Goal: Task Accomplishment & Management: Use online tool/utility

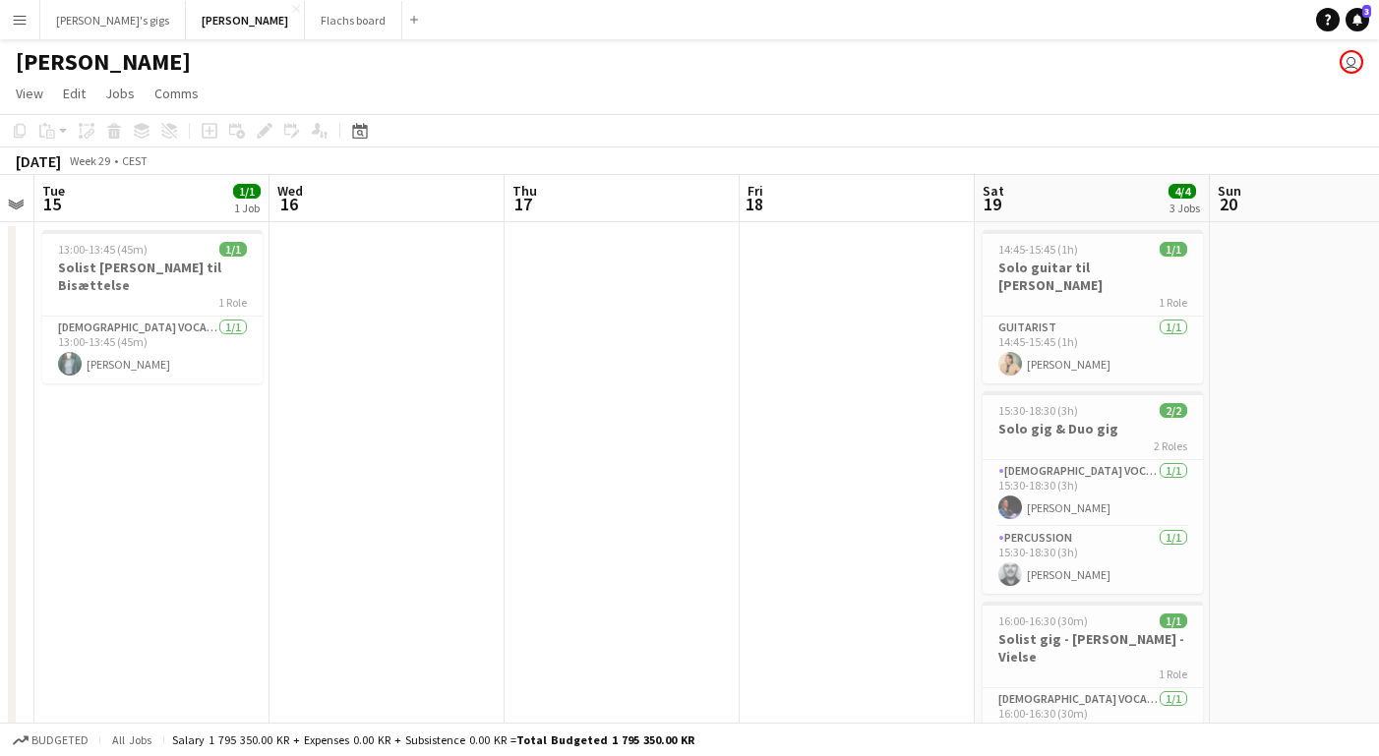
scroll to position [1, 0]
click at [1050, 340] on app-card-role "Guitarist [DATE] 14:45-15:45 (1h) [PERSON_NAME]" at bounding box center [1092, 349] width 220 height 67
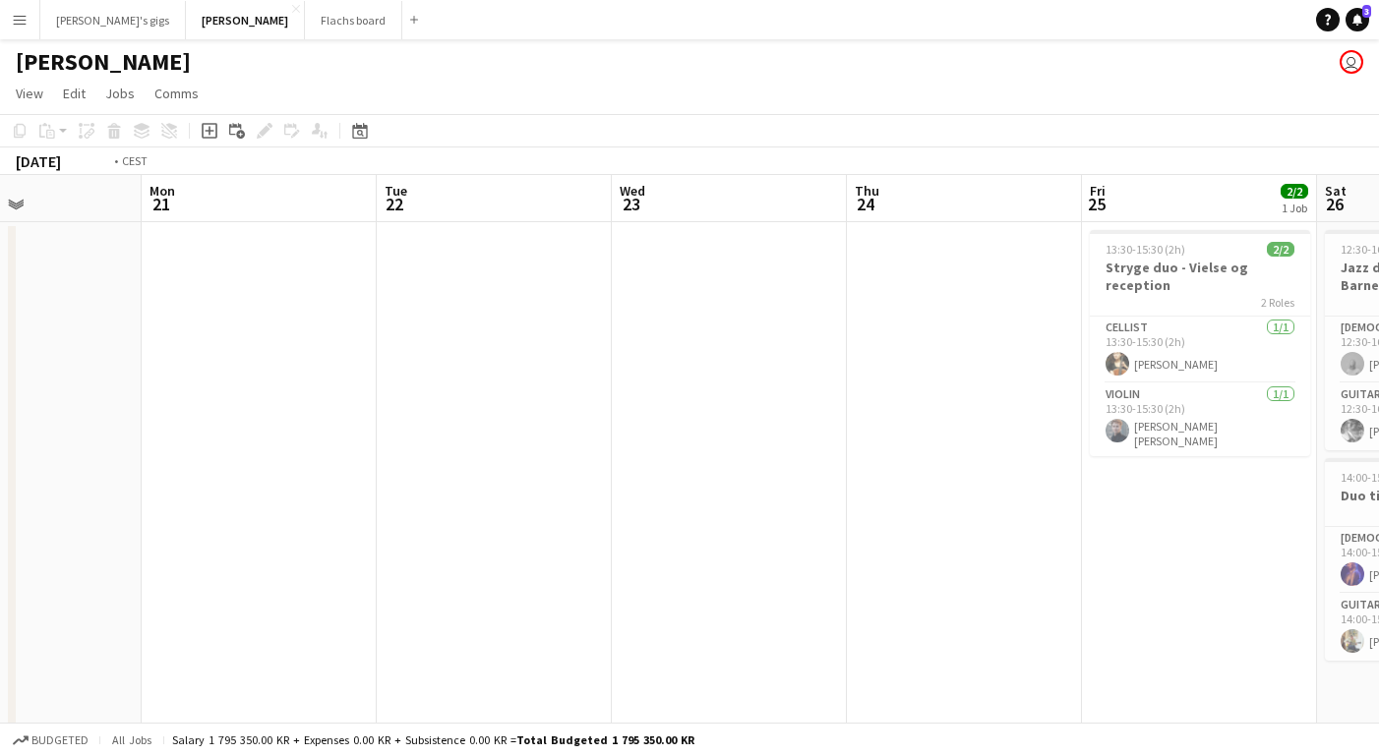
scroll to position [0, 792]
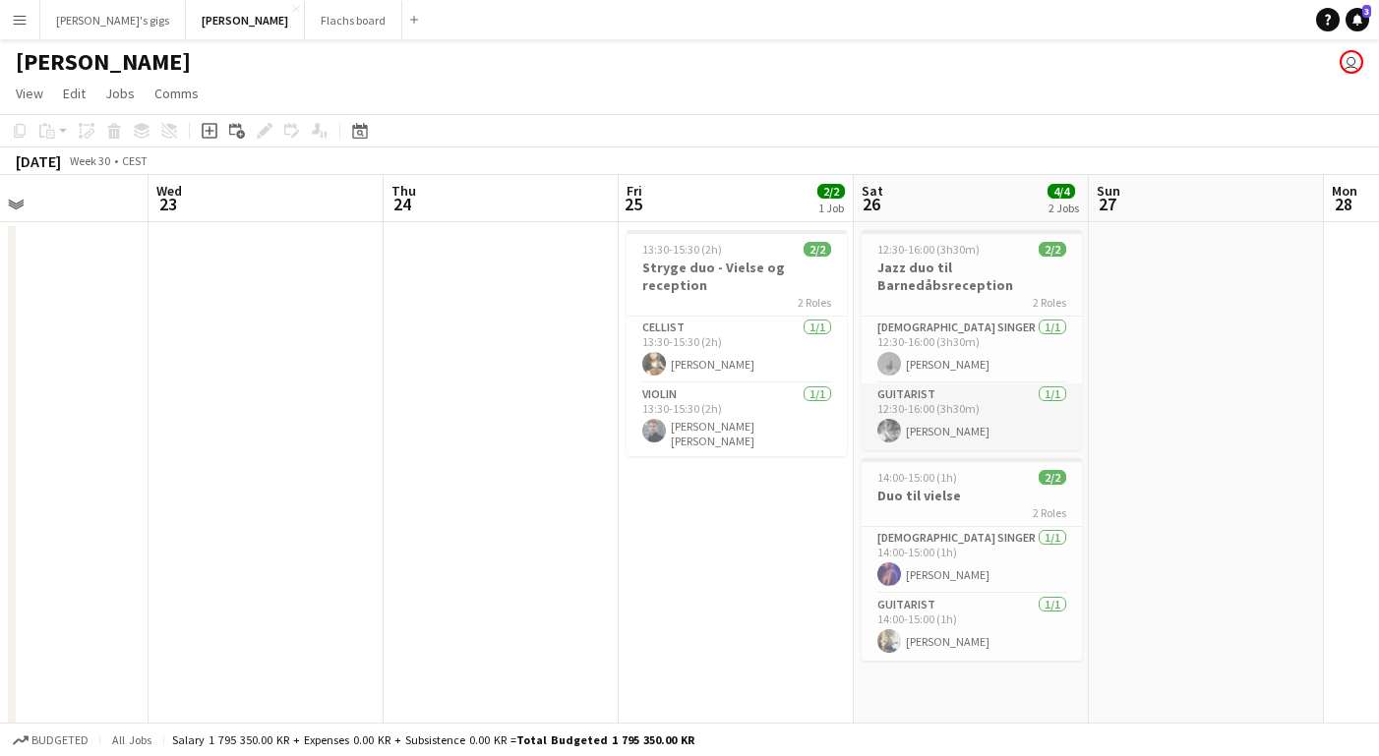
click at [950, 439] on app-card-role "Guitarist [DATE] 12:30-16:00 (3h30m) [PERSON_NAME]" at bounding box center [971, 417] width 220 height 67
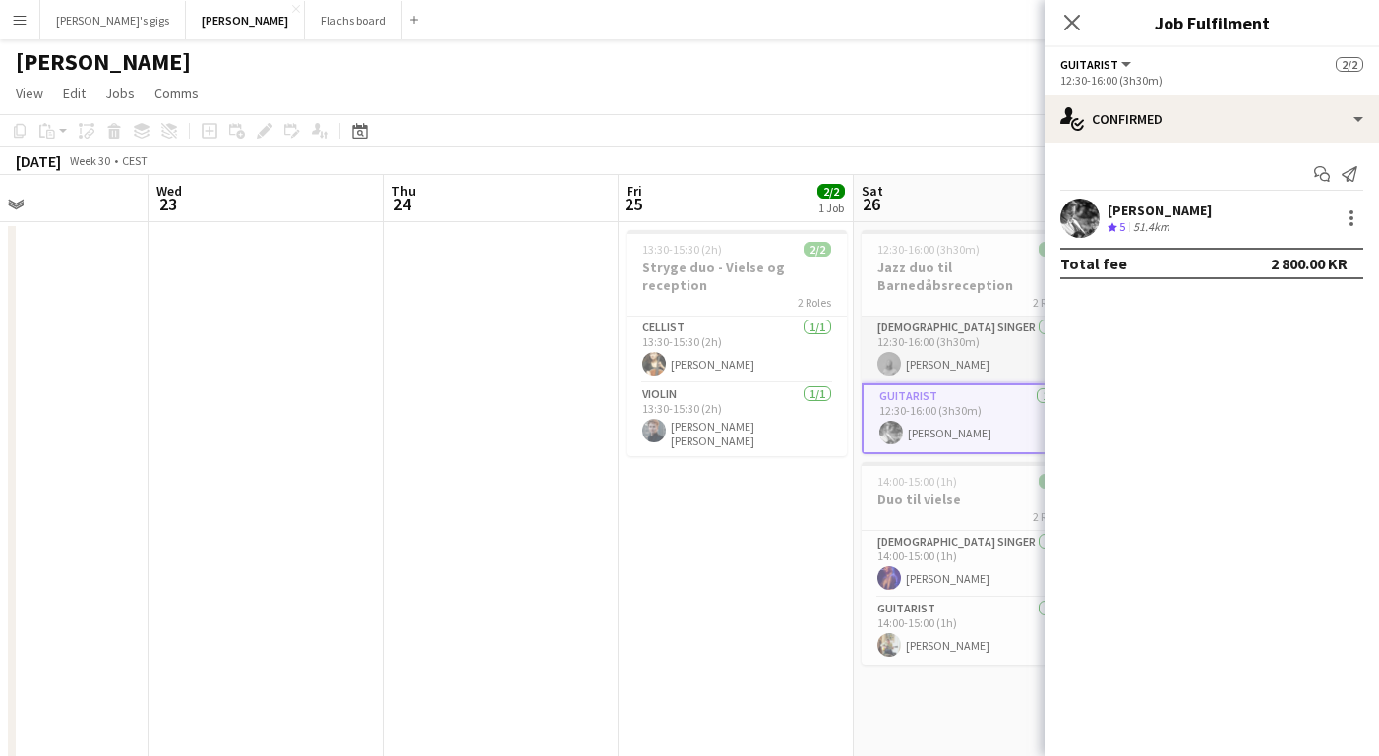
click at [924, 348] on app-card-role "[DEMOGRAPHIC_DATA] Singer [DATE] 12:30-16:00 (3h30m) [PERSON_NAME]" at bounding box center [971, 350] width 220 height 67
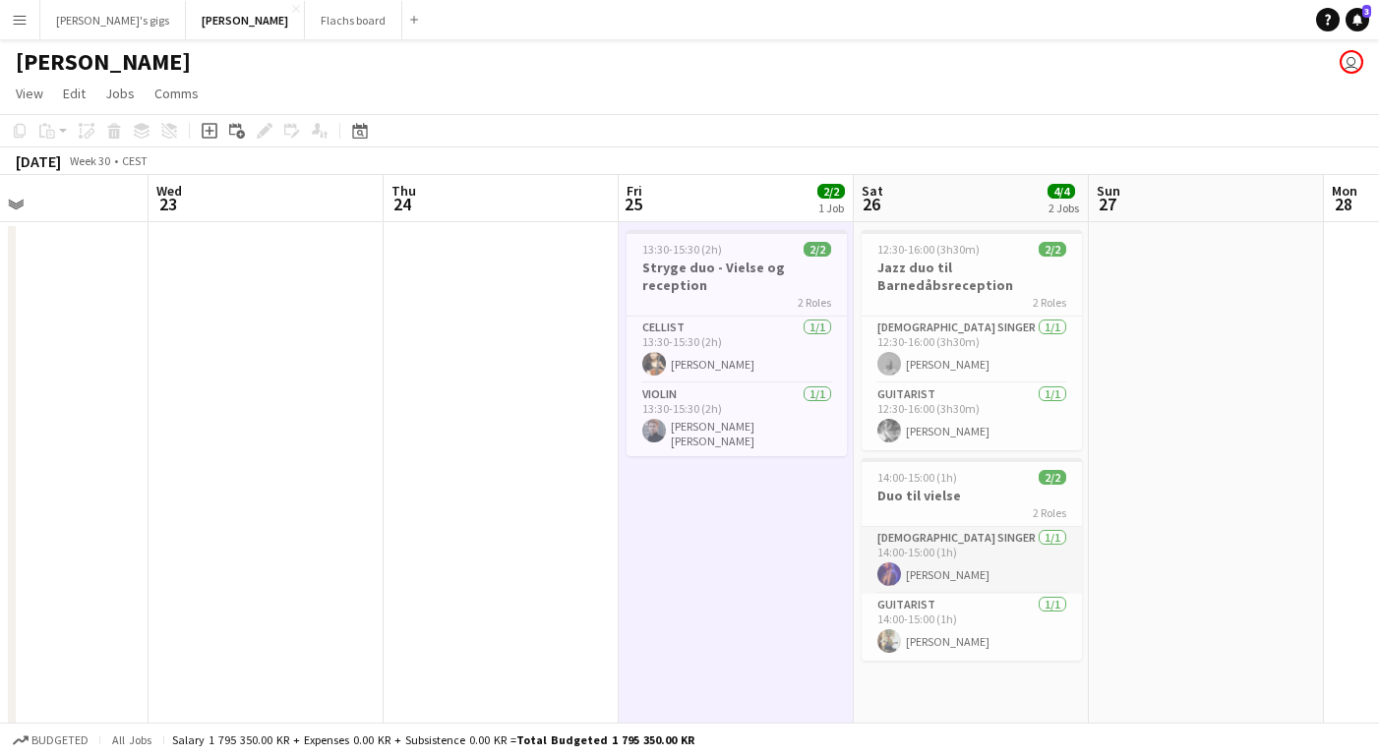
click at [927, 543] on app-card-role "[DEMOGRAPHIC_DATA] Singer [DATE] 14:00-15:00 (1h) [PERSON_NAME]" at bounding box center [971, 560] width 220 height 67
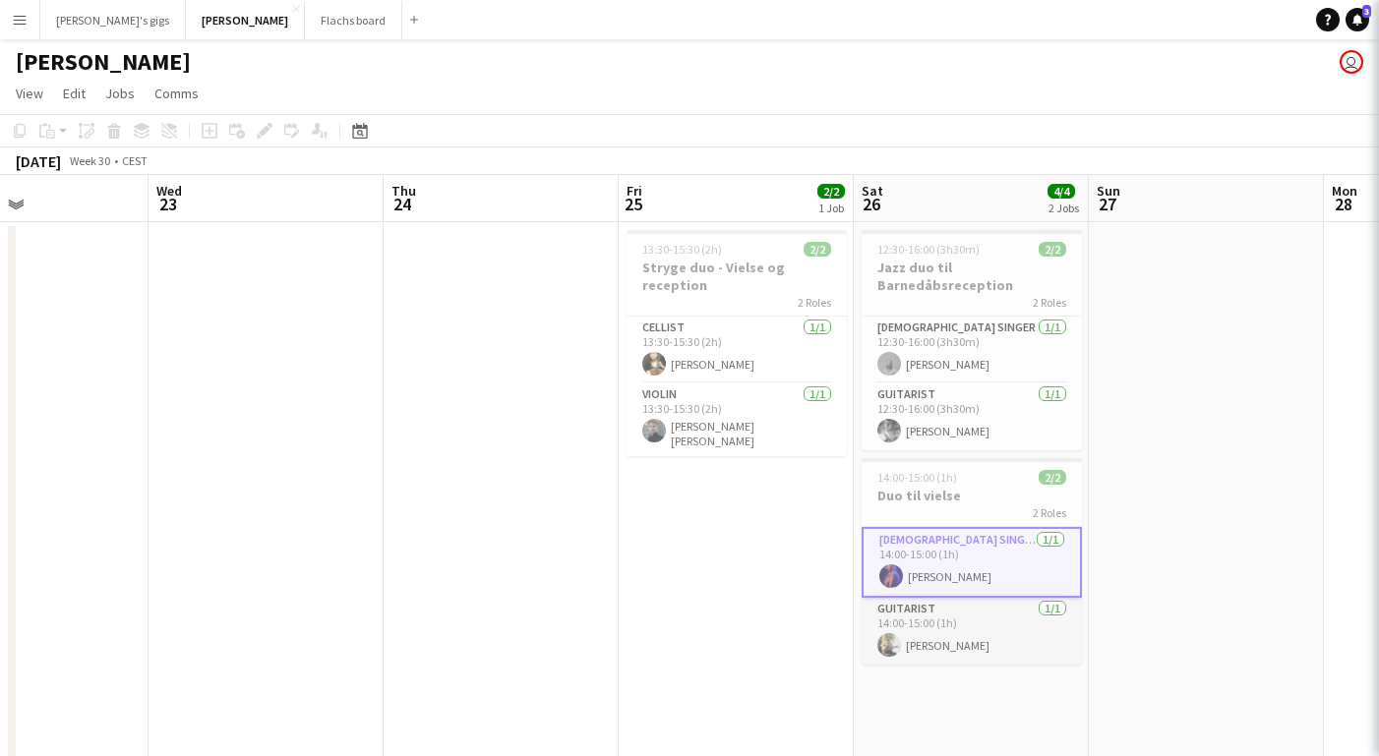
click at [921, 632] on app-card-role "Guitarist [DATE] 14:00-15:00 (1h) [PERSON_NAME]" at bounding box center [971, 631] width 220 height 67
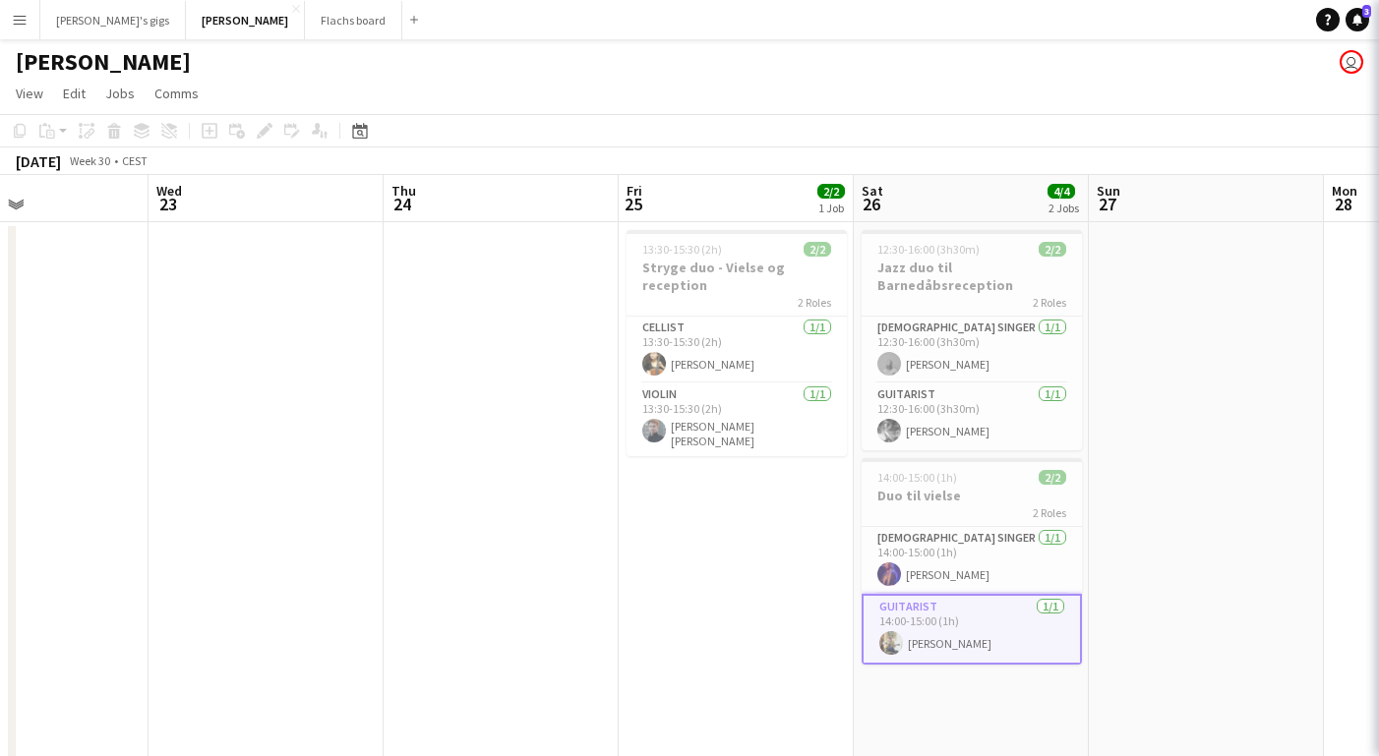
scroll to position [0, 793]
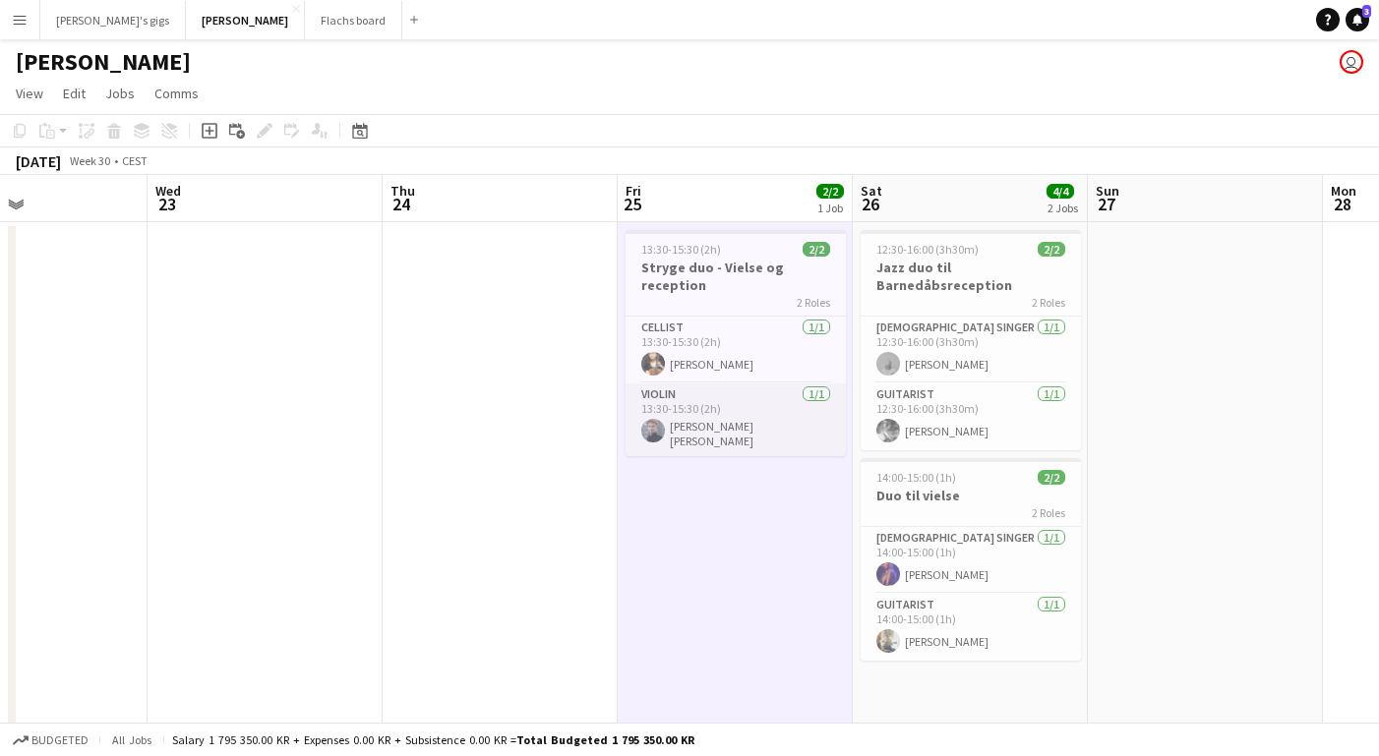
click at [777, 414] on app-card-role "Violin [DATE] 13:30-15:30 (2h) [PERSON_NAME] [PERSON_NAME]" at bounding box center [735, 420] width 220 height 73
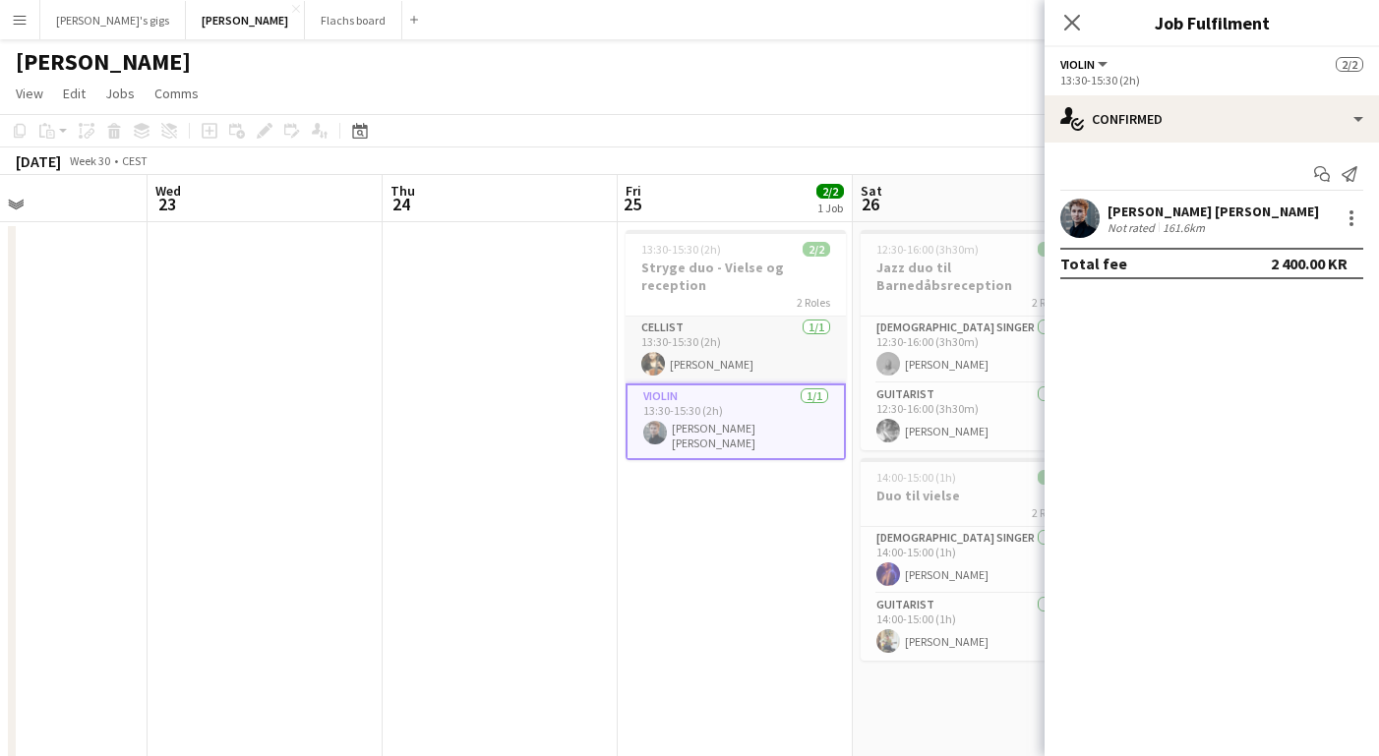
click at [712, 351] on app-card-role "Cellist [DATE] 13:30-15:30 (2h) [PERSON_NAME]" at bounding box center [735, 350] width 220 height 67
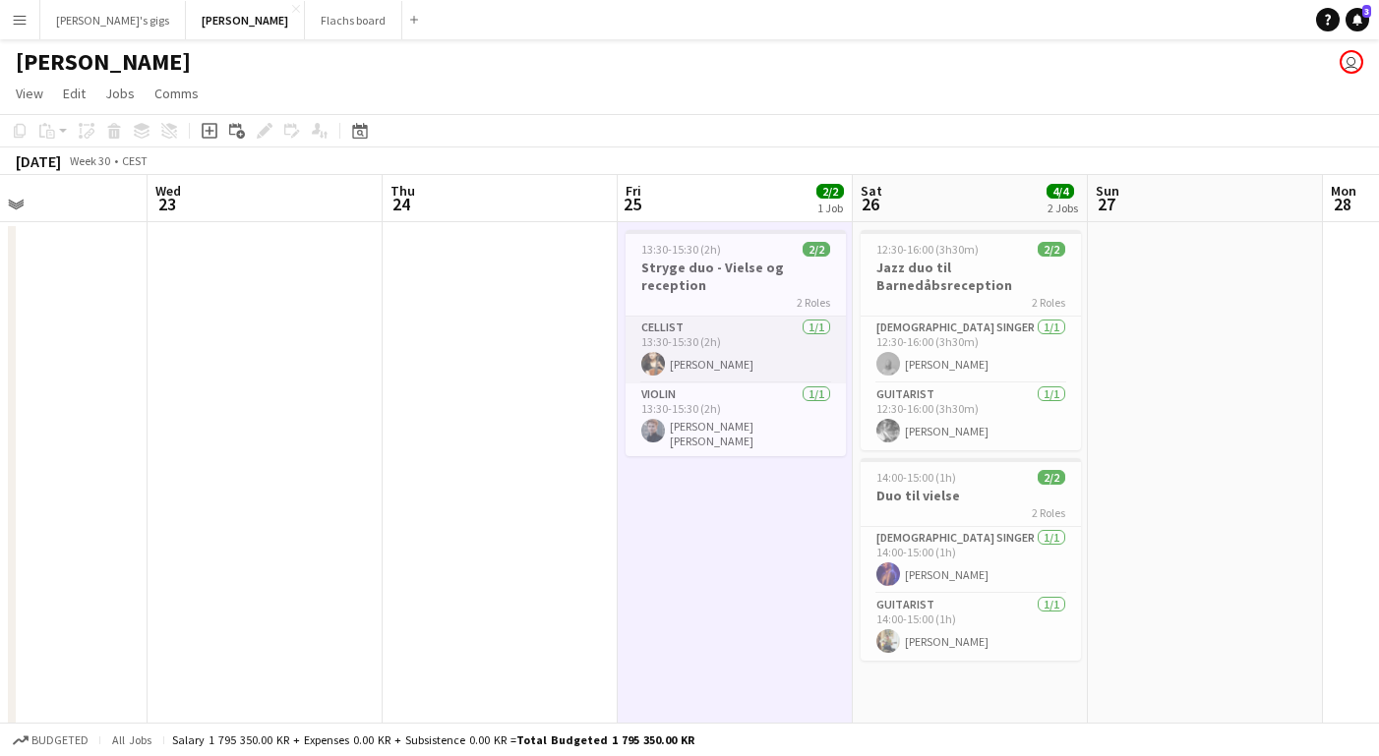
click at [739, 374] on app-card-role "Cellist [DATE] 13:30-15:30 (2h) [PERSON_NAME]" at bounding box center [735, 350] width 220 height 67
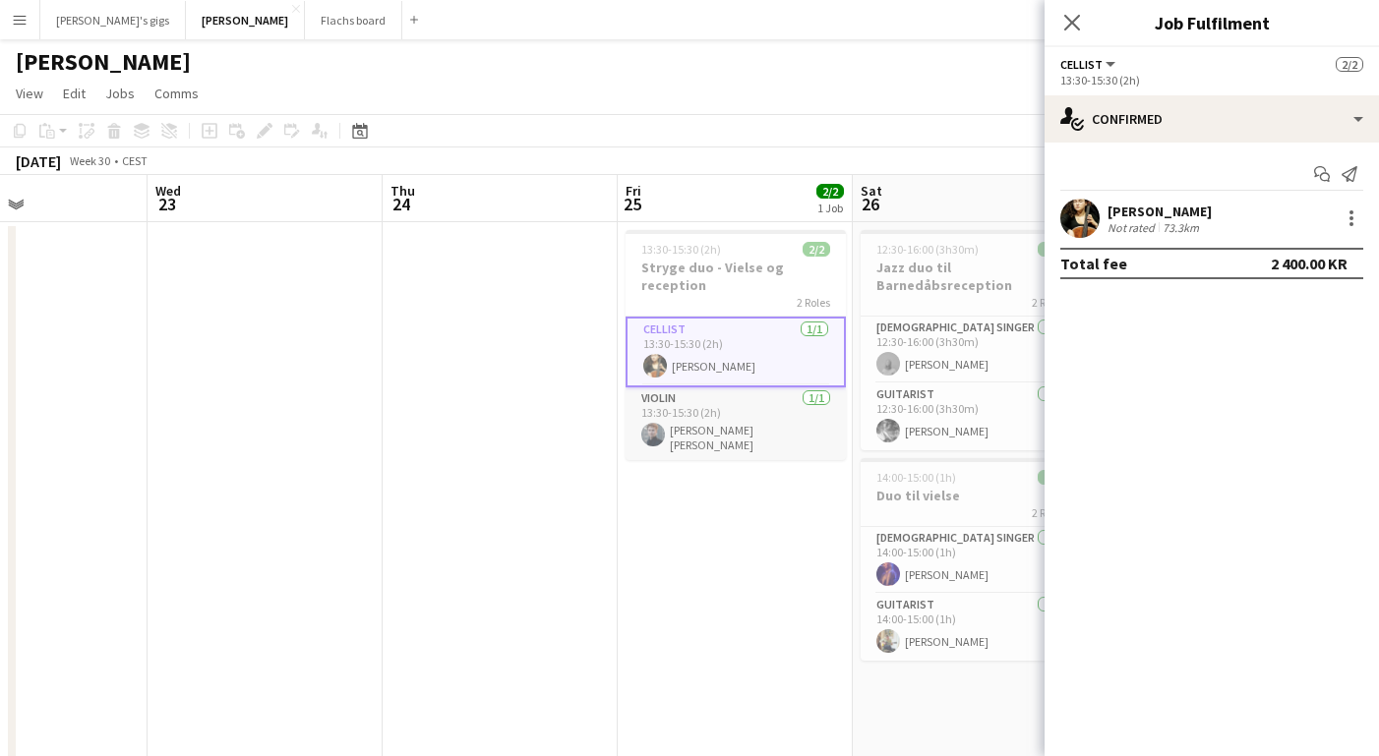
click at [738, 430] on app-card-role "Violin [DATE] 13:30-15:30 (2h) [PERSON_NAME] [PERSON_NAME]" at bounding box center [735, 423] width 220 height 73
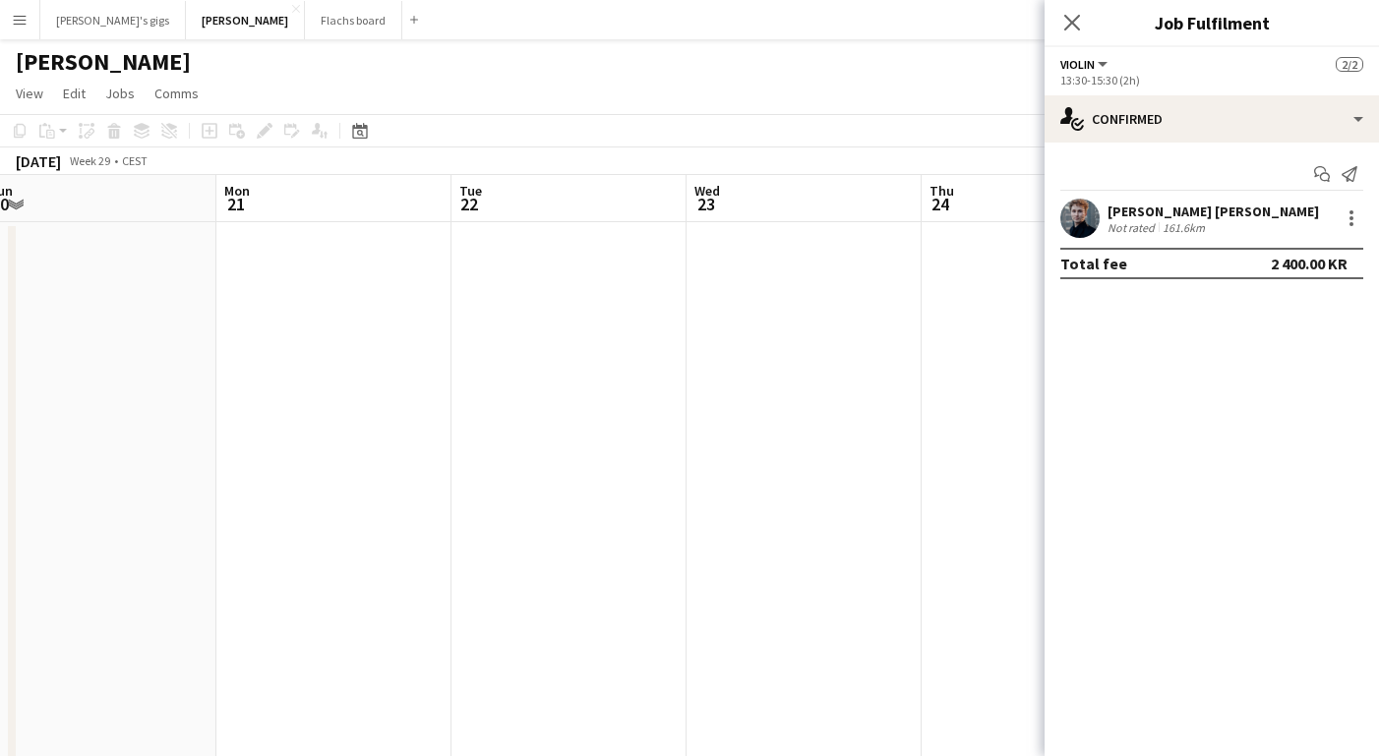
scroll to position [0, 422]
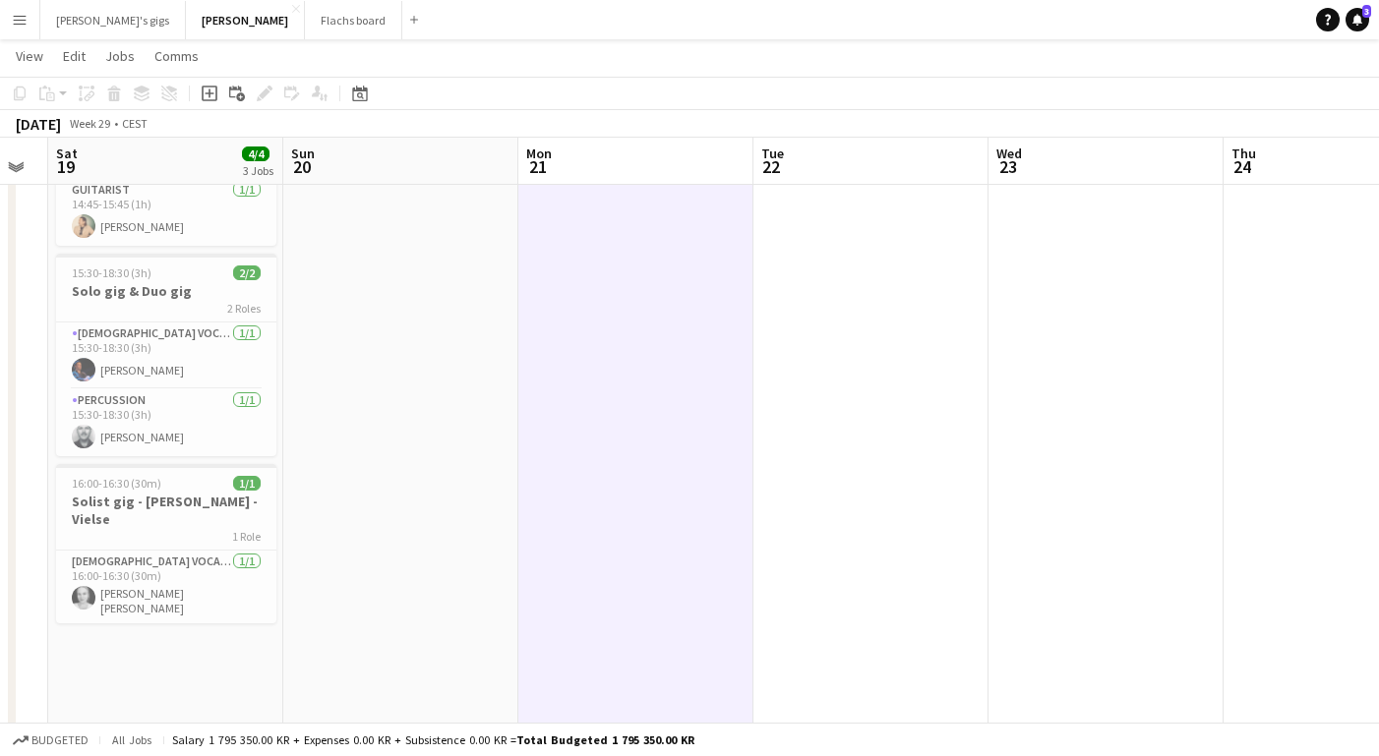
scroll to position [137, 0]
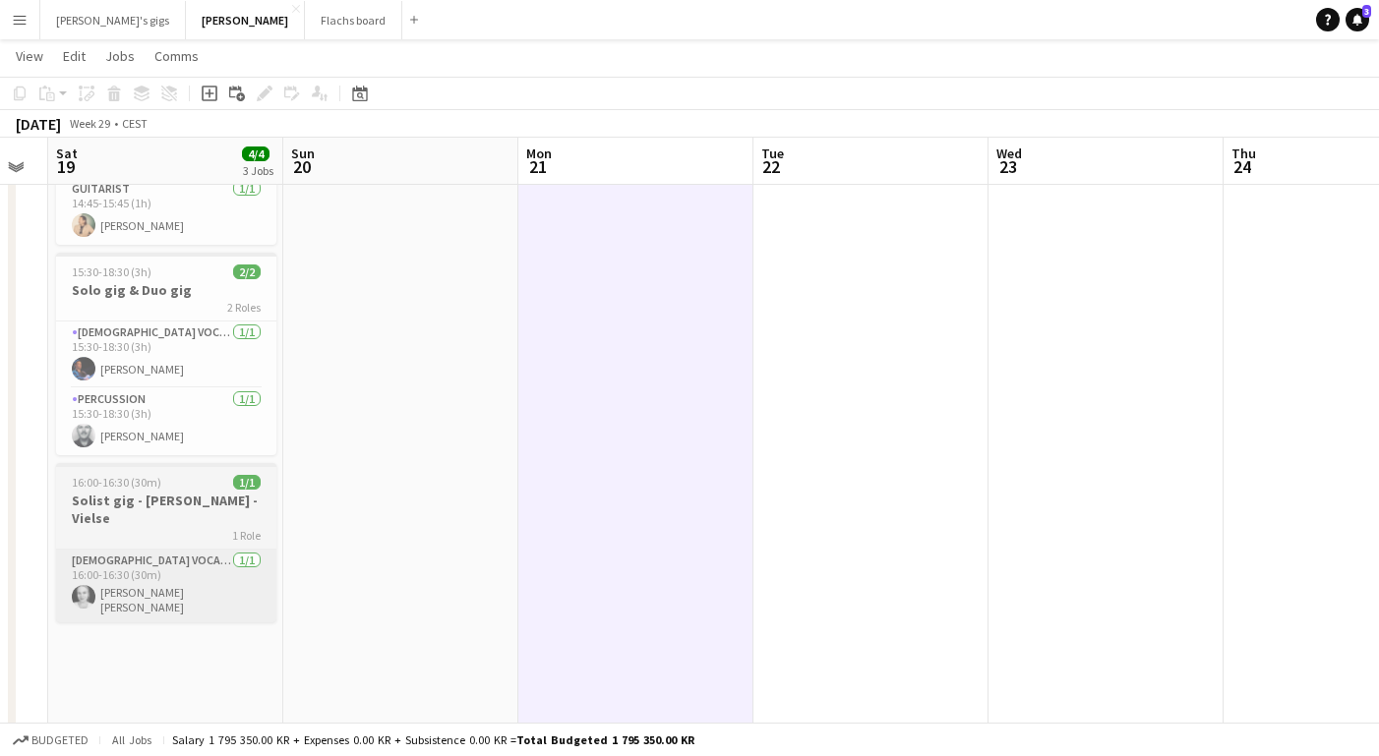
click at [126, 563] on app-card-role "[DEMOGRAPHIC_DATA] Vocal + Piano [DATE] 16:00-16:30 (30m) [PERSON_NAME] [PERSON…" at bounding box center [166, 586] width 220 height 73
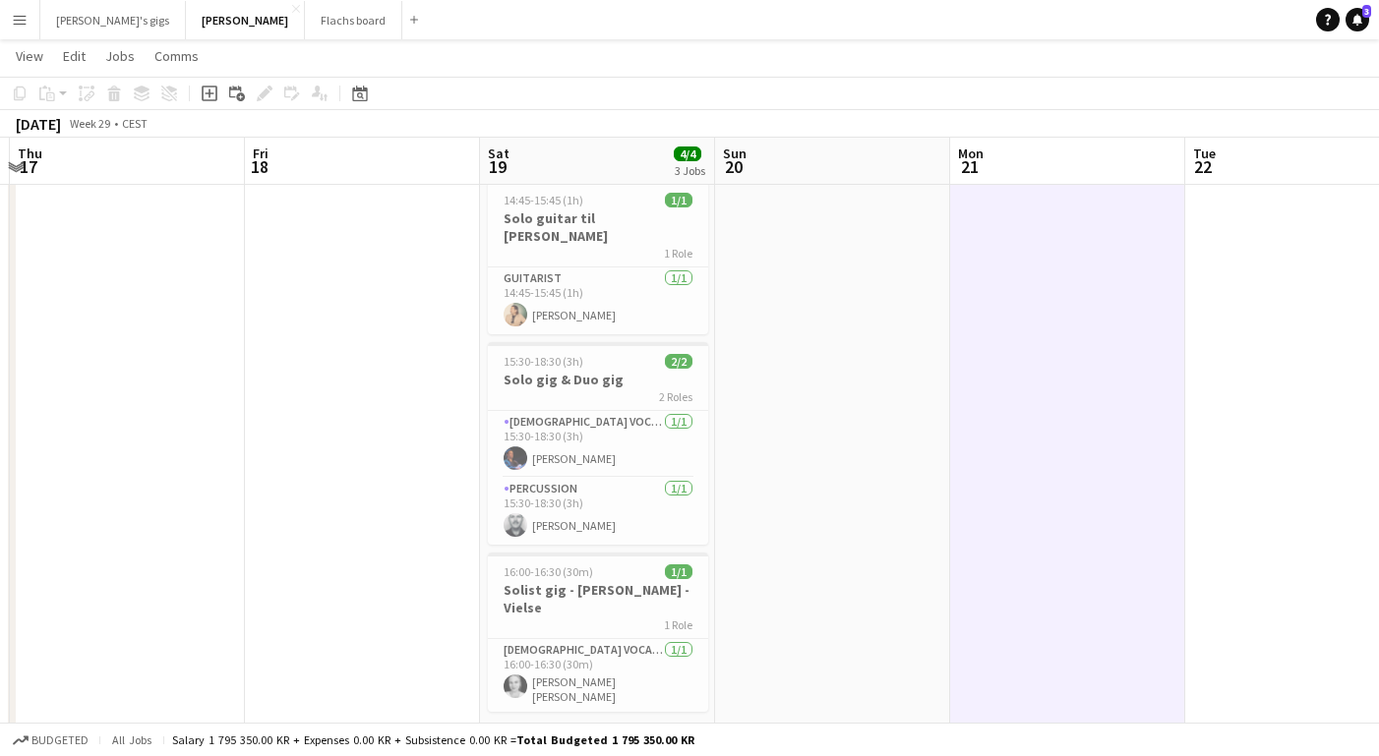
scroll to position [0, 0]
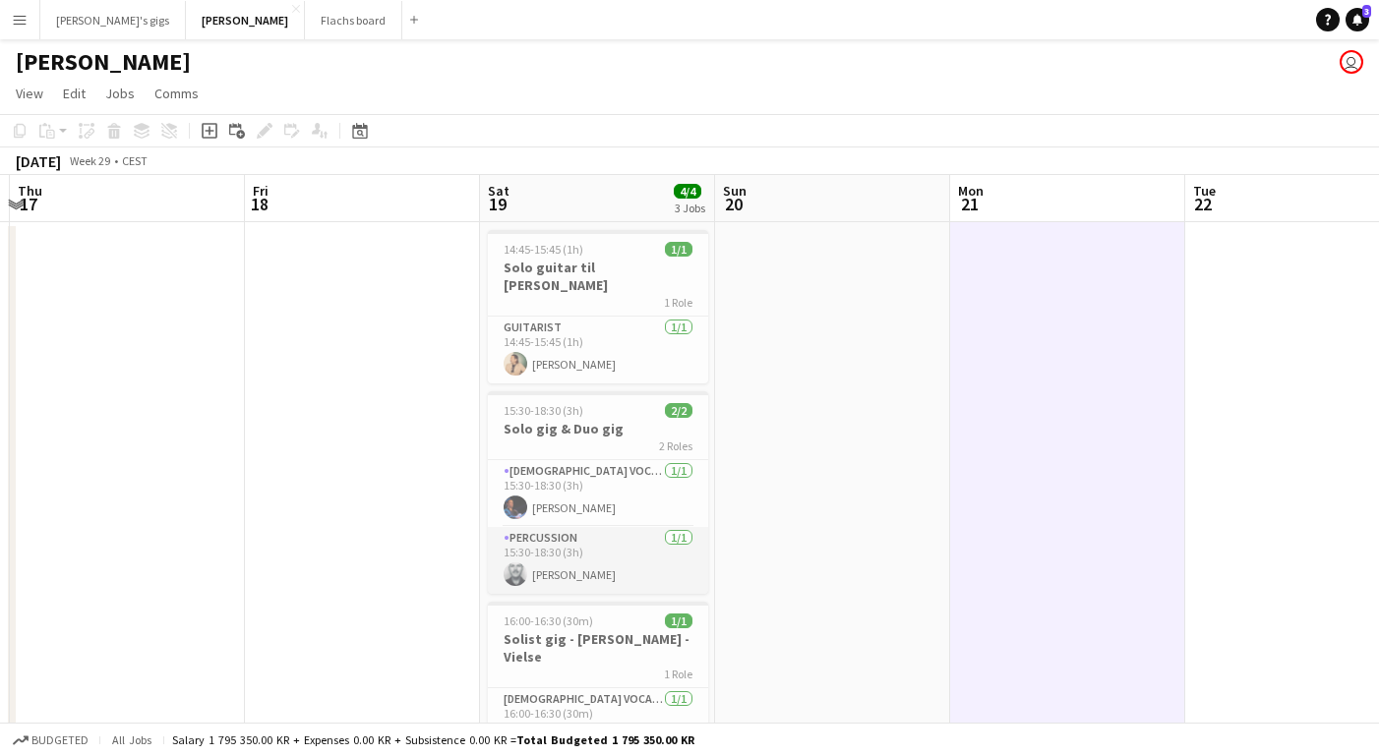
click at [563, 527] on app-card-role "Percussion [DATE] 15:30-18:30 (3h) [PERSON_NAME]" at bounding box center [598, 560] width 220 height 67
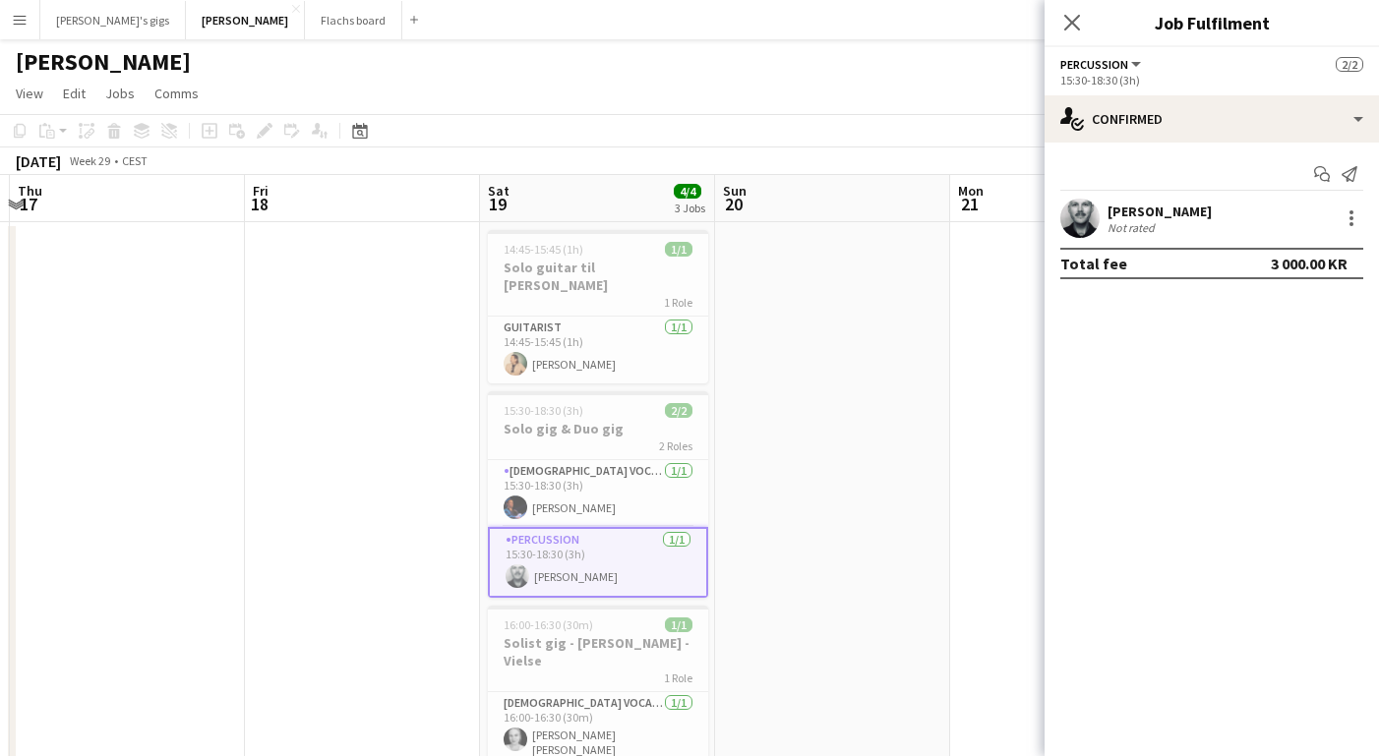
click at [563, 527] on app-card-role "Percussion [DATE] 15:30-18:30 (3h) [PERSON_NAME]" at bounding box center [598, 562] width 220 height 71
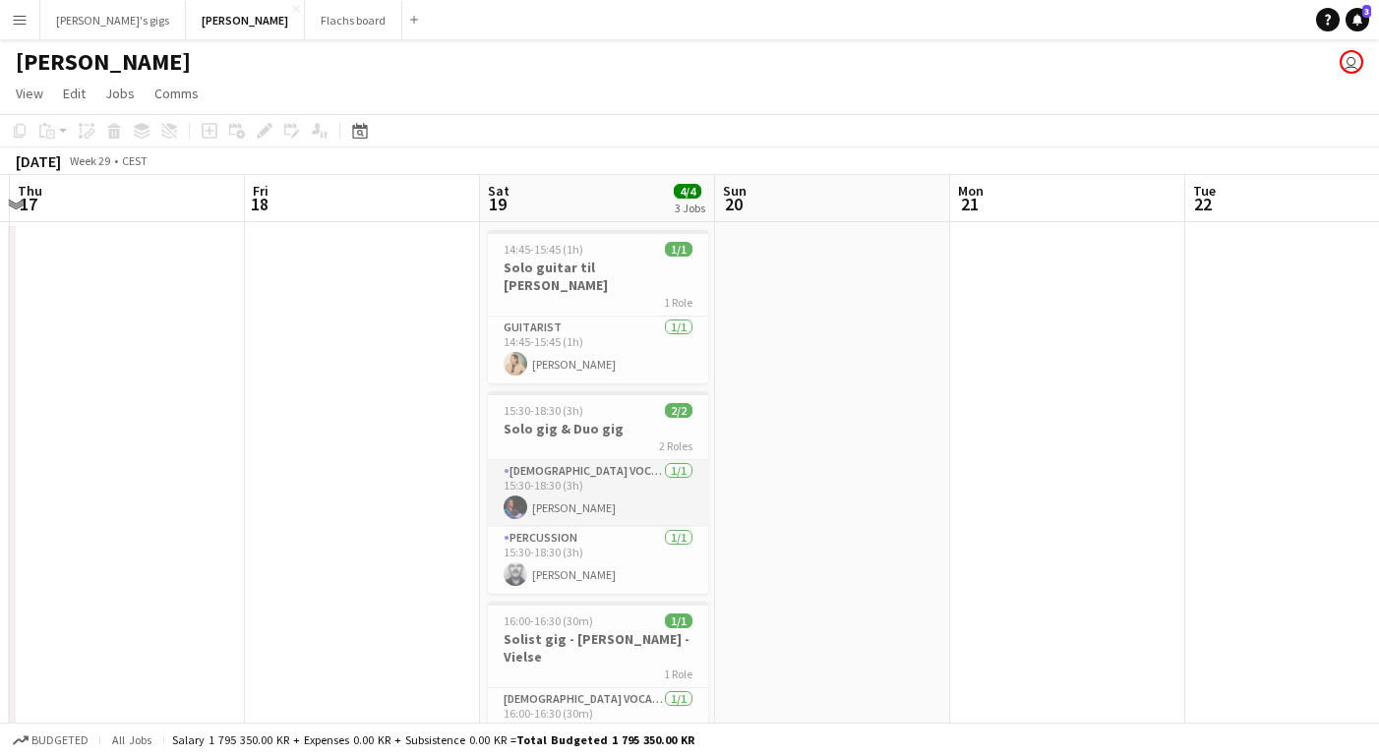
click at [534, 483] on app-card-role "[DEMOGRAPHIC_DATA] Vocal + Guitar [DATE] 15:30-18:30 (3h) [PERSON_NAME]" at bounding box center [598, 493] width 220 height 67
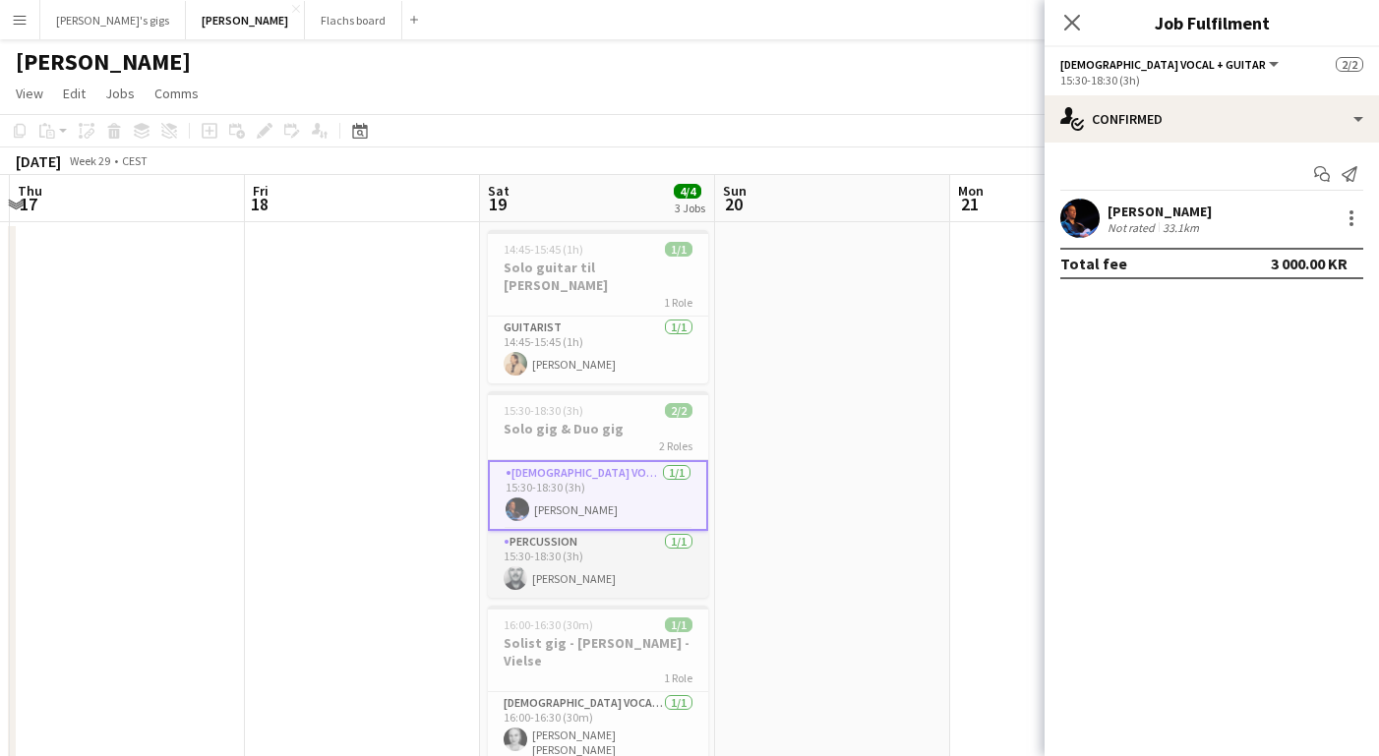
click at [541, 571] on app-card-role "Percussion [DATE] 15:30-18:30 (3h) [PERSON_NAME]" at bounding box center [598, 564] width 220 height 67
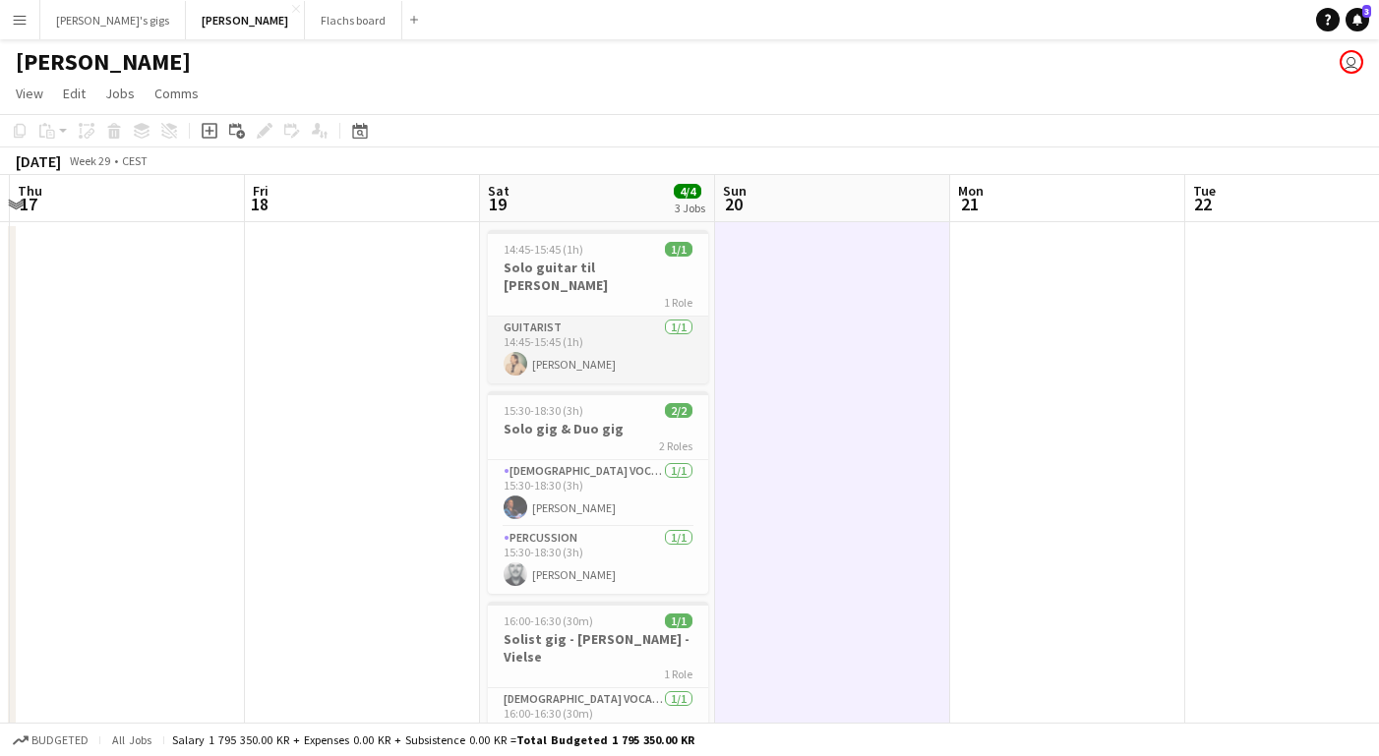
click at [556, 334] on app-card-role "Guitarist [DATE] 14:45-15:45 (1h) [PERSON_NAME]" at bounding box center [598, 350] width 220 height 67
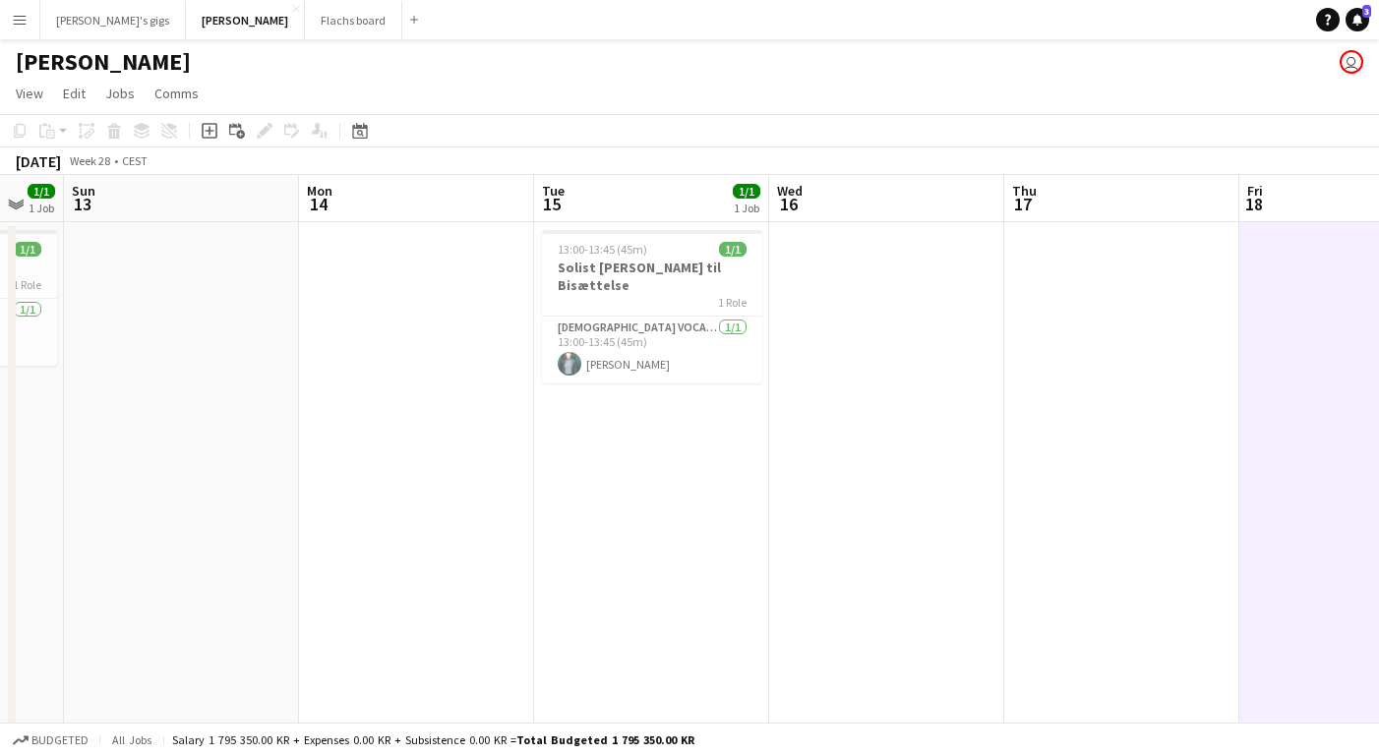
scroll to position [0, 571]
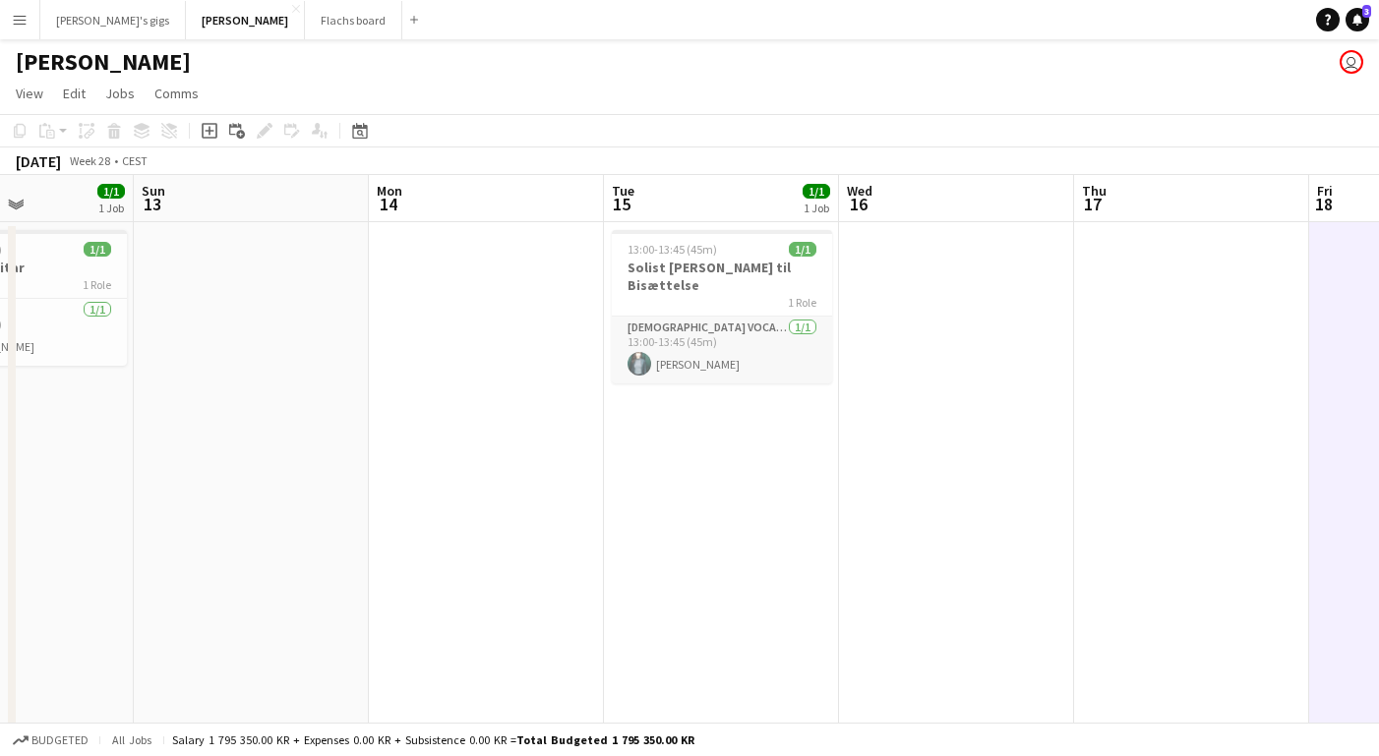
click at [663, 359] on app-card-role "[DEMOGRAPHIC_DATA] Vocal + Piano [DATE] 13:00-13:45 (45m) [PERSON_NAME]" at bounding box center [722, 350] width 220 height 67
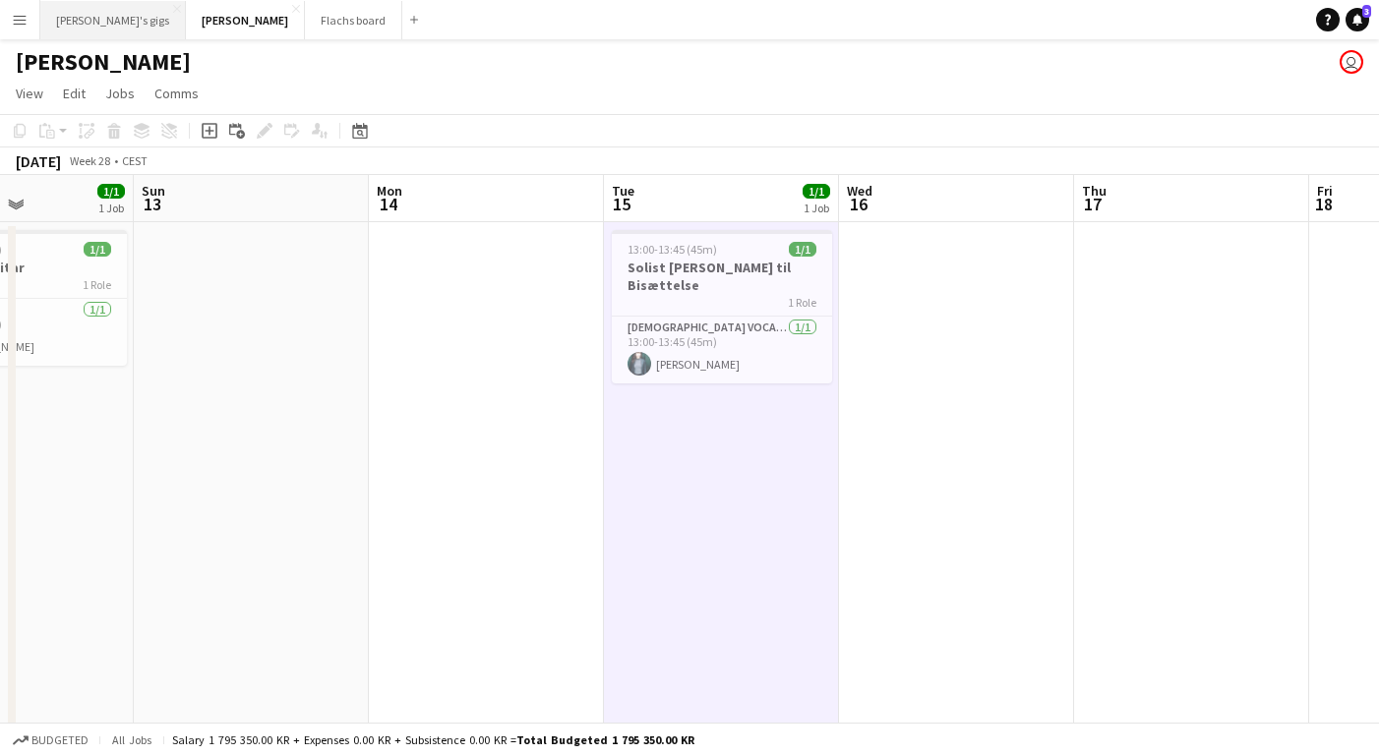
click at [78, 21] on button "[PERSON_NAME]'s gigs Close" at bounding box center [113, 20] width 146 height 38
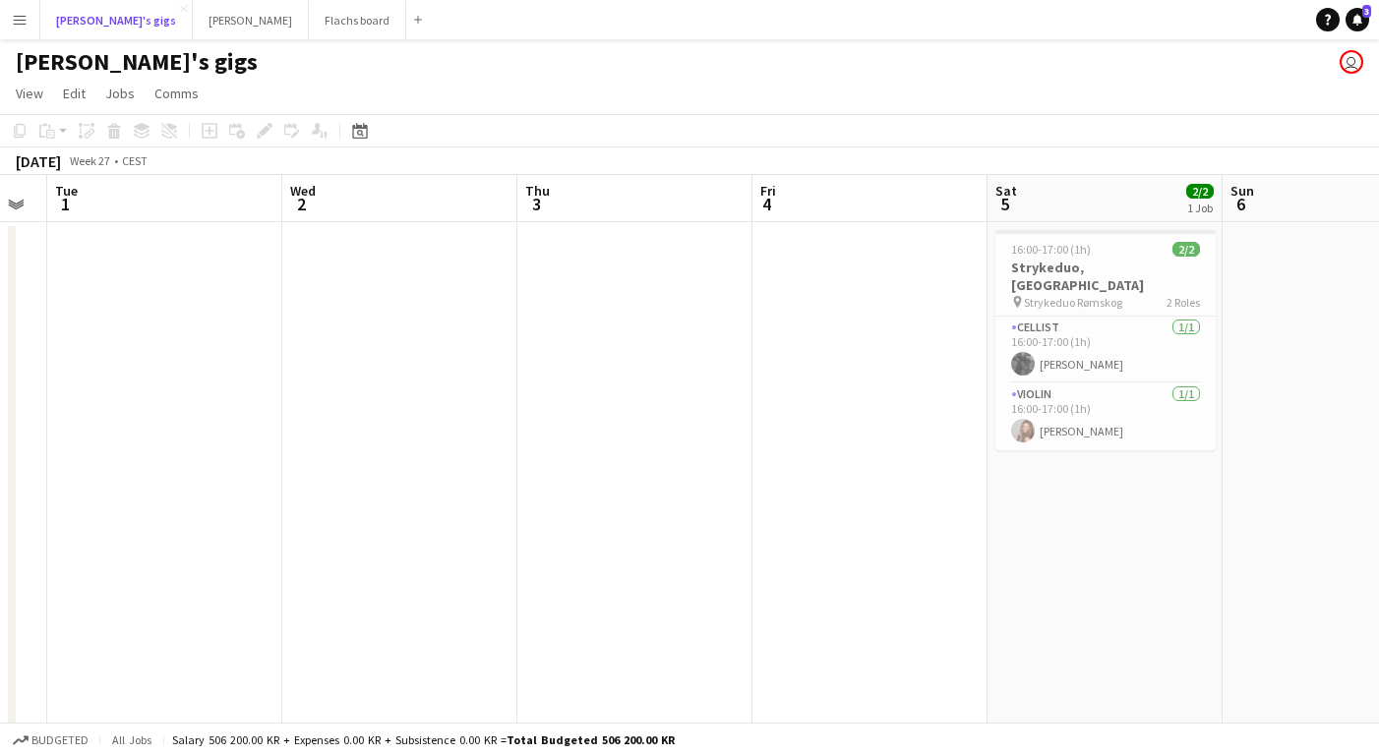
scroll to position [0, 538]
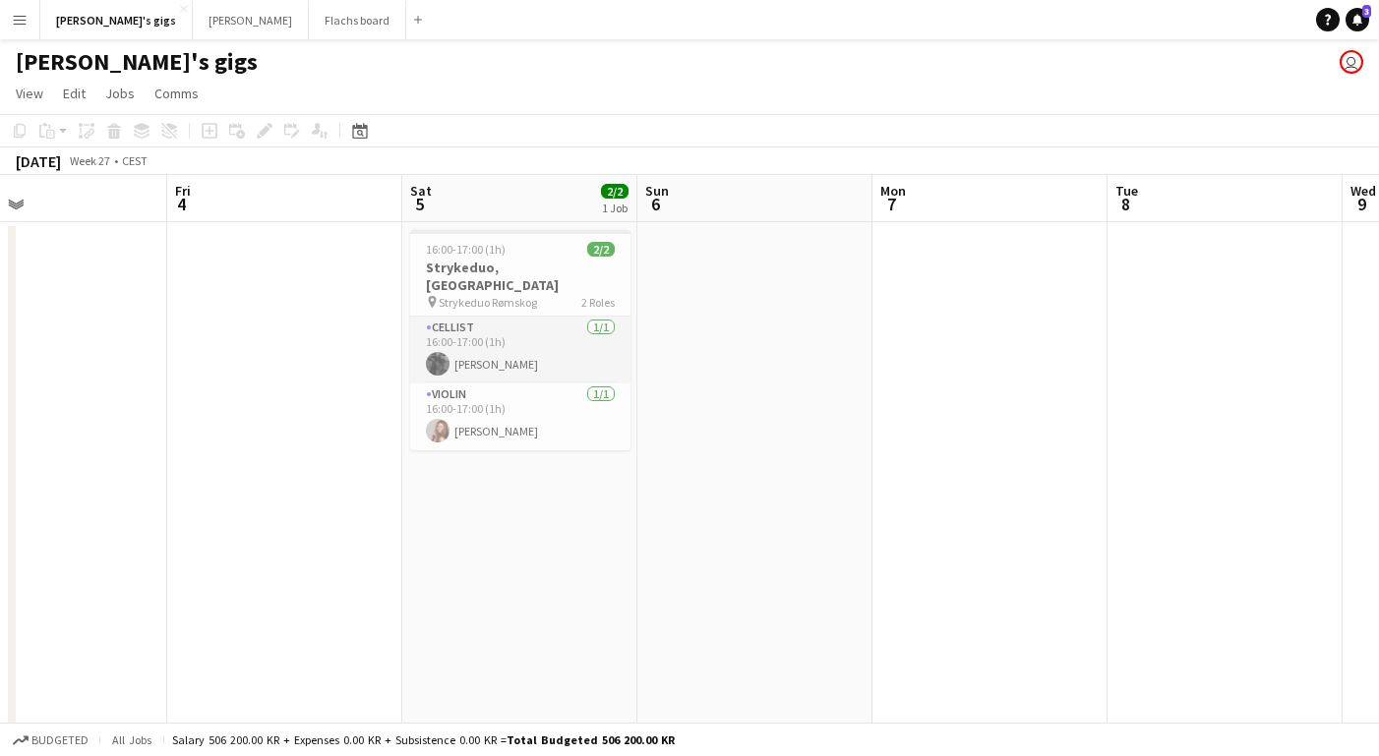
click at [490, 334] on app-card-role "Cellist [DATE] 16:00-17:00 (1h) [PERSON_NAME]" at bounding box center [520, 350] width 220 height 67
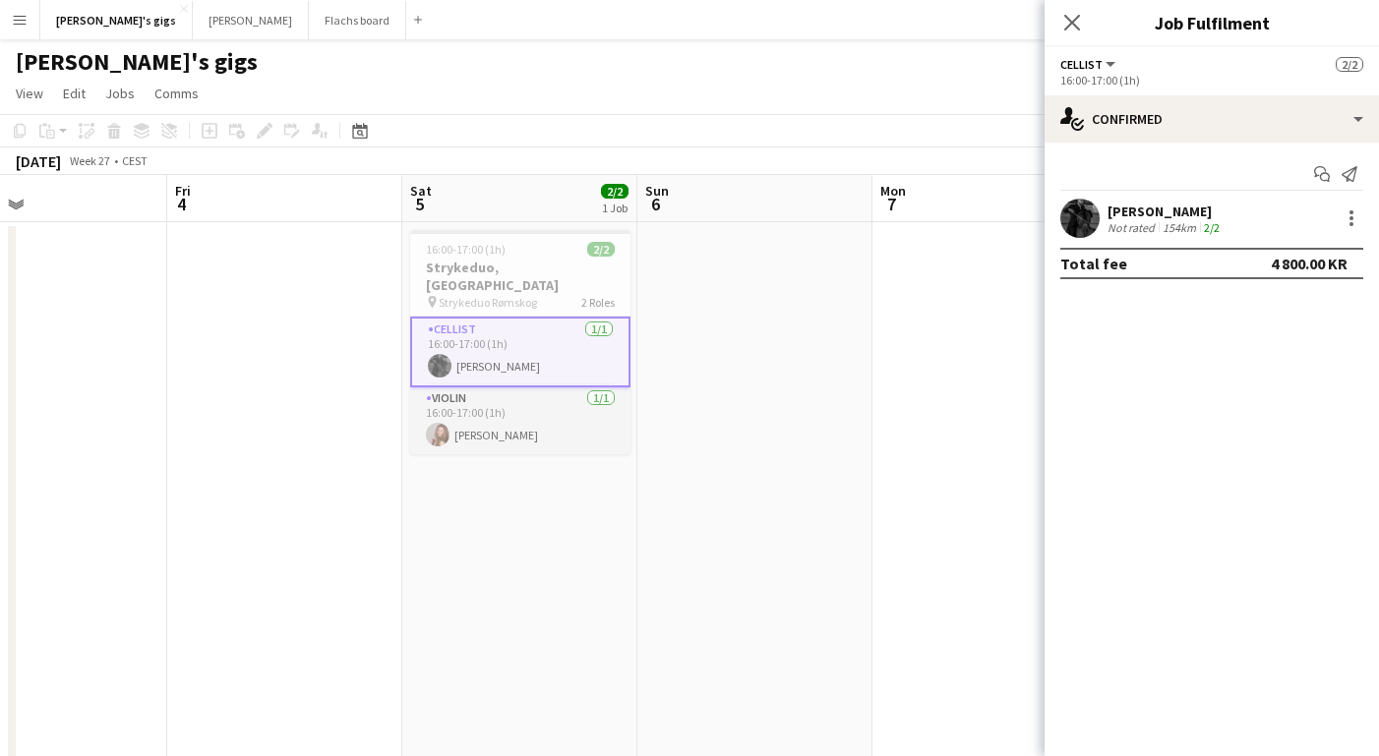
click at [497, 428] on app-card-role "Violin [DATE] 16:00-17:00 (1h) [PERSON_NAME]" at bounding box center [520, 420] width 220 height 67
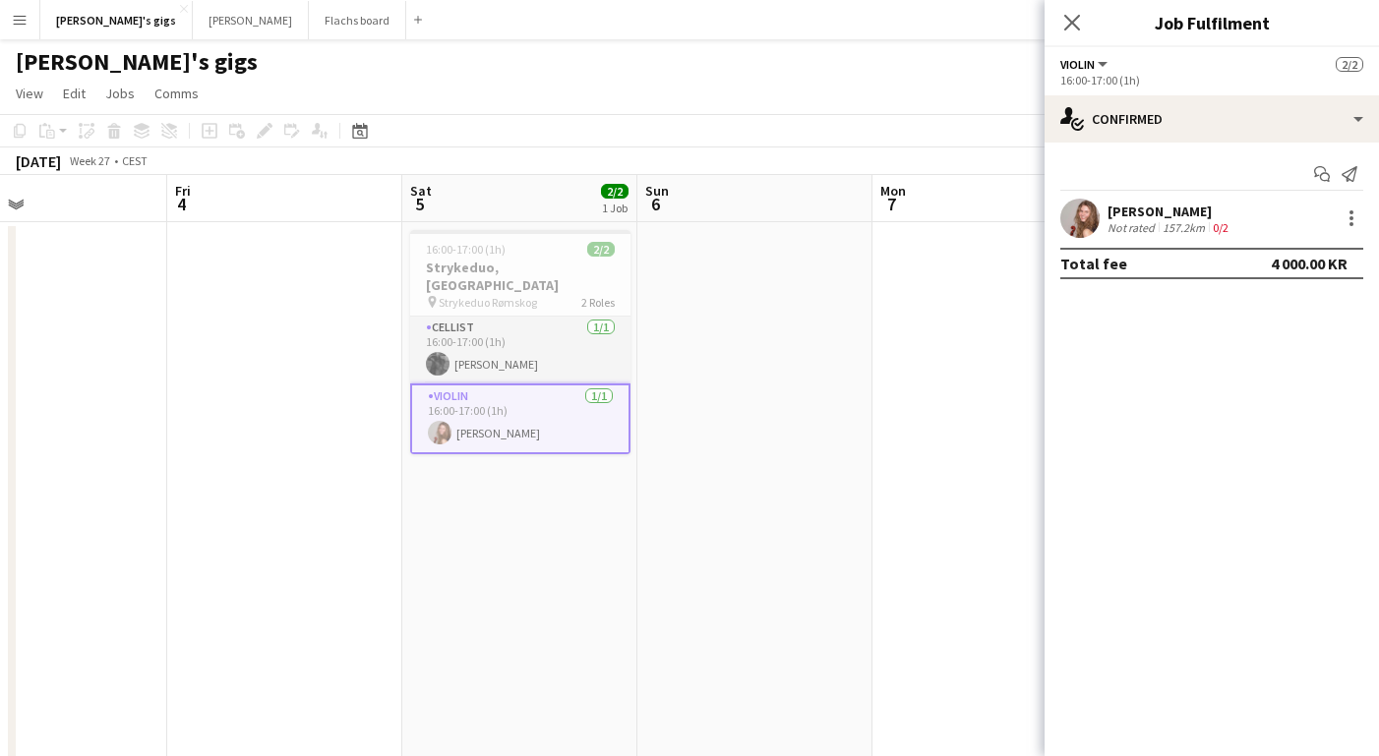
click at [487, 344] on app-card-role "Cellist [DATE] 16:00-17:00 (1h) [PERSON_NAME]" at bounding box center [520, 350] width 220 height 67
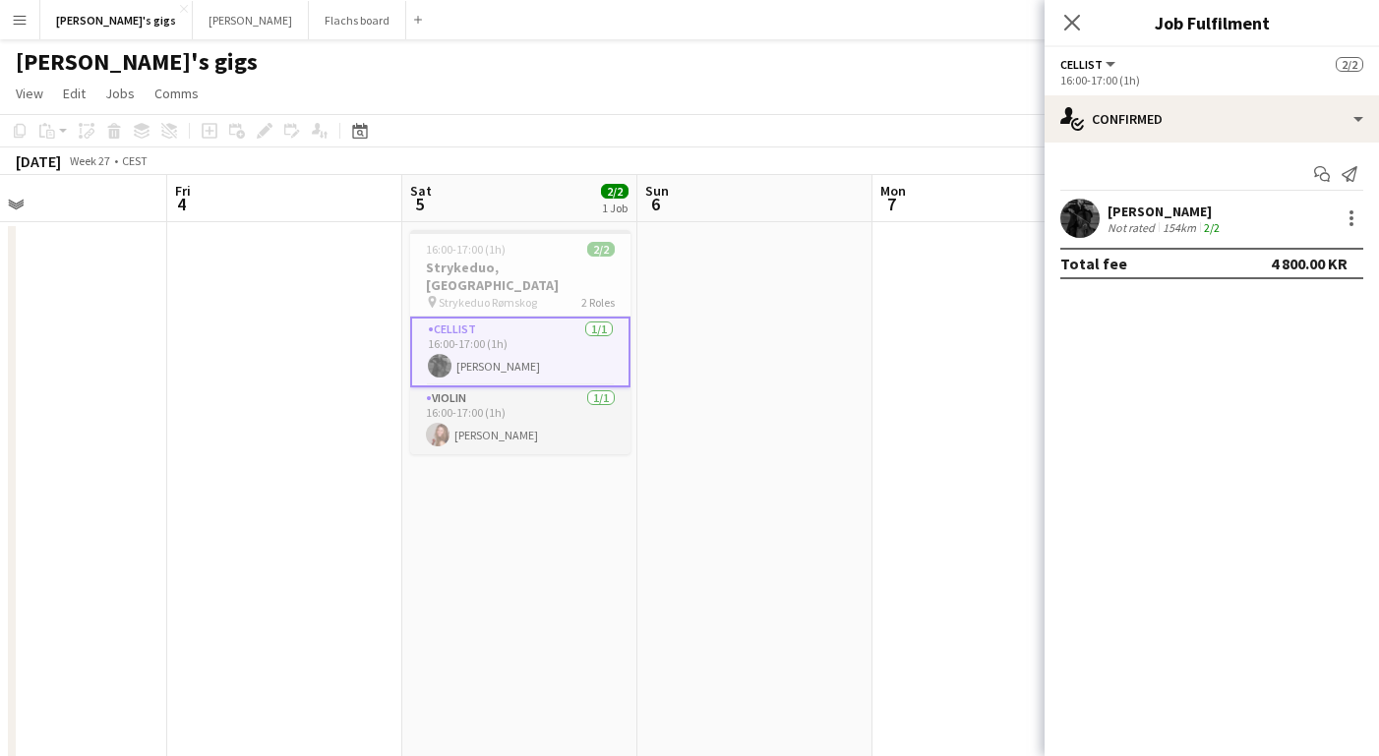
click at [492, 413] on app-card-role "Violin [DATE] 16:00-17:00 (1h) [PERSON_NAME]" at bounding box center [520, 420] width 220 height 67
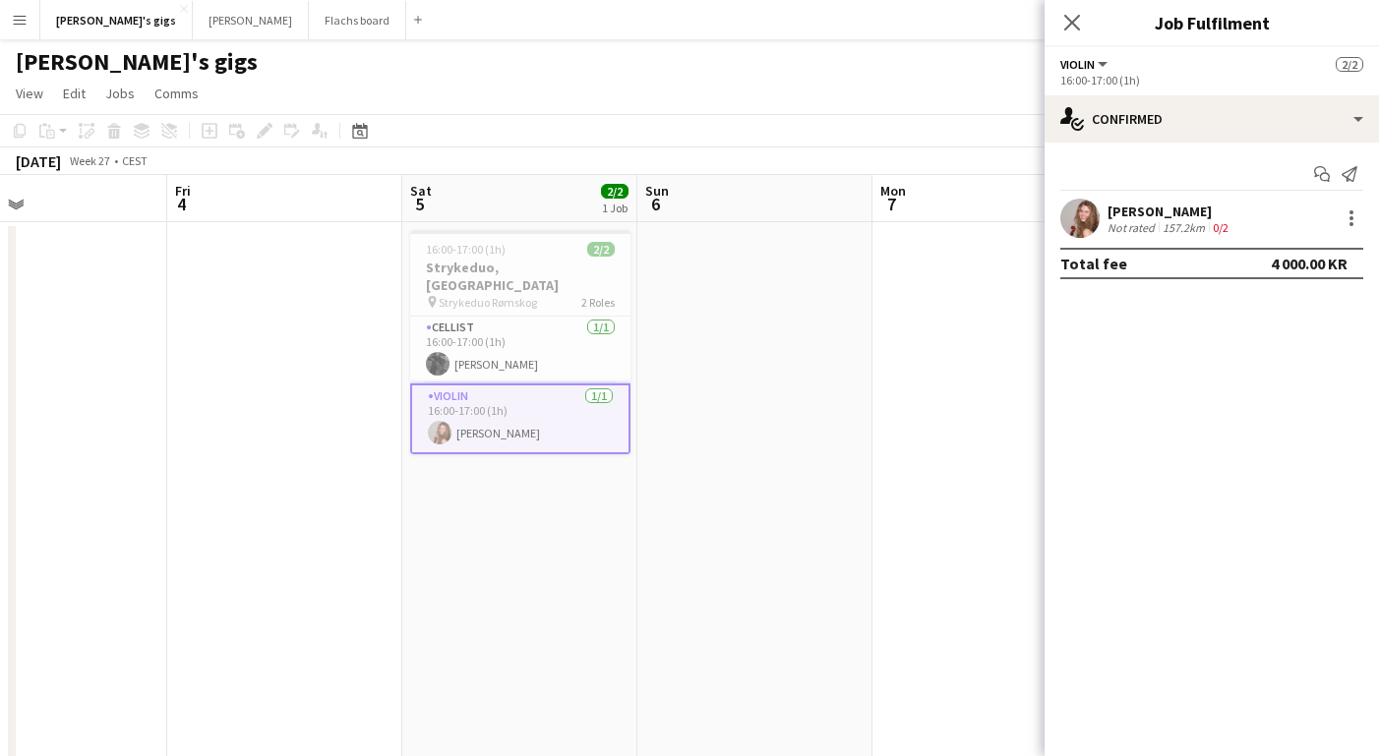
click at [728, 404] on app-date-cell at bounding box center [754, 506] width 235 height 568
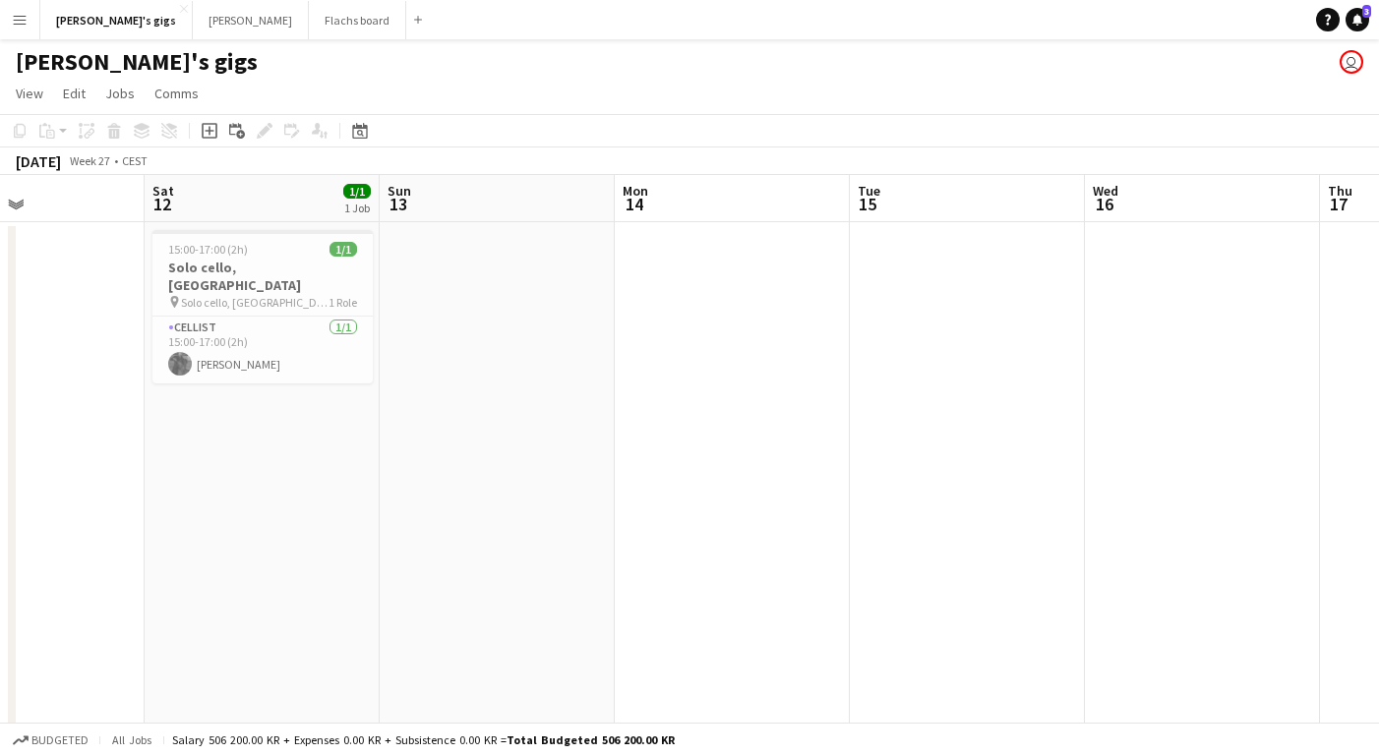
scroll to position [0, 584]
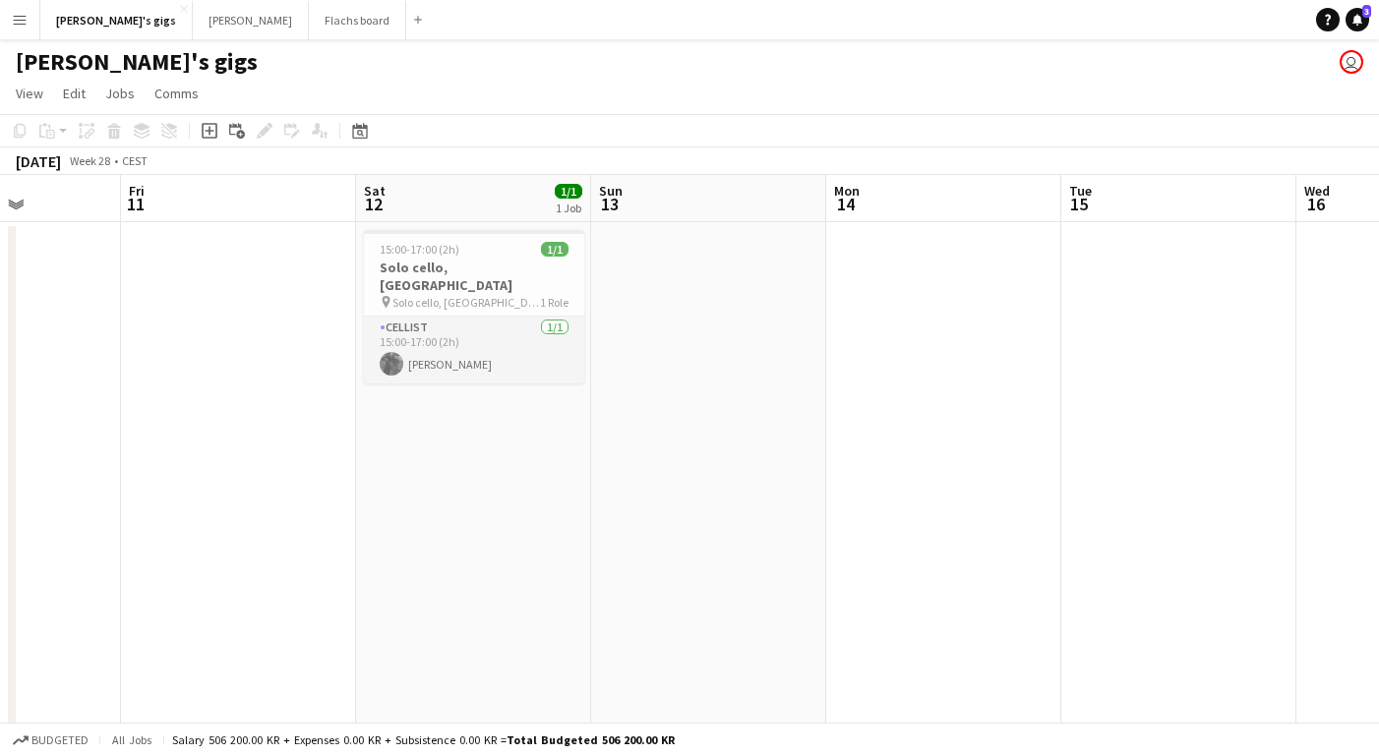
click at [457, 357] on app-card-role "Cellist [DATE] 15:00-17:00 (2h) [PERSON_NAME]" at bounding box center [474, 350] width 220 height 67
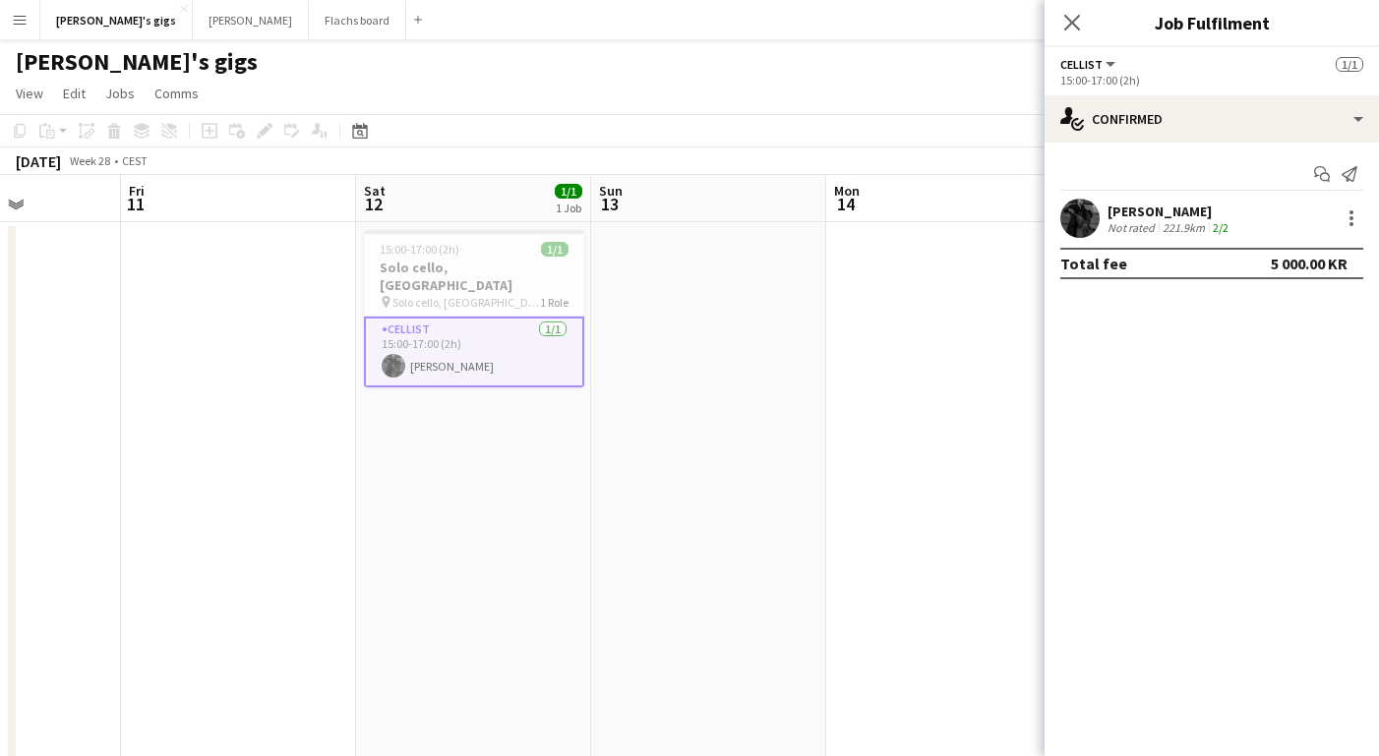
click at [659, 392] on app-date-cell at bounding box center [708, 506] width 235 height 568
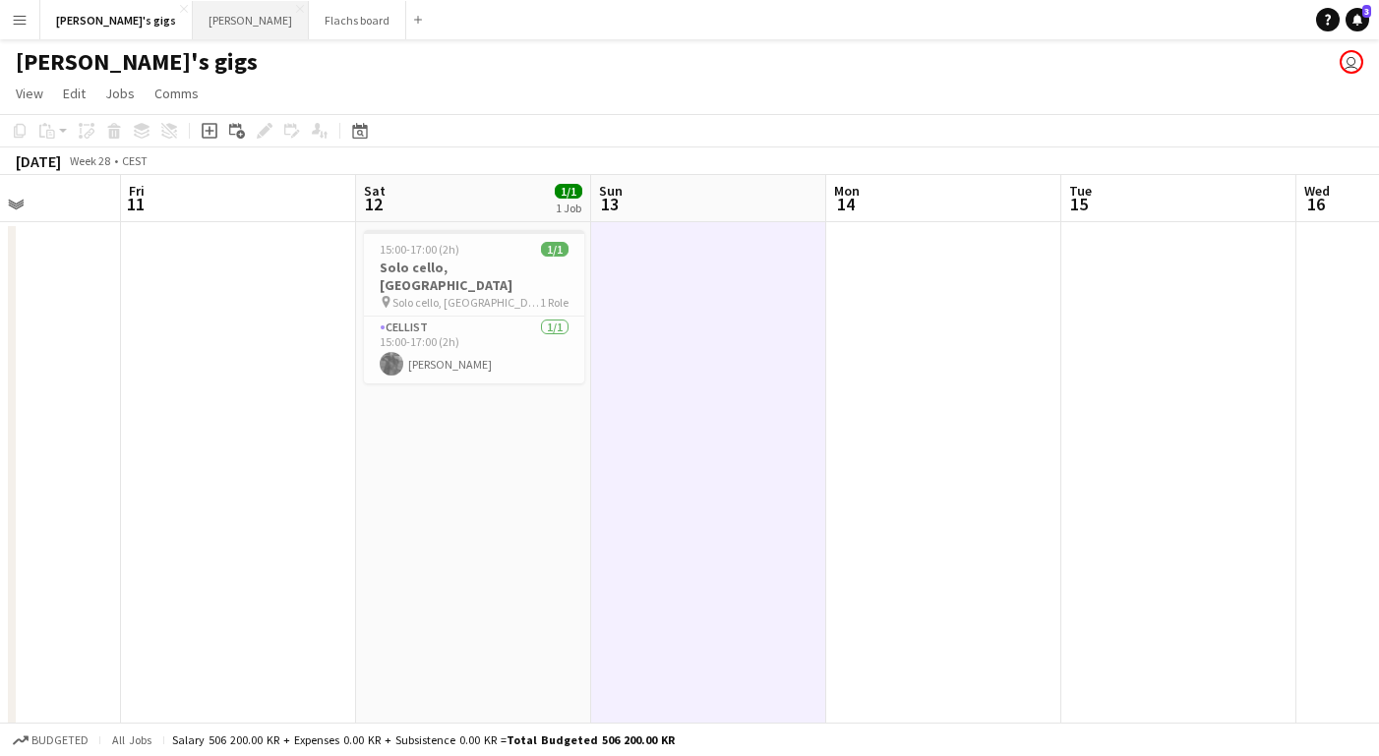
click at [193, 28] on button "Asger Gigs Close" at bounding box center [251, 20] width 116 height 38
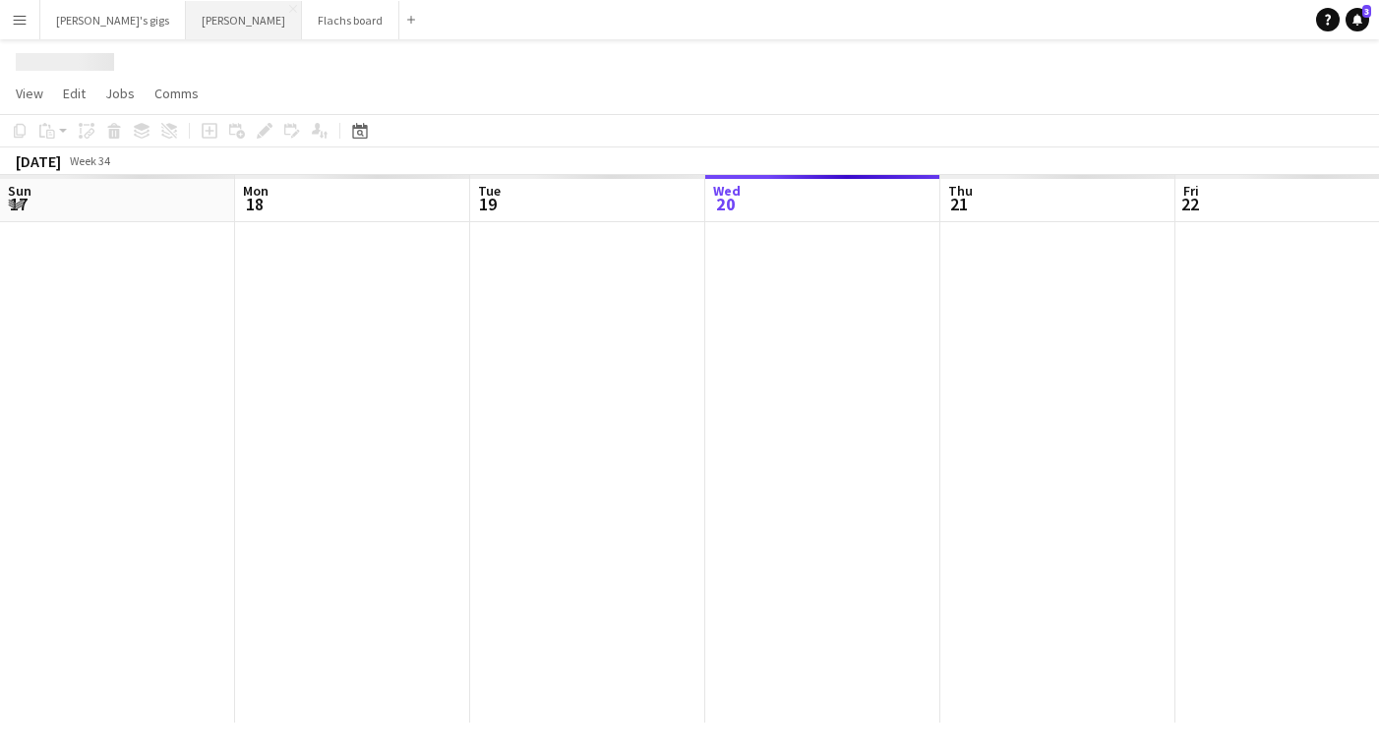
scroll to position [0, 470]
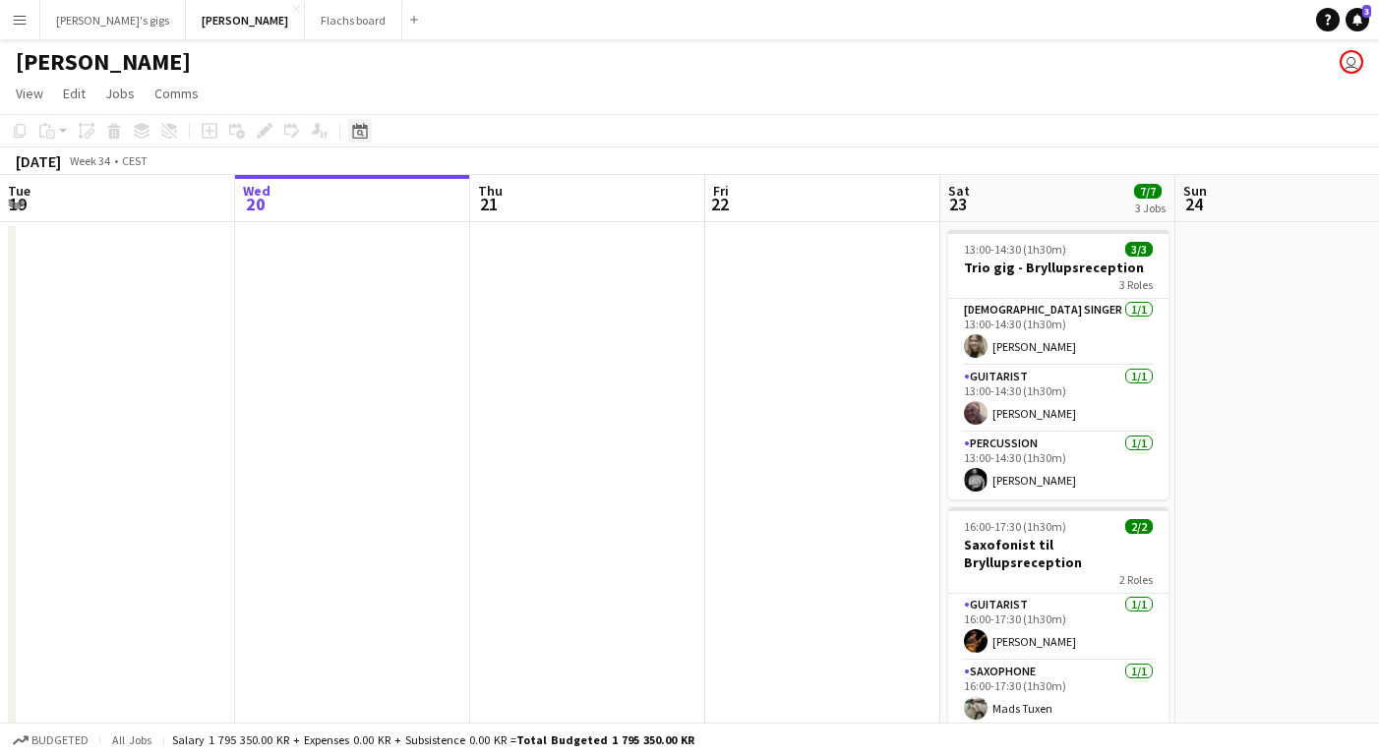
click at [364, 126] on icon at bounding box center [359, 131] width 15 height 16
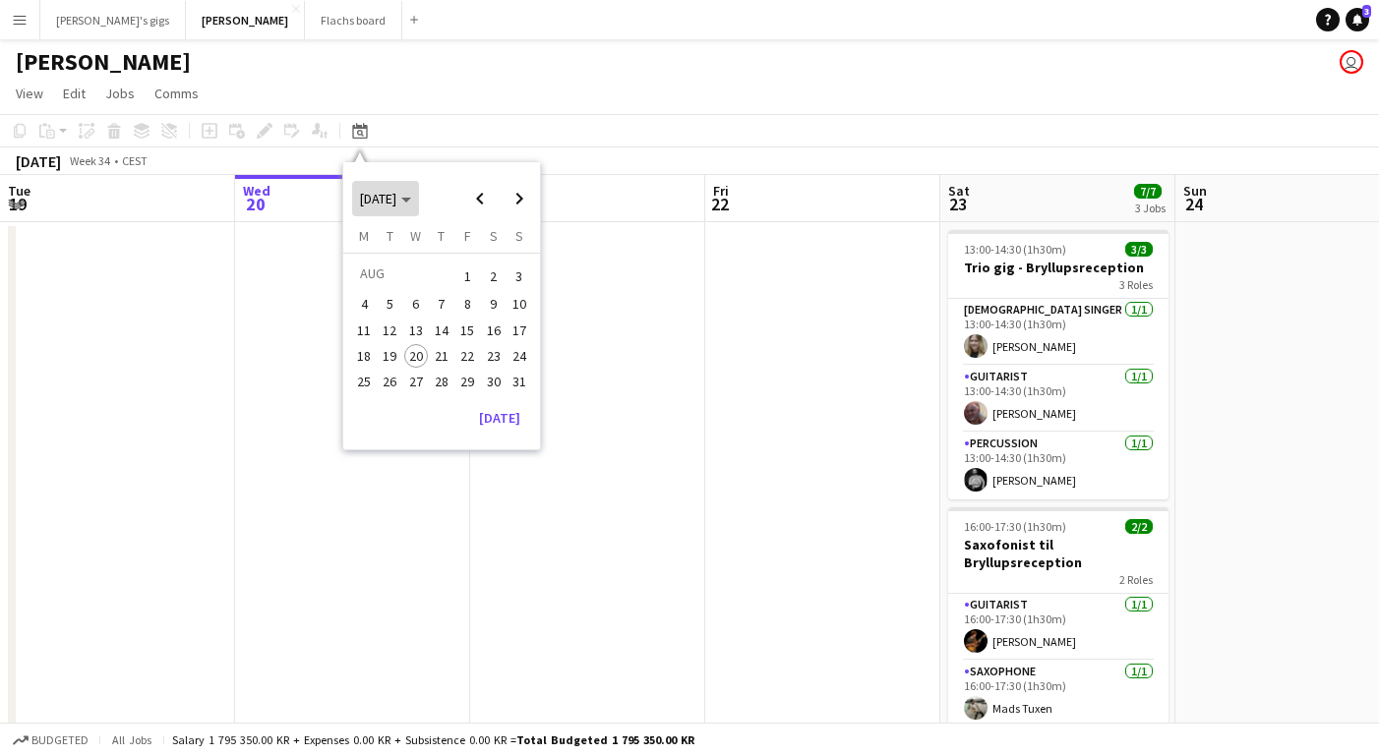
click at [411, 201] on icon "Choose month and year" at bounding box center [406, 200] width 10 height 5
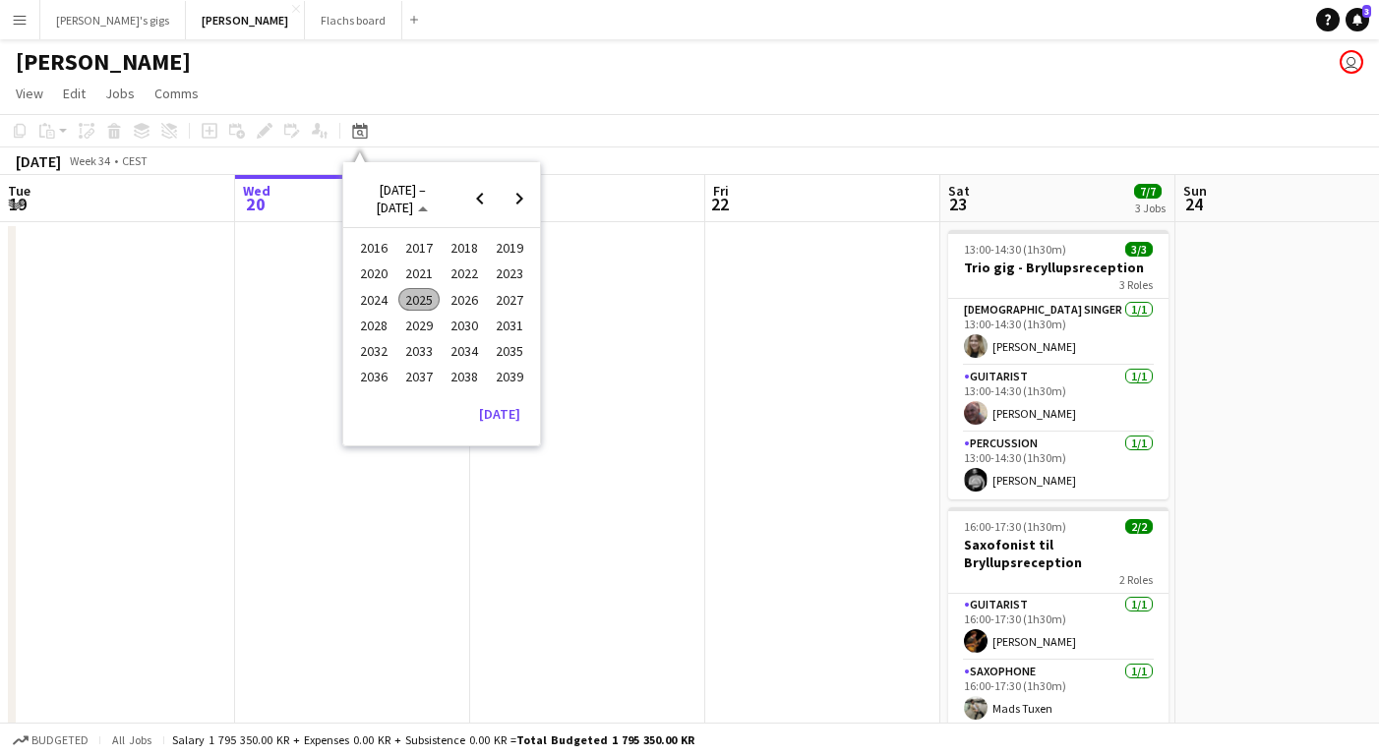
click at [373, 295] on span "2024" at bounding box center [373, 300] width 40 height 24
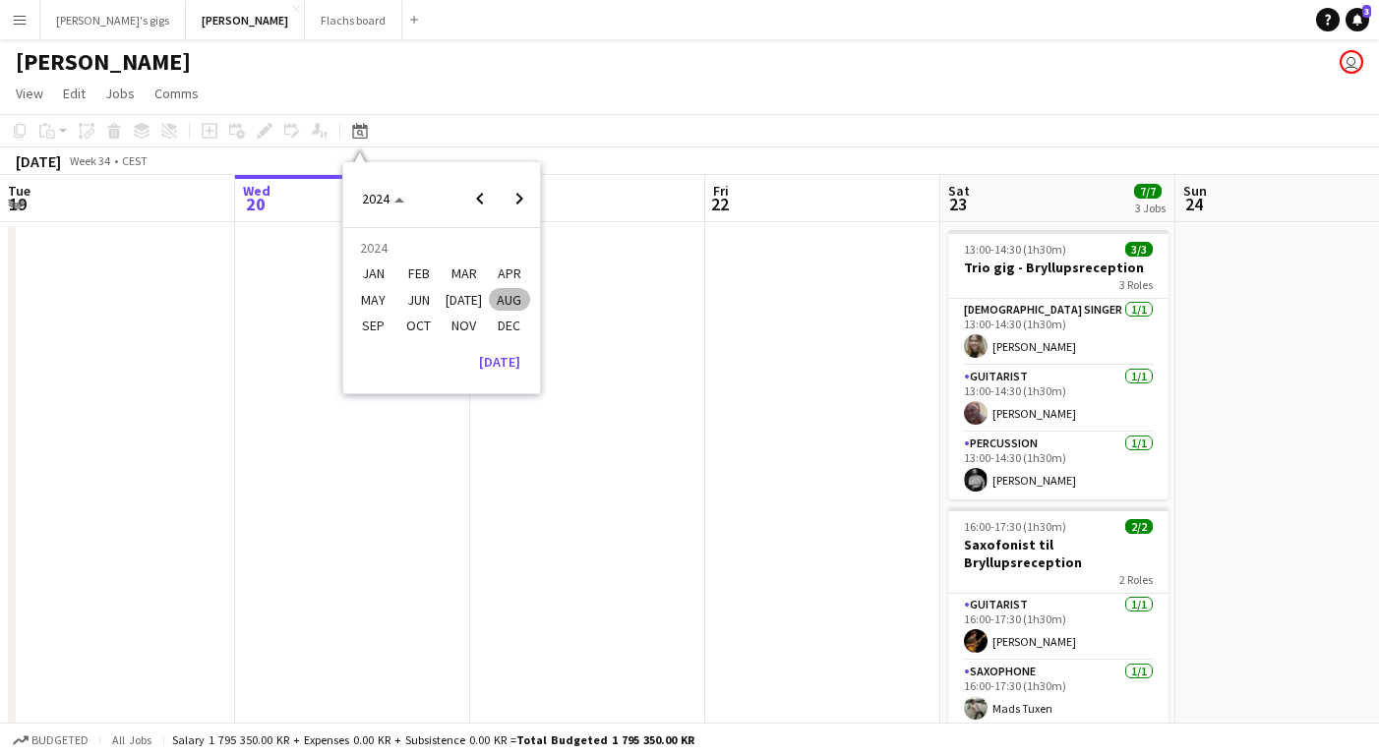
click at [367, 326] on span "SEP" at bounding box center [373, 326] width 40 height 24
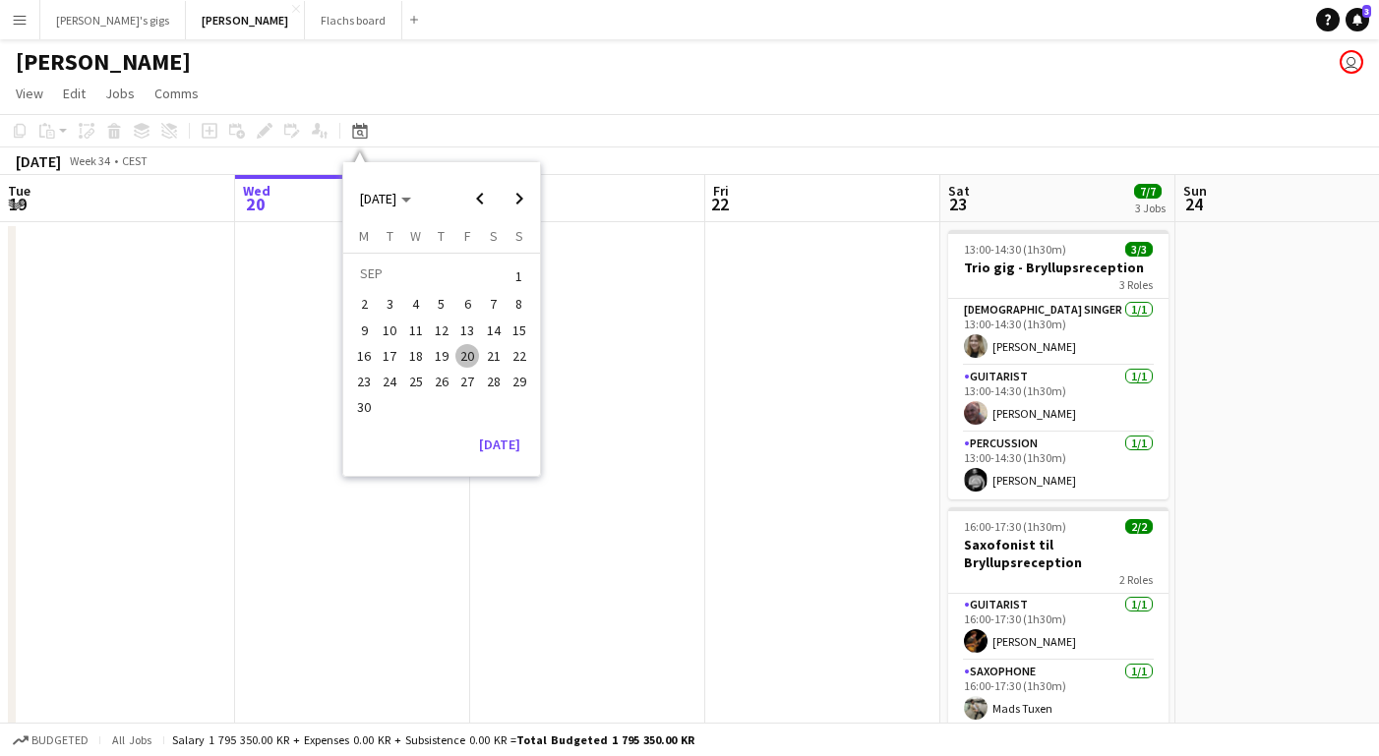
click at [636, 444] on app-date-cell at bounding box center [587, 620] width 235 height 796
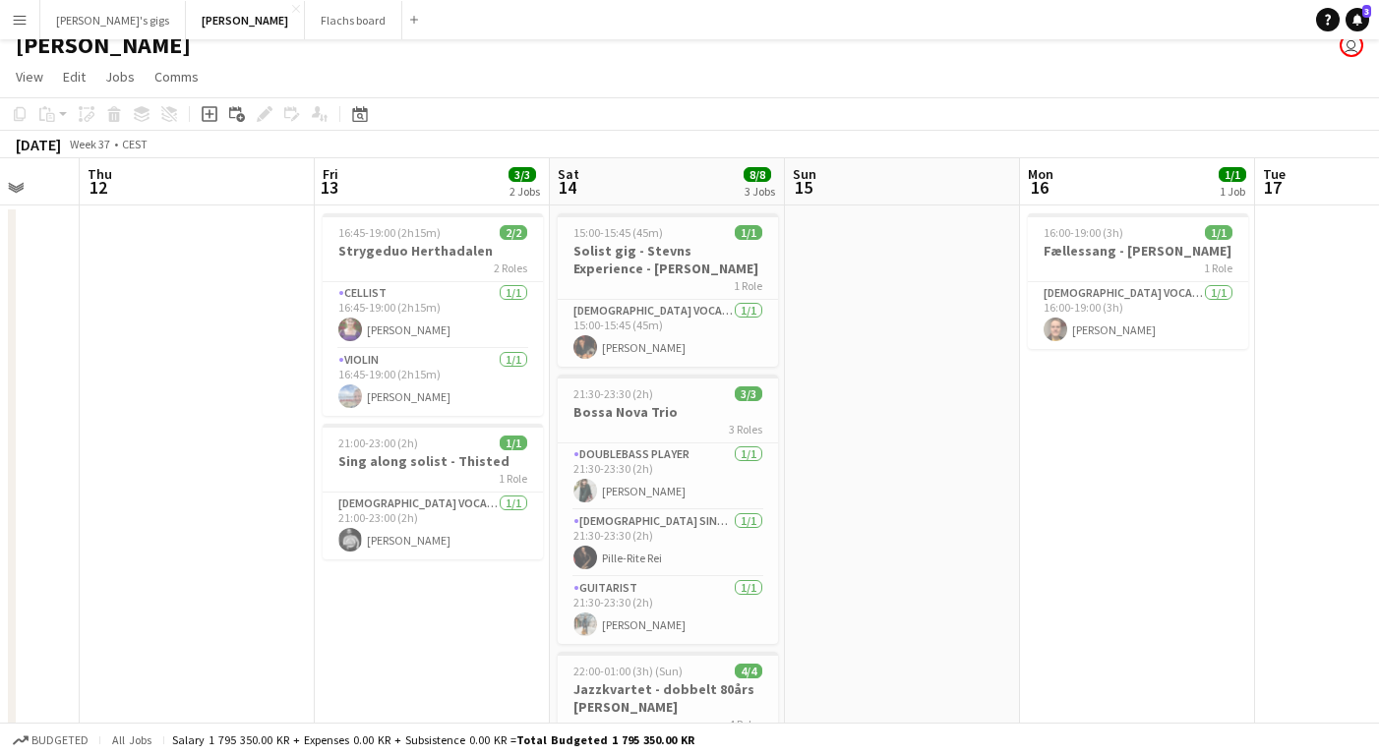
scroll to position [0, 625]
click at [355, 103] on div "Date picker" at bounding box center [360, 114] width 24 height 24
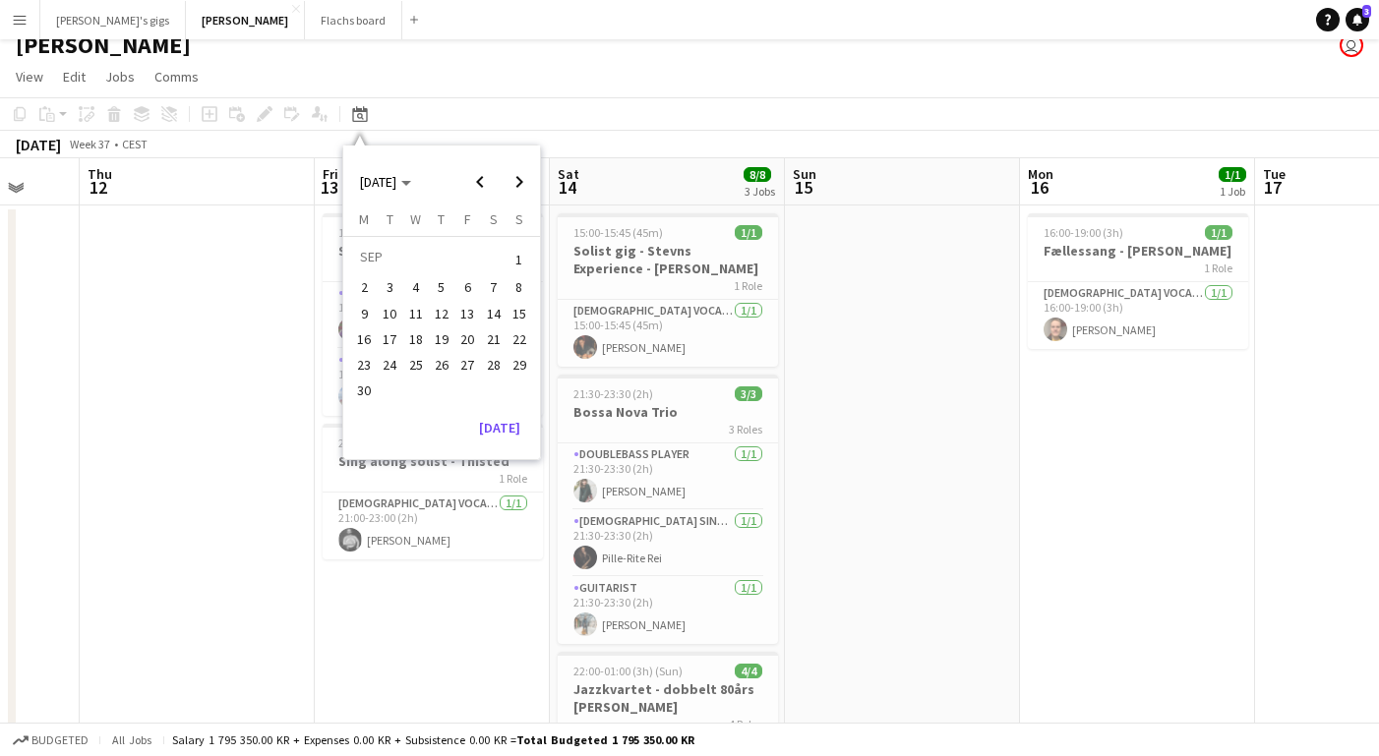
click at [345, 67] on app-page-menu "View Day view expanded Day view collapsed Month view Date picker Jump to [DATE]…" at bounding box center [689, 78] width 1379 height 37
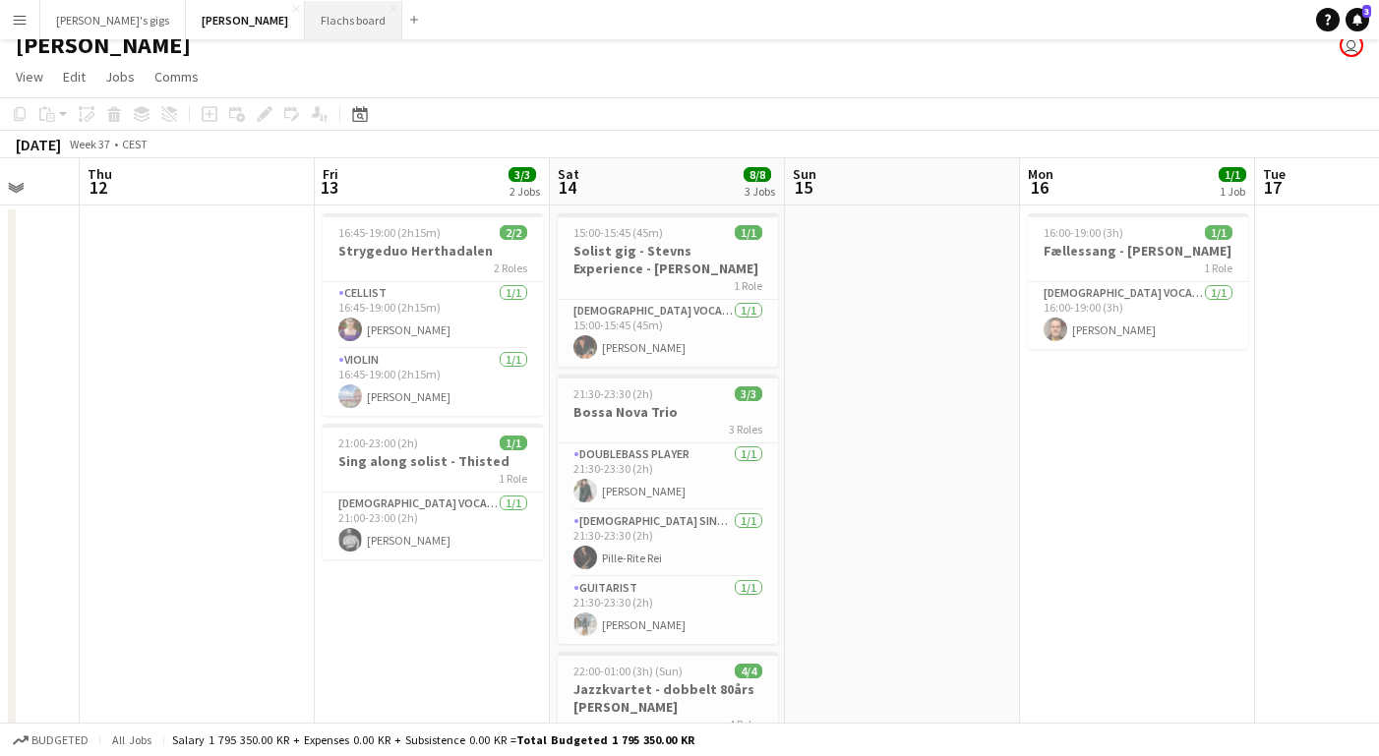
click at [305, 26] on button "Flachs board Close" at bounding box center [353, 20] width 97 height 38
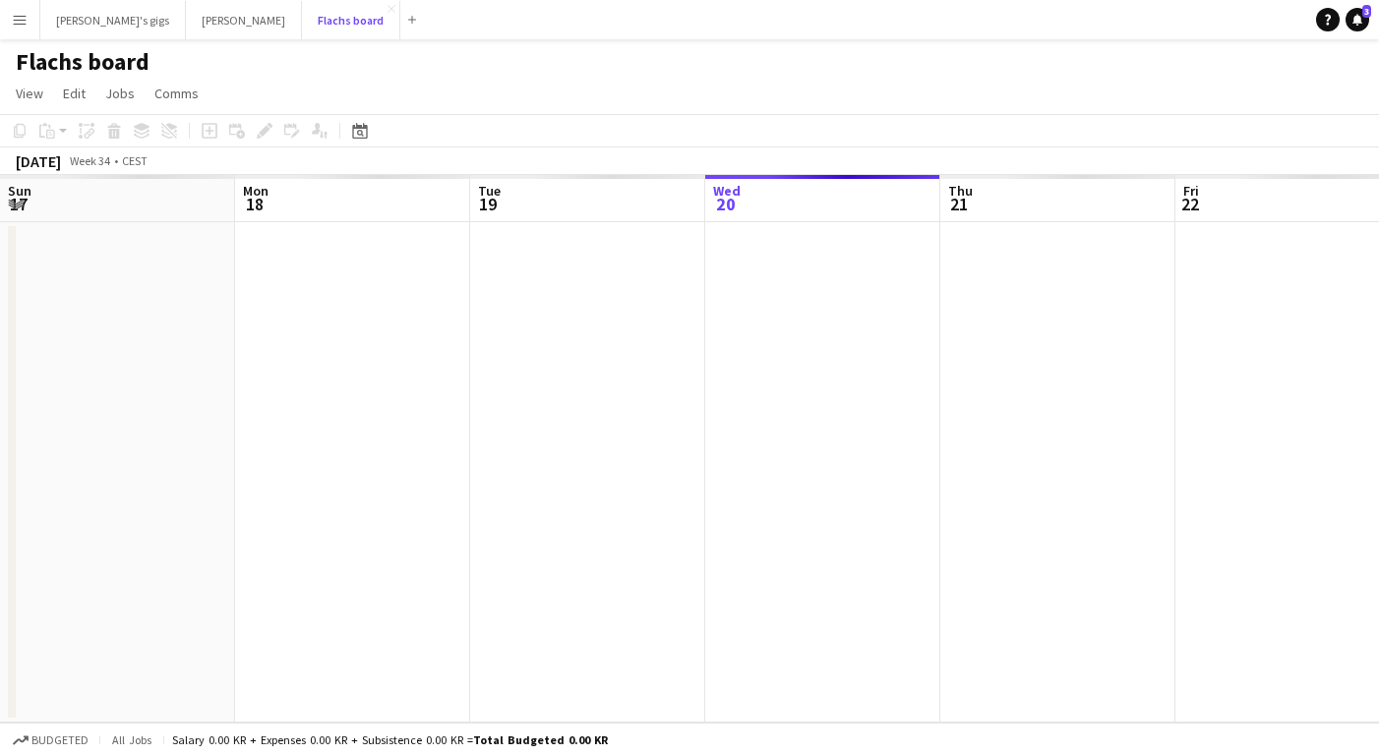
scroll to position [0, 470]
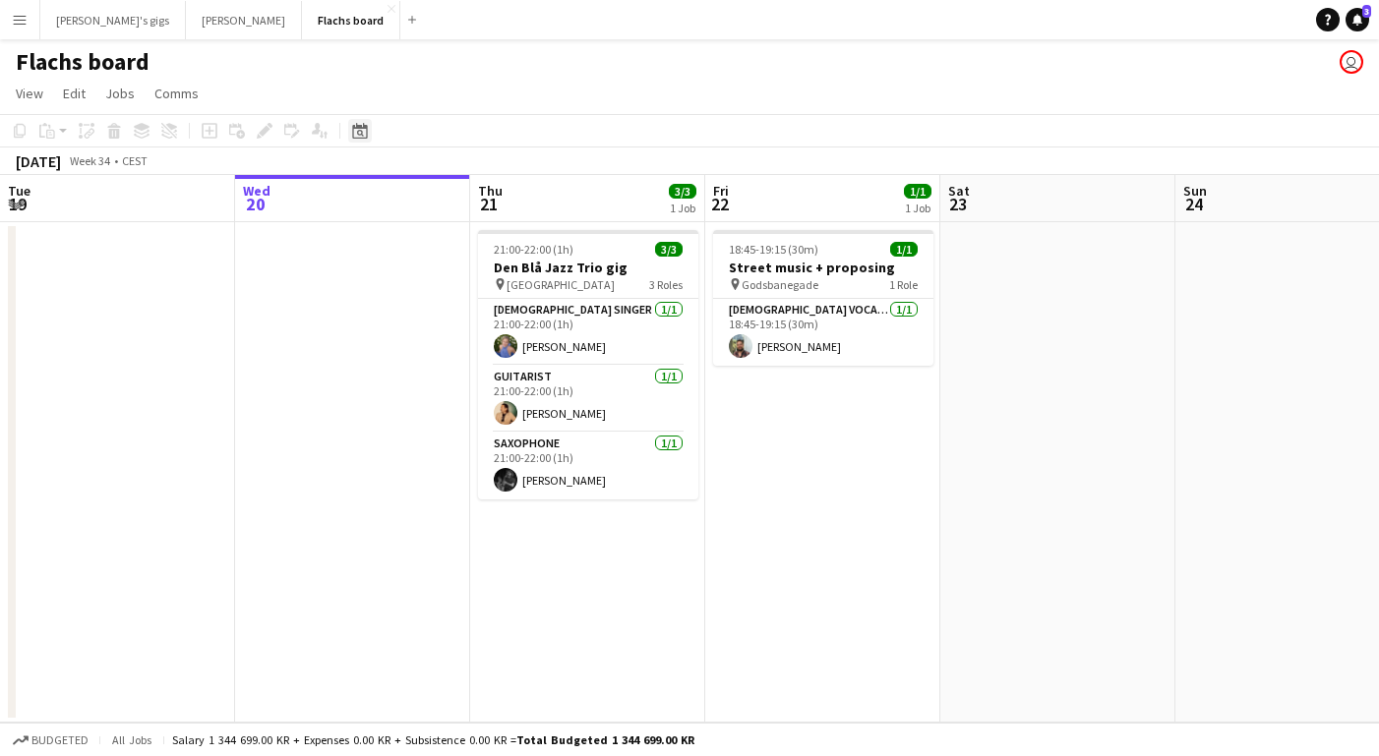
click at [364, 139] on div "Date picker" at bounding box center [360, 131] width 24 height 24
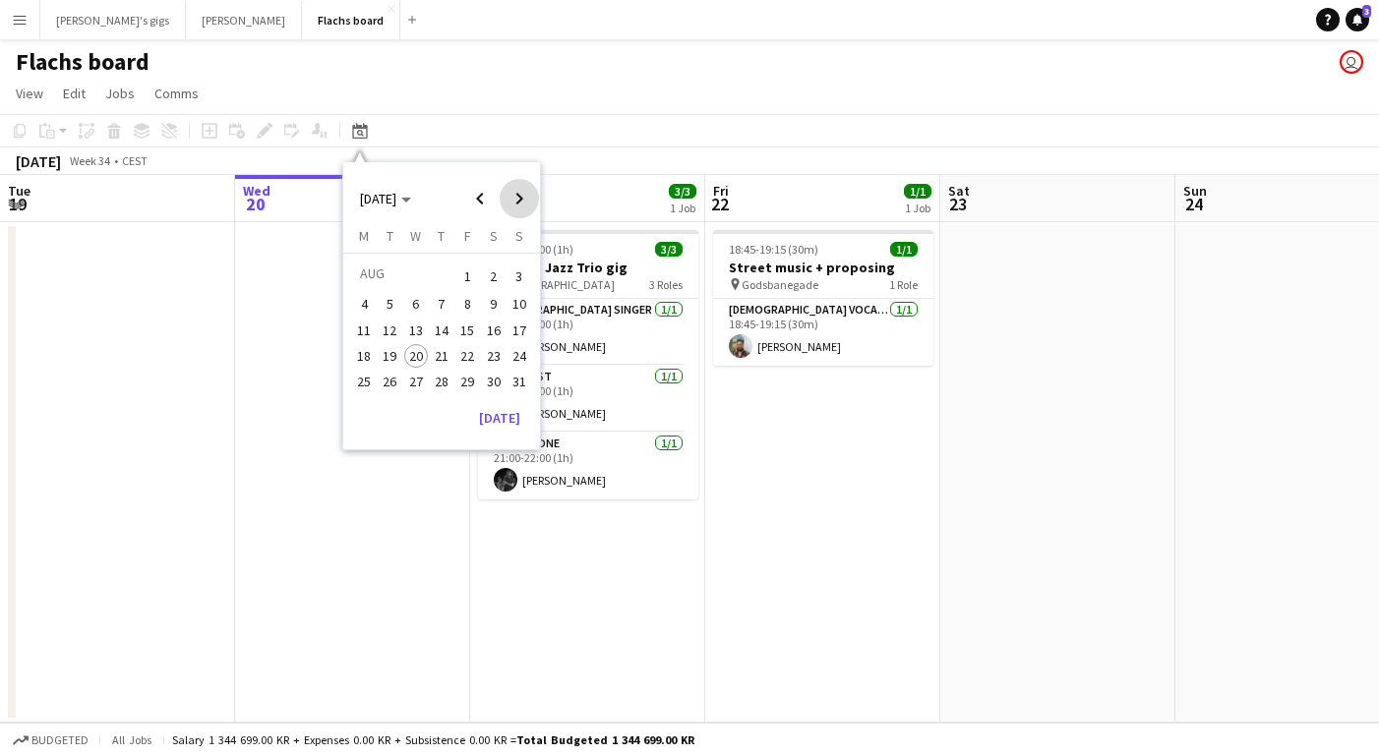
click at [503, 203] on span "Next month" at bounding box center [519, 198] width 39 height 39
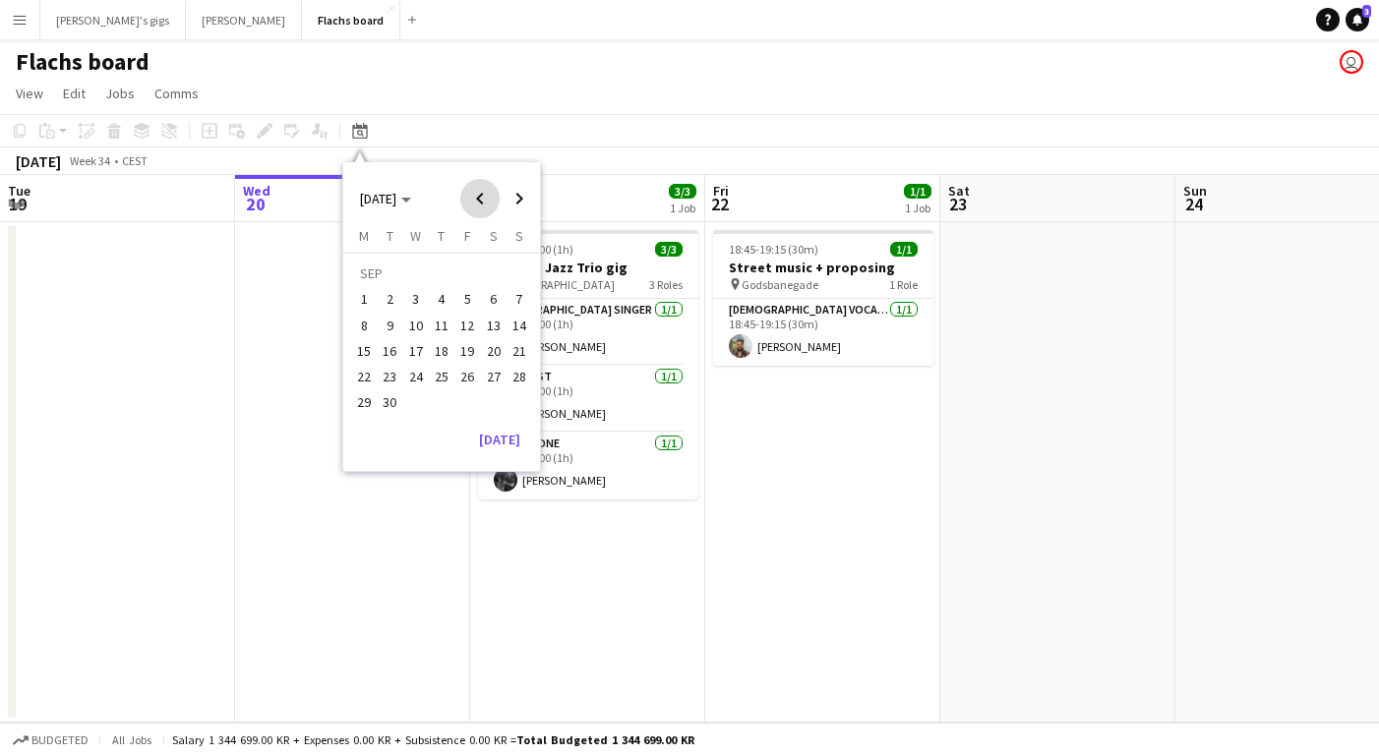
click at [478, 198] on span "Previous month" at bounding box center [479, 198] width 39 height 39
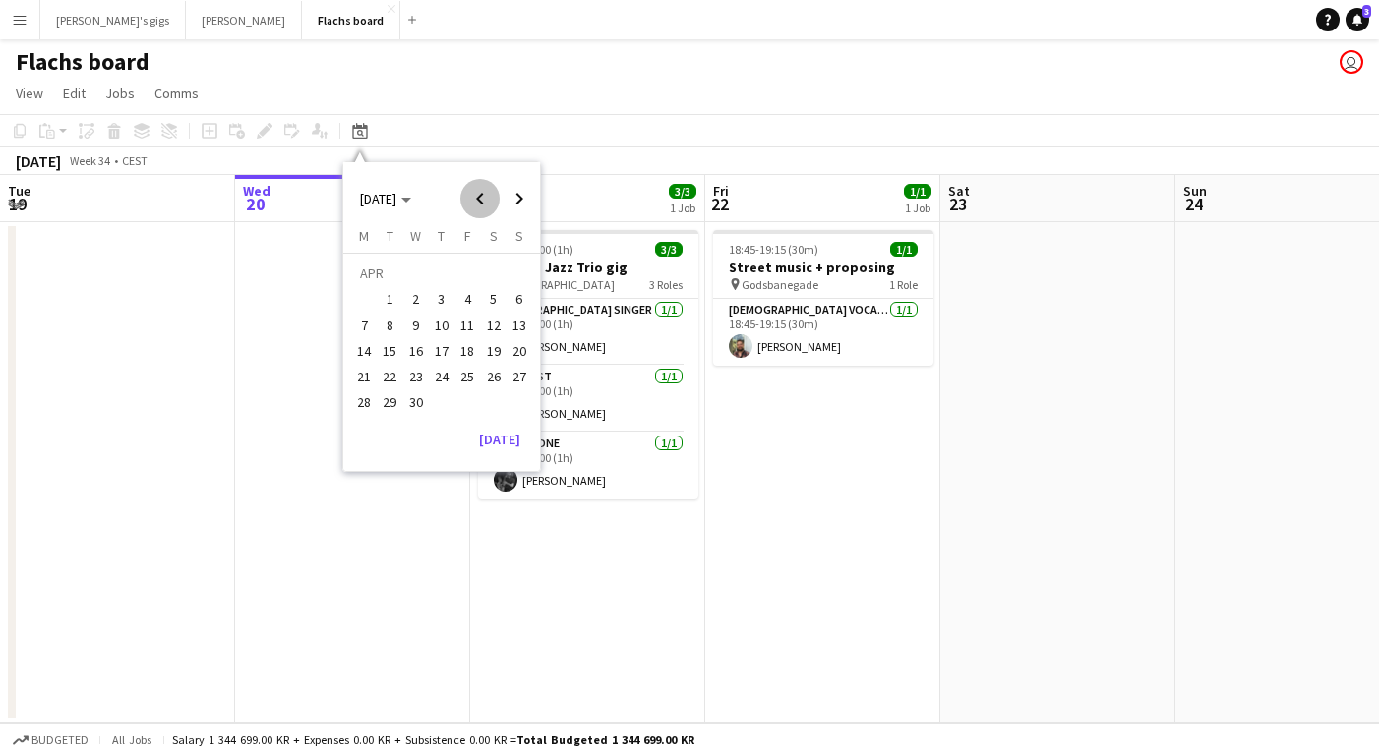
click at [478, 198] on span "Previous month" at bounding box center [479, 198] width 39 height 39
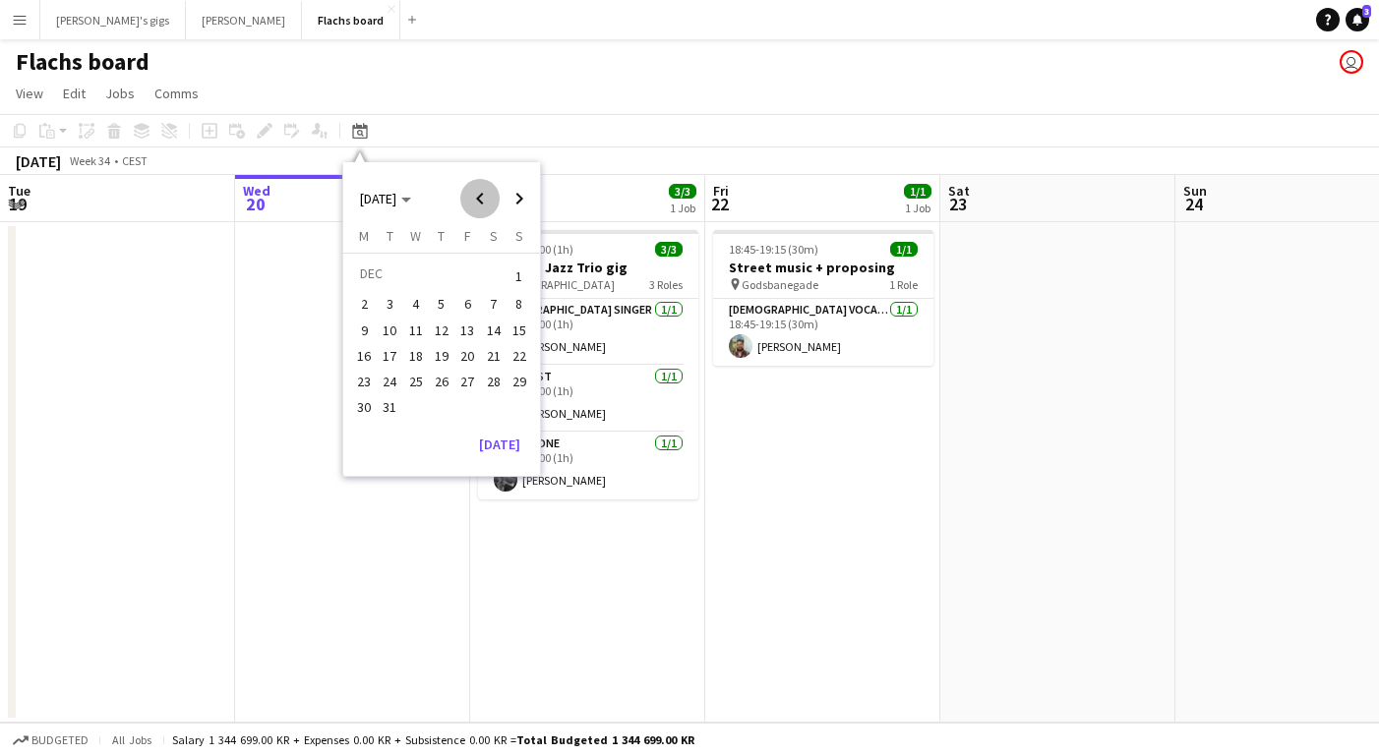
click at [478, 198] on span "Previous month" at bounding box center [479, 198] width 39 height 39
click at [493, 356] on span "21" at bounding box center [494, 356] width 24 height 24
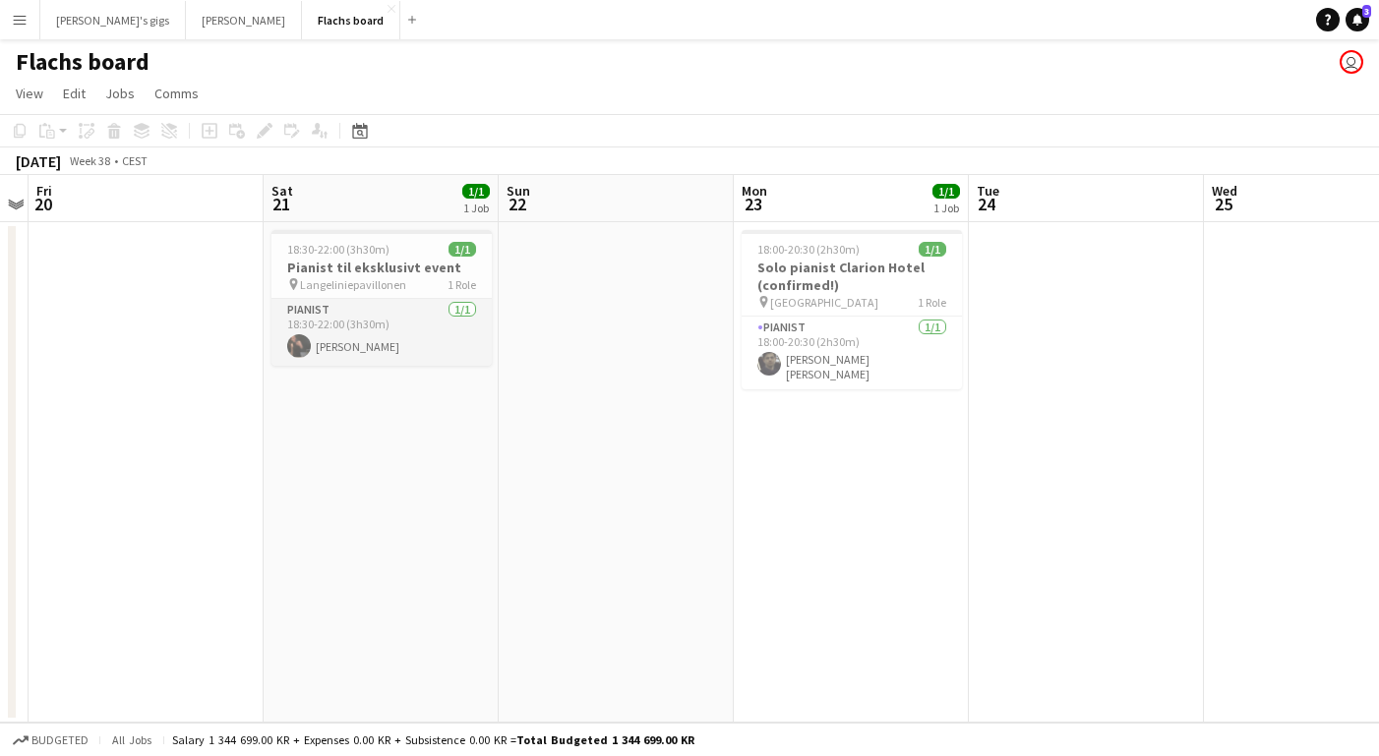
click at [417, 336] on app-card-role "Pianist [DATE] 18:30-22:00 (3h30m) [PERSON_NAME]" at bounding box center [381, 332] width 220 height 67
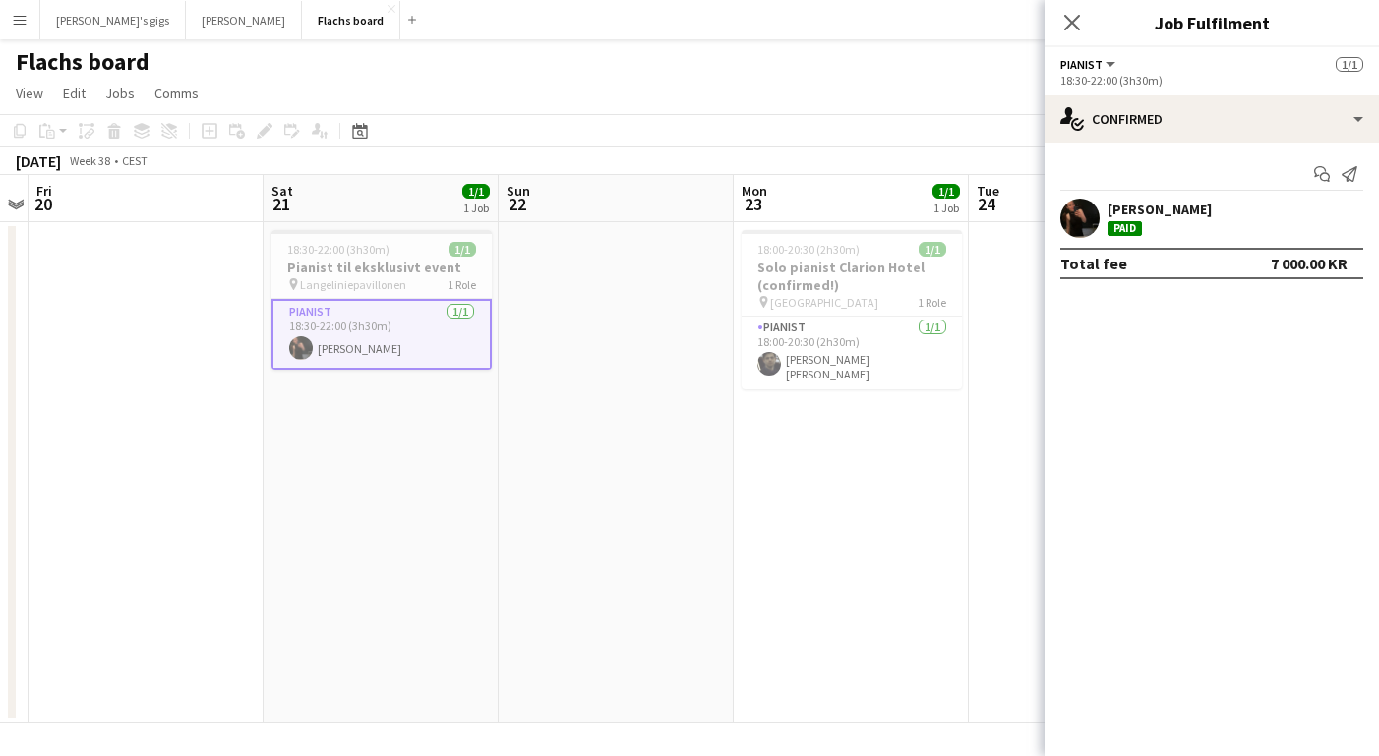
click at [429, 461] on app-date-cell "18:30-22:00 (3h30m) 1/1 Pianist til eksklusivt event pin Langeliniepavillonen 1…" at bounding box center [381, 472] width 235 height 501
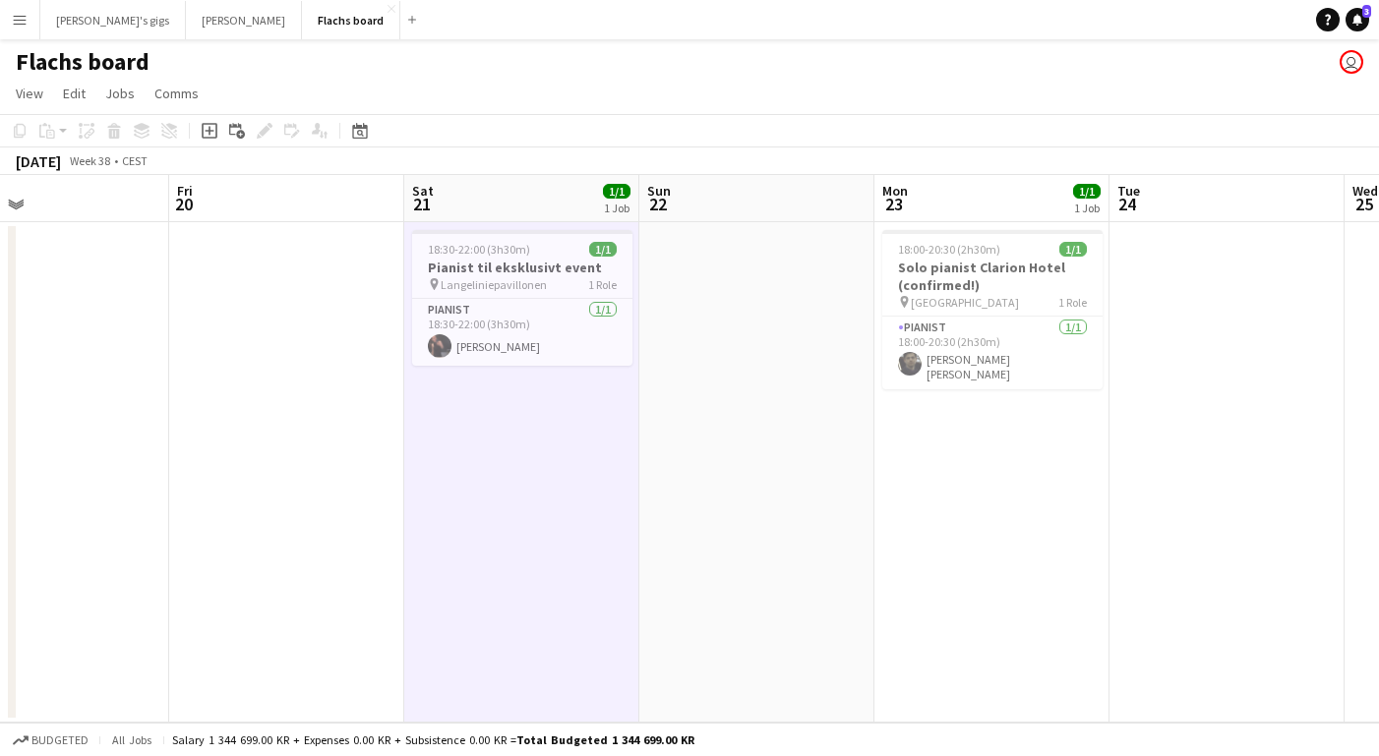
scroll to position [0, 408]
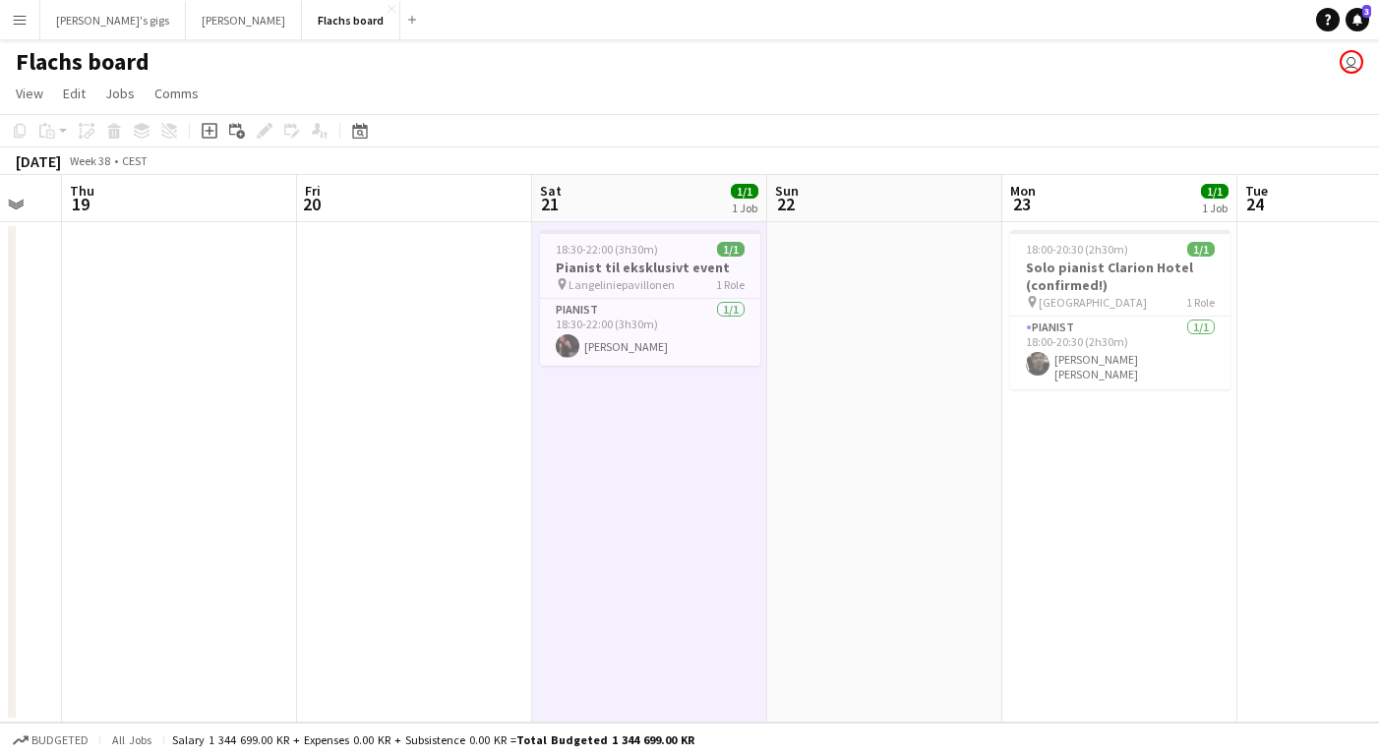
click at [429, 461] on app-date-cell at bounding box center [414, 472] width 235 height 501
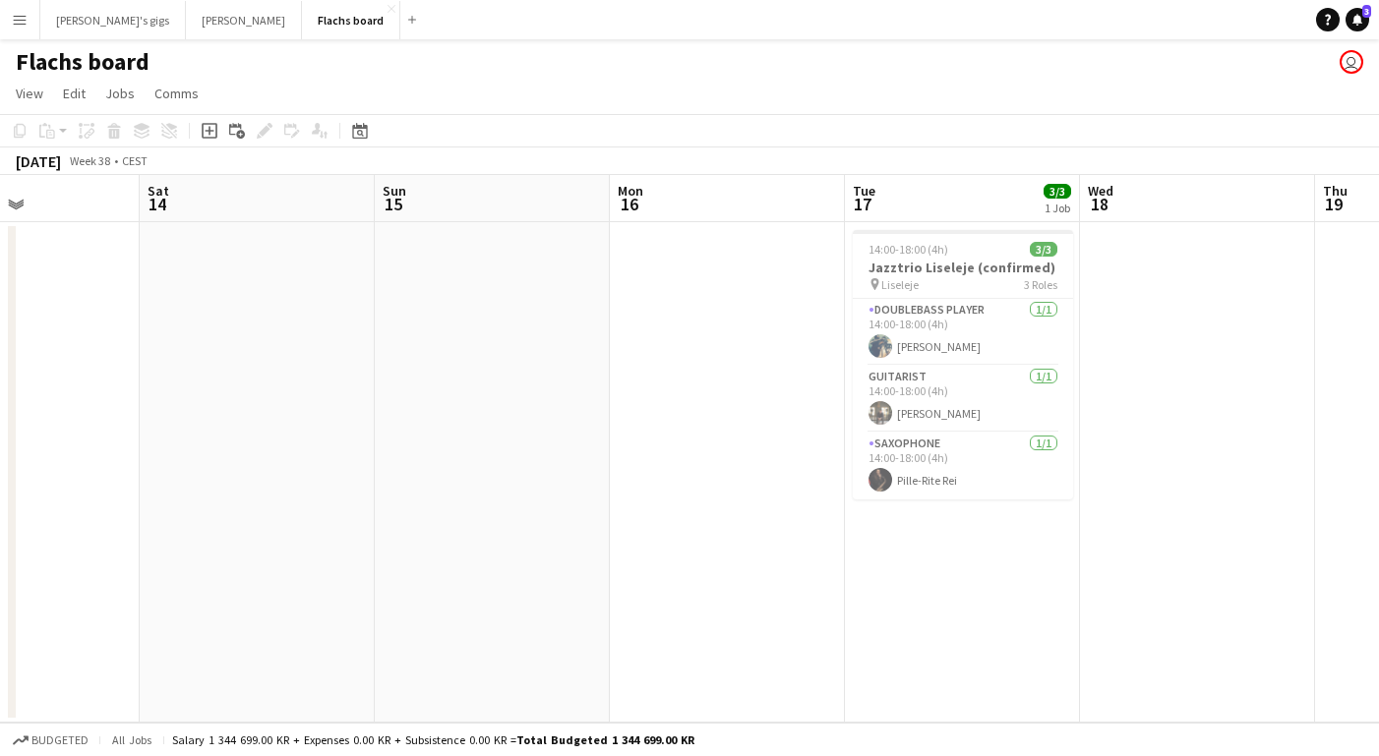
scroll to position [0, 560]
click at [6, 22] on button "Menu" at bounding box center [19, 19] width 39 height 39
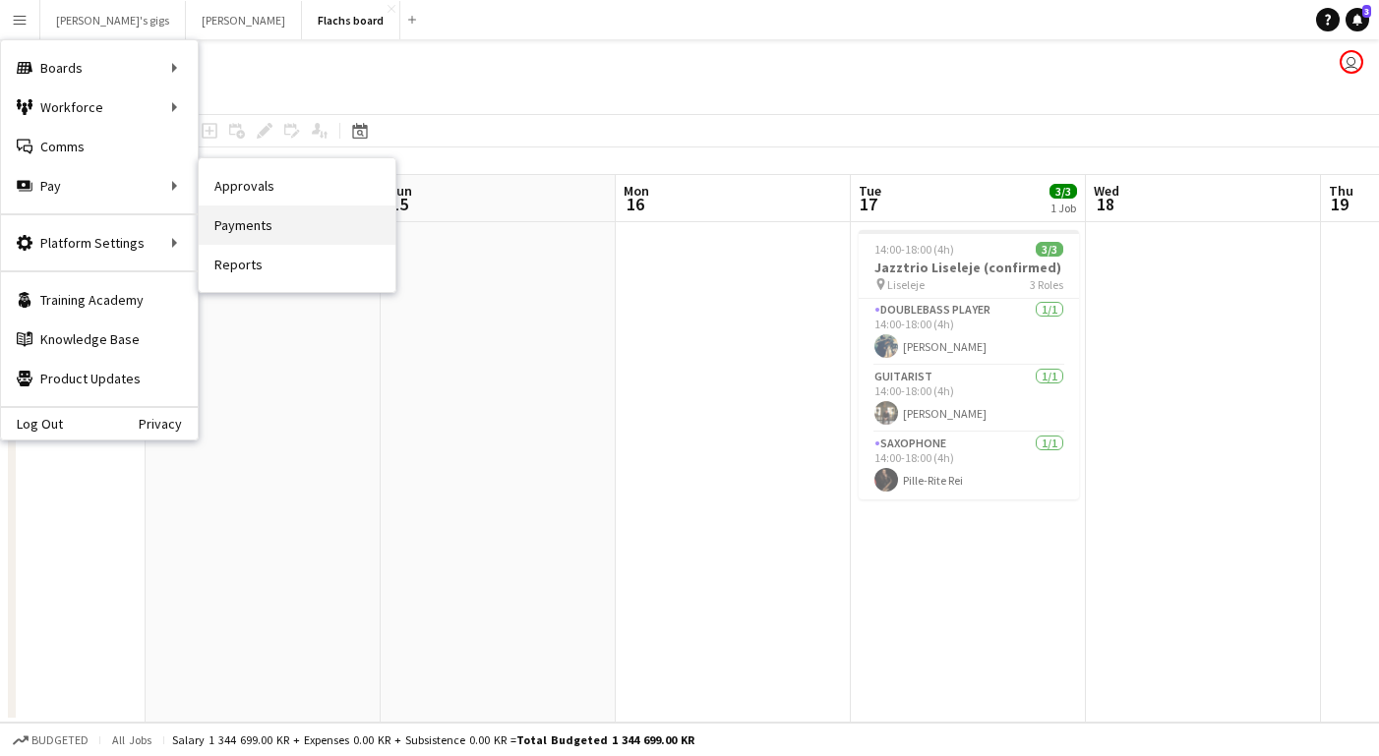
click at [267, 219] on link "Payments" at bounding box center [297, 225] width 197 height 39
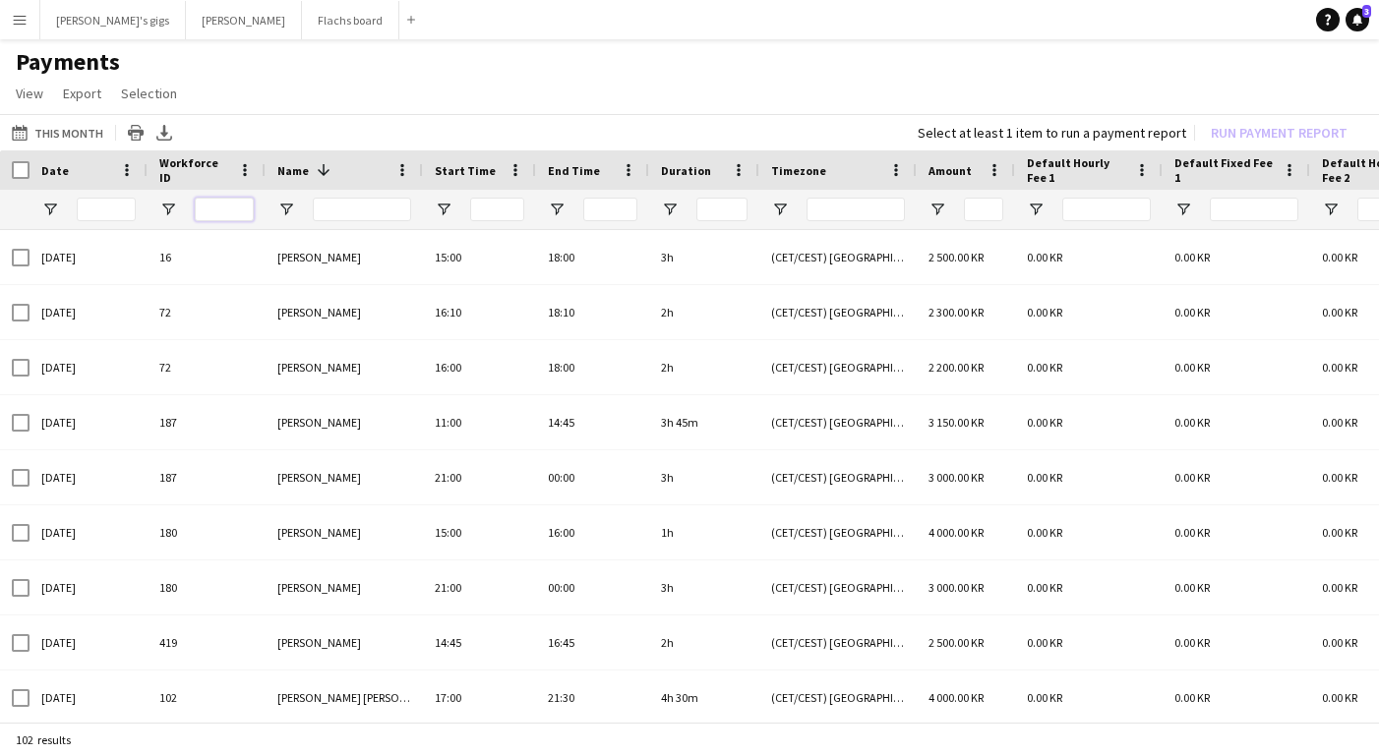
click at [230, 212] on input "Workforce ID Filter Input" at bounding box center [224, 210] width 59 height 24
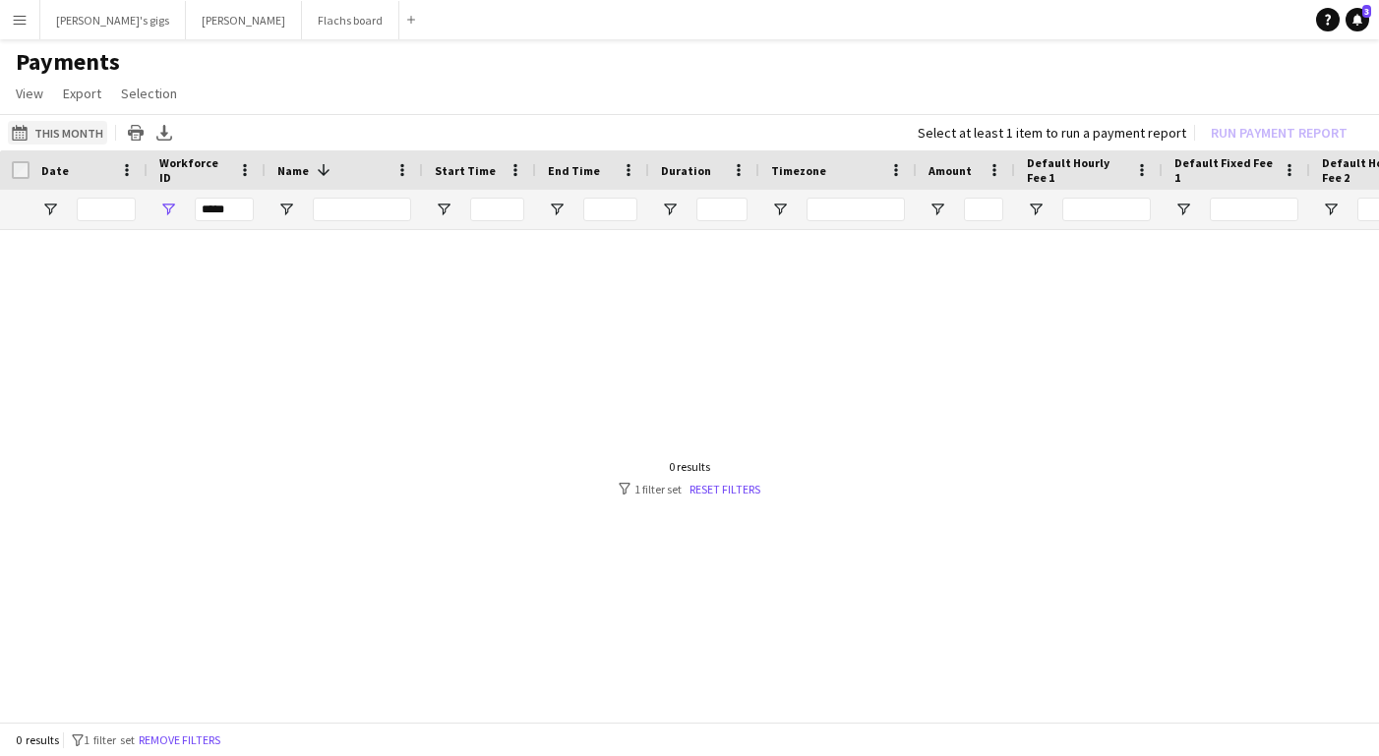
click at [70, 134] on button "This Month This Month" at bounding box center [57, 133] width 99 height 24
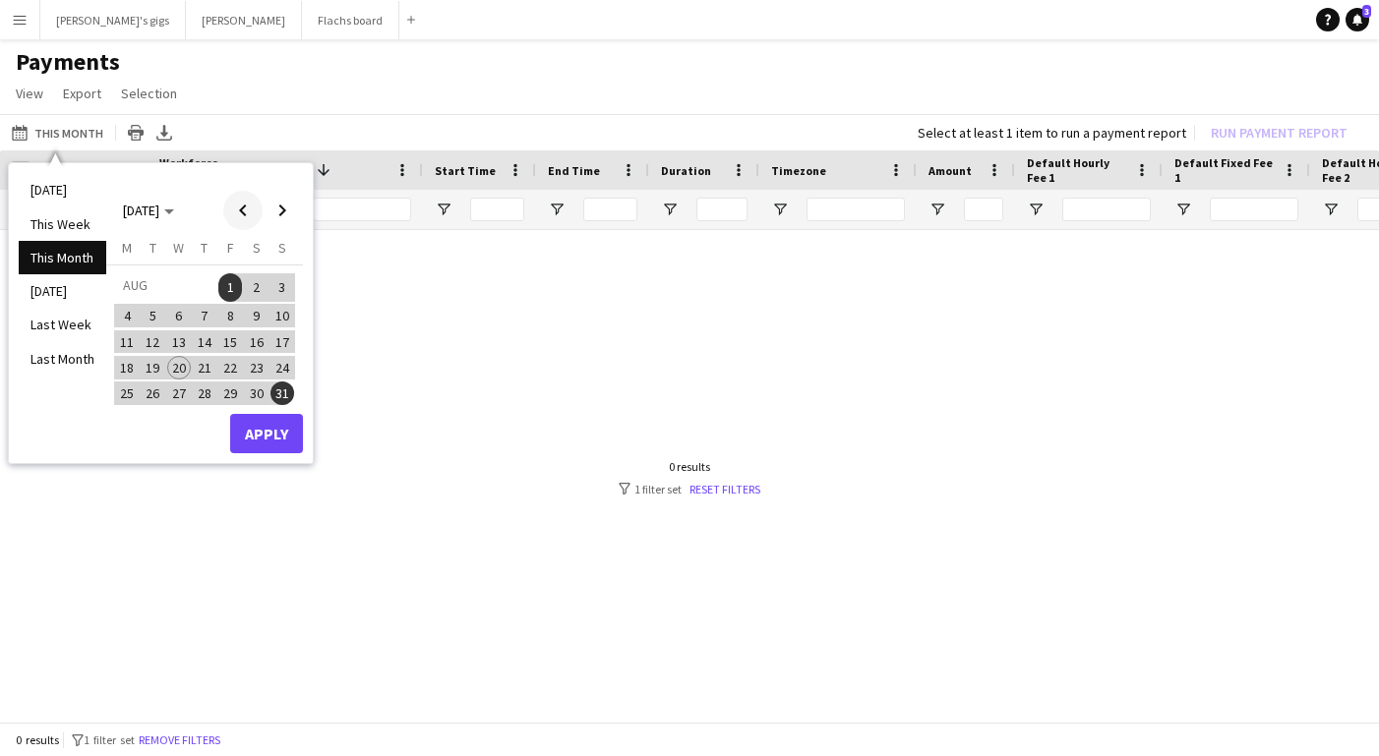
click at [251, 209] on span "Previous month" at bounding box center [242, 210] width 39 height 39
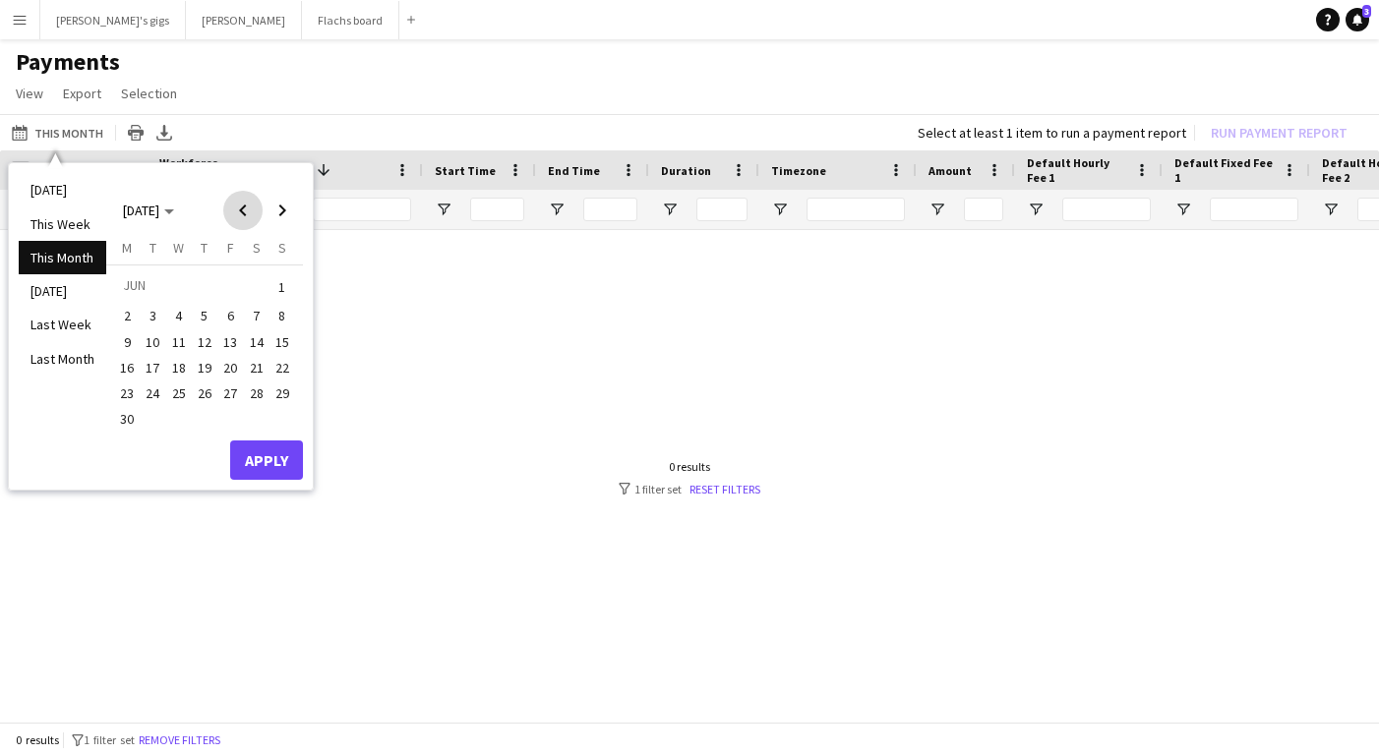
click at [251, 209] on span "Previous month" at bounding box center [242, 210] width 39 height 39
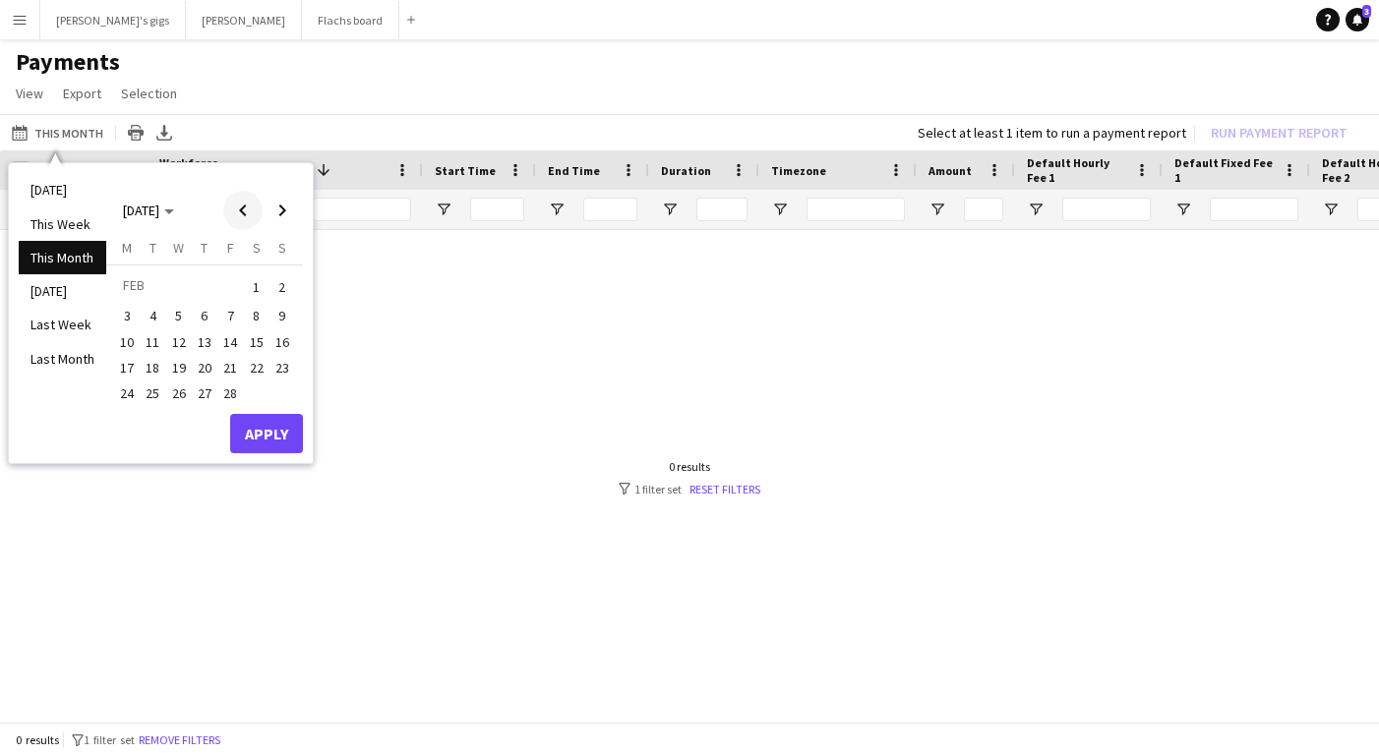
click at [251, 209] on span "Previous month" at bounding box center [242, 210] width 39 height 39
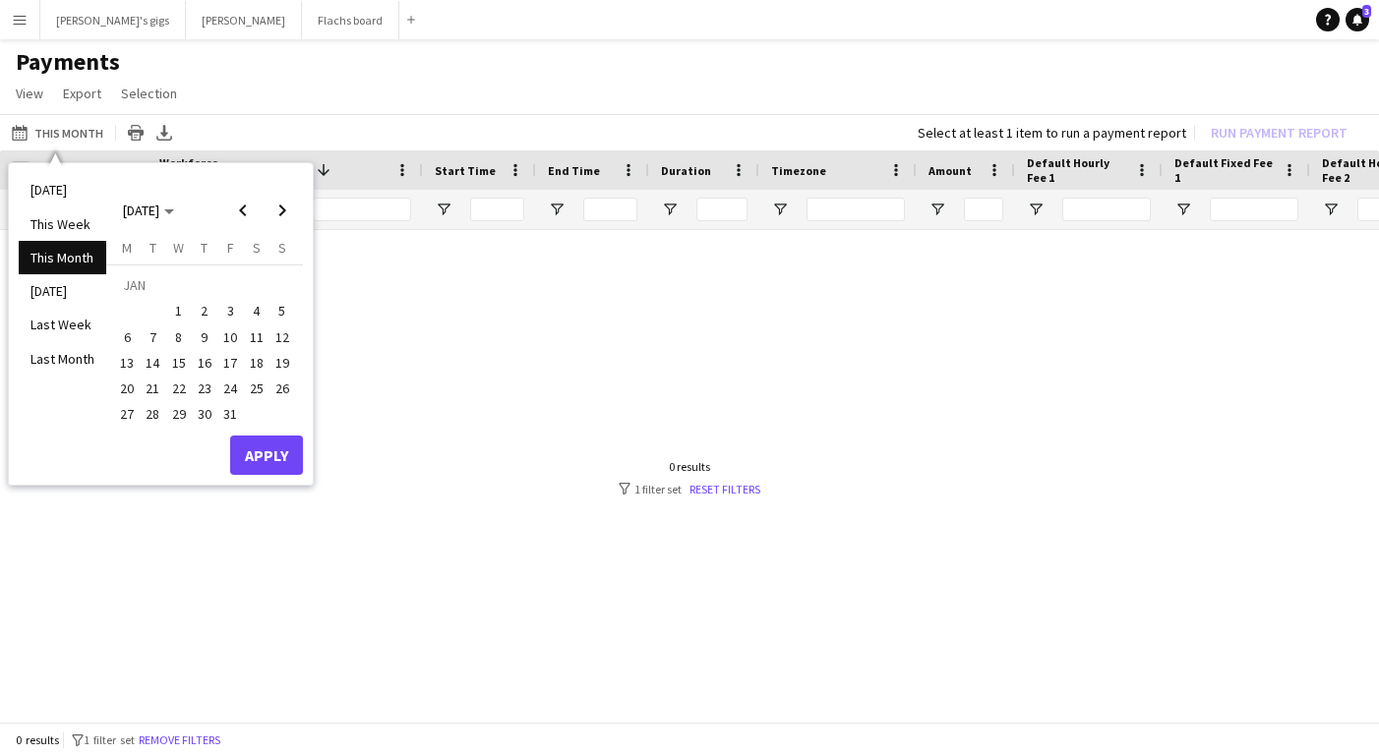
click at [167, 313] on span "1" at bounding box center [179, 311] width 24 height 24
click at [286, 199] on span "Next month" at bounding box center [282, 210] width 39 height 39
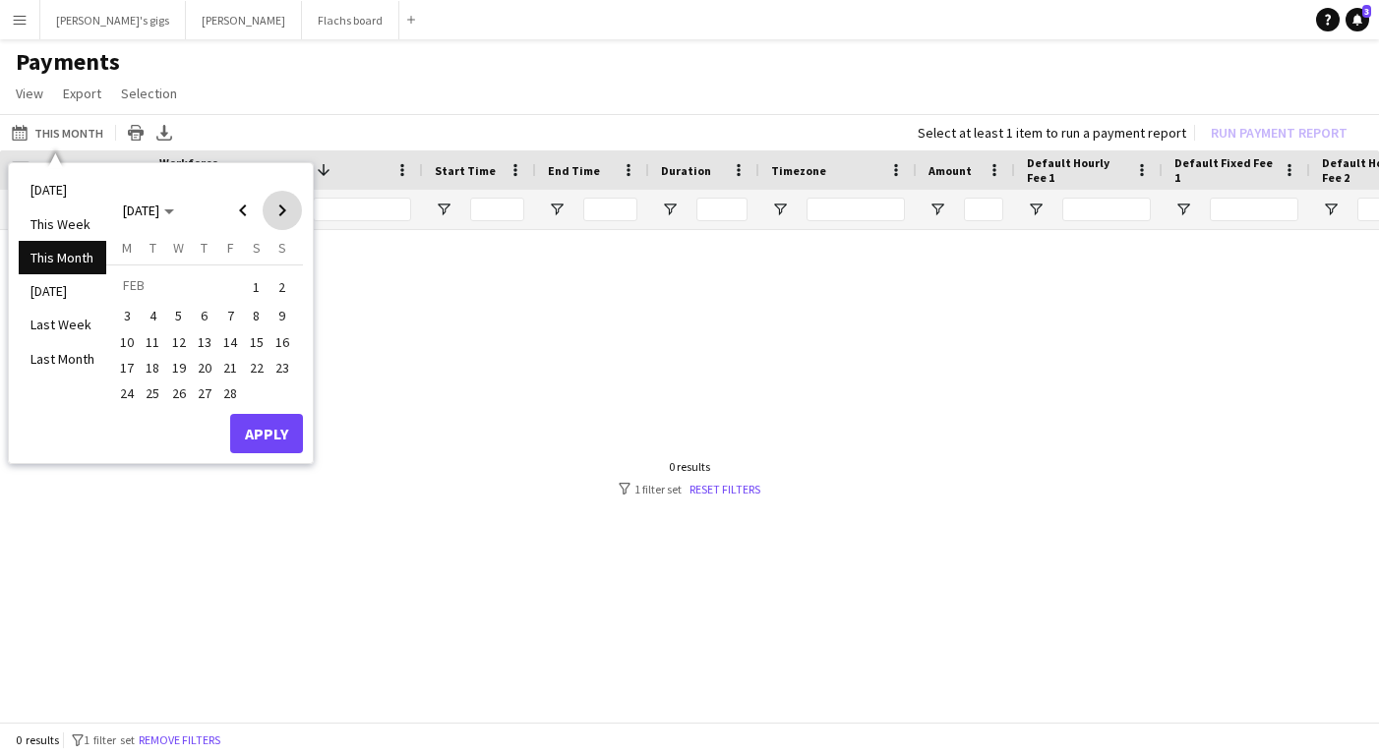
click at [285, 199] on span "Next month" at bounding box center [282, 210] width 39 height 39
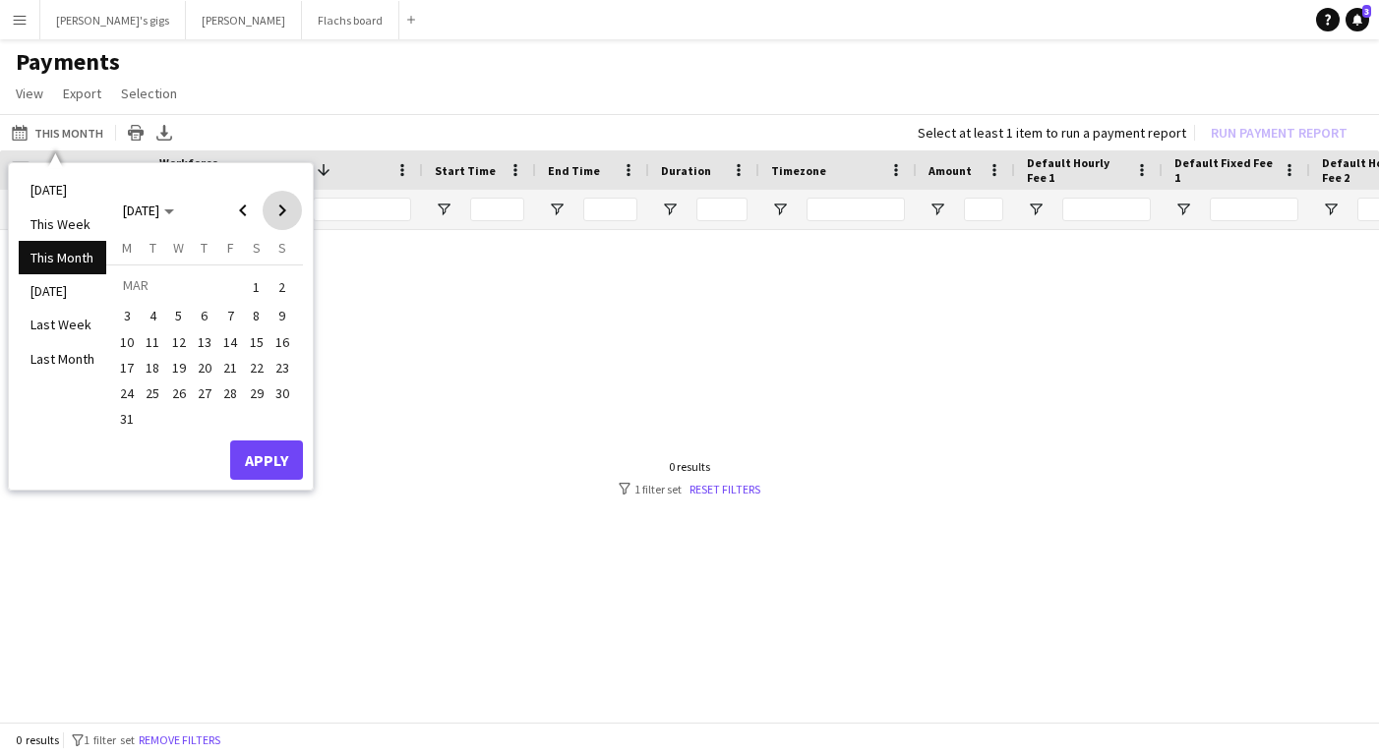
click at [285, 199] on span "Next month" at bounding box center [282, 210] width 39 height 39
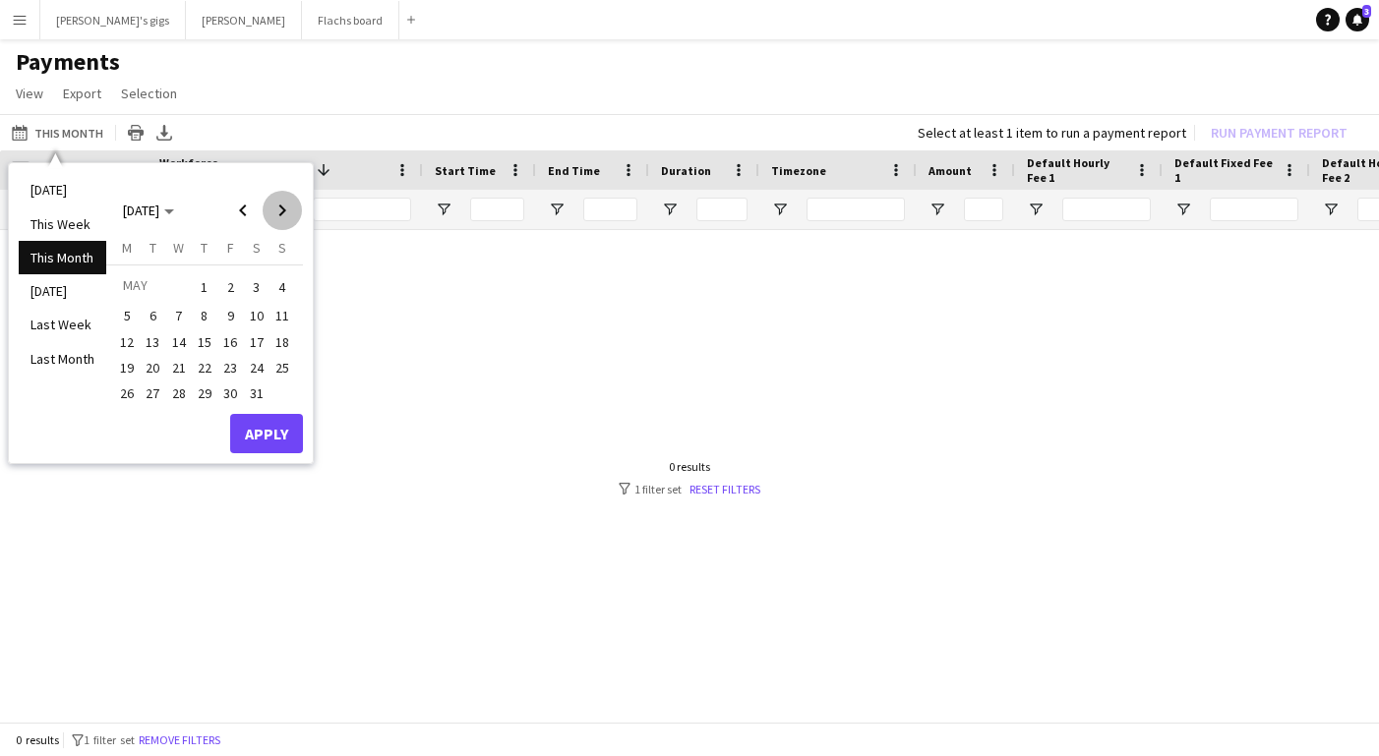
click at [285, 199] on span "Next month" at bounding box center [282, 210] width 39 height 39
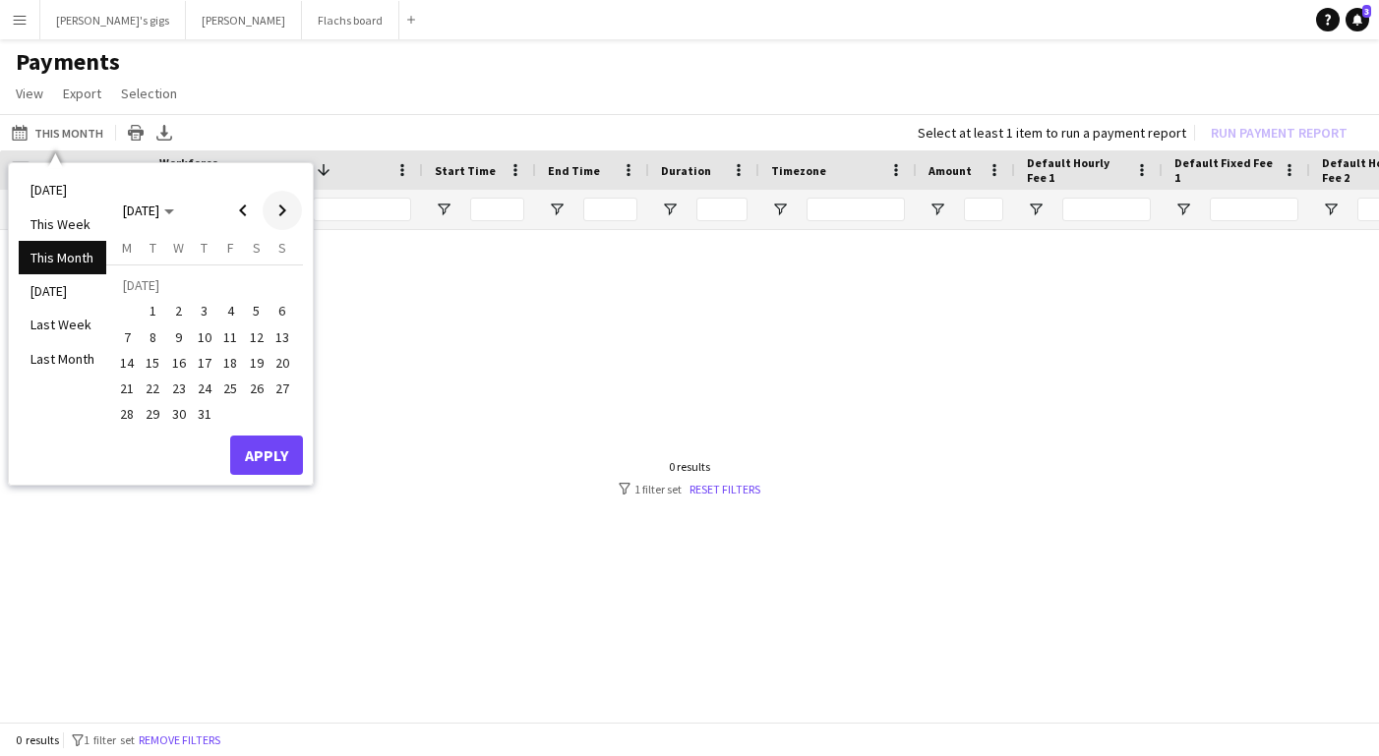
click at [285, 199] on span "Next month" at bounding box center [282, 210] width 39 height 39
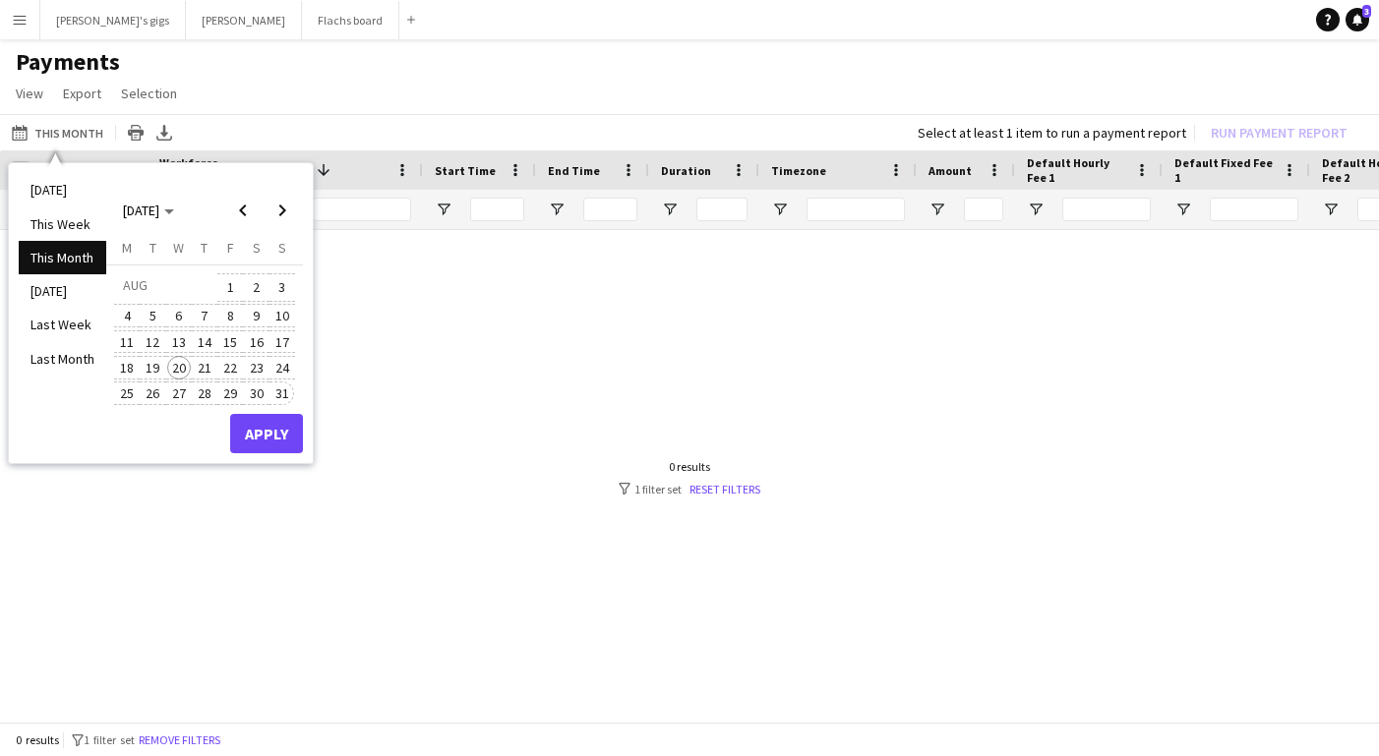
click at [274, 401] on span "31" at bounding box center [282, 394] width 24 height 24
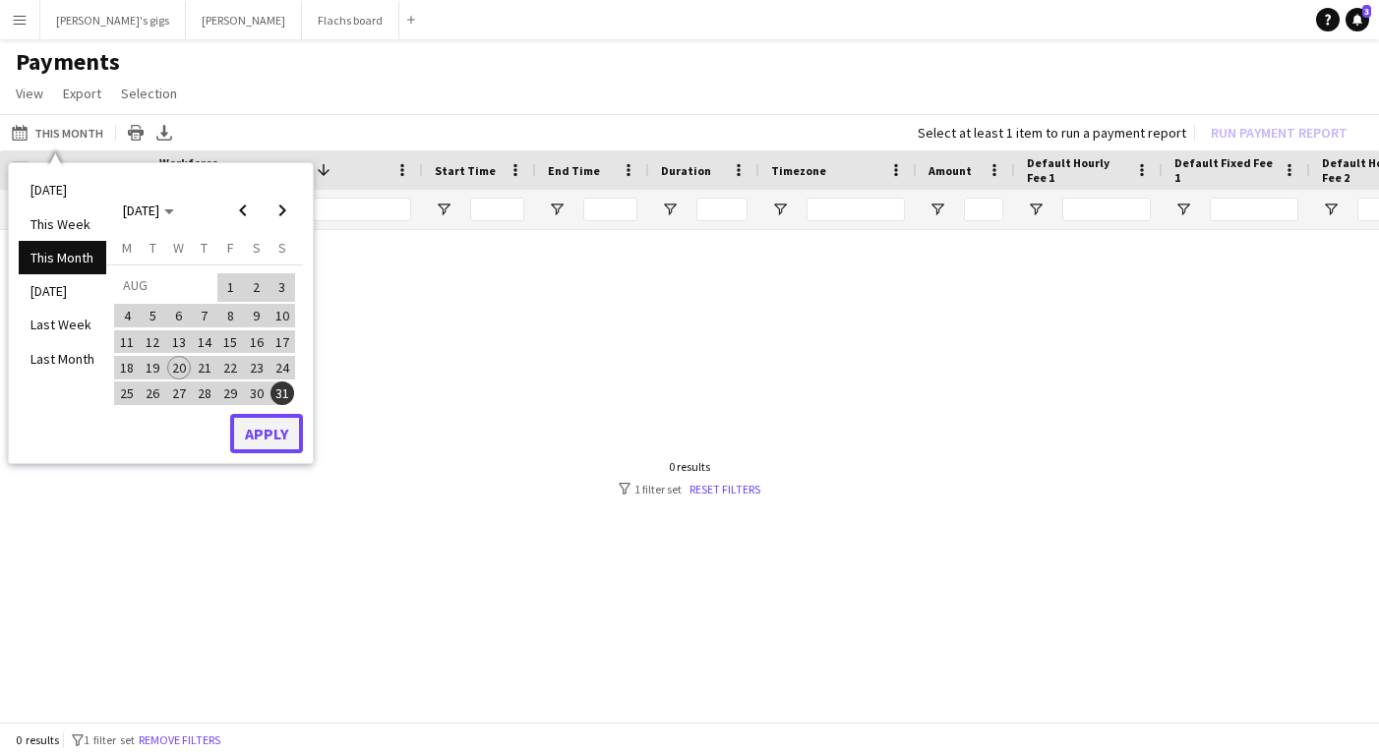
click at [274, 439] on button "Apply" at bounding box center [266, 433] width 73 height 39
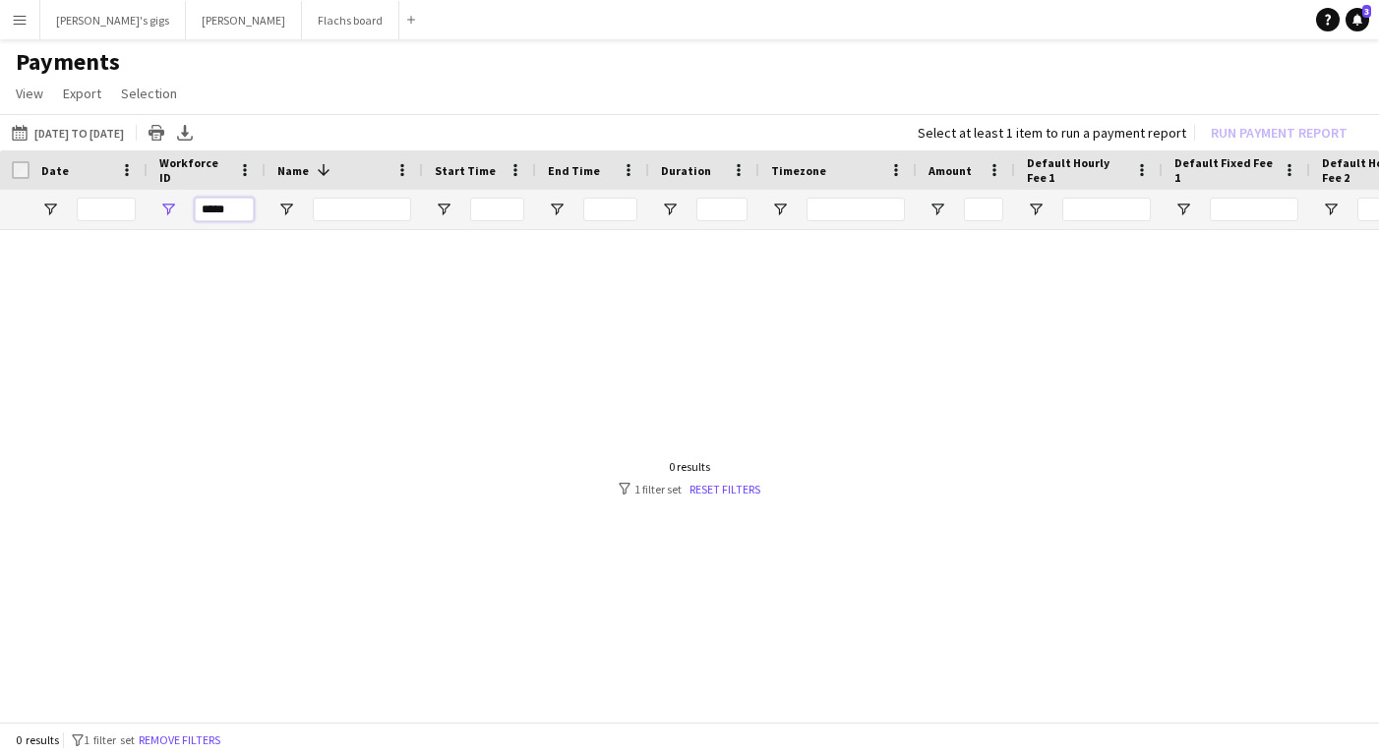
click at [234, 212] on input "*****" at bounding box center [224, 210] width 59 height 24
type input "*"
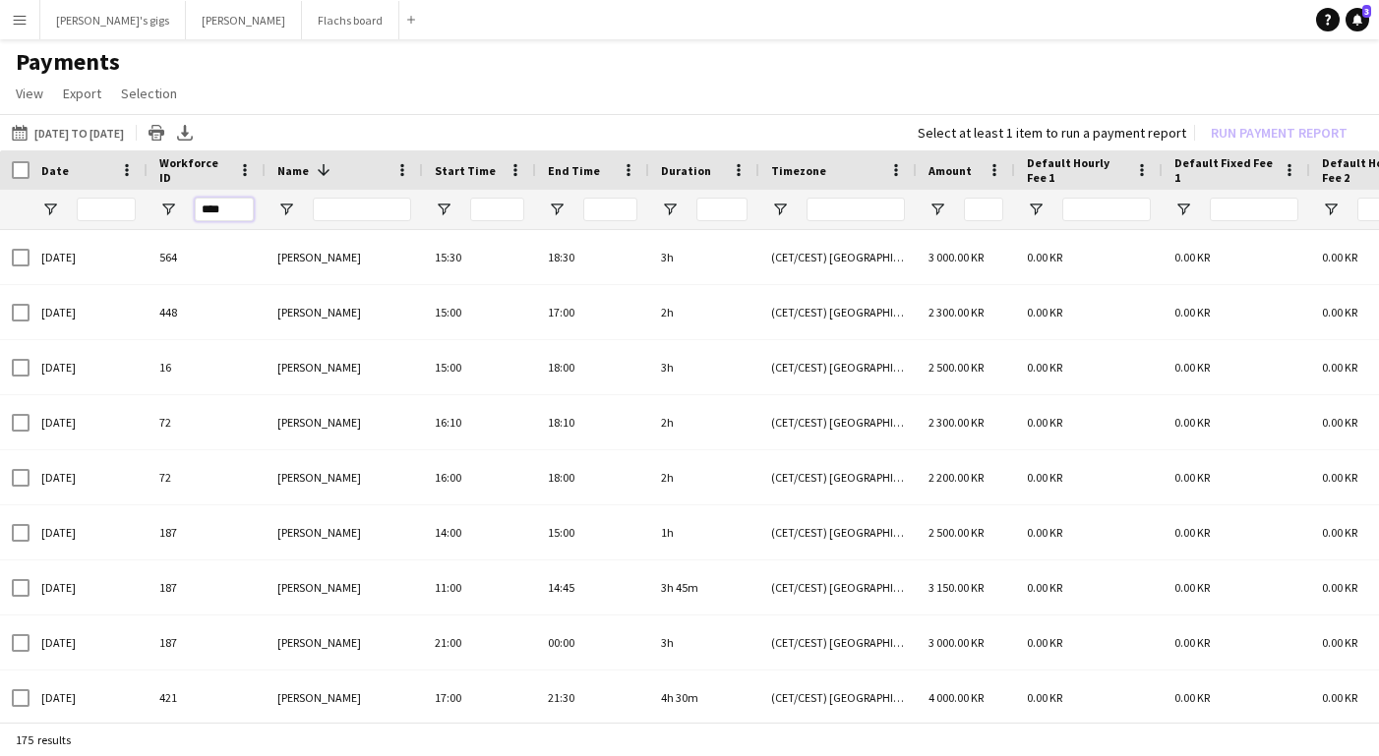
type input "*****"
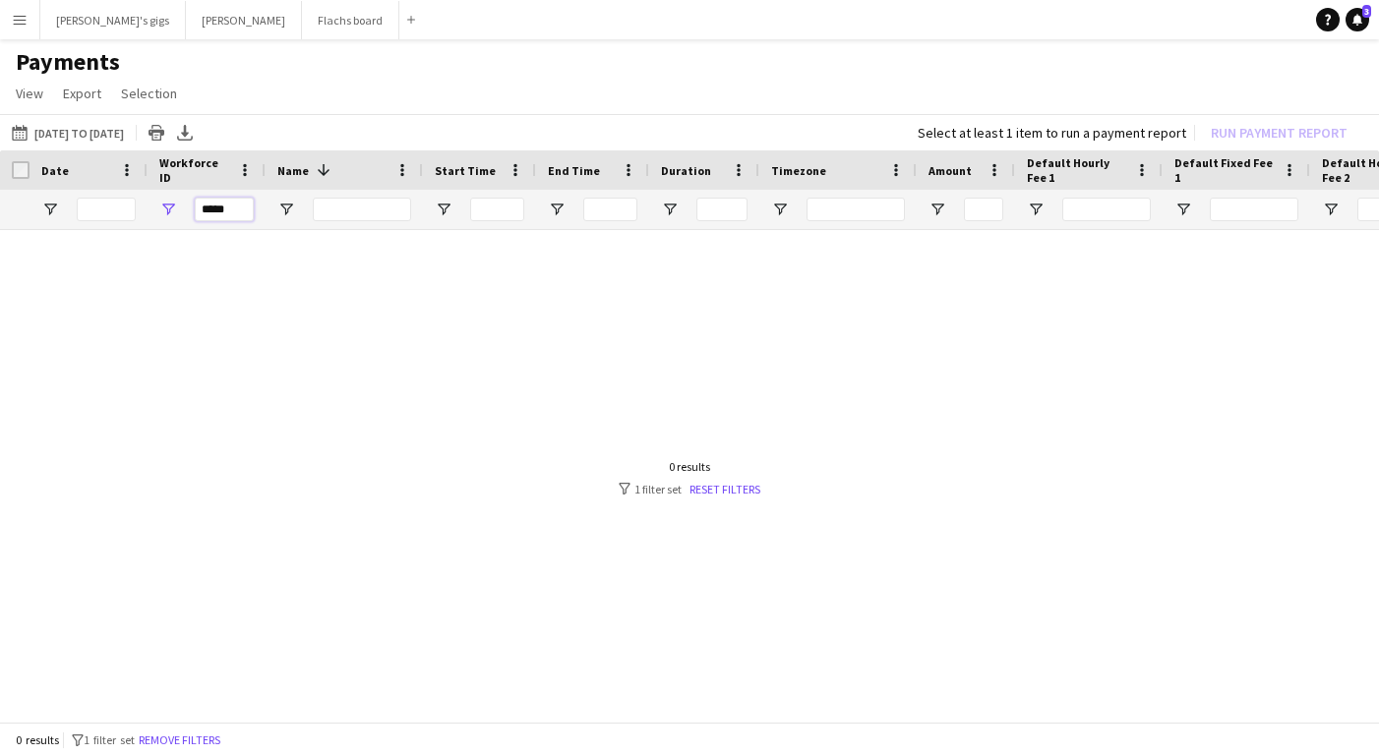
click at [214, 210] on input "*****" at bounding box center [224, 210] width 59 height 24
click at [392, 218] on input "Name Filter Input" at bounding box center [362, 210] width 98 height 24
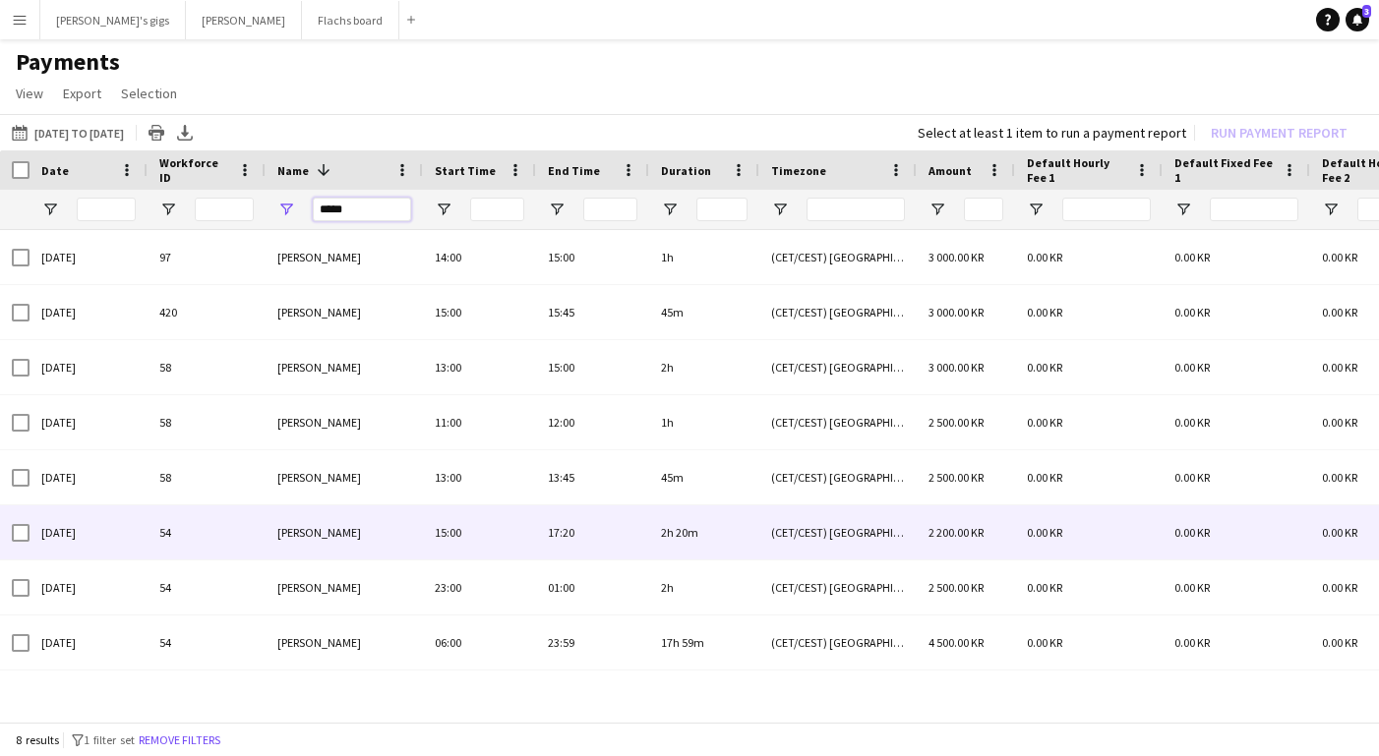
type input "*****"
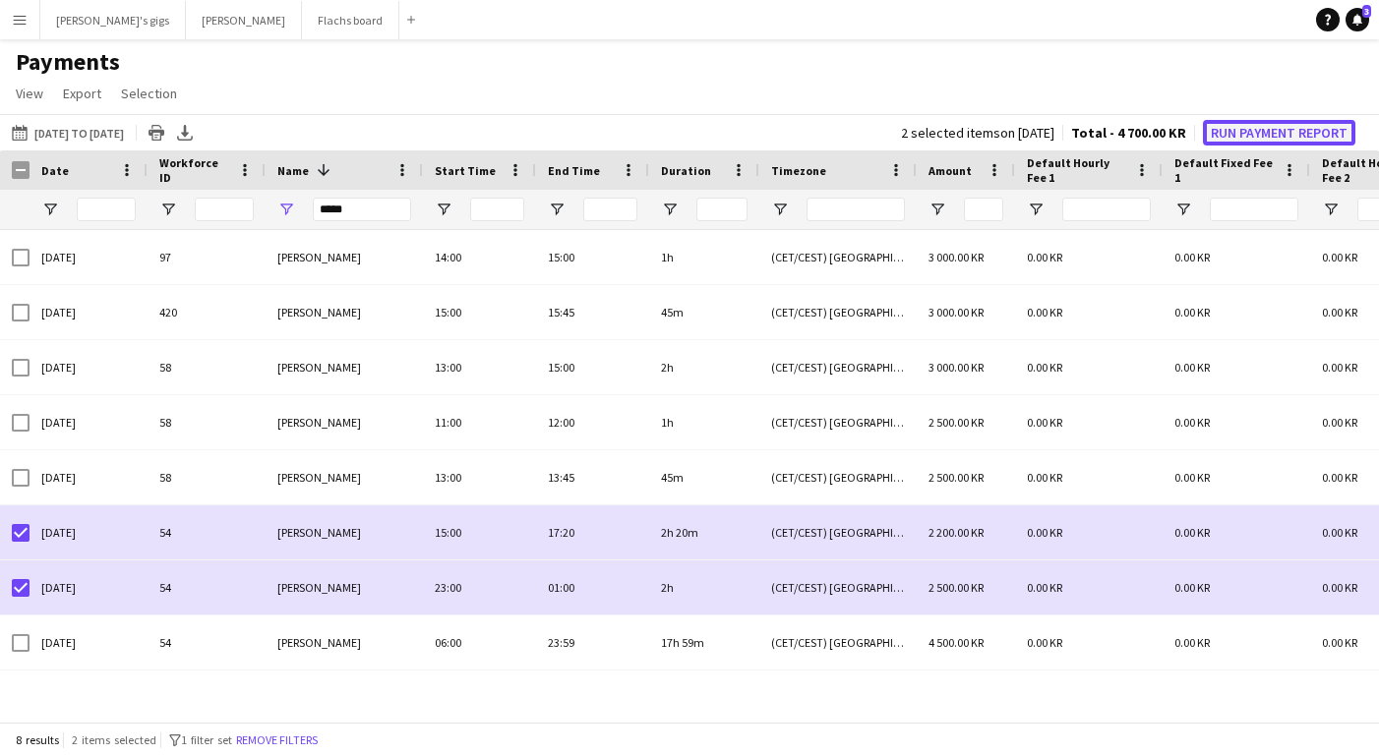
click at [1259, 138] on button "Run Payment Report" at bounding box center [1279, 133] width 152 height 26
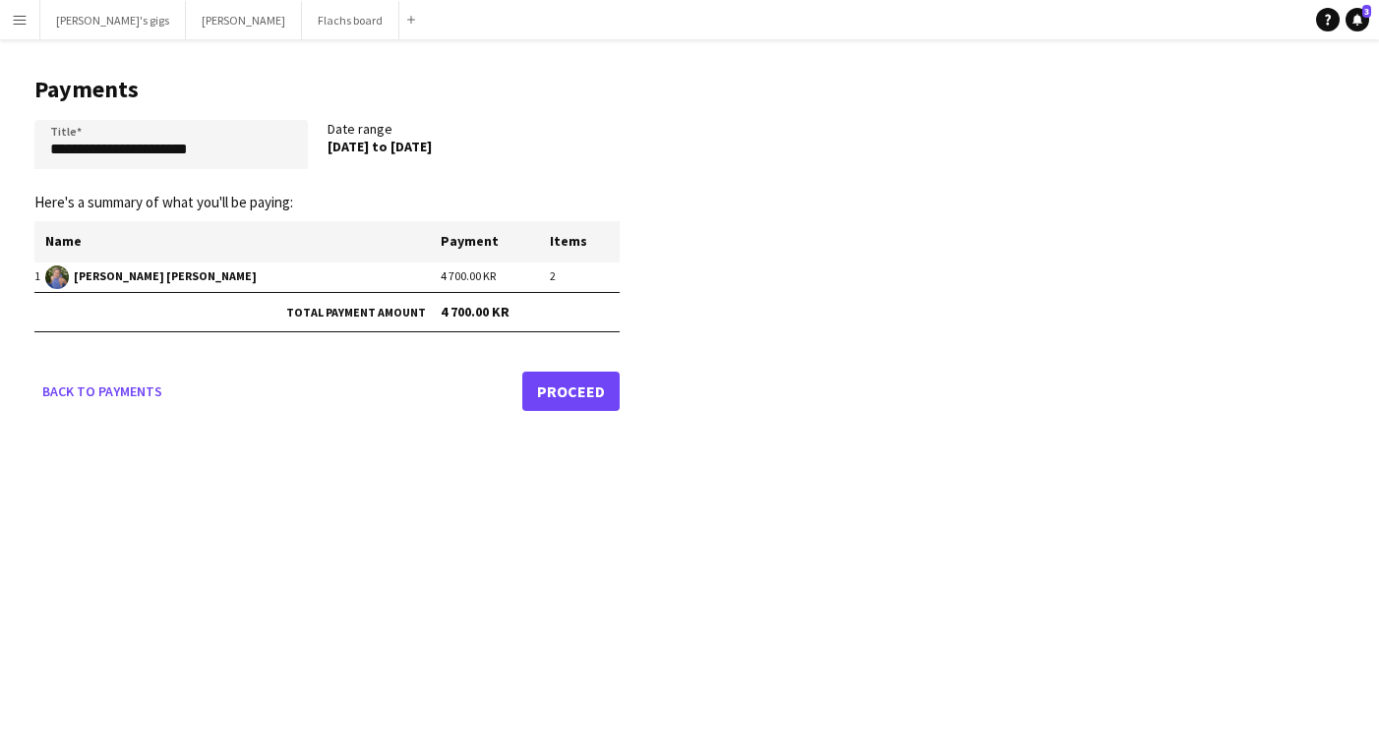
click at [558, 390] on link "Proceed" at bounding box center [570, 391] width 97 height 39
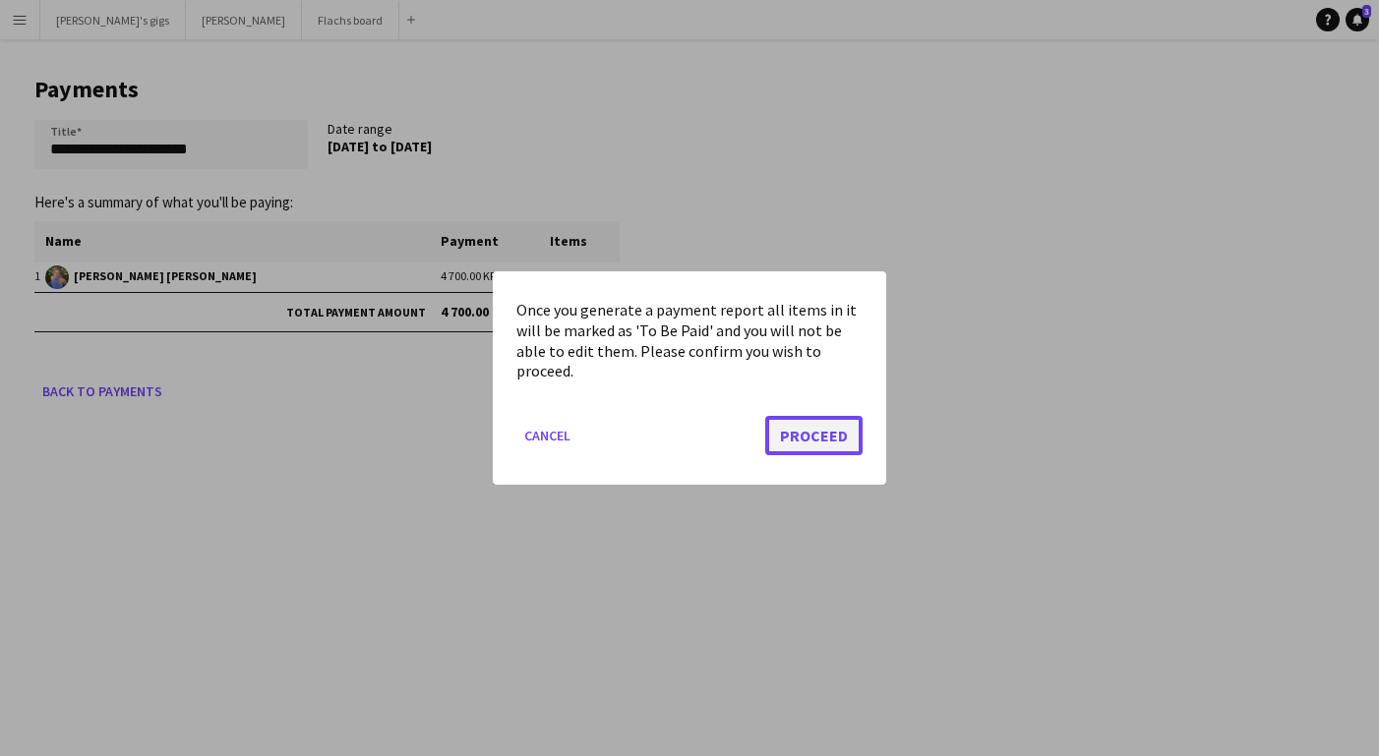
click at [840, 434] on button "Proceed" at bounding box center [813, 435] width 97 height 39
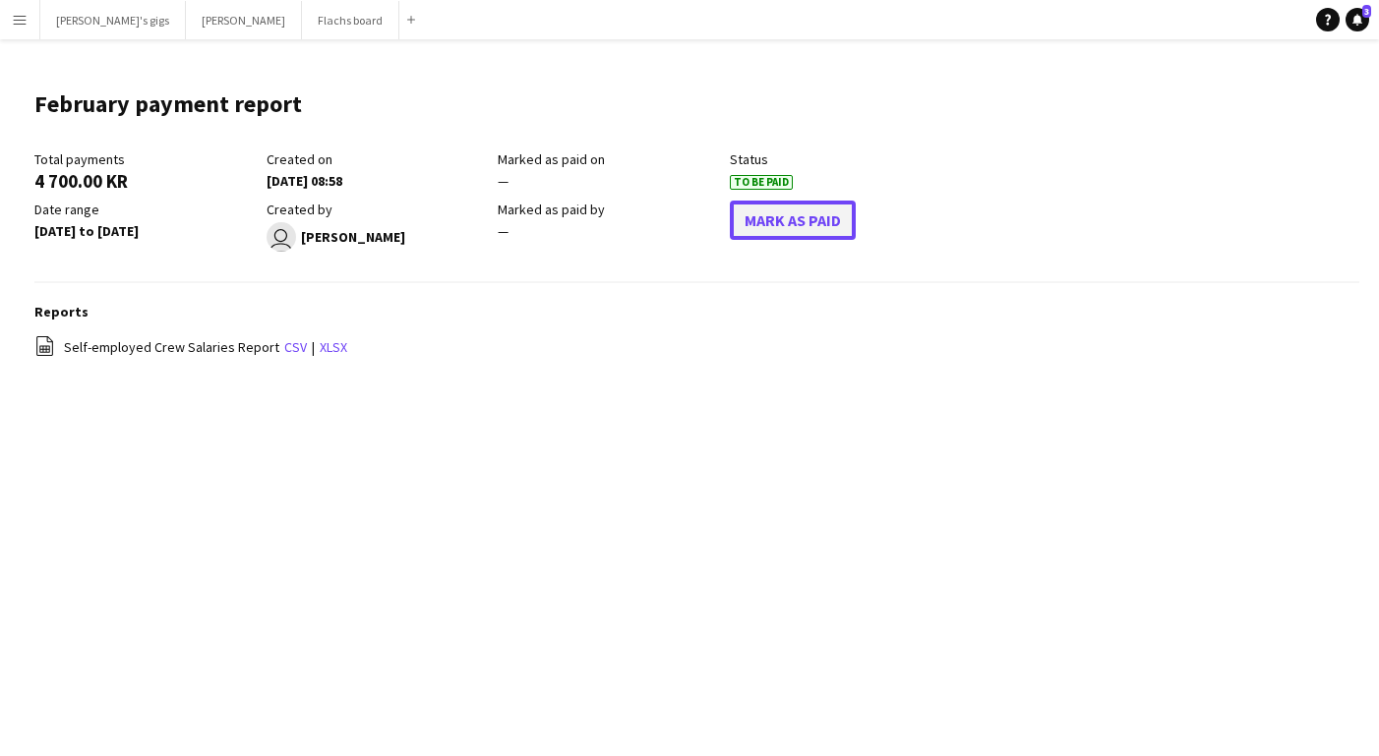
click at [798, 220] on button "Mark As Paid" at bounding box center [793, 220] width 126 height 39
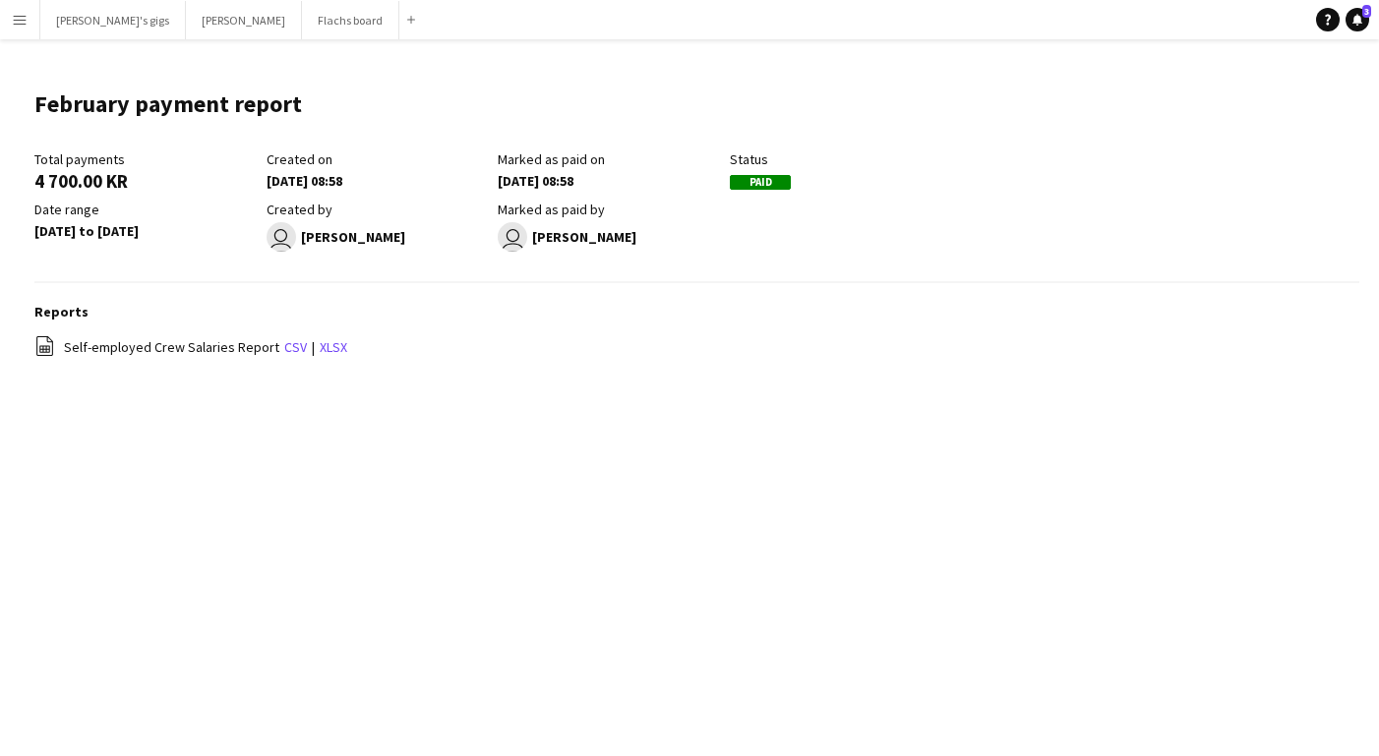
click at [26, 19] on app-icon "Menu" at bounding box center [20, 20] width 16 height 16
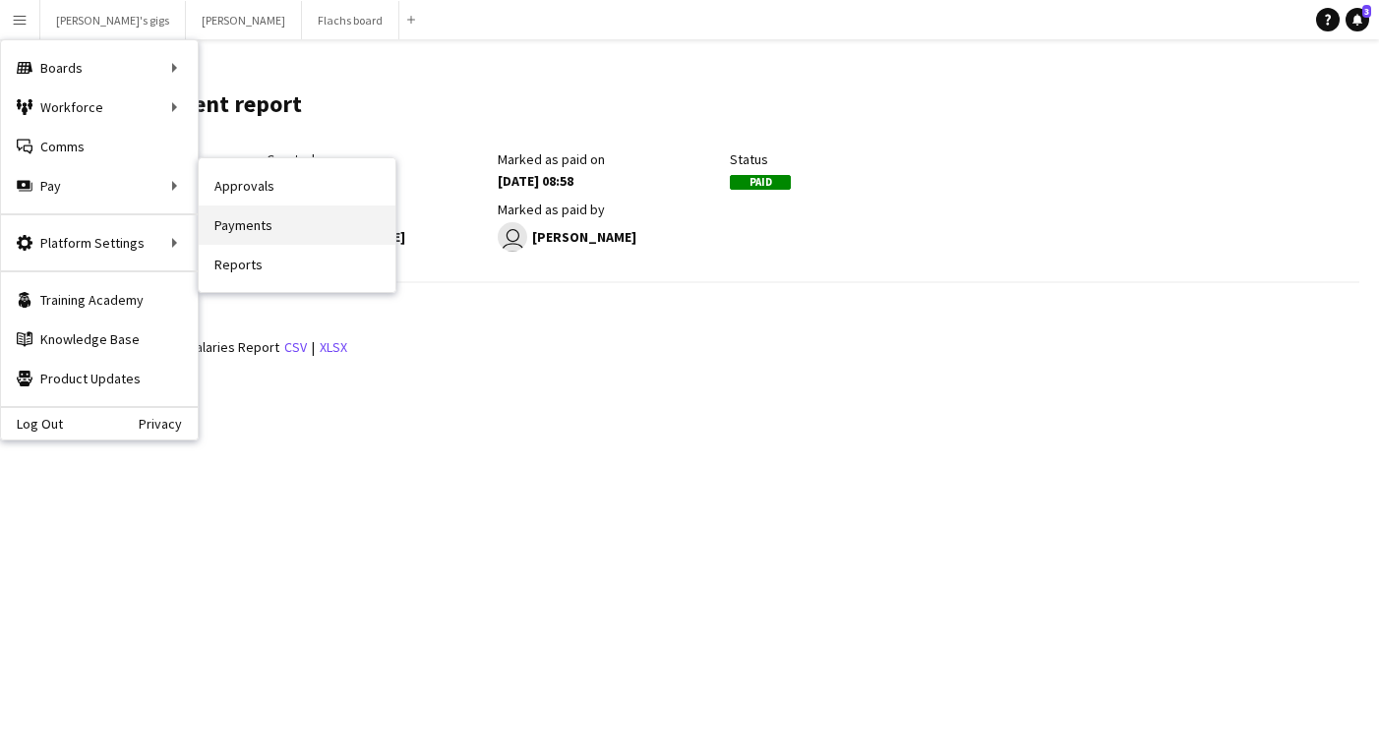
click at [256, 219] on link "Payments" at bounding box center [297, 225] width 197 height 39
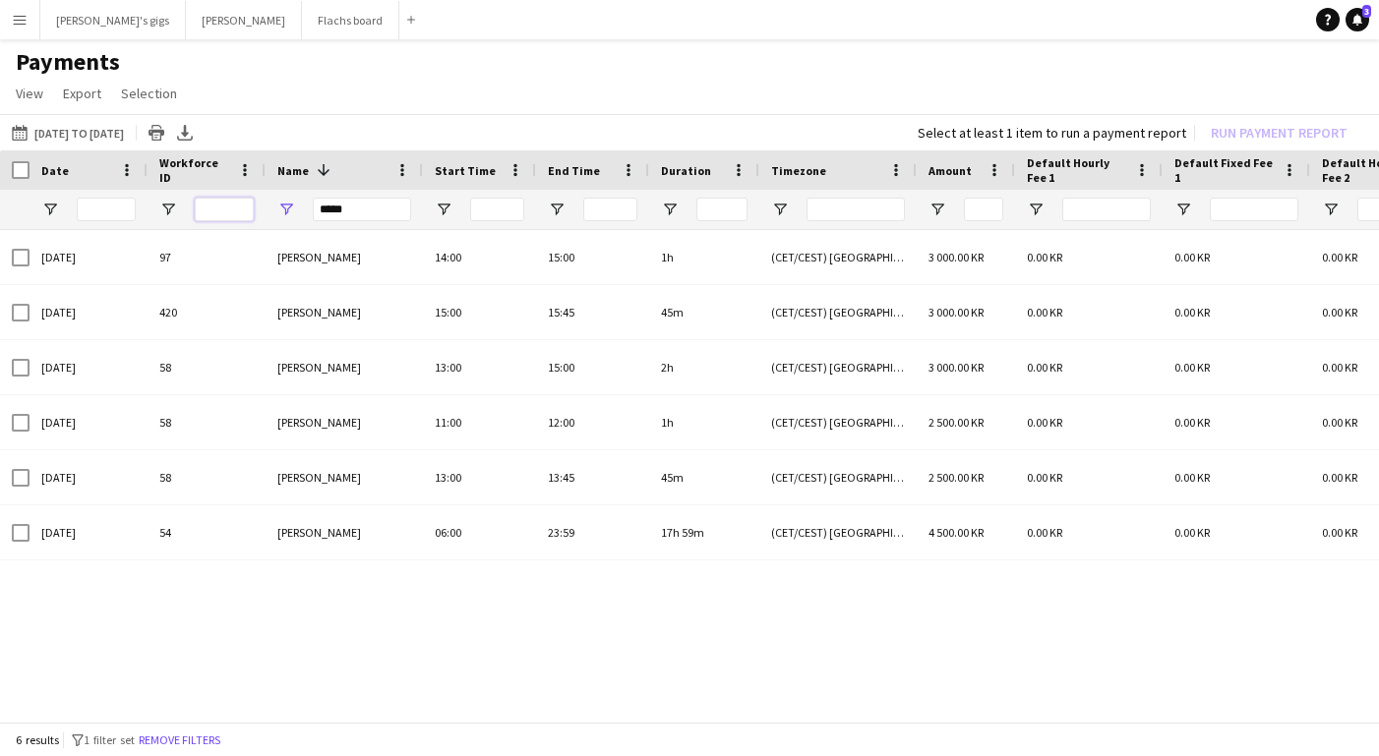
click at [202, 209] on input "Workforce ID Filter Input" at bounding box center [224, 210] width 59 height 24
click at [323, 207] on input "*****" at bounding box center [362, 210] width 98 height 24
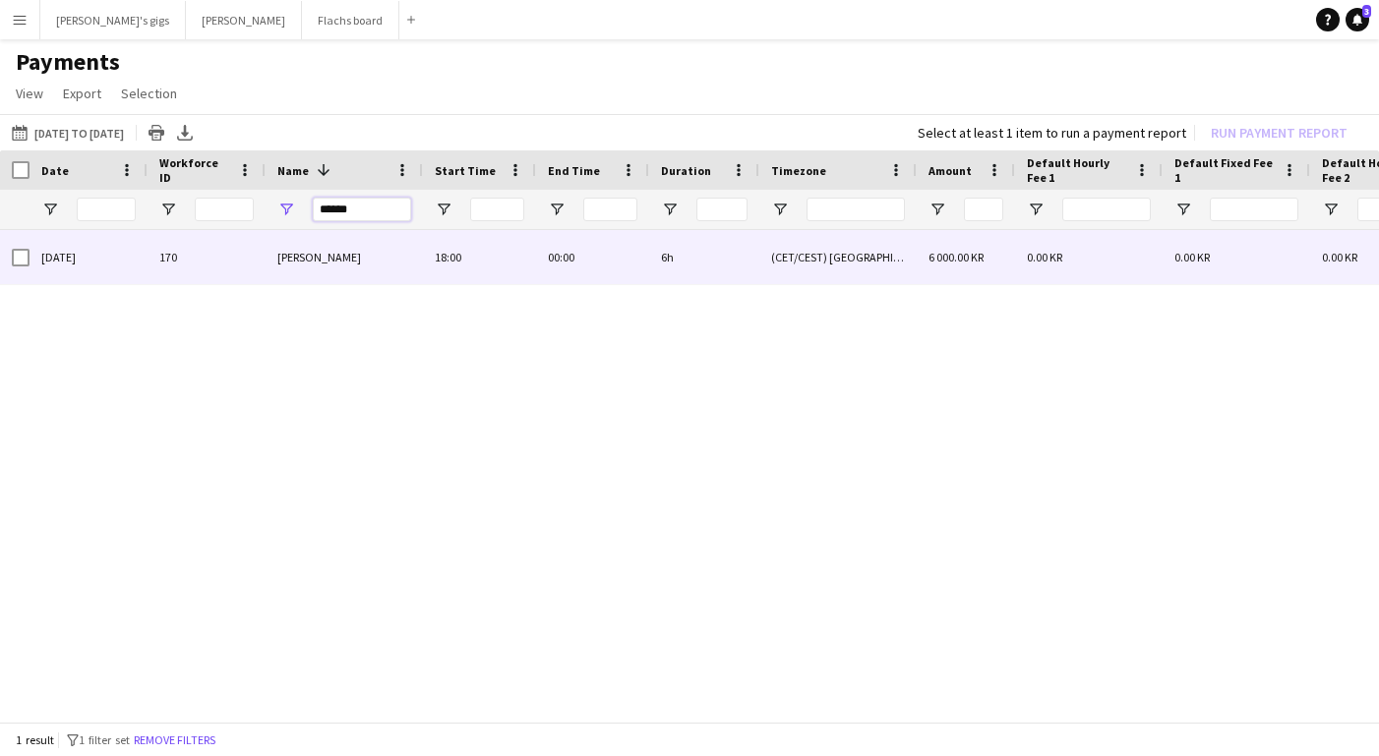
type input "******"
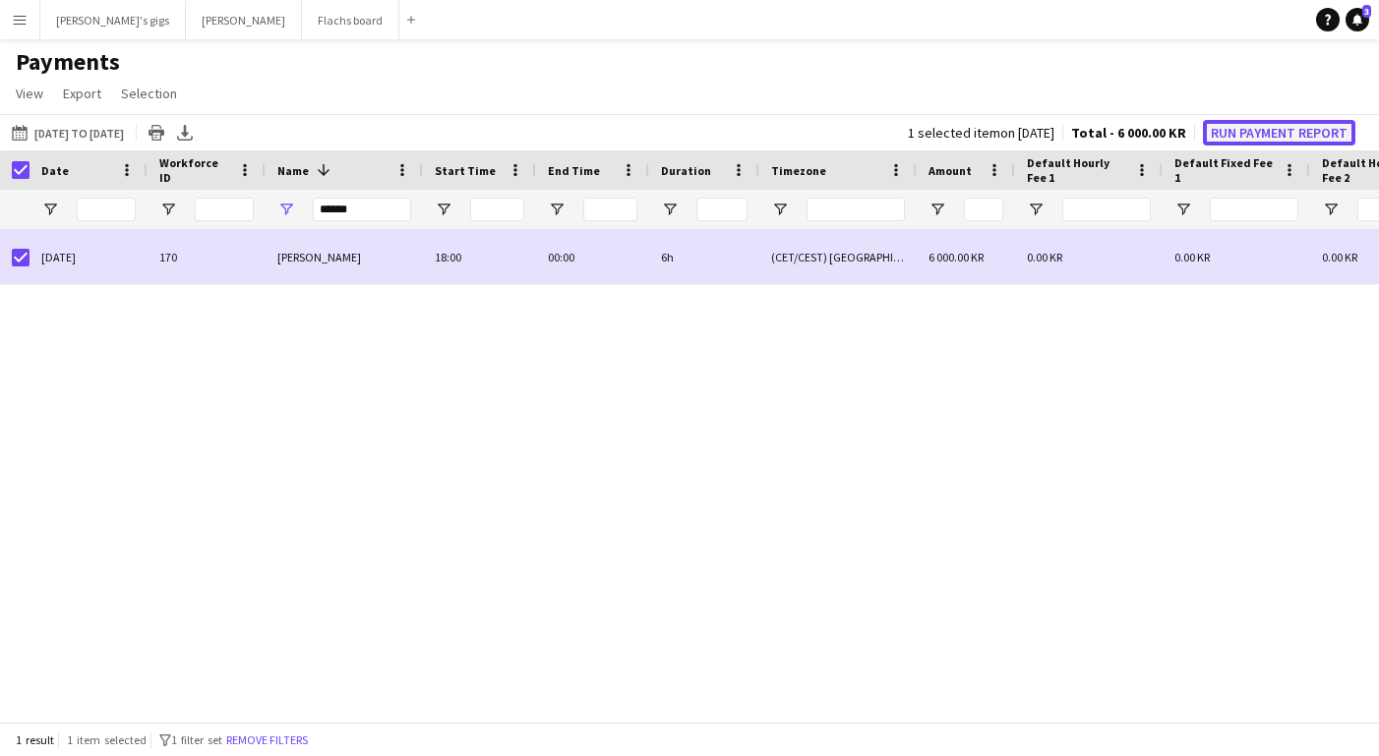
click at [1278, 136] on button "Run Payment Report" at bounding box center [1279, 133] width 152 height 26
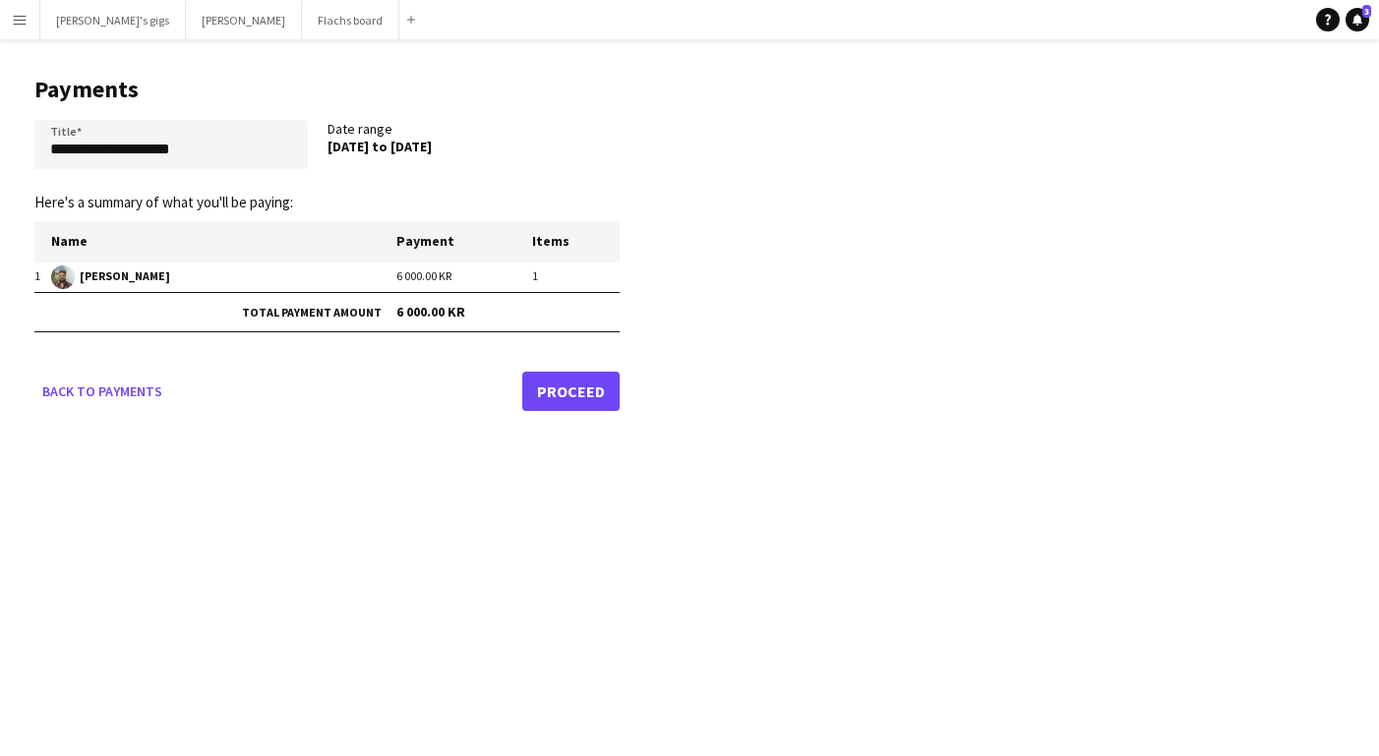
click at [592, 399] on link "Proceed" at bounding box center [570, 391] width 97 height 39
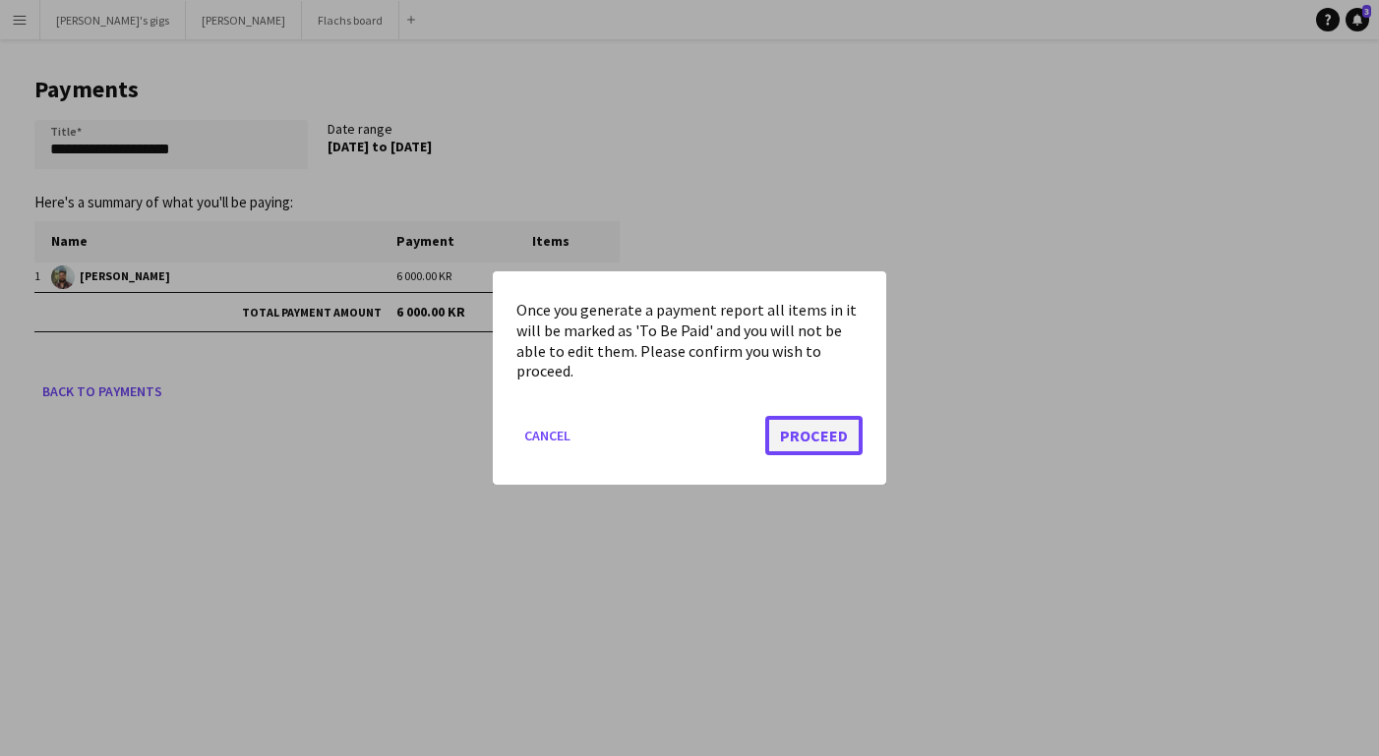
click at [798, 425] on button "Proceed" at bounding box center [813, 435] width 97 height 39
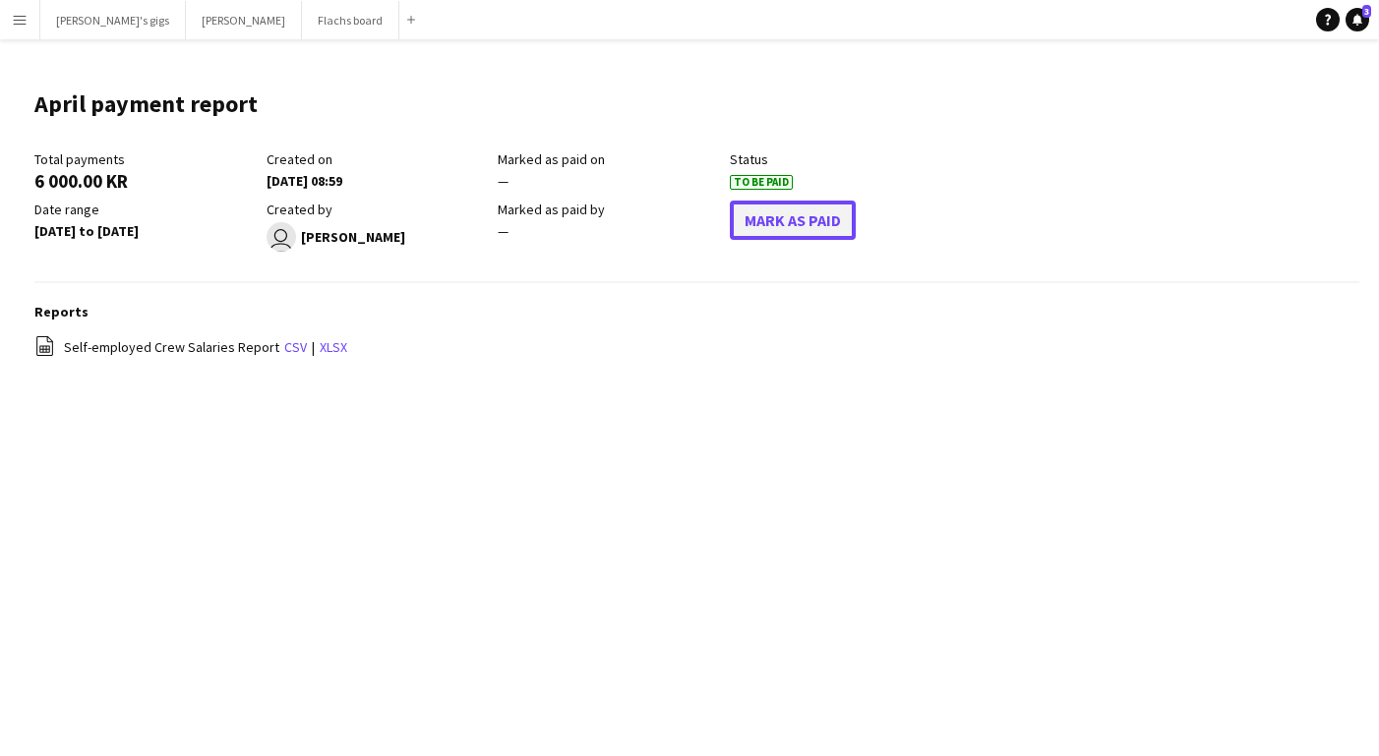
click at [786, 213] on button "Mark As Paid" at bounding box center [793, 220] width 126 height 39
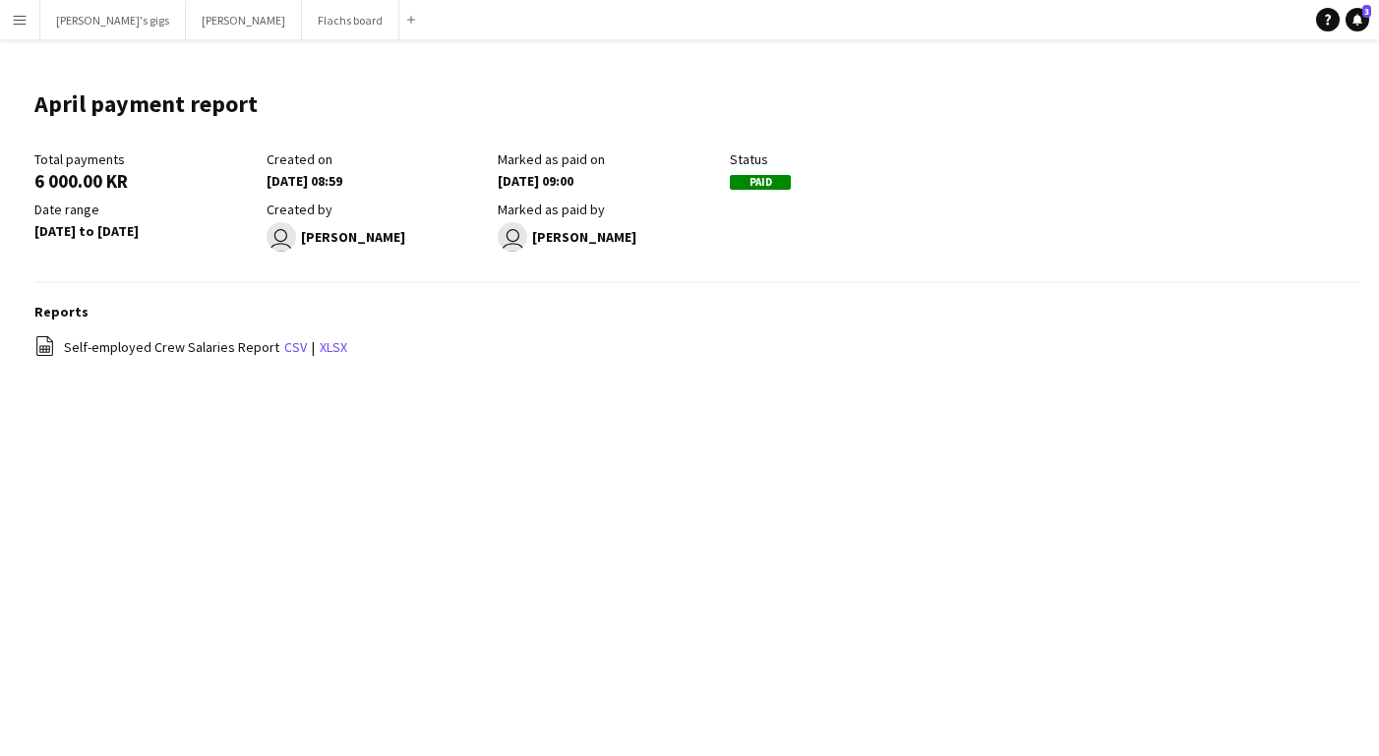
click at [22, 15] on app-icon "Menu" at bounding box center [20, 20] width 16 height 16
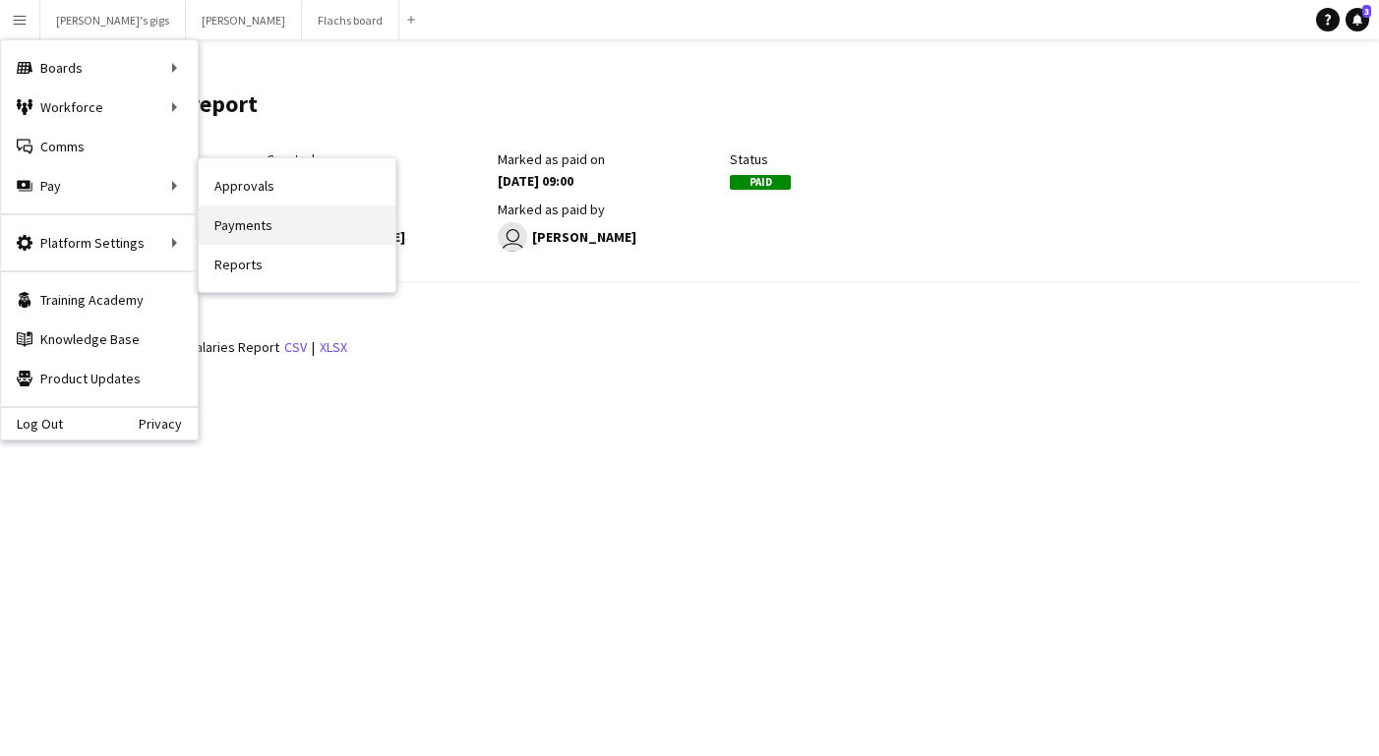
click at [251, 215] on link "Payments" at bounding box center [297, 225] width 197 height 39
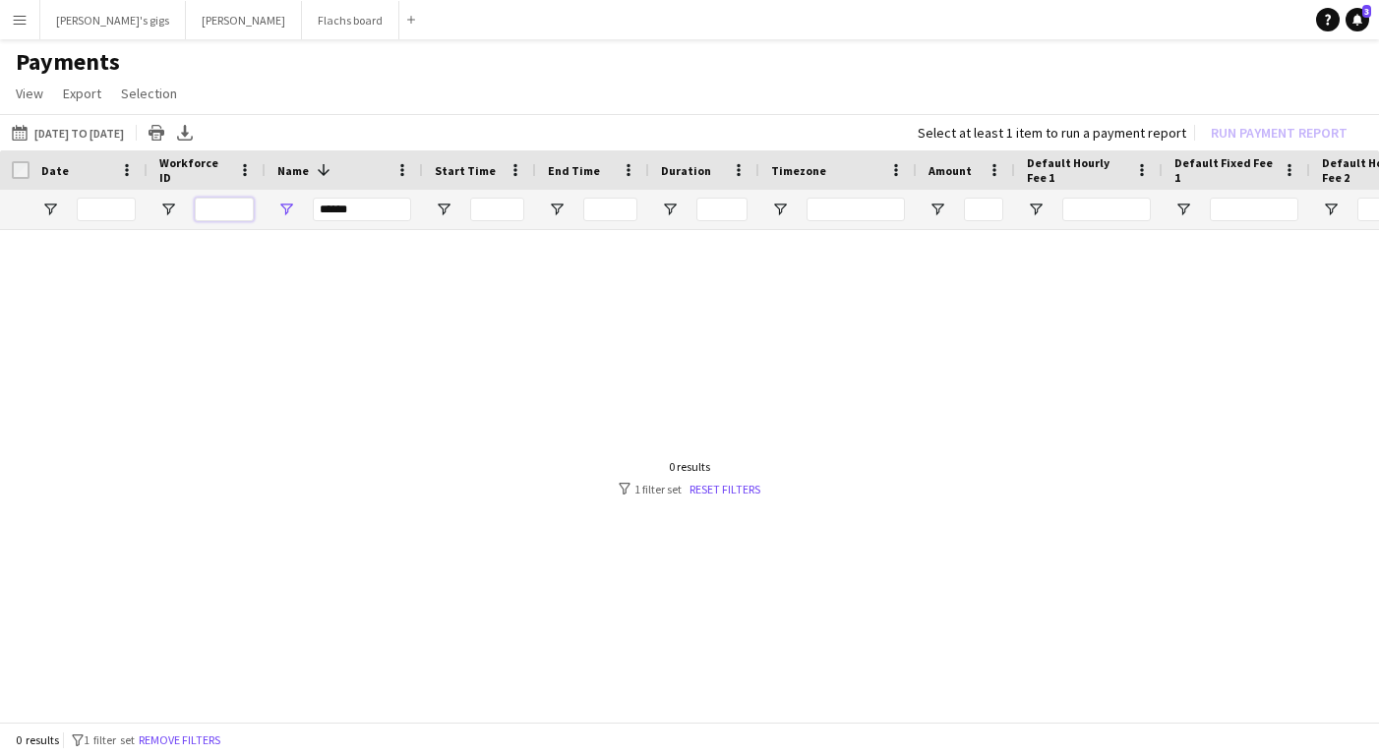
click at [199, 209] on input "Workforce ID Filter Input" at bounding box center [224, 210] width 59 height 24
click at [346, 212] on input "******" at bounding box center [362, 210] width 98 height 24
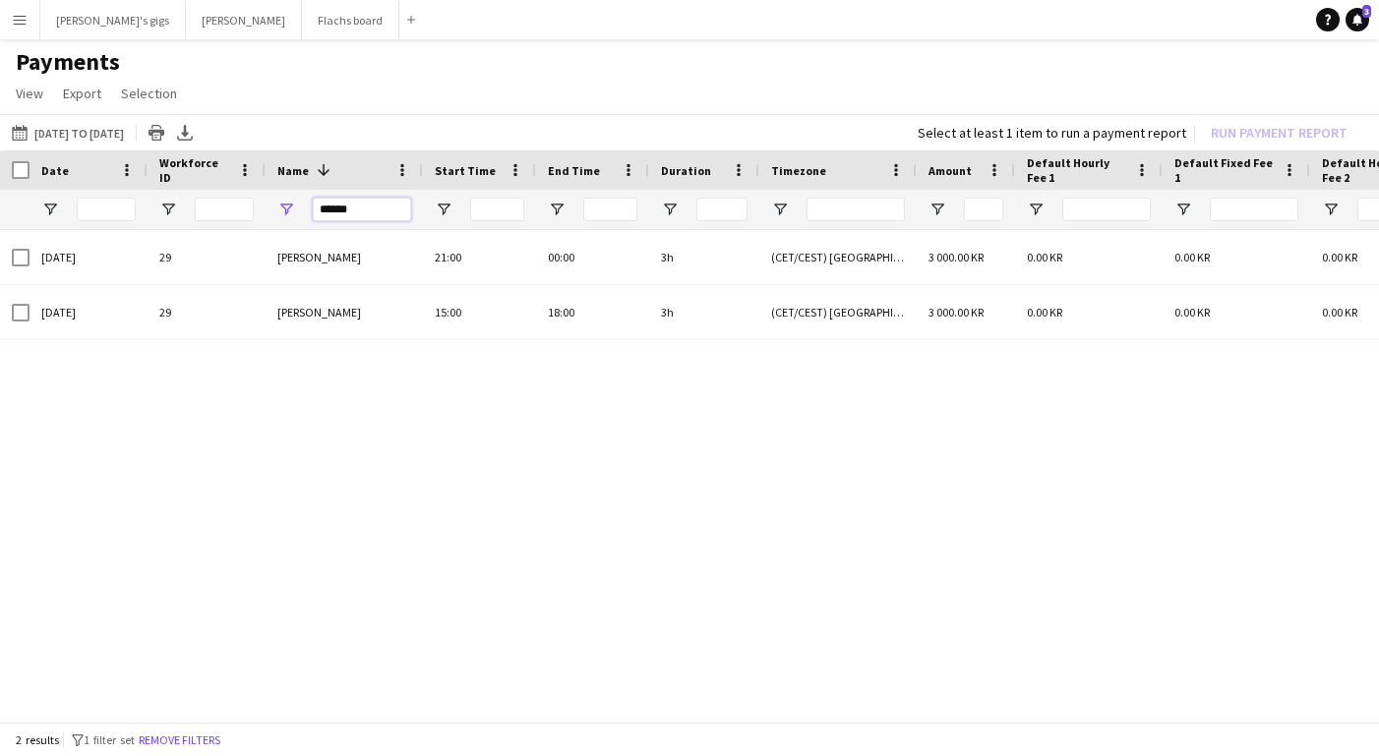
click at [332, 210] on input "******" at bounding box center [362, 210] width 98 height 24
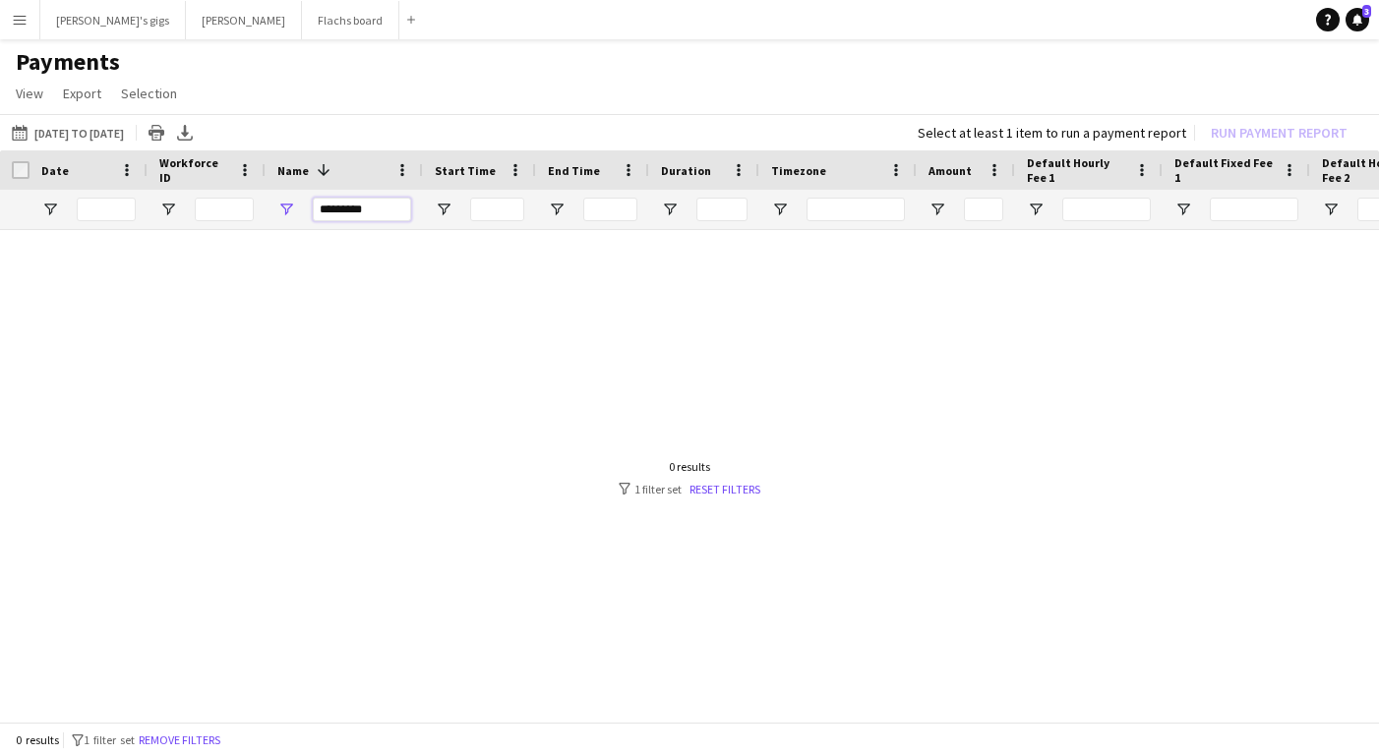
click at [328, 208] on input "*********" at bounding box center [362, 210] width 98 height 24
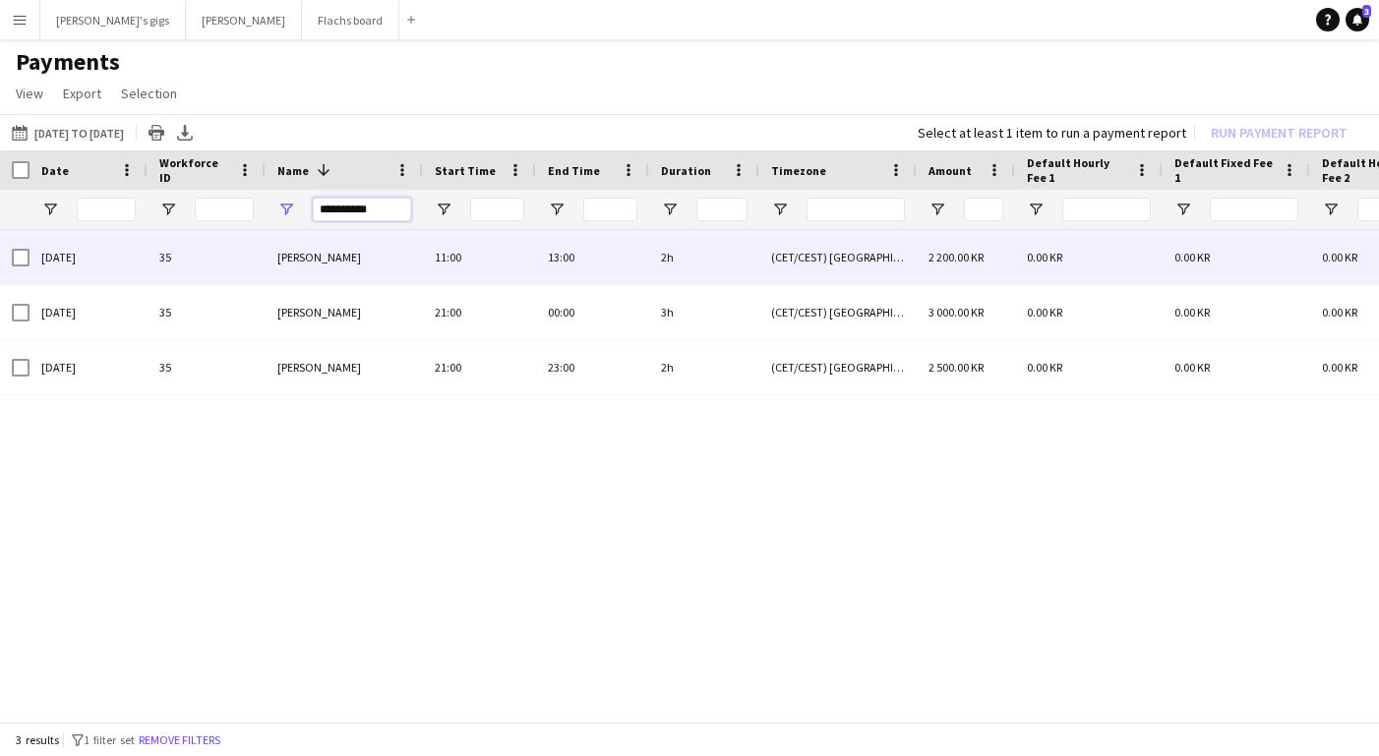
type input "**********"
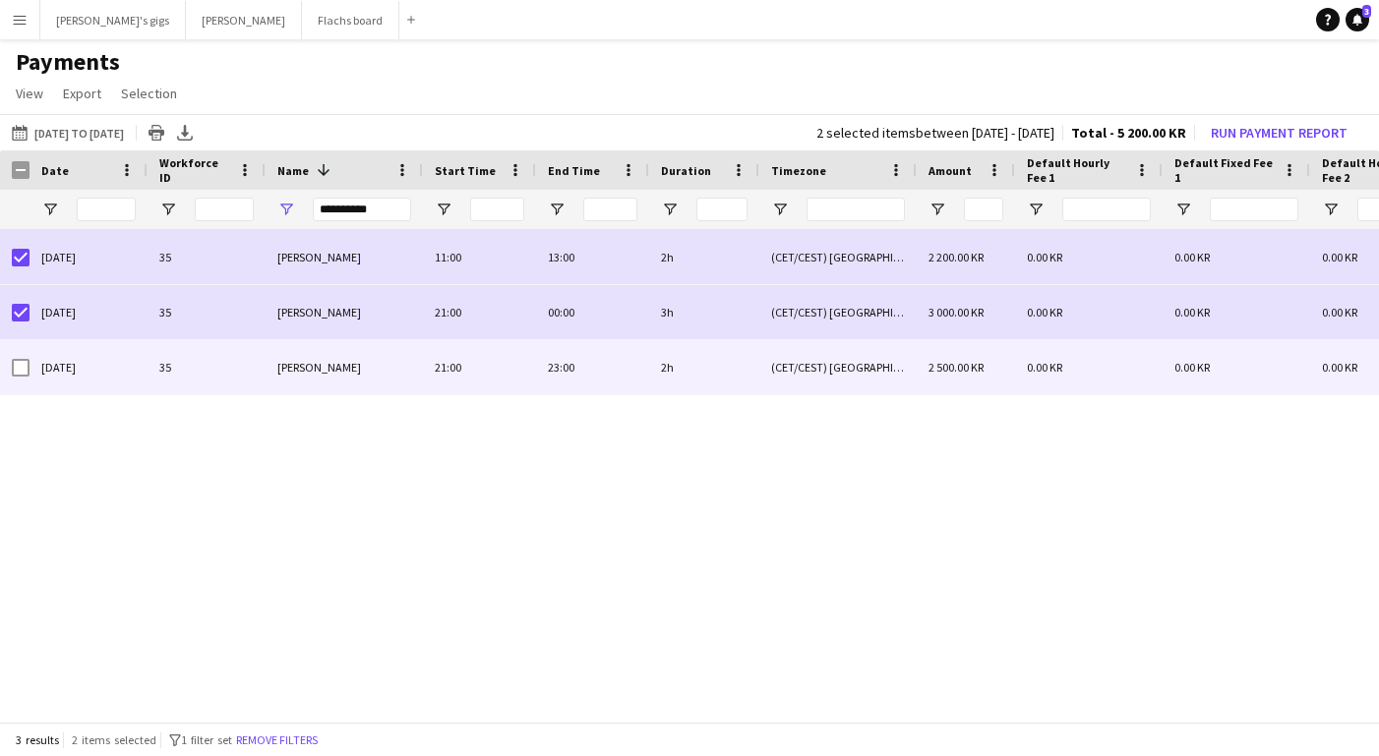
click at [21, 357] on div at bounding box center [21, 367] width 18 height 55
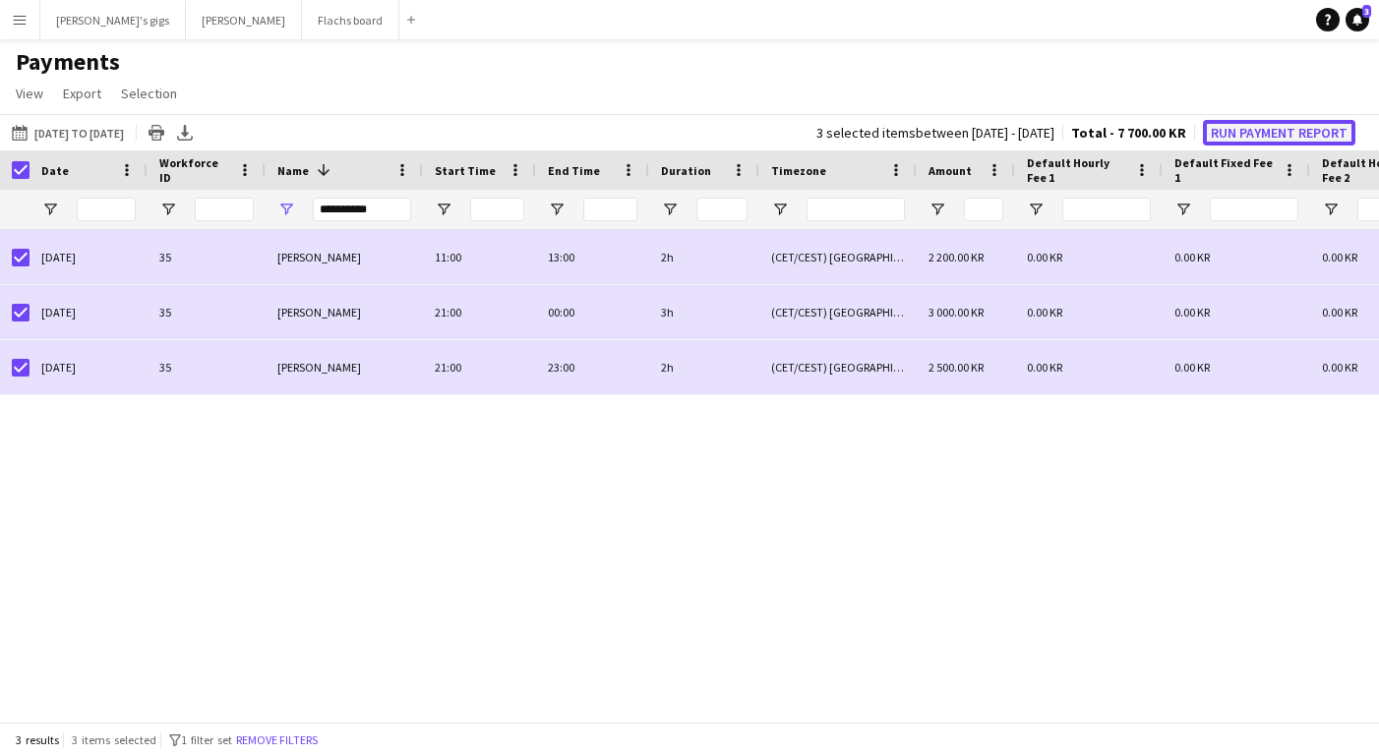
click at [1277, 139] on button "Run Payment Report" at bounding box center [1279, 133] width 152 height 26
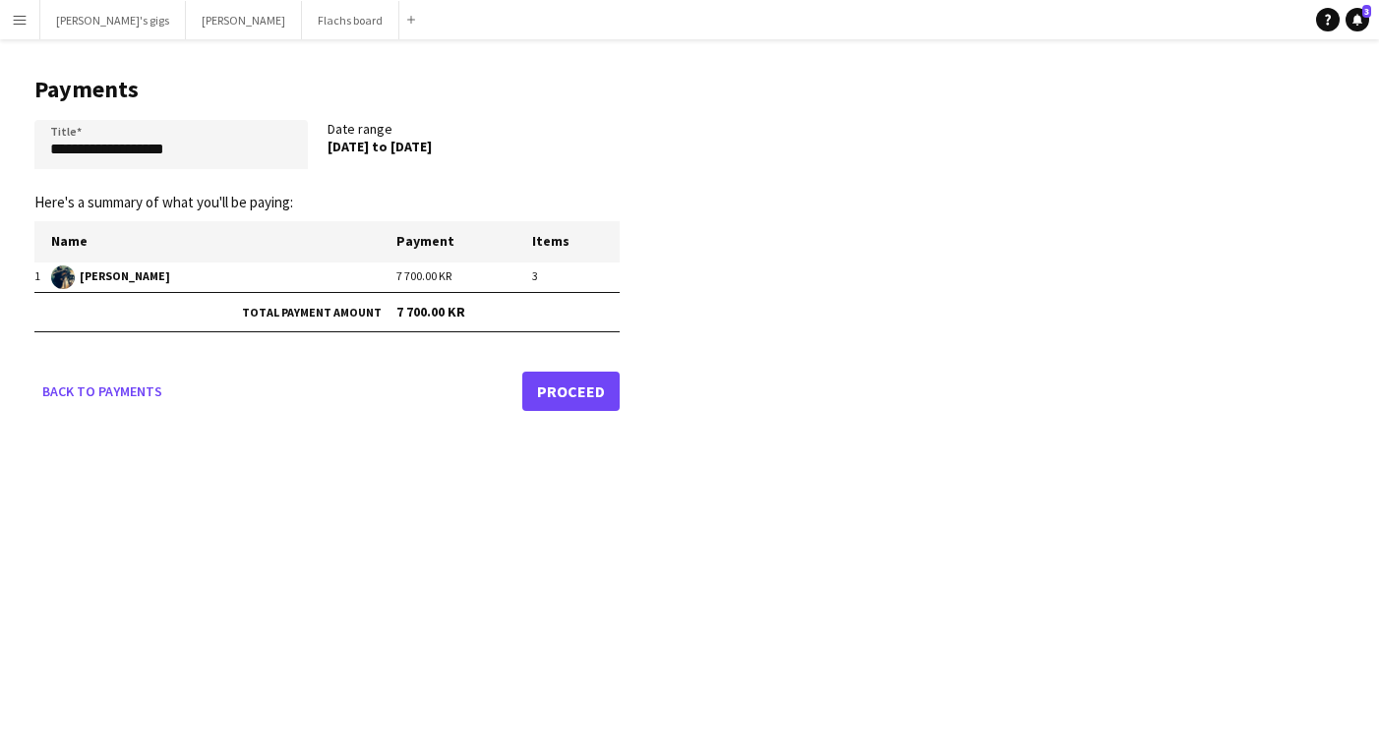
click at [558, 404] on link "Proceed" at bounding box center [570, 391] width 97 height 39
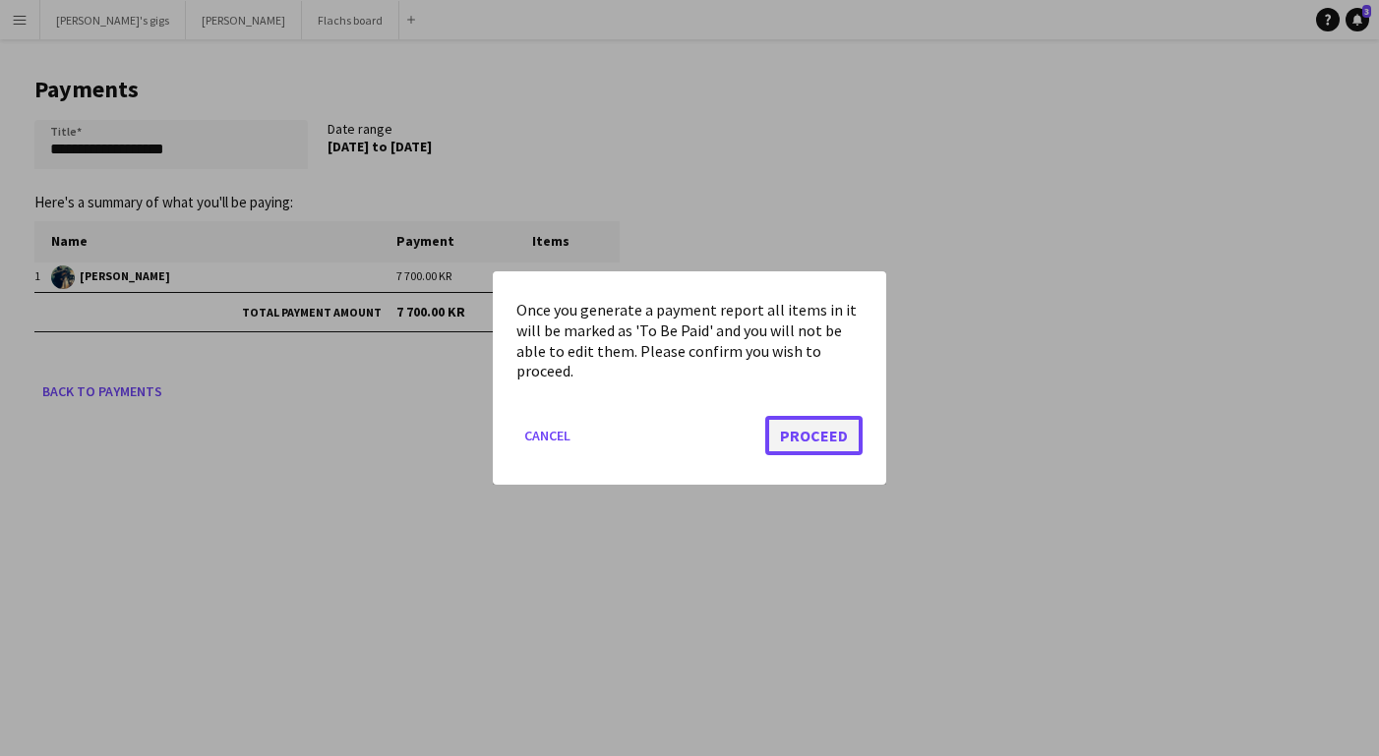
click at [844, 445] on button "Proceed" at bounding box center [813, 435] width 97 height 39
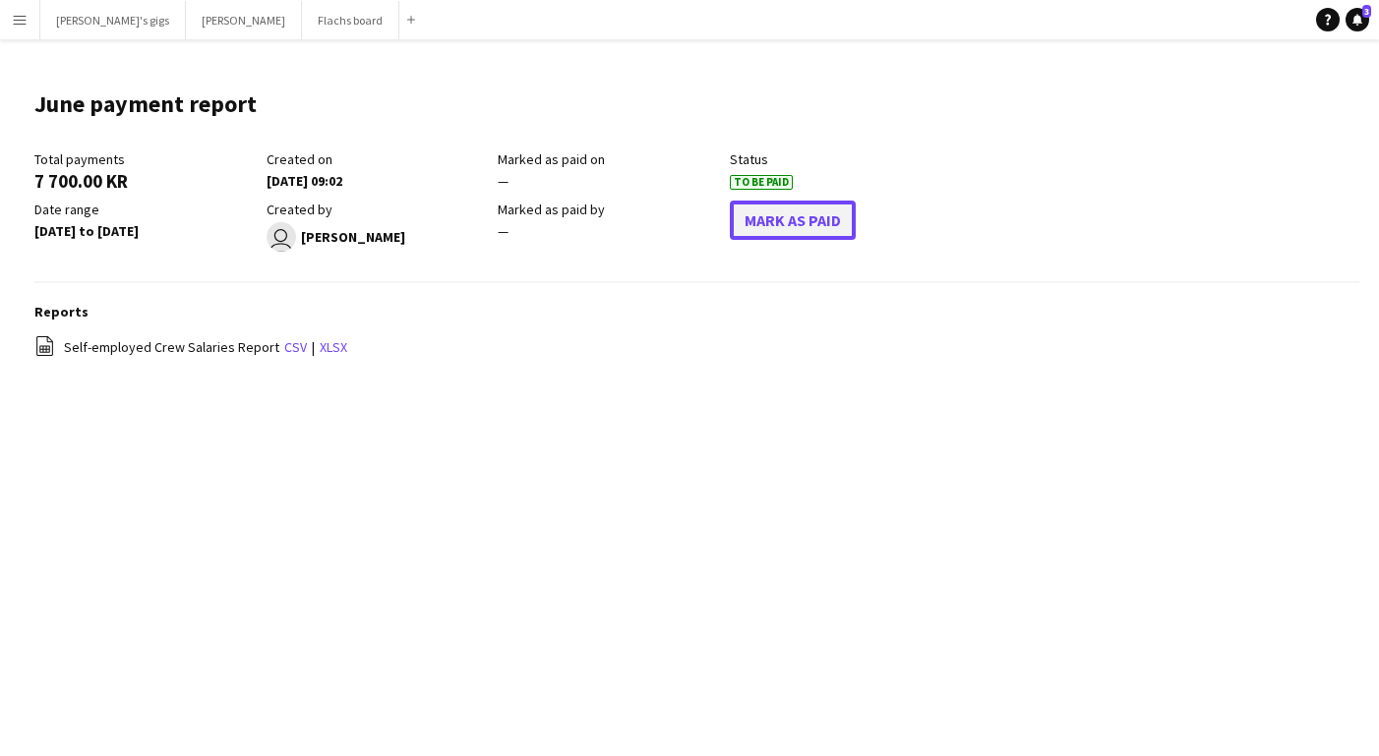
click at [797, 226] on button "Mark As Paid" at bounding box center [793, 220] width 126 height 39
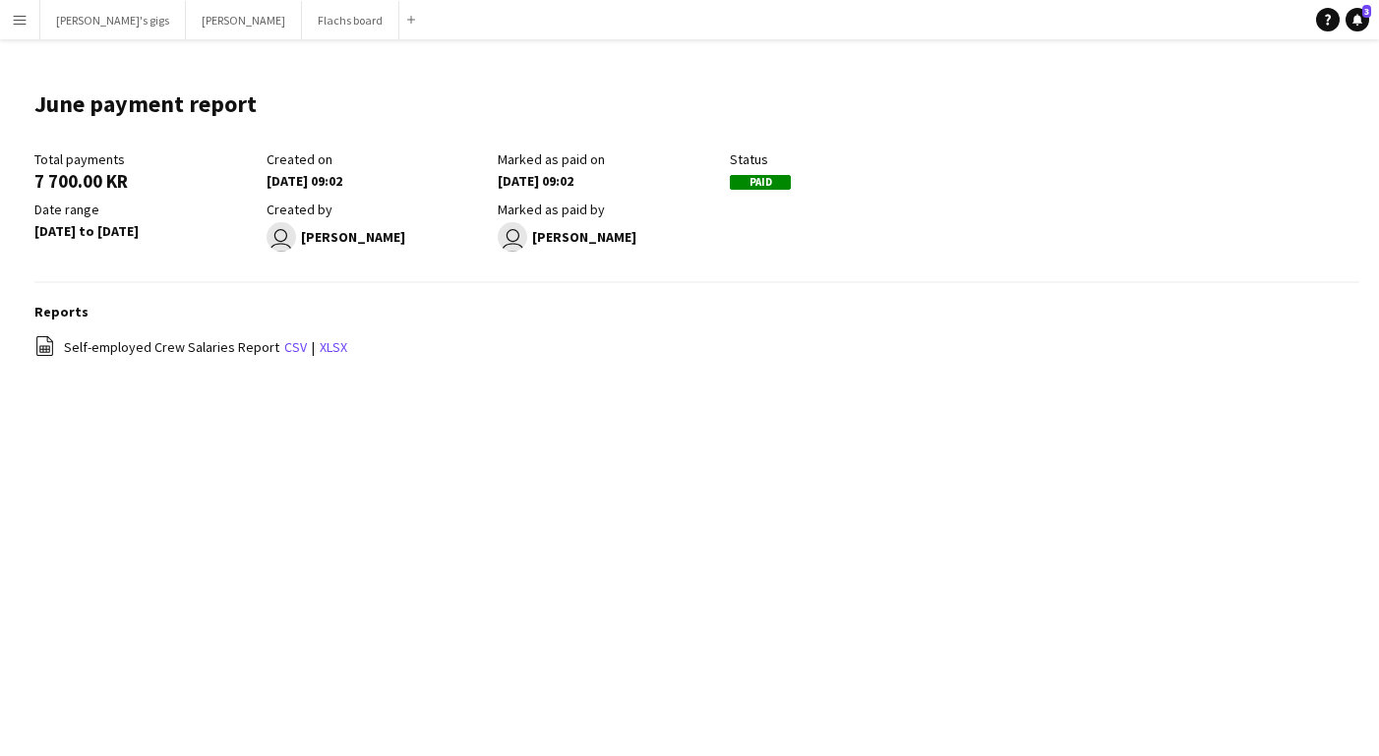
click at [20, 37] on button "Menu" at bounding box center [19, 19] width 39 height 39
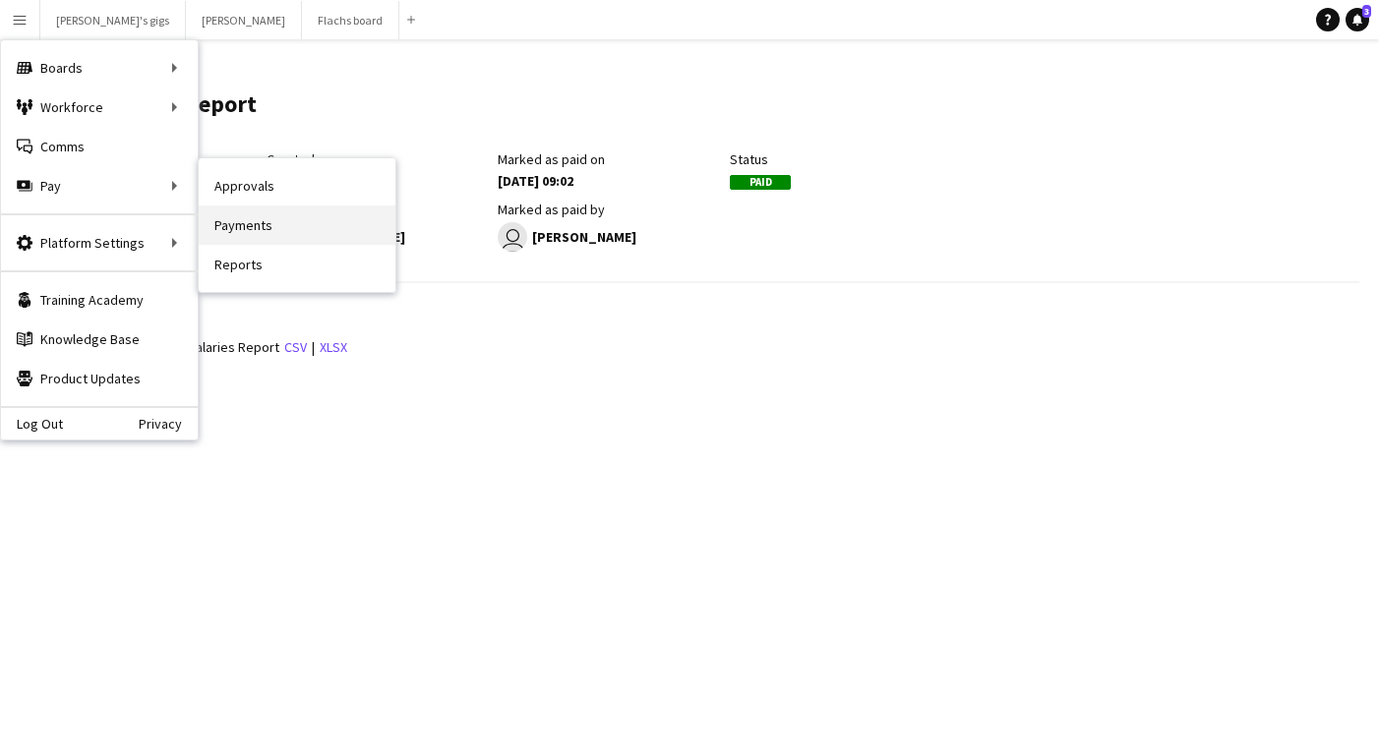
click at [266, 227] on link "Payments" at bounding box center [297, 225] width 197 height 39
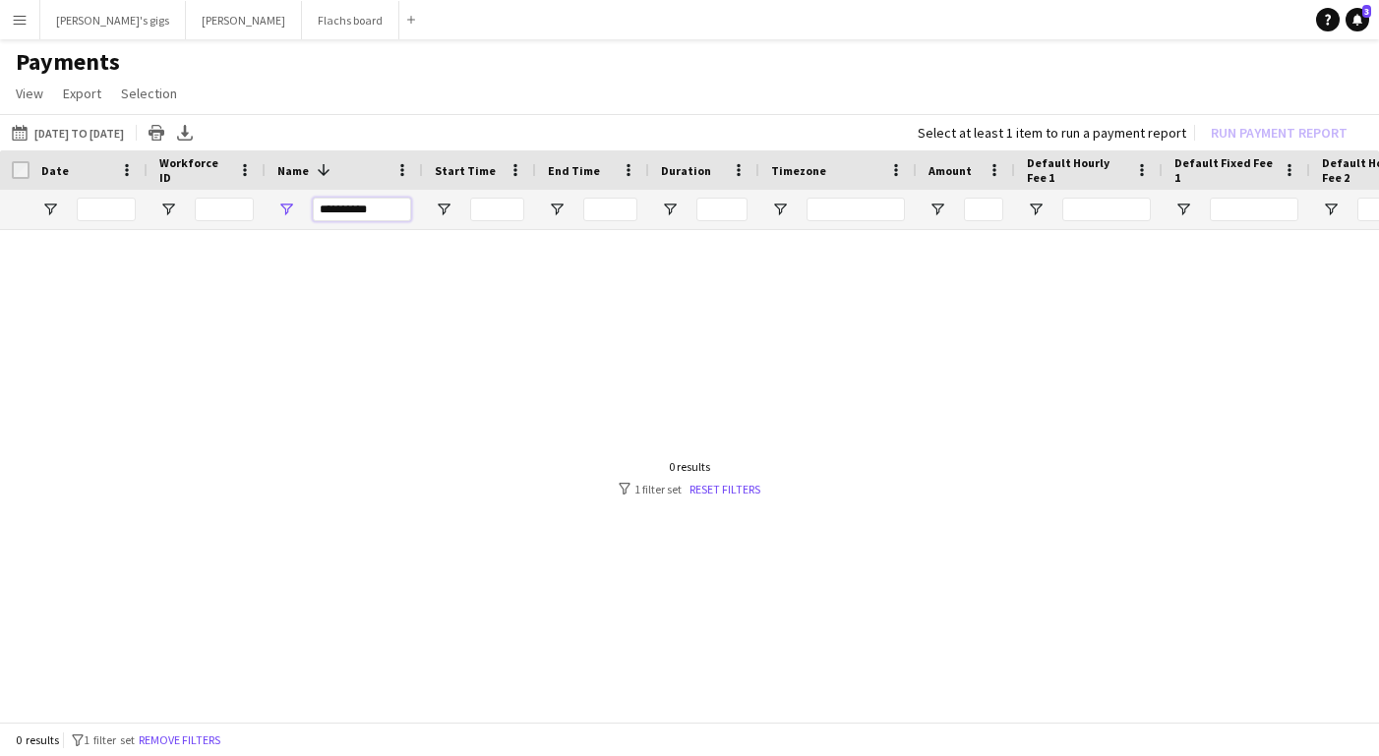
click at [350, 219] on input "**********" at bounding box center [362, 210] width 98 height 24
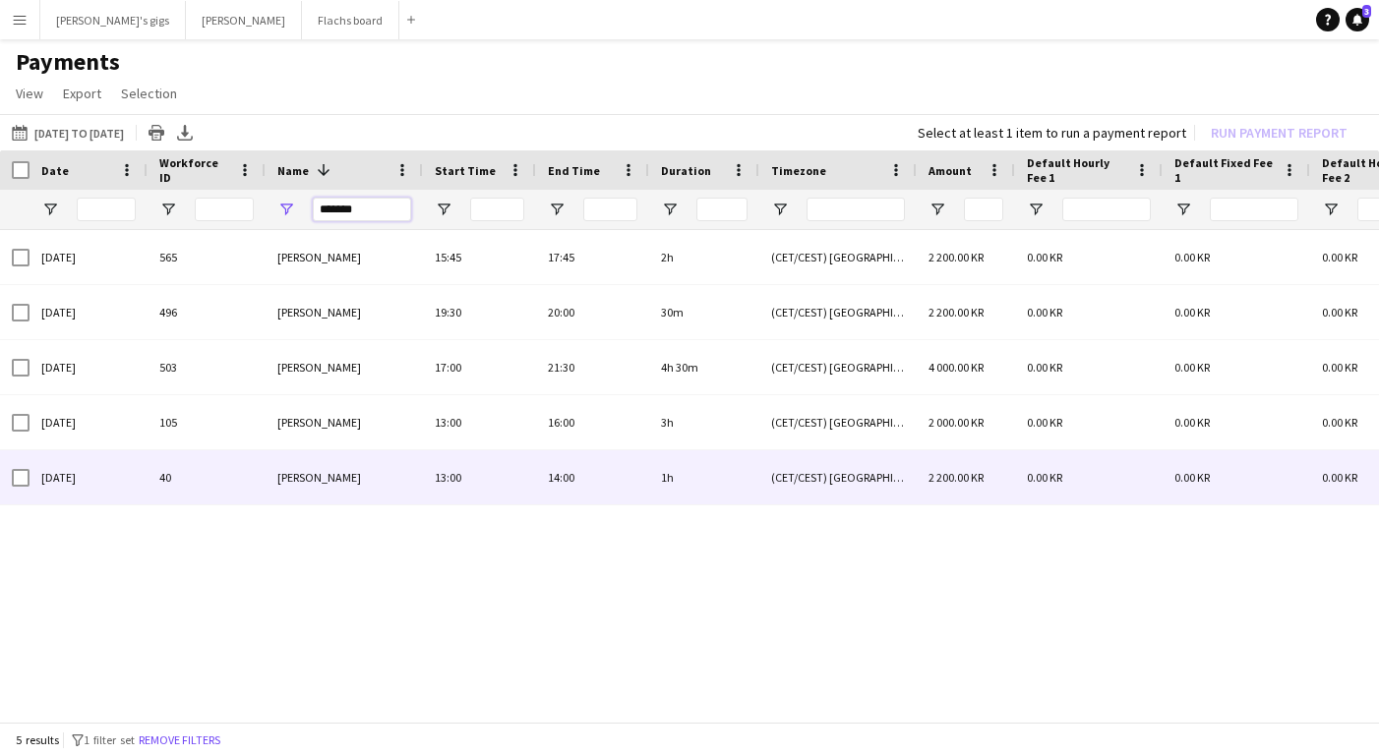
type input "*******"
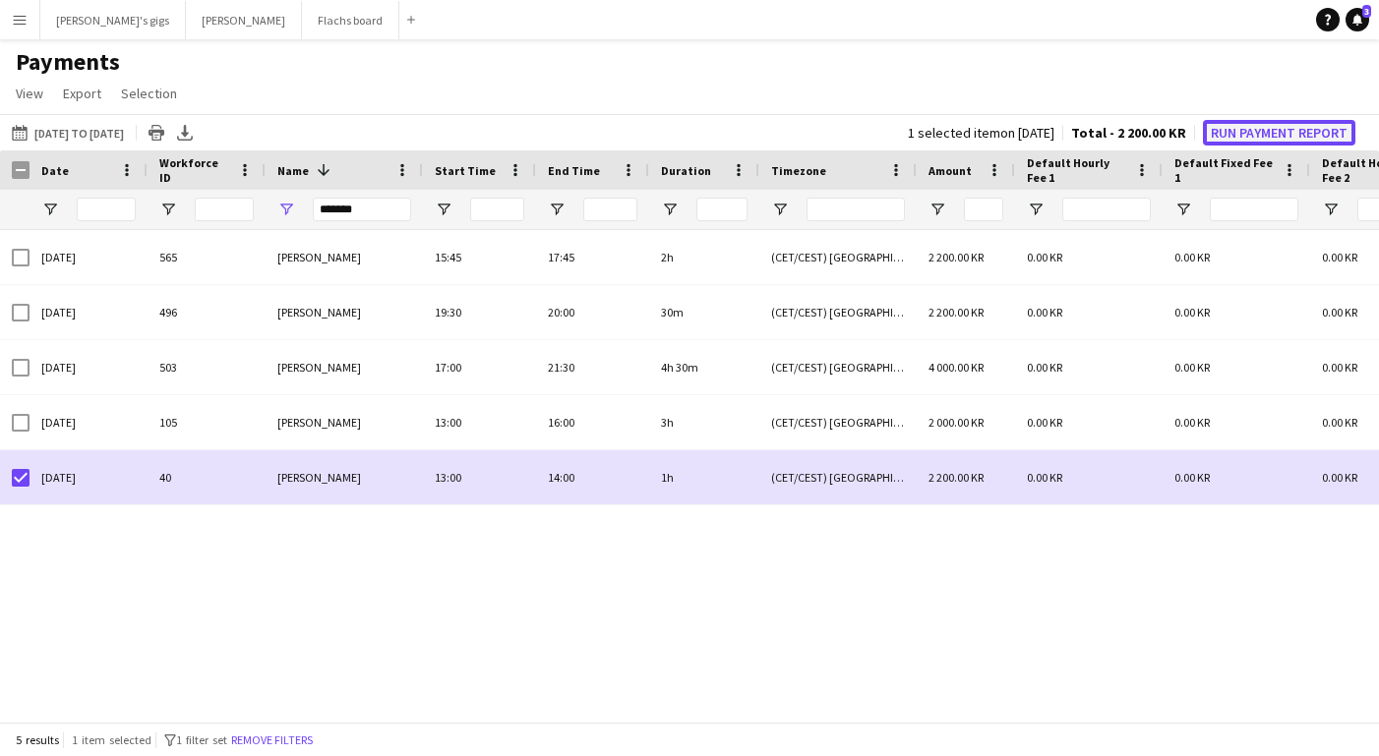
click at [1266, 133] on button "Run Payment Report" at bounding box center [1279, 133] width 152 height 26
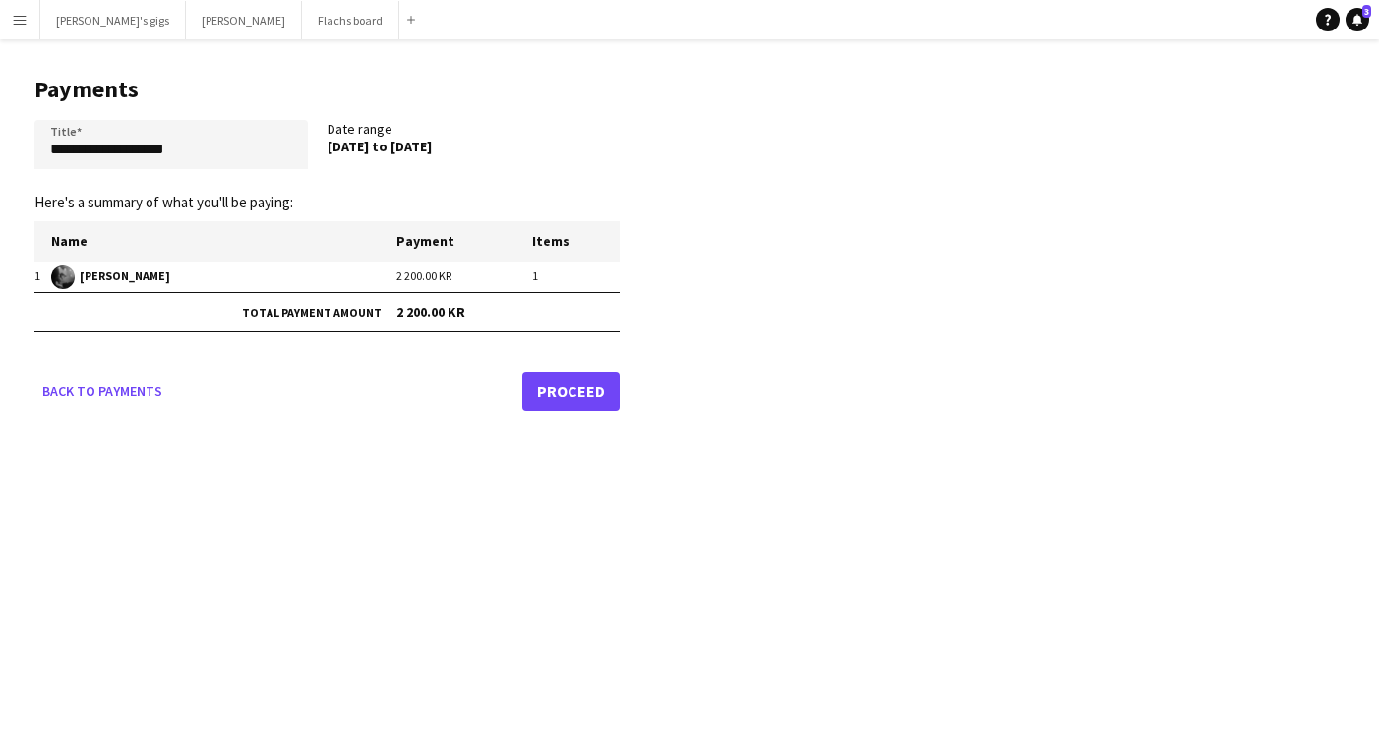
click at [603, 388] on link "Proceed" at bounding box center [570, 391] width 97 height 39
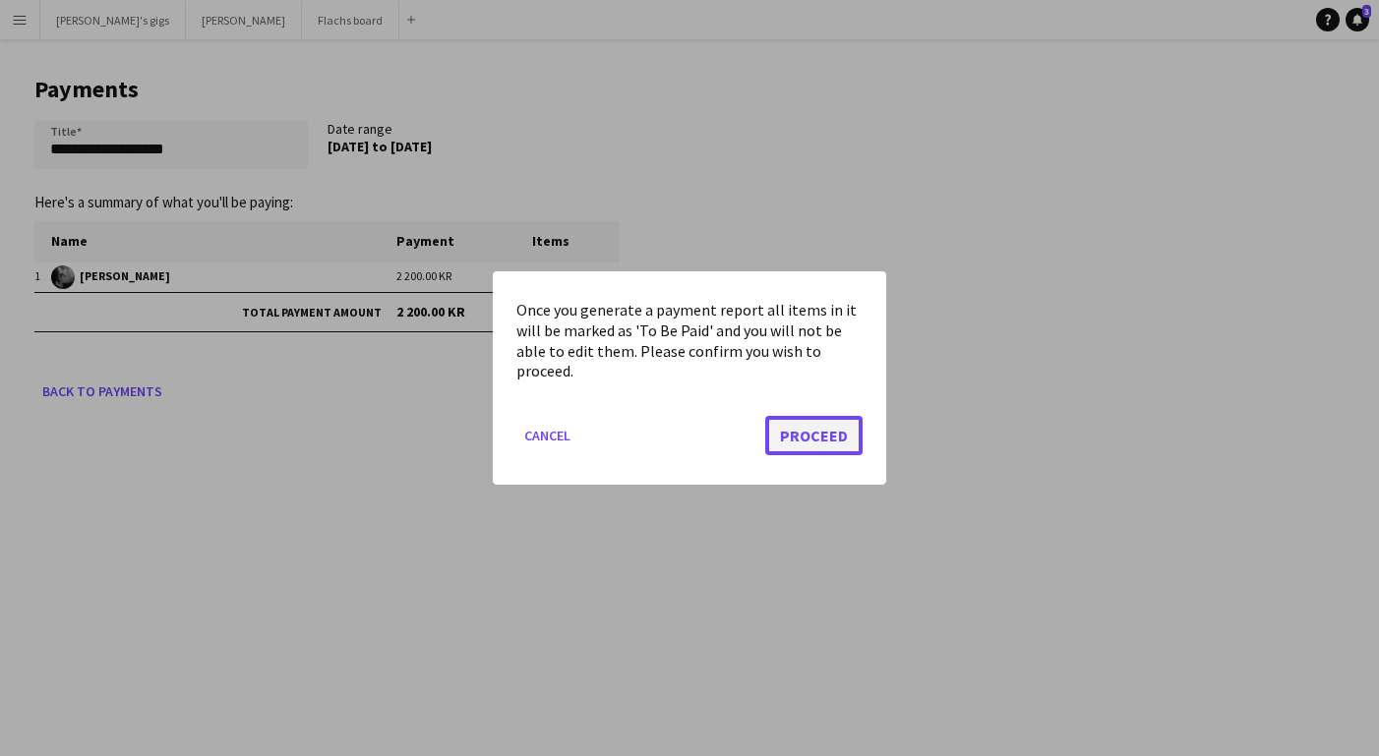
click at [790, 433] on button "Proceed" at bounding box center [813, 435] width 97 height 39
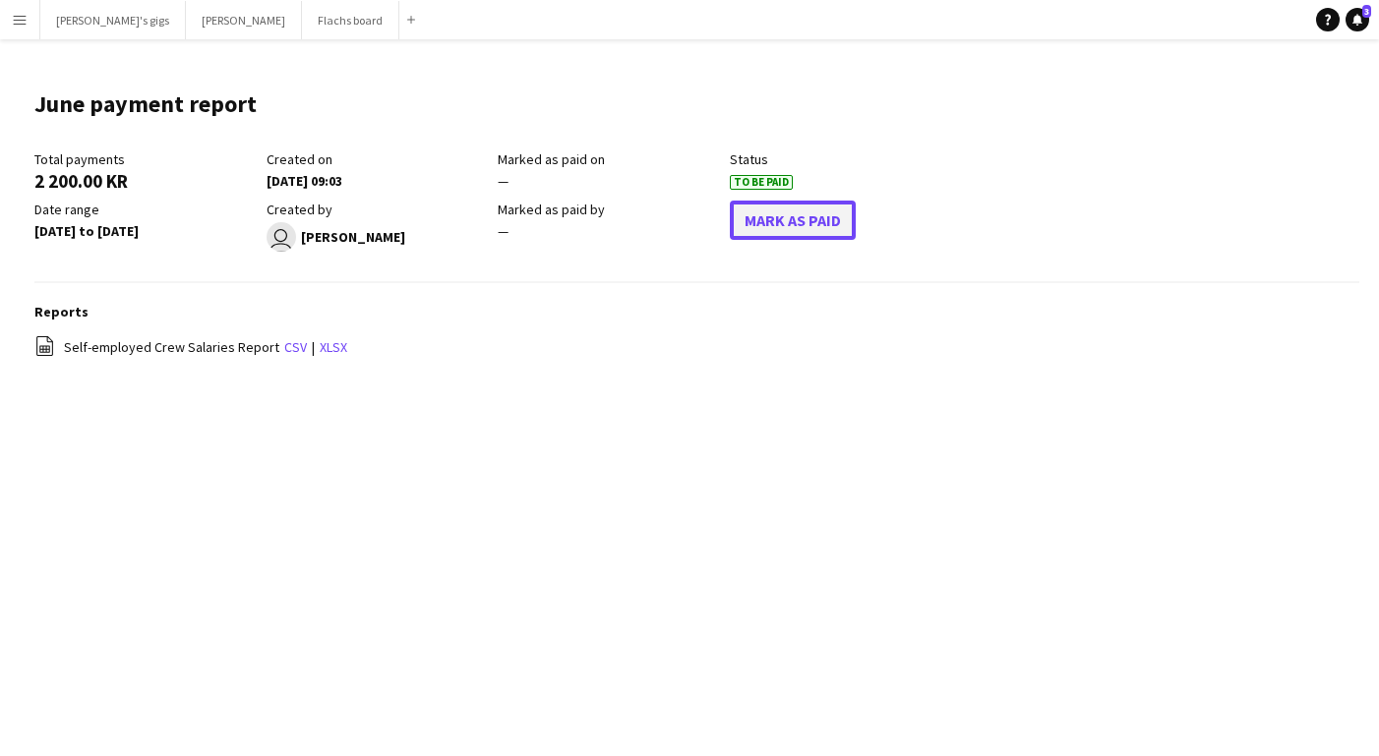
click at [768, 225] on button "Mark As Paid" at bounding box center [793, 220] width 126 height 39
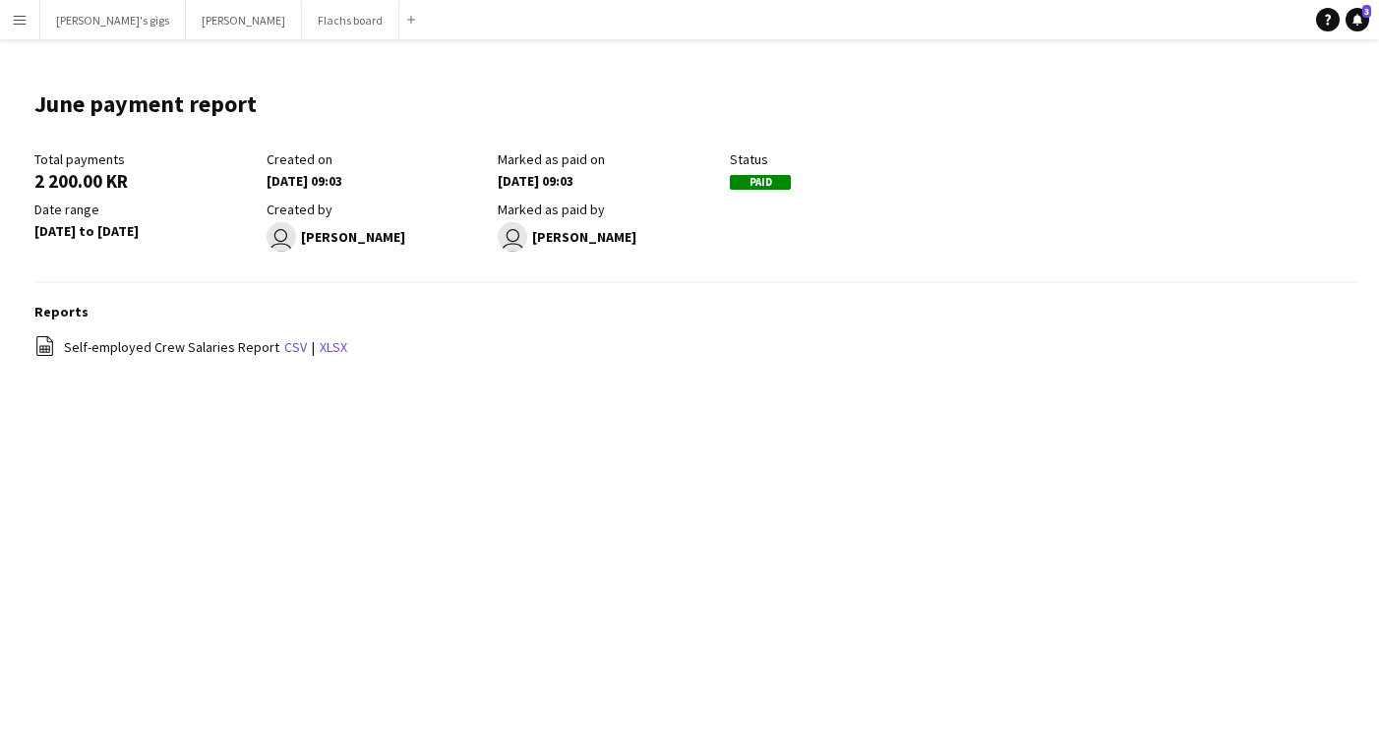
click at [21, 15] on app-icon "Menu" at bounding box center [20, 20] width 16 height 16
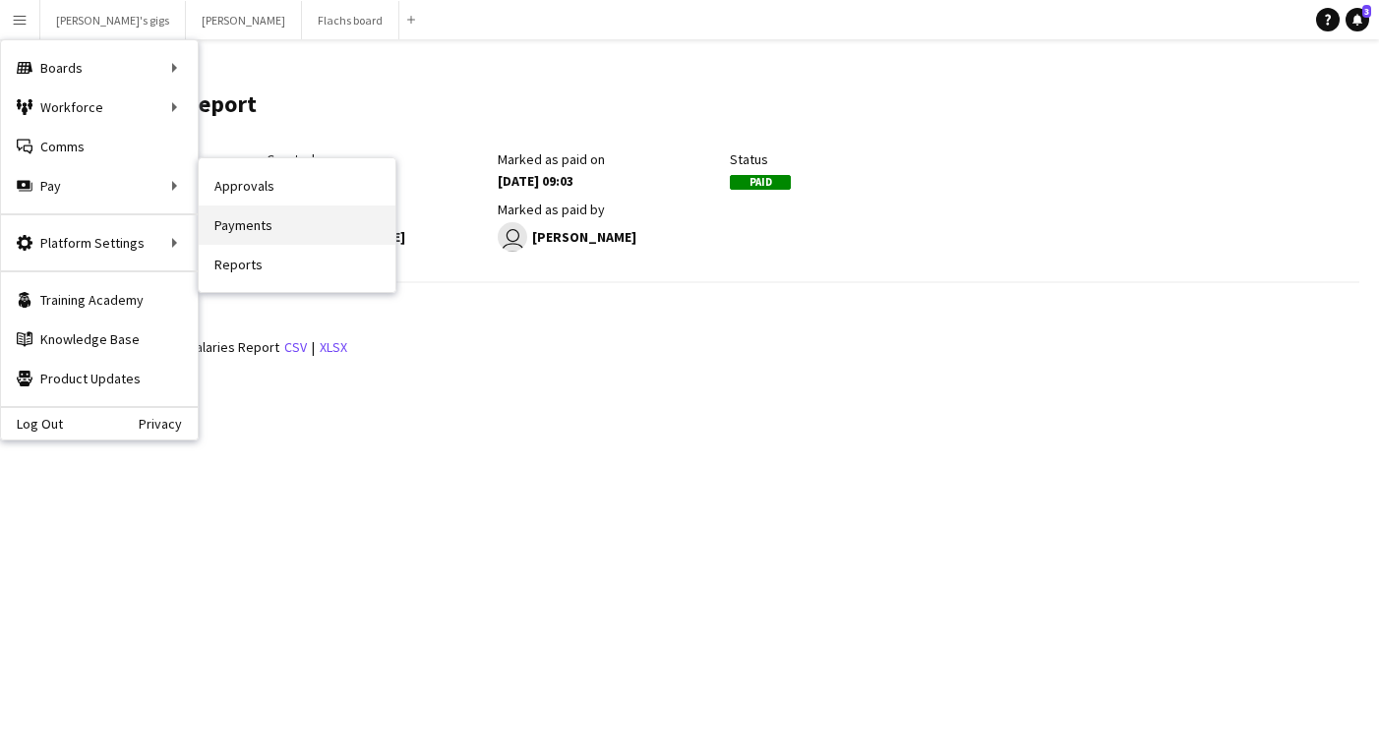
click at [266, 214] on link "Payments" at bounding box center [297, 225] width 197 height 39
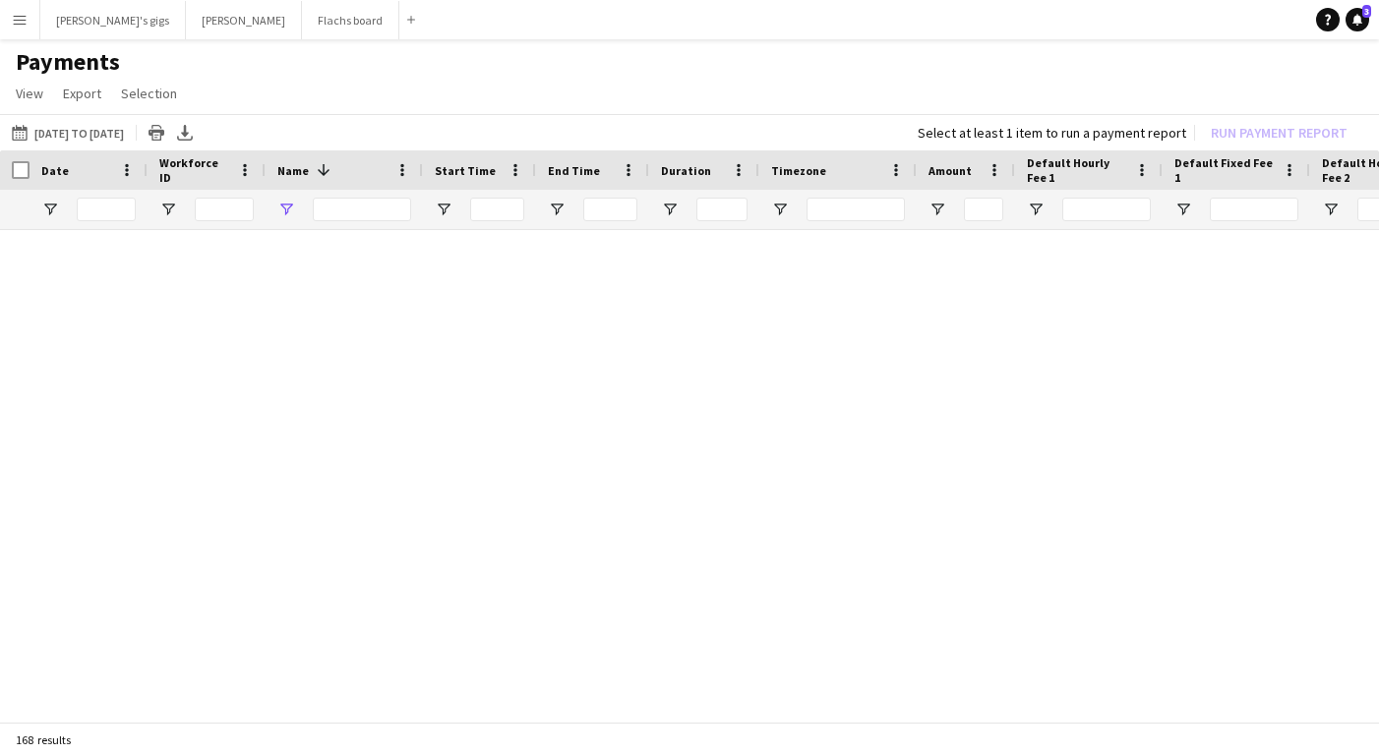
type input "*******"
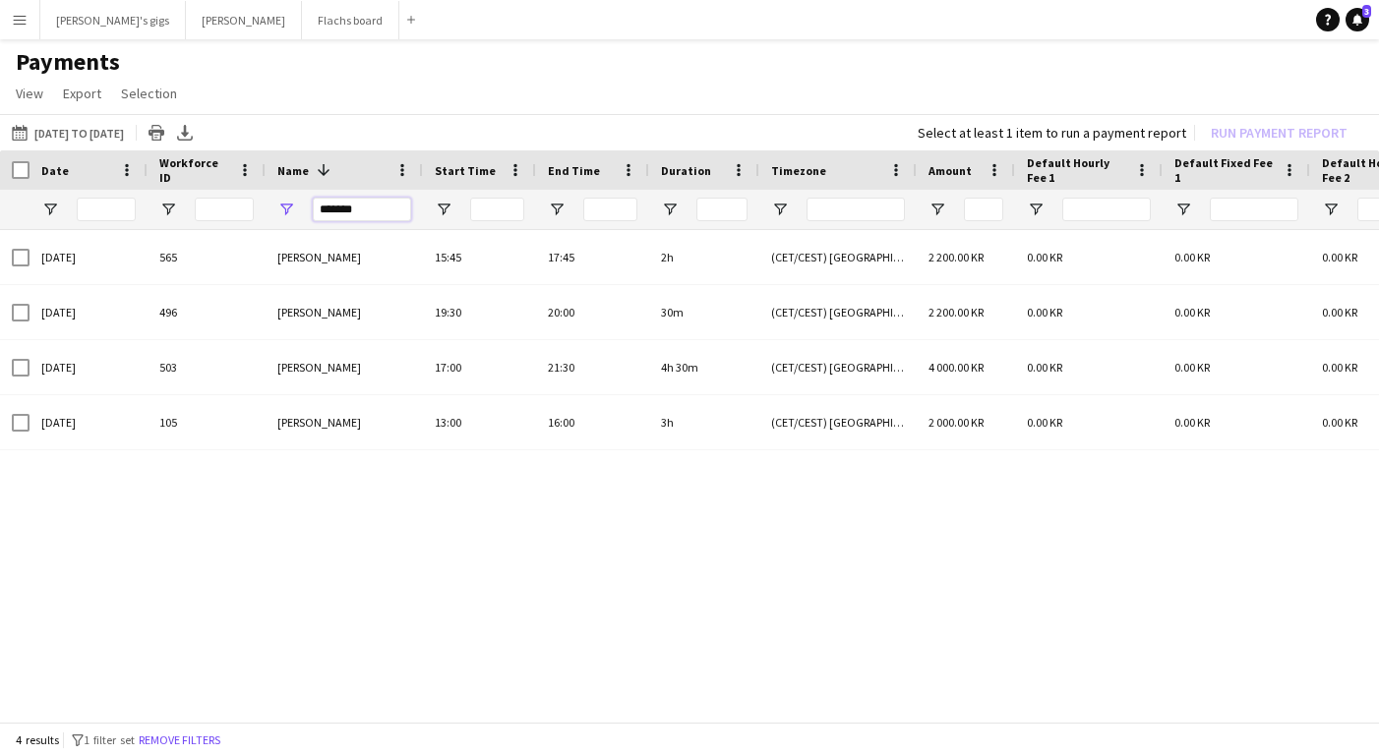
click at [333, 211] on input "*******" at bounding box center [362, 210] width 98 height 24
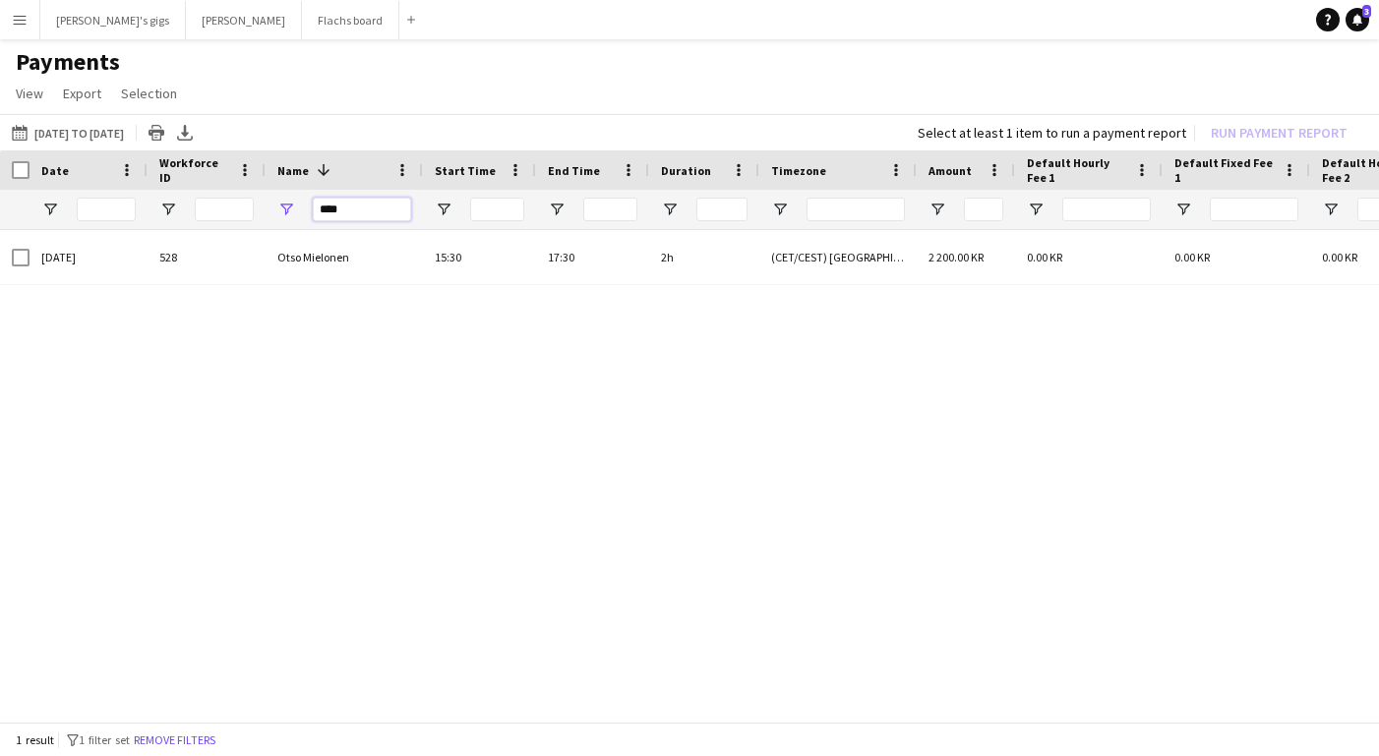
type input "****"
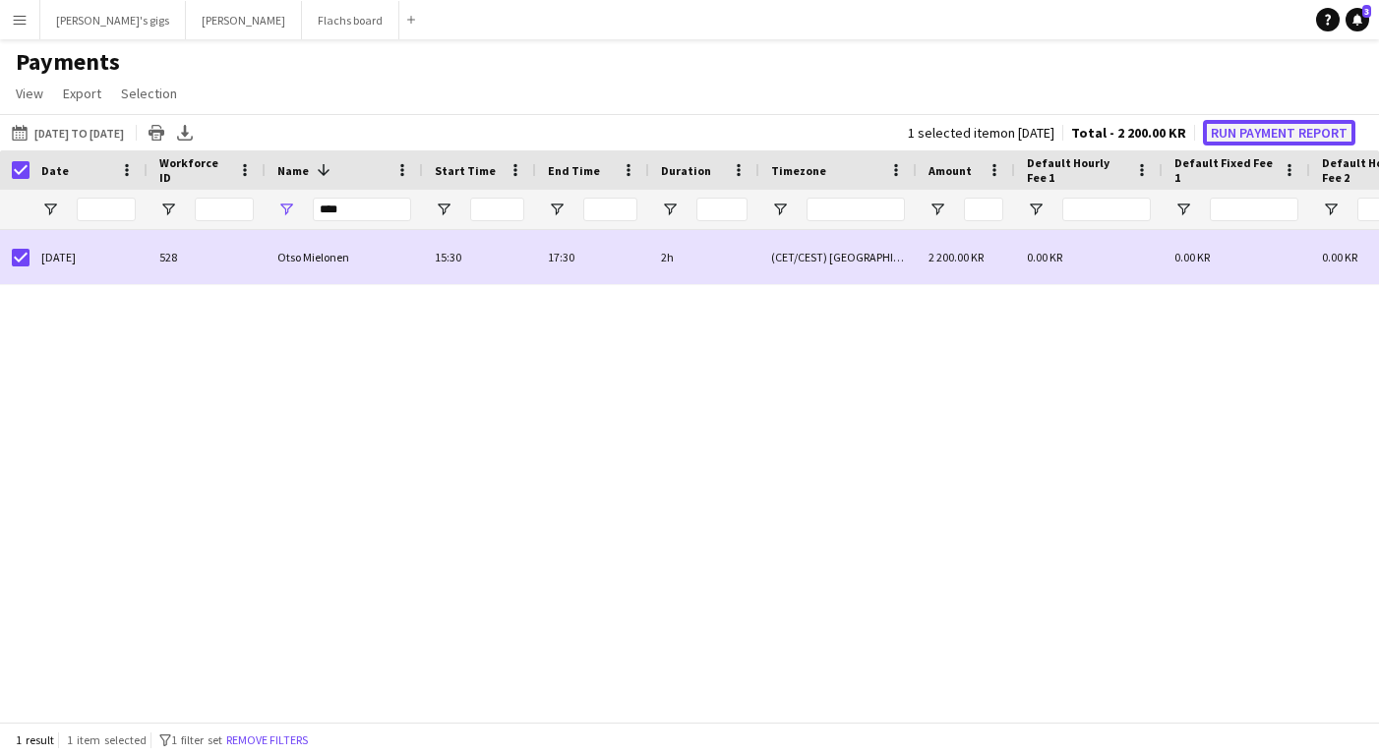
click at [1273, 133] on button "Run Payment Report" at bounding box center [1279, 133] width 152 height 26
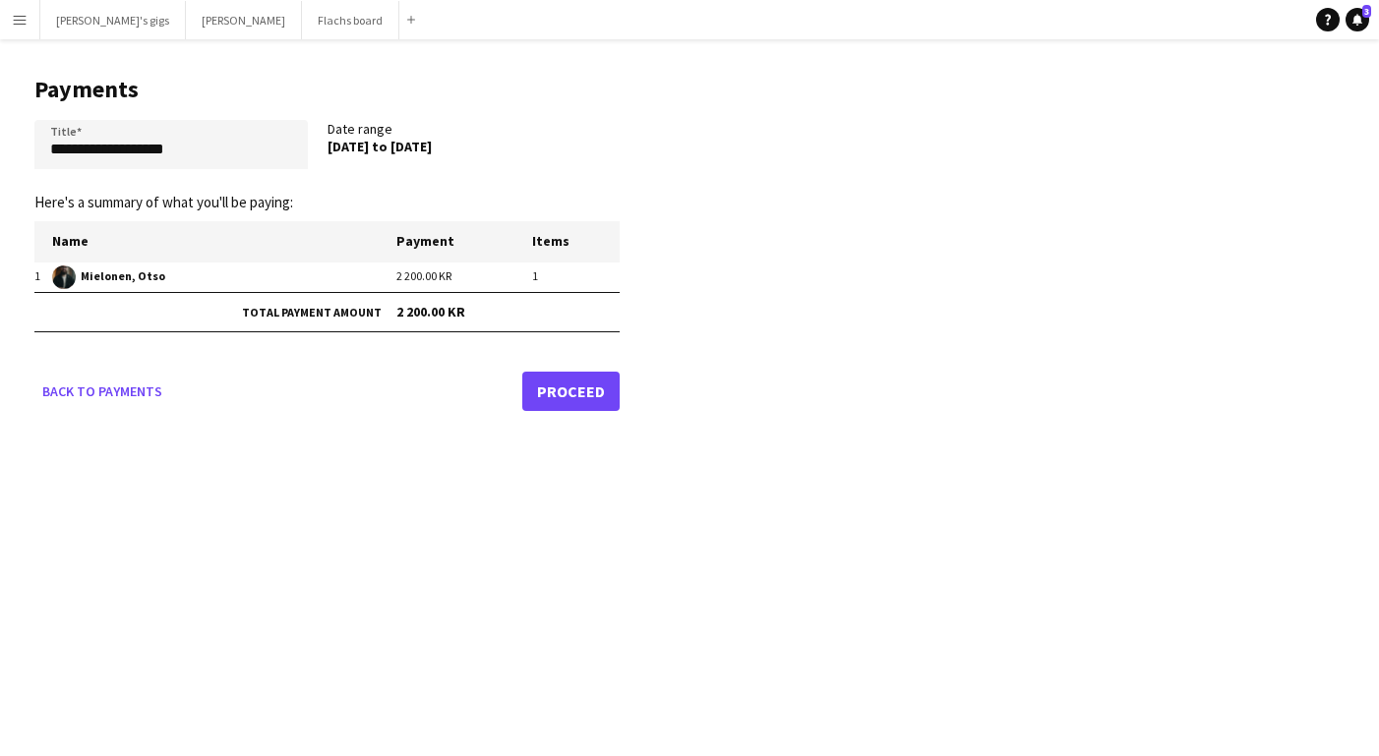
click at [591, 393] on link "Proceed" at bounding box center [570, 391] width 97 height 39
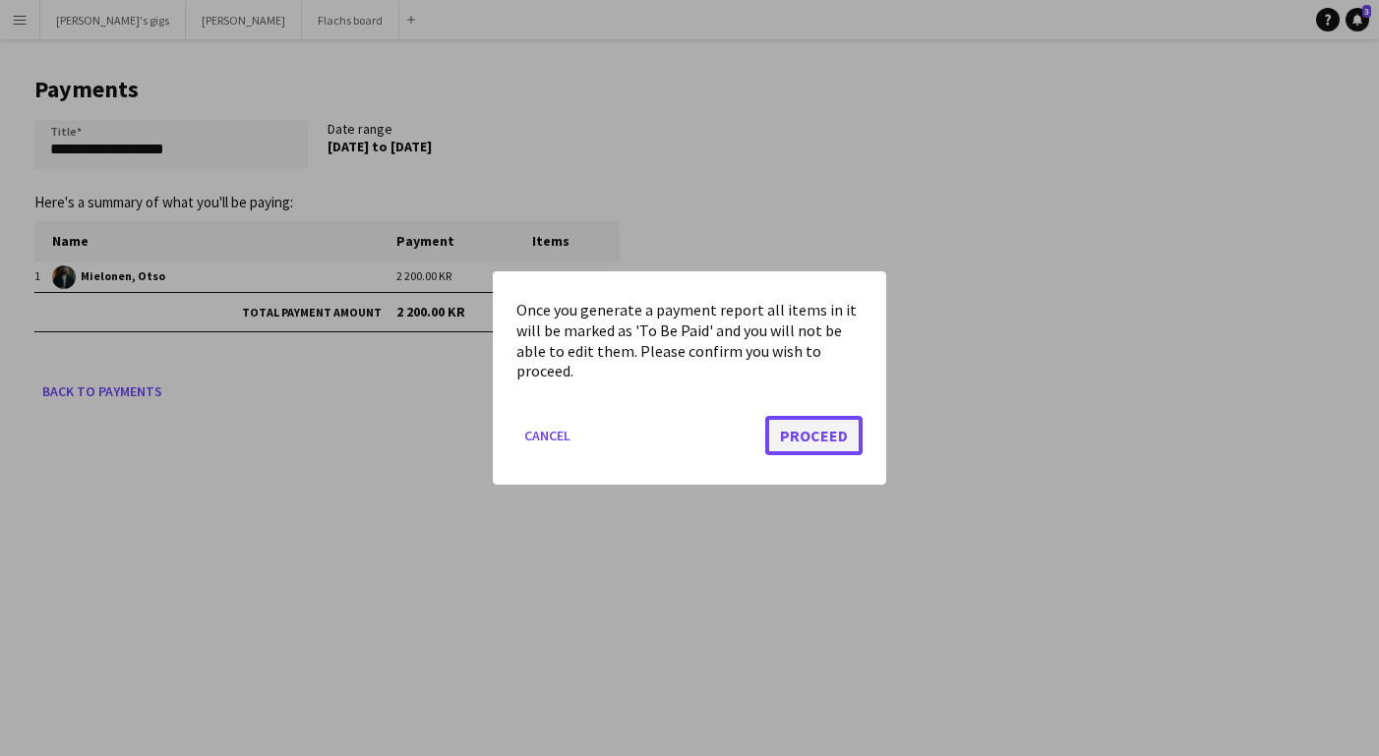
click at [856, 422] on button "Proceed" at bounding box center [813, 435] width 97 height 39
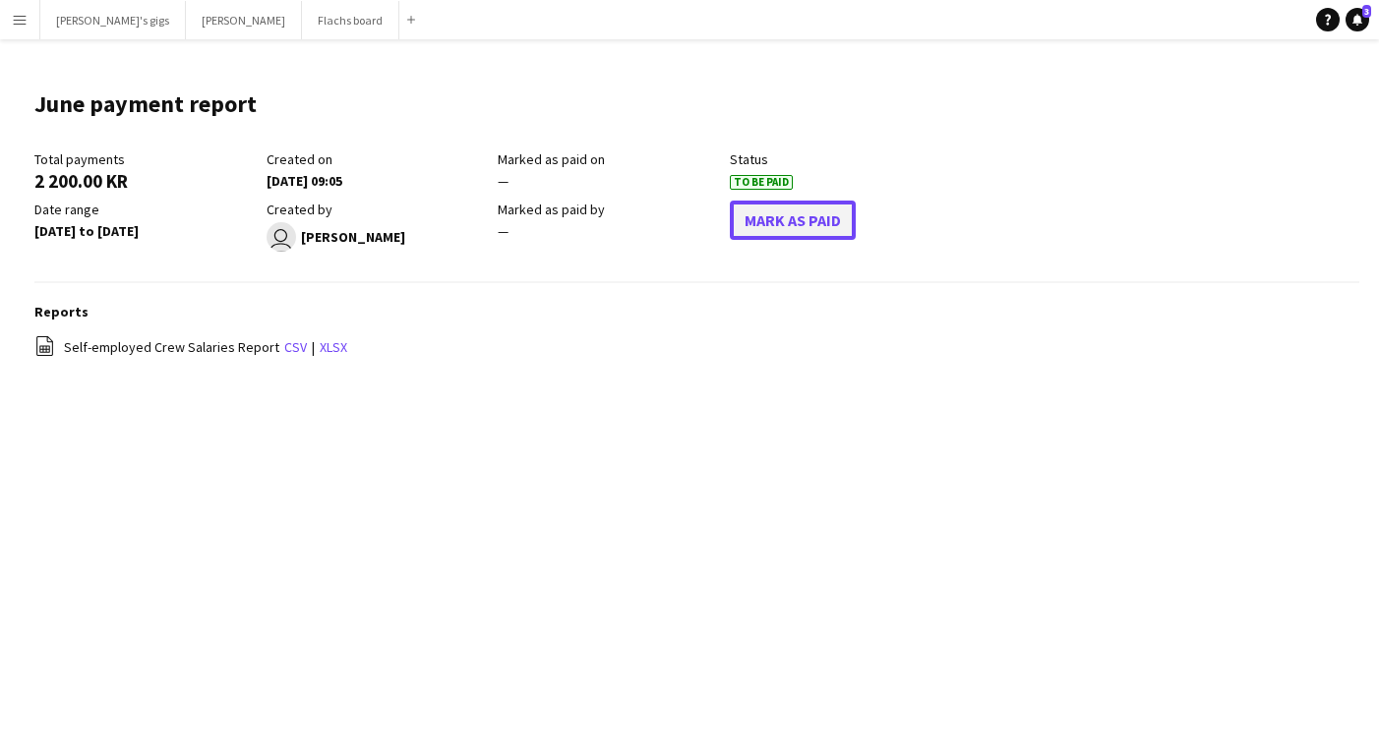
click at [783, 230] on button "Mark As Paid" at bounding box center [793, 220] width 126 height 39
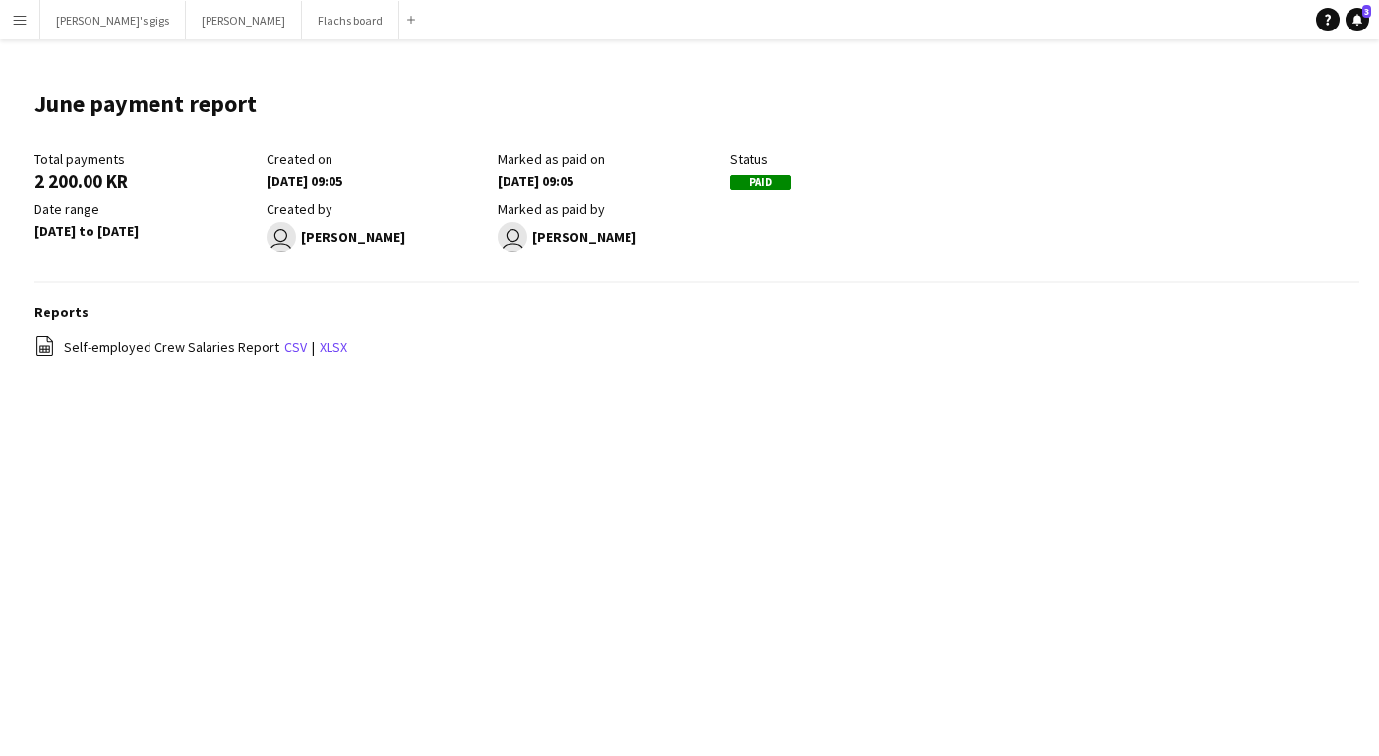
click at [20, 32] on button "Menu" at bounding box center [19, 19] width 39 height 39
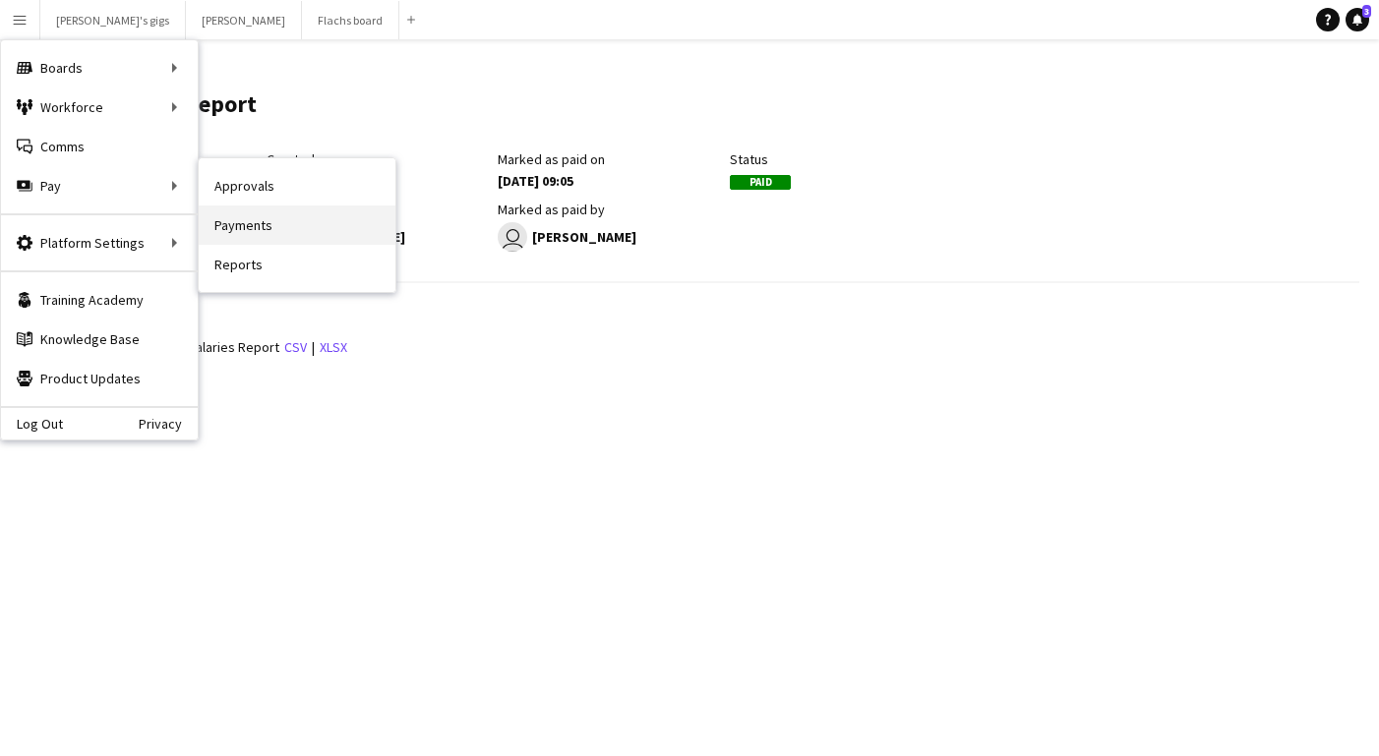
click at [255, 228] on link "Payments" at bounding box center [297, 225] width 197 height 39
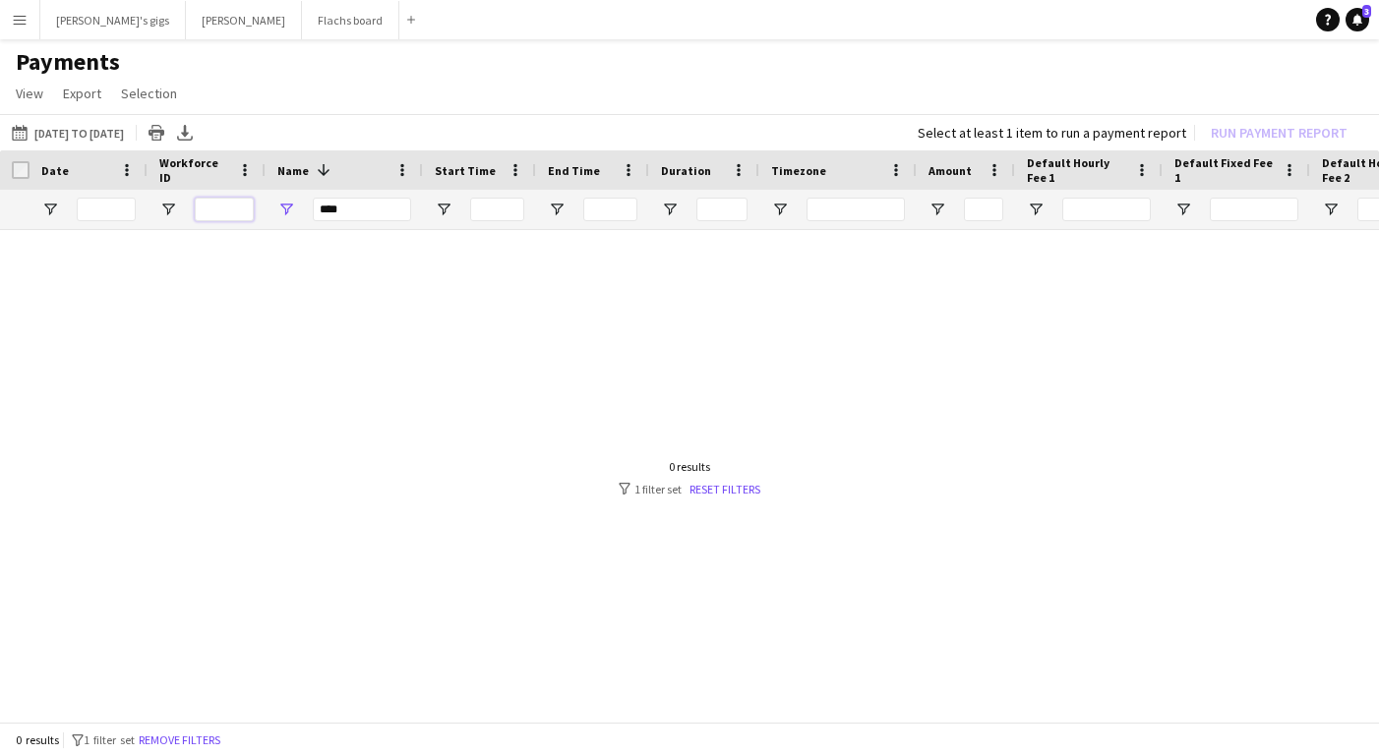
click at [208, 205] on input "Workforce ID Filter Input" at bounding box center [224, 210] width 59 height 24
click at [358, 219] on input "****" at bounding box center [362, 210] width 98 height 24
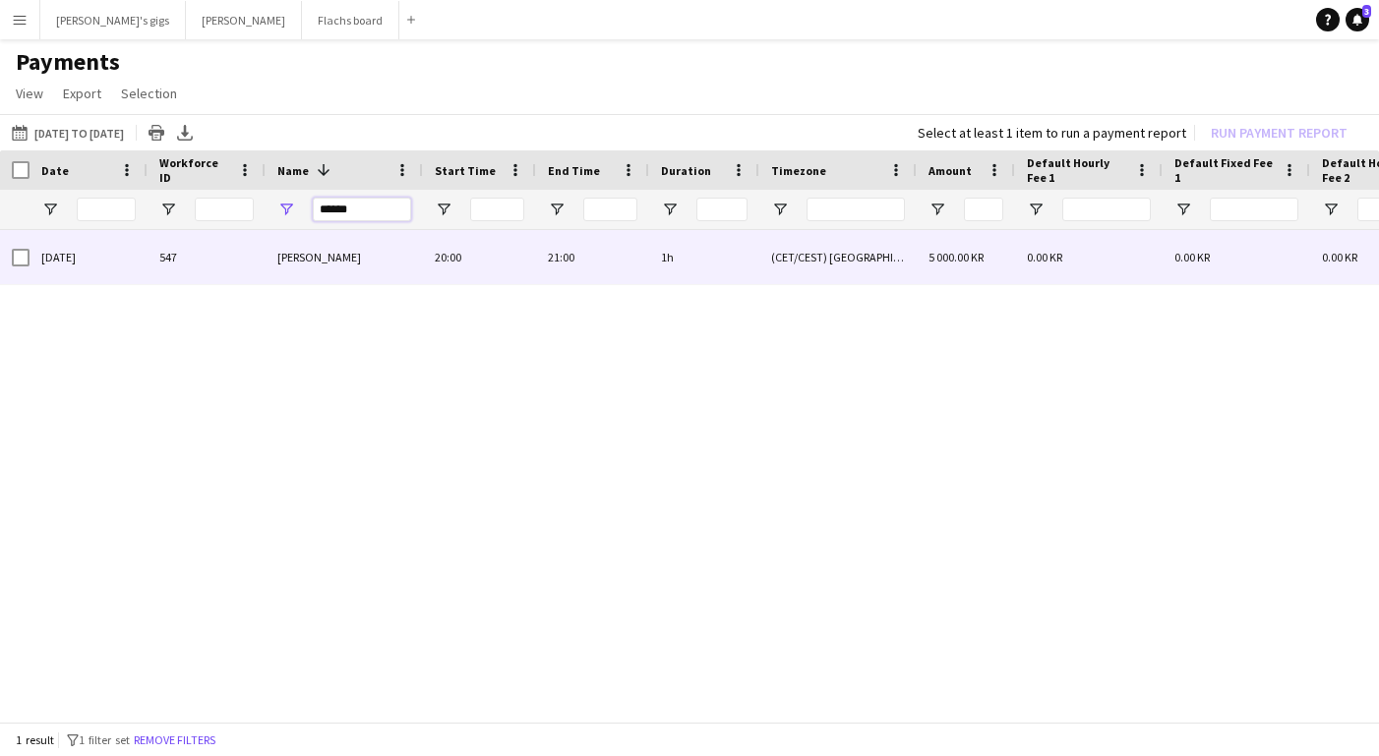
type input "******"
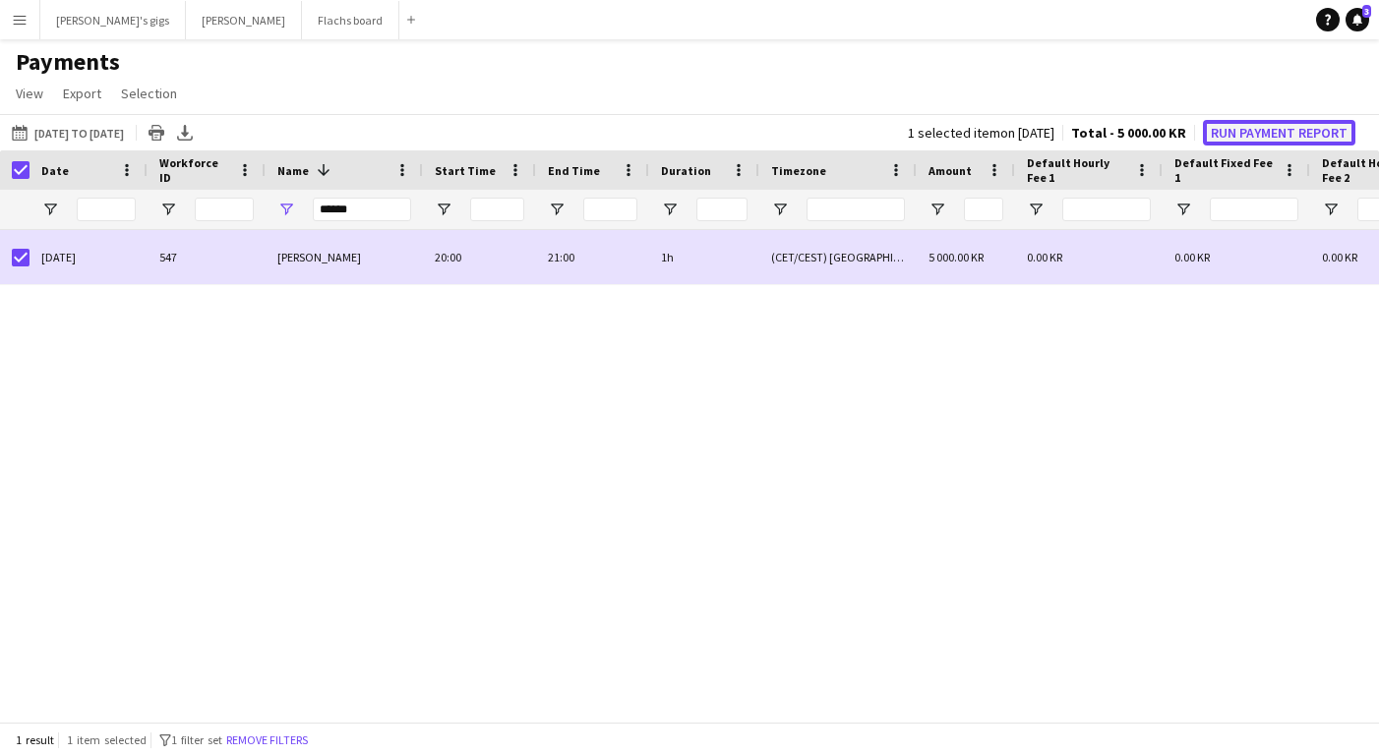
click at [1258, 136] on button "Run Payment Report" at bounding box center [1279, 133] width 152 height 26
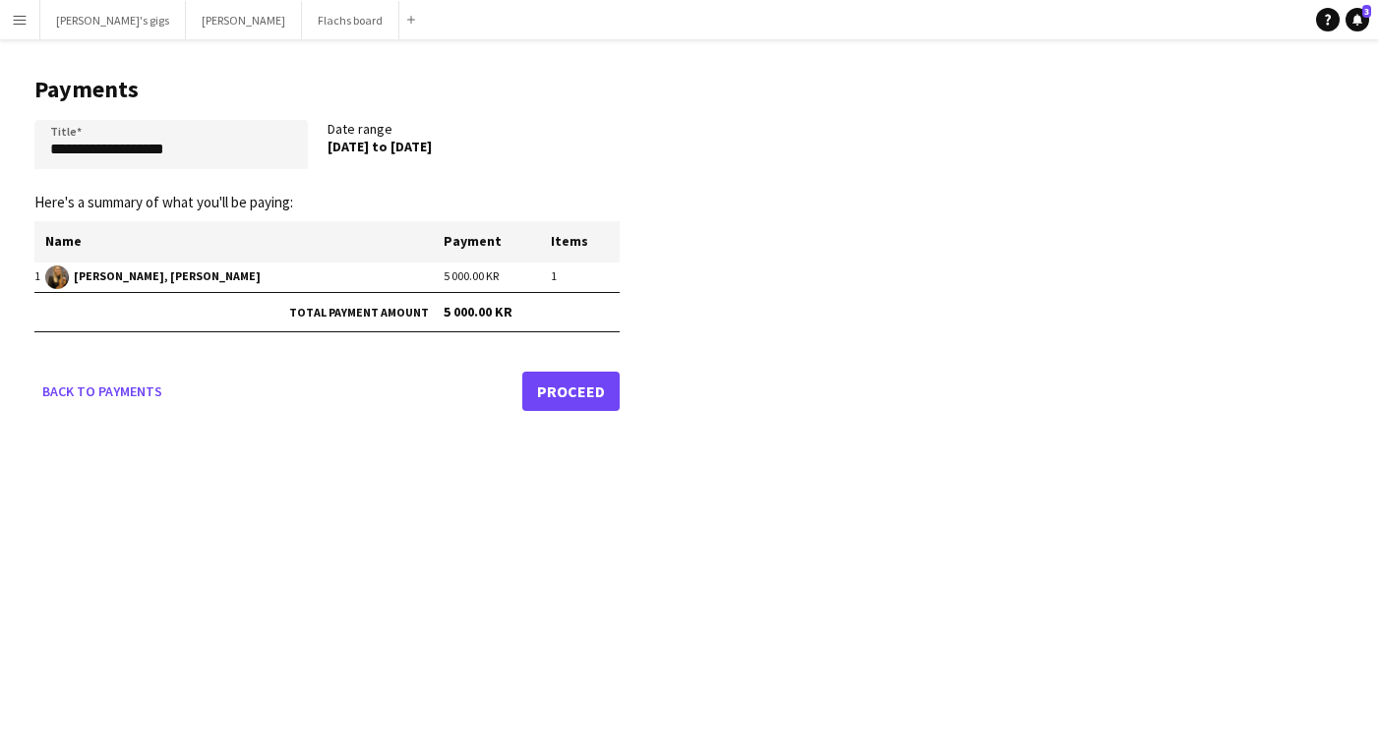
click at [578, 397] on link "Proceed" at bounding box center [570, 391] width 97 height 39
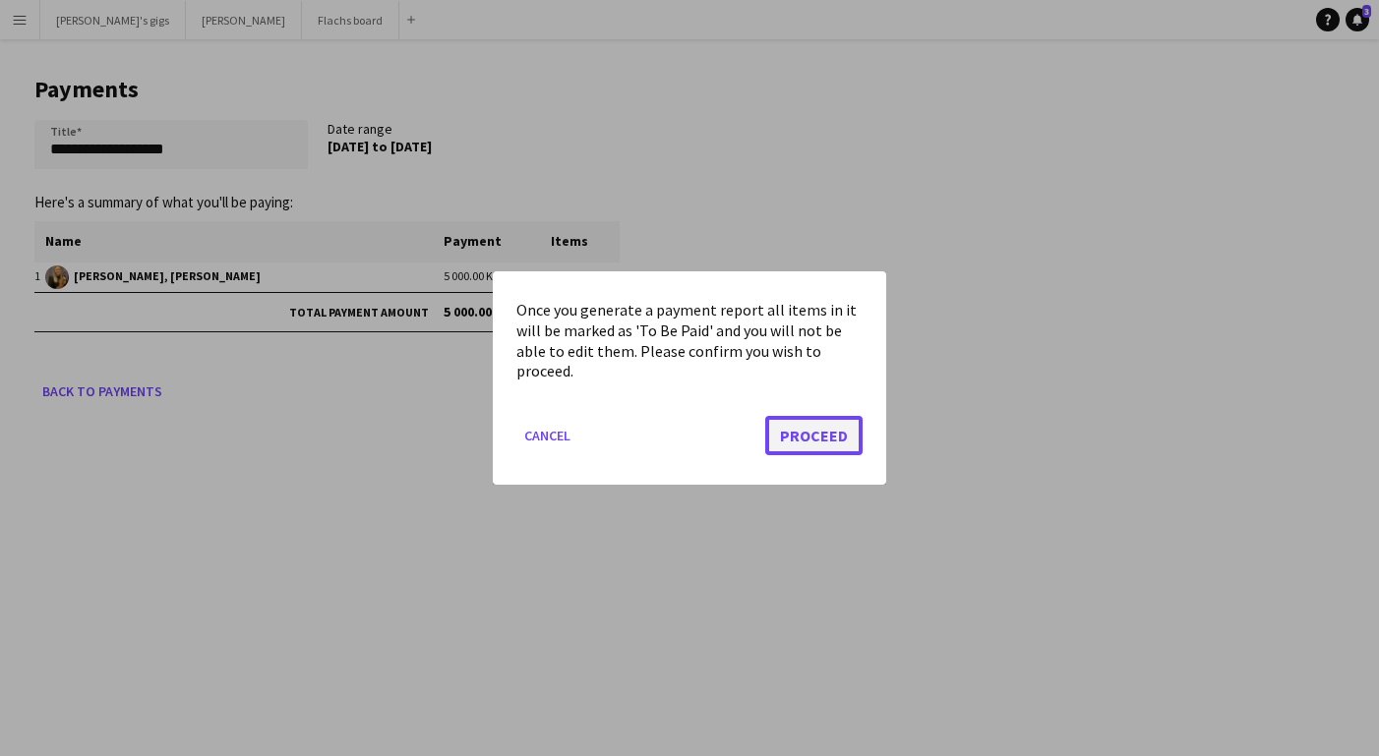
click at [799, 437] on button "Proceed" at bounding box center [813, 435] width 97 height 39
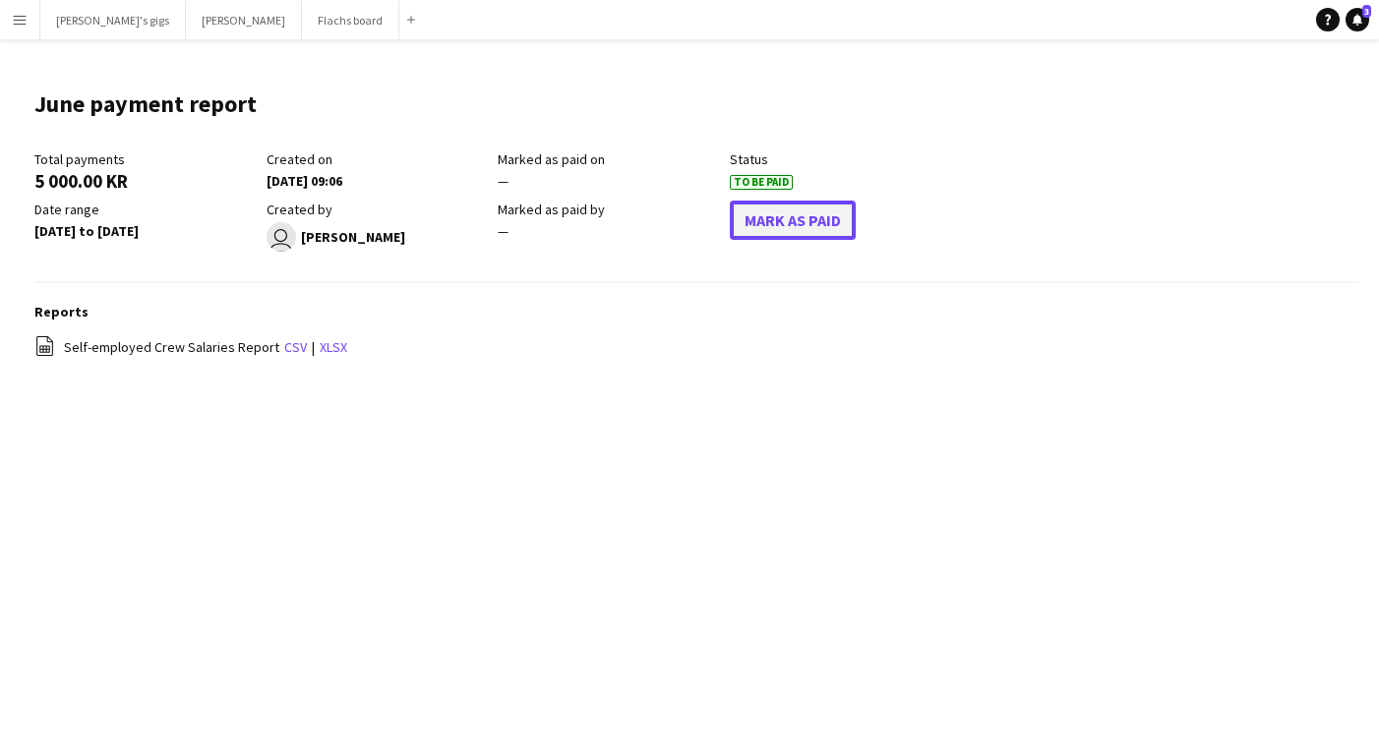
click at [778, 222] on button "Mark As Paid" at bounding box center [793, 220] width 126 height 39
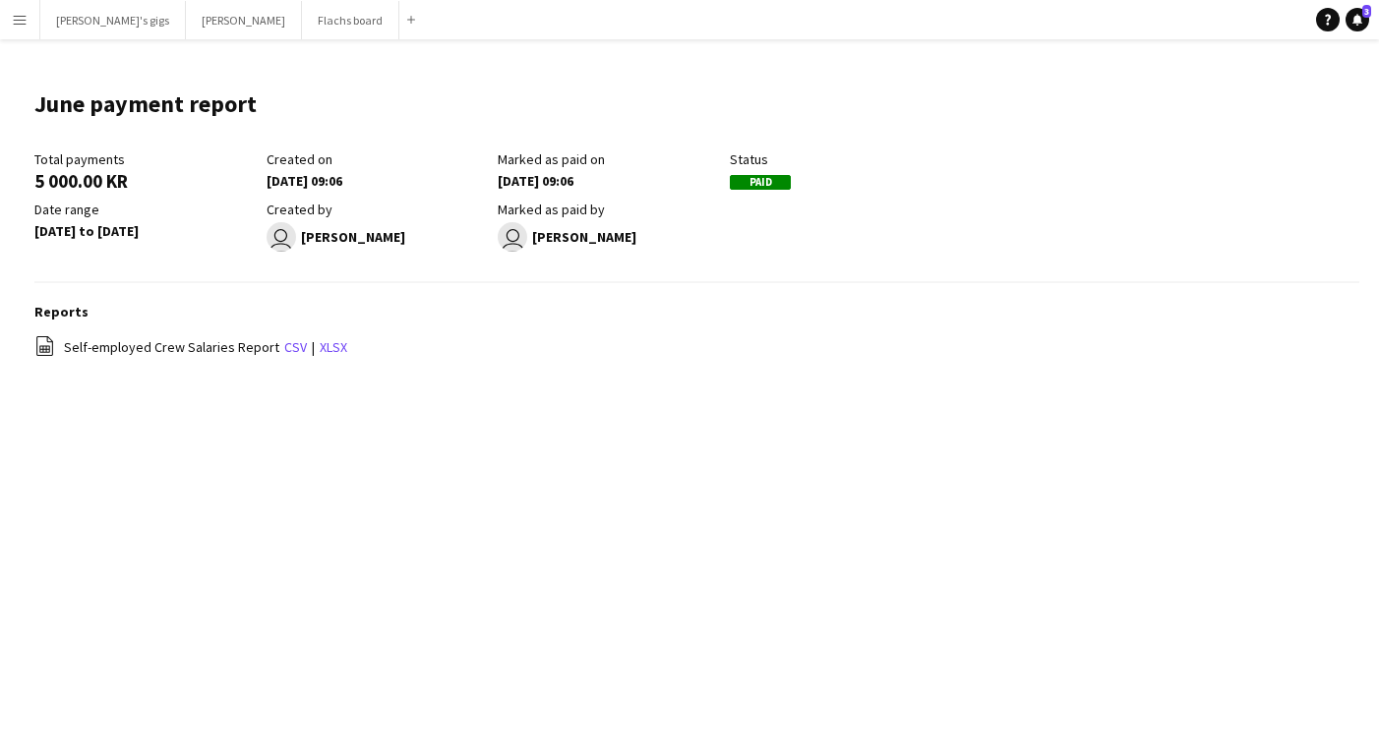
click at [30, 26] on button "Menu" at bounding box center [19, 19] width 39 height 39
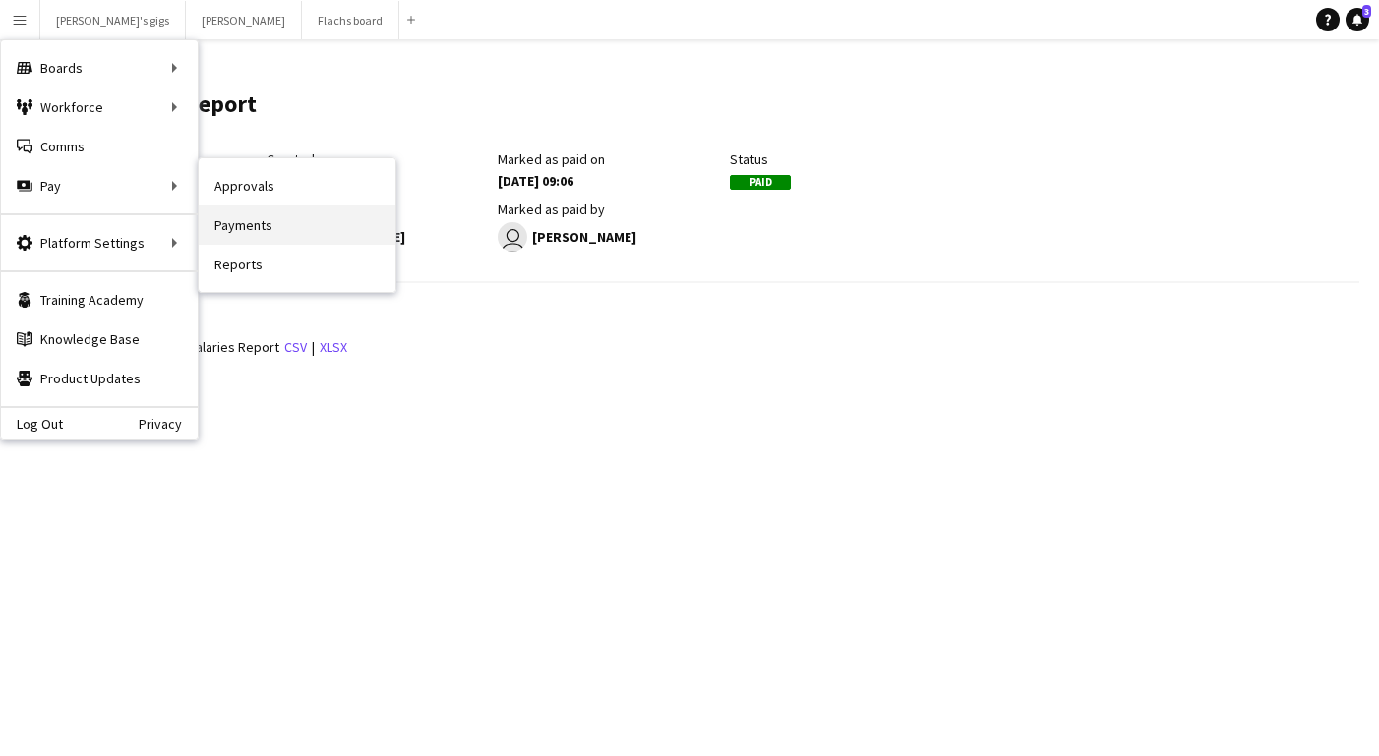
click at [256, 214] on link "Payments" at bounding box center [297, 225] width 197 height 39
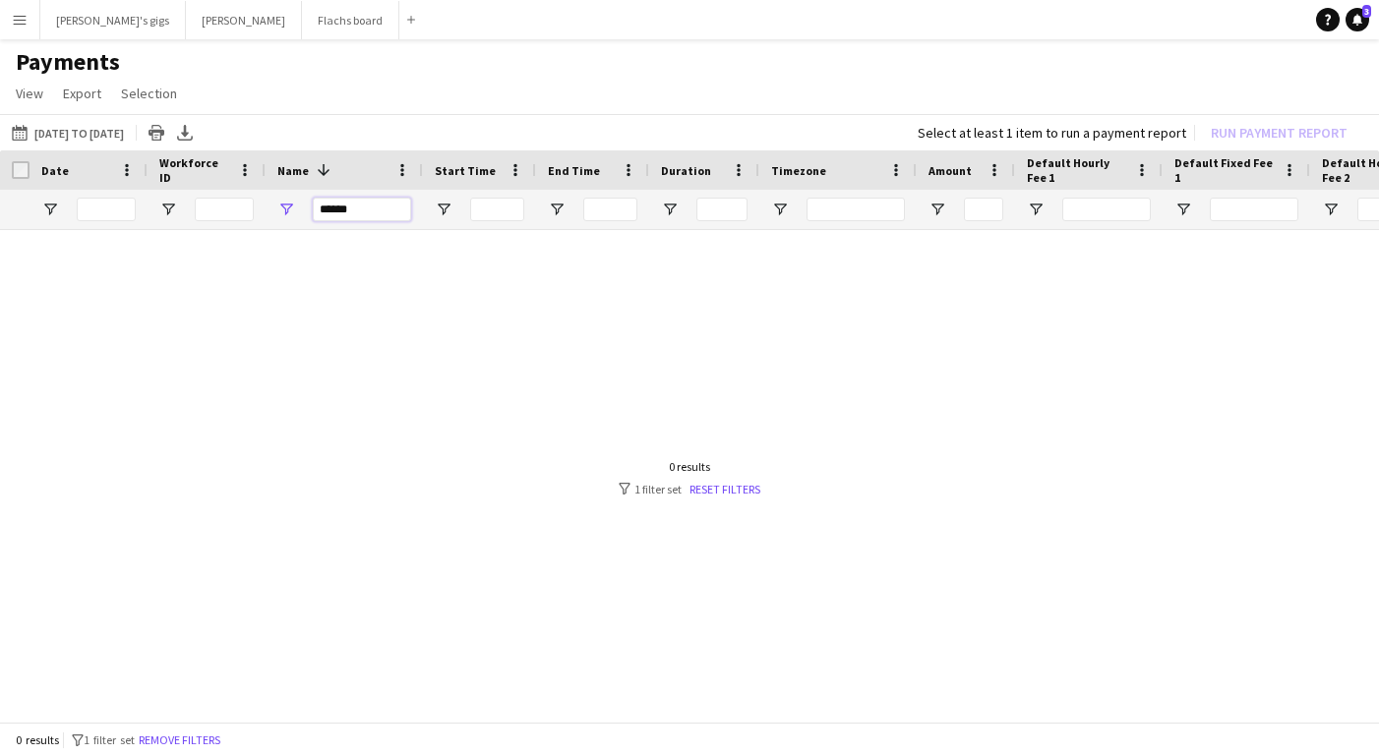
click at [338, 206] on input "******" at bounding box center [362, 210] width 98 height 24
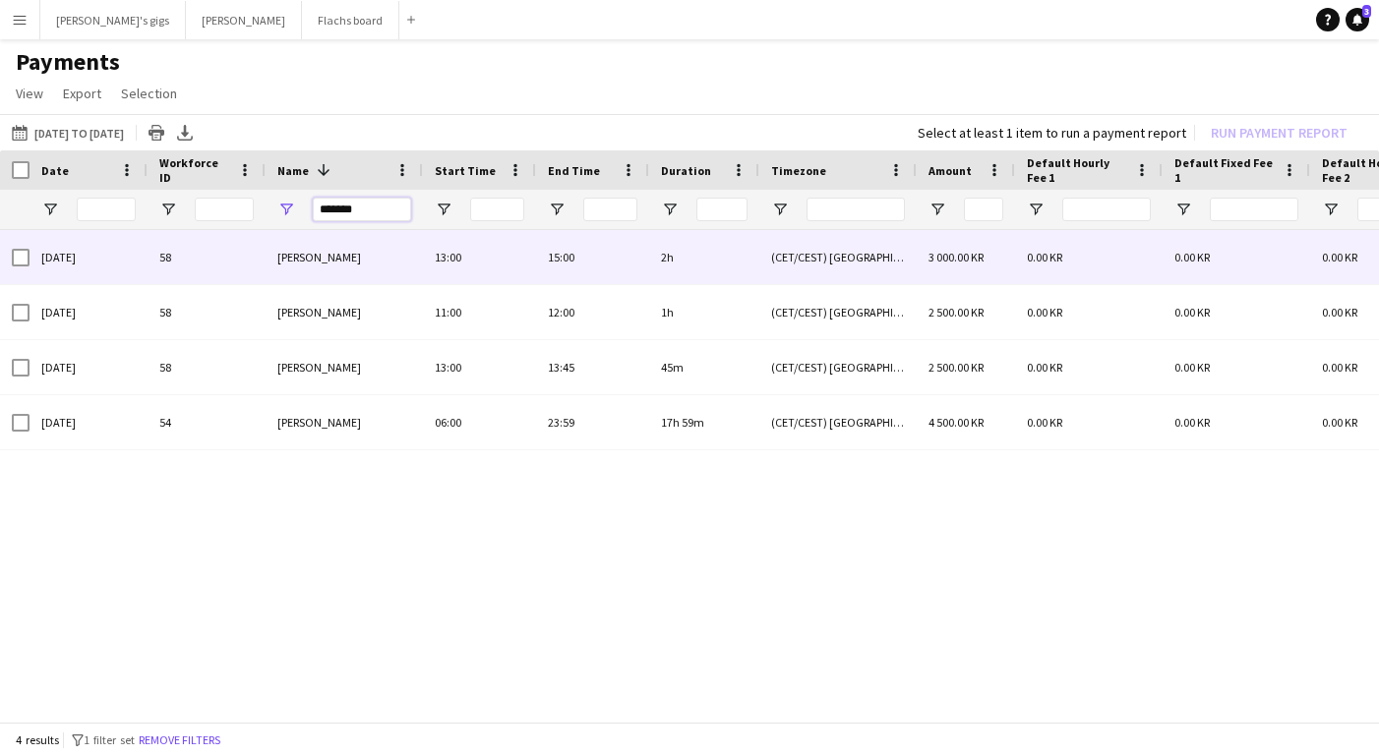
type input "*******"
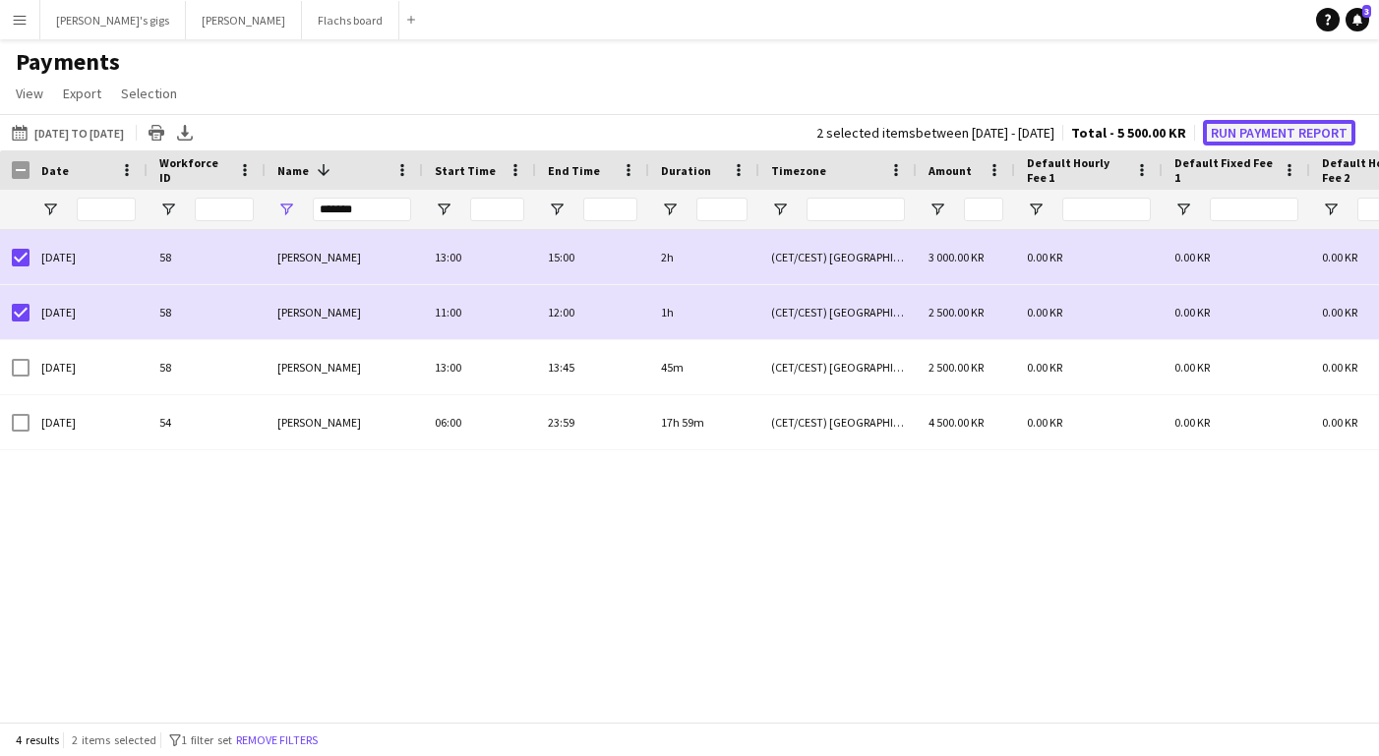
click at [1222, 134] on button "Run Payment Report" at bounding box center [1279, 133] width 152 height 26
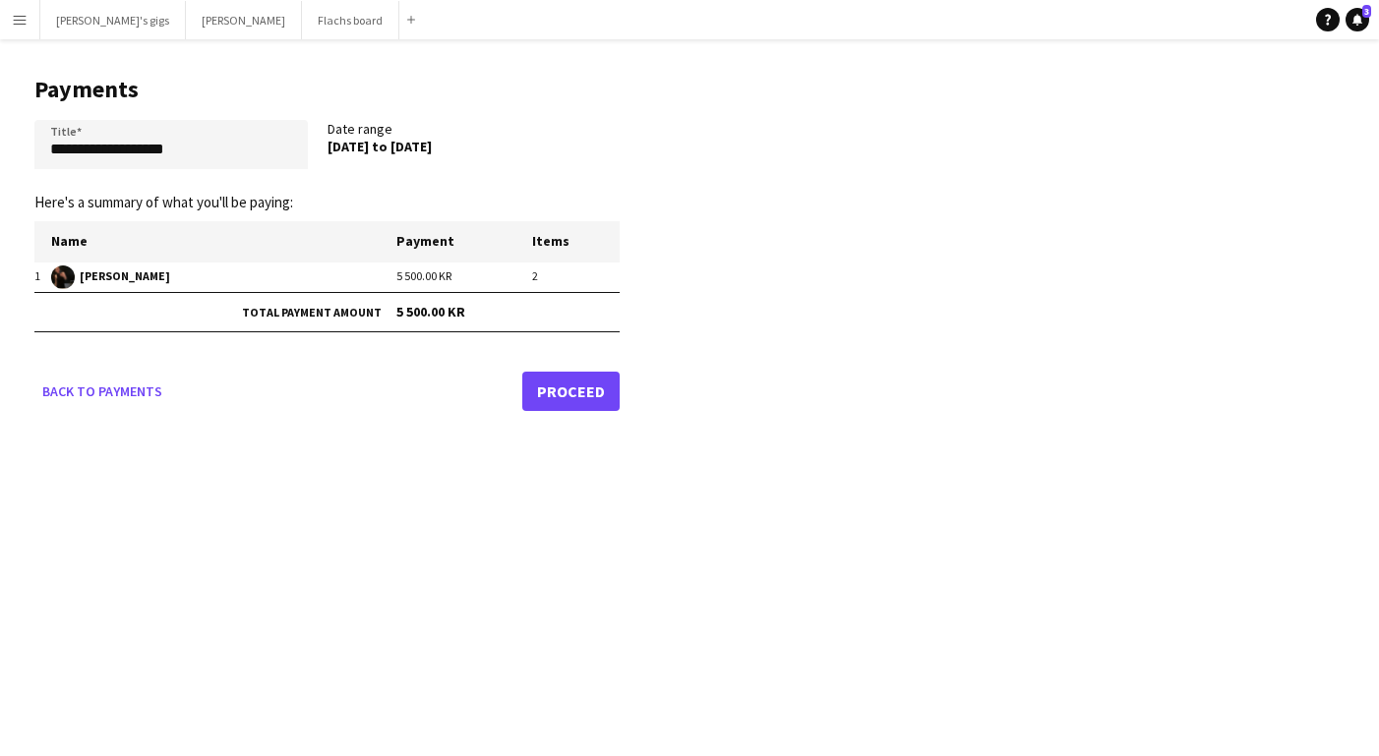
click at [545, 414] on main "**********" at bounding box center [319, 239] width 639 height 401
click at [552, 397] on link "Proceed" at bounding box center [570, 391] width 97 height 39
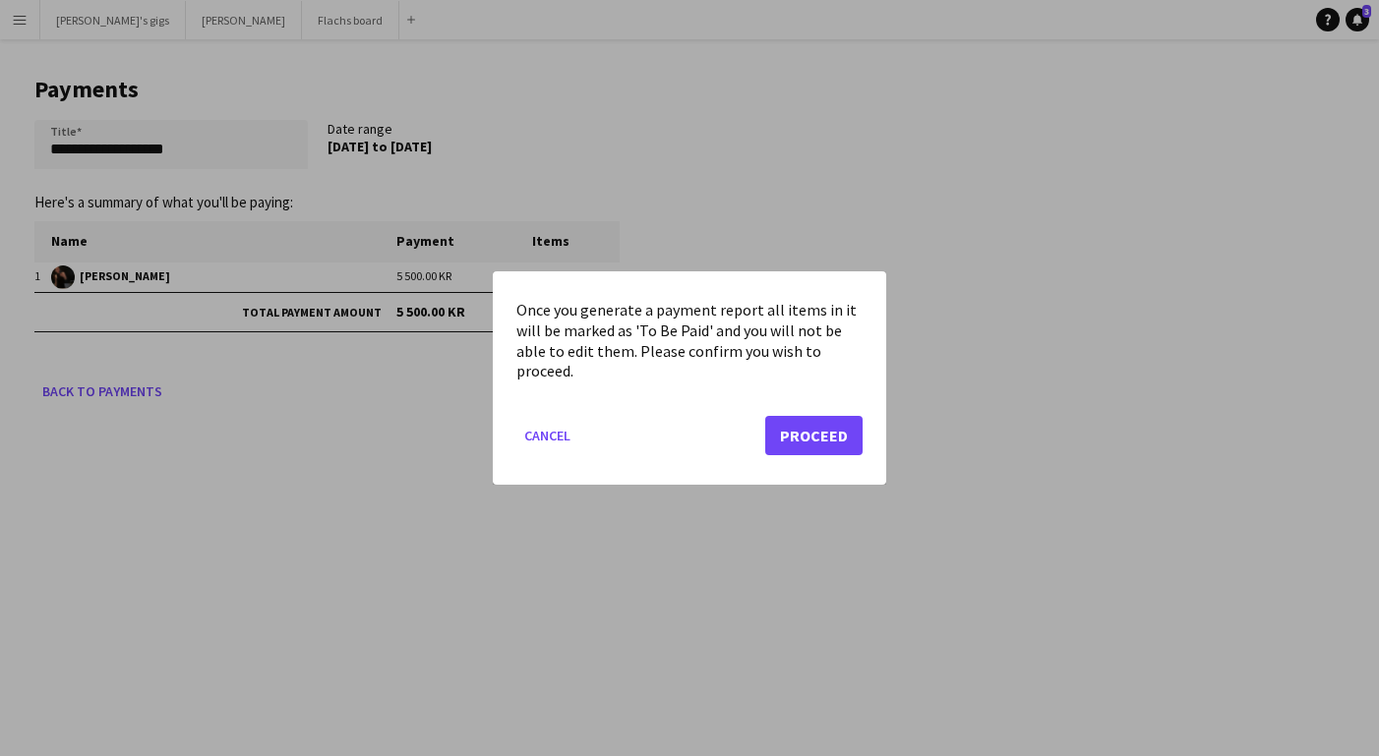
click at [869, 462] on div "Once you generate a payment report all items in it will be marked as 'To Be Pai…" at bounding box center [689, 377] width 393 height 213
click at [814, 420] on button "Proceed" at bounding box center [813, 435] width 97 height 39
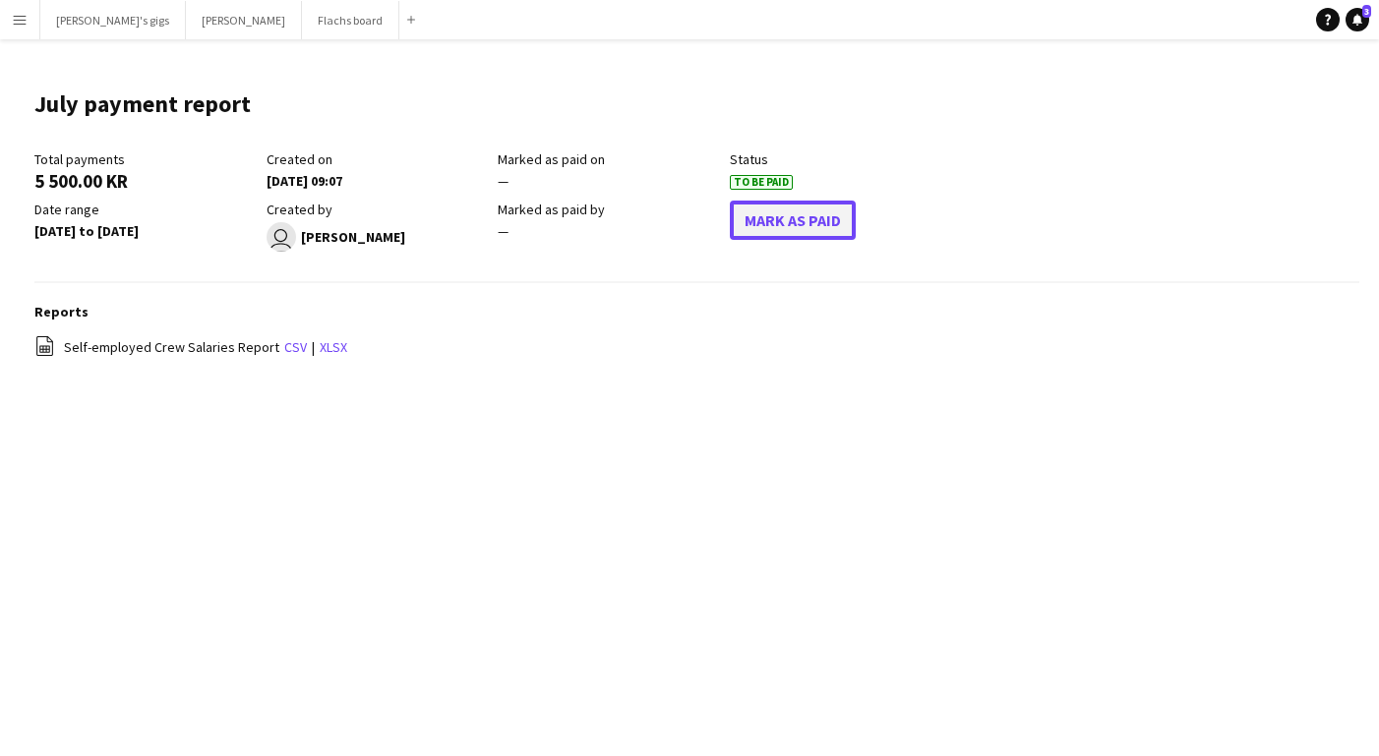
click at [808, 236] on button "Mark As Paid" at bounding box center [793, 220] width 126 height 39
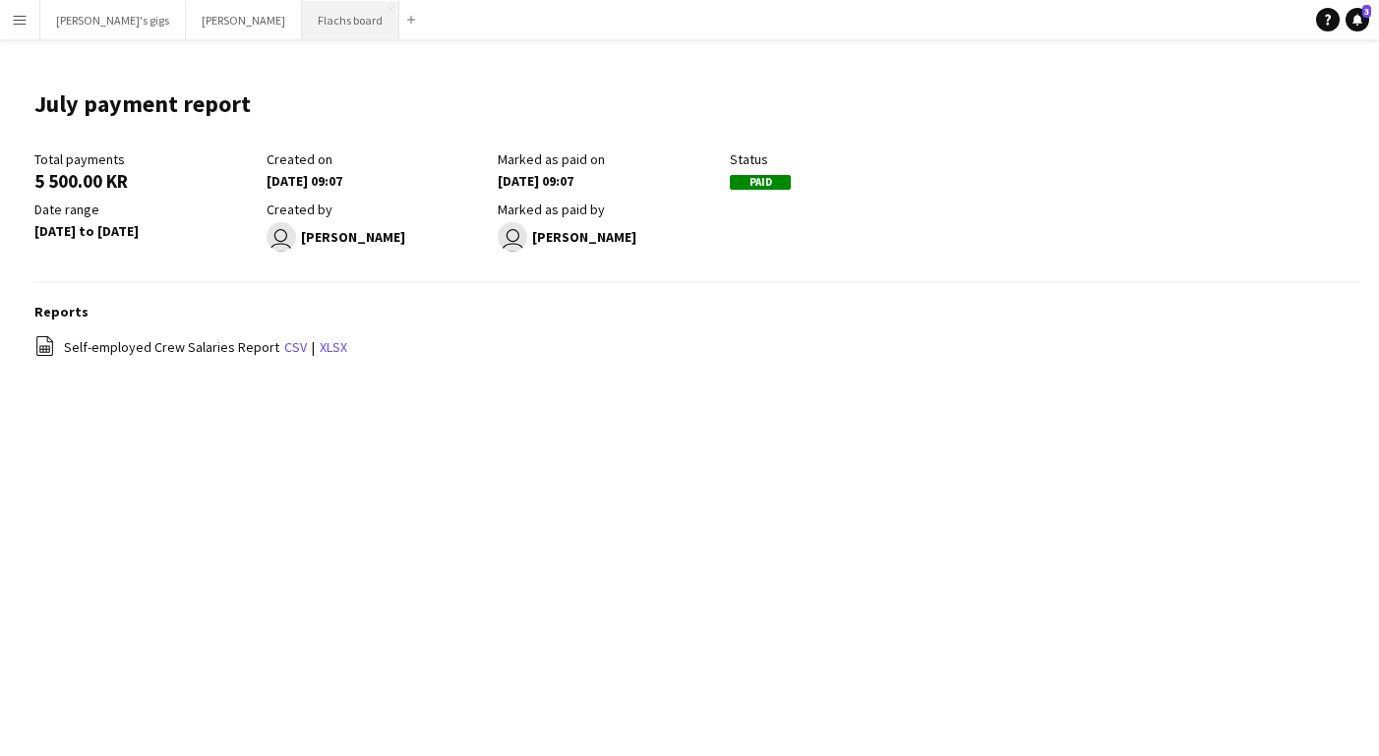
click at [302, 30] on button "Flachs board Close" at bounding box center [350, 20] width 97 height 38
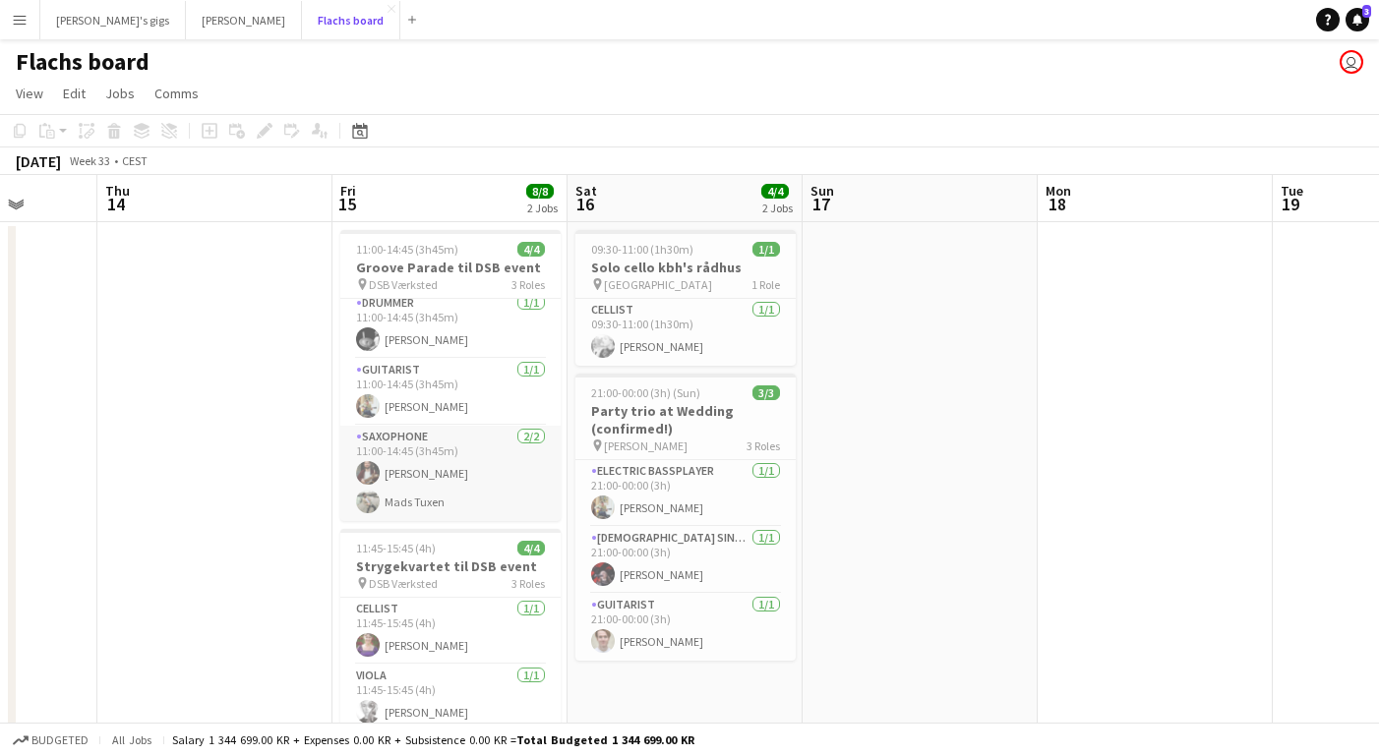
scroll to position [6, 0]
click at [474, 463] on app-card-role "Saxophone [DATE] 11:00-14:45 (3h45m) [PERSON_NAME] [PERSON_NAME]" at bounding box center [450, 474] width 220 height 95
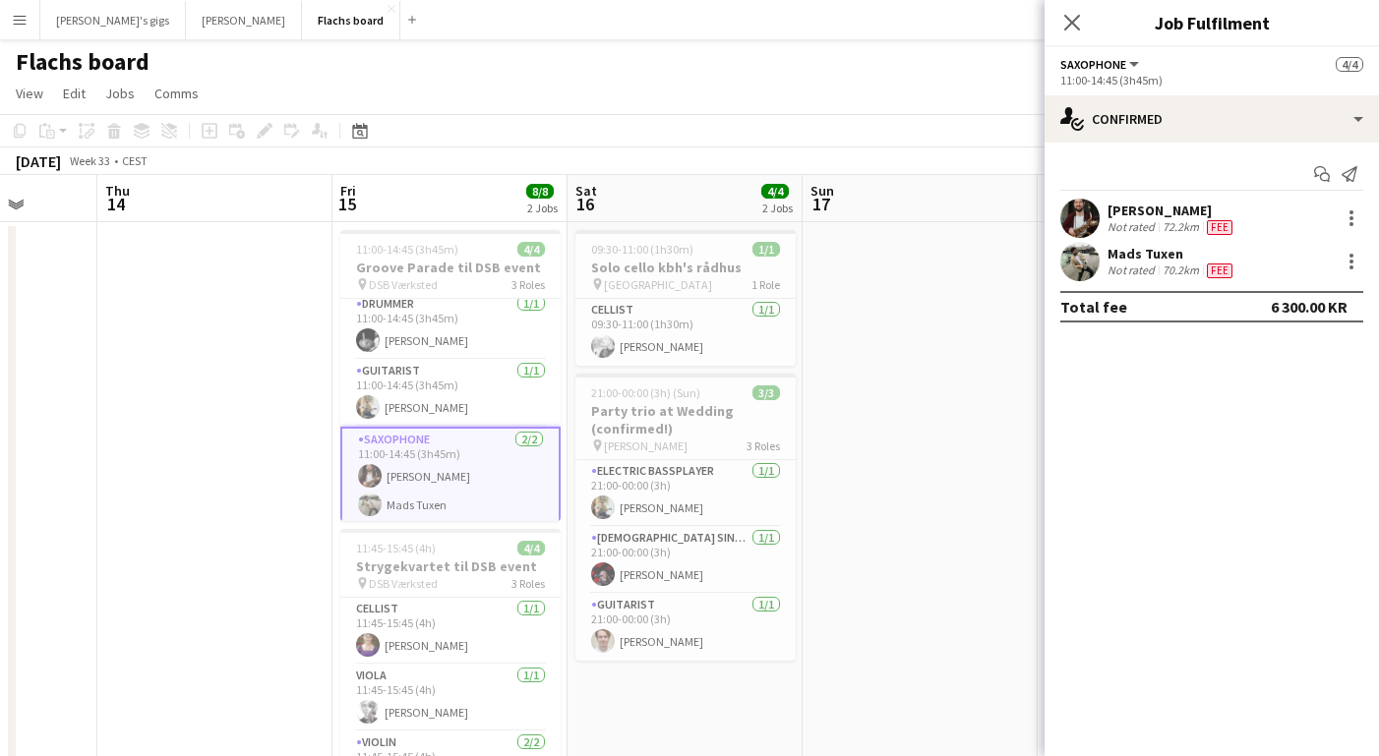
click at [1127, 216] on div "[PERSON_NAME]" at bounding box center [1171, 211] width 129 height 18
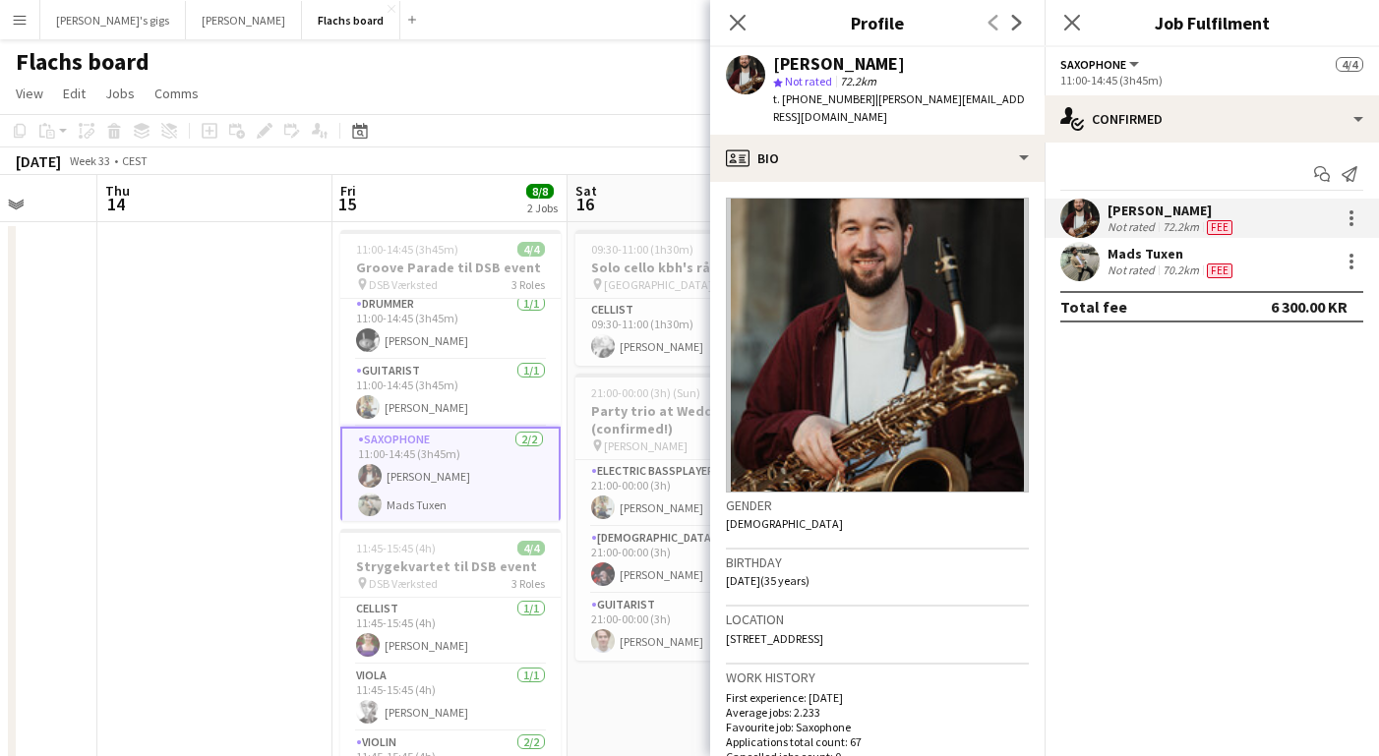
click at [1127, 257] on div "Mads Tuxen" at bounding box center [1171, 254] width 129 height 18
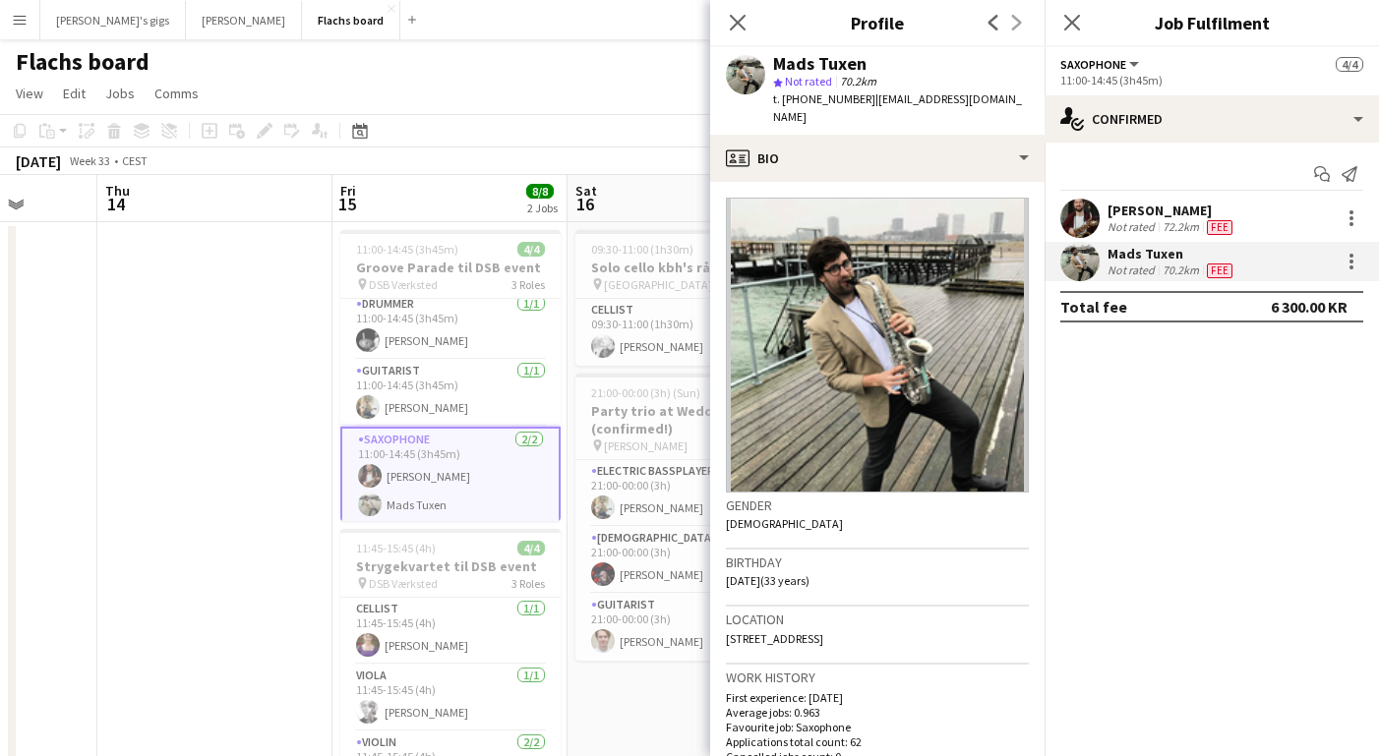
click at [190, 495] on app-date-cell at bounding box center [214, 540] width 235 height 637
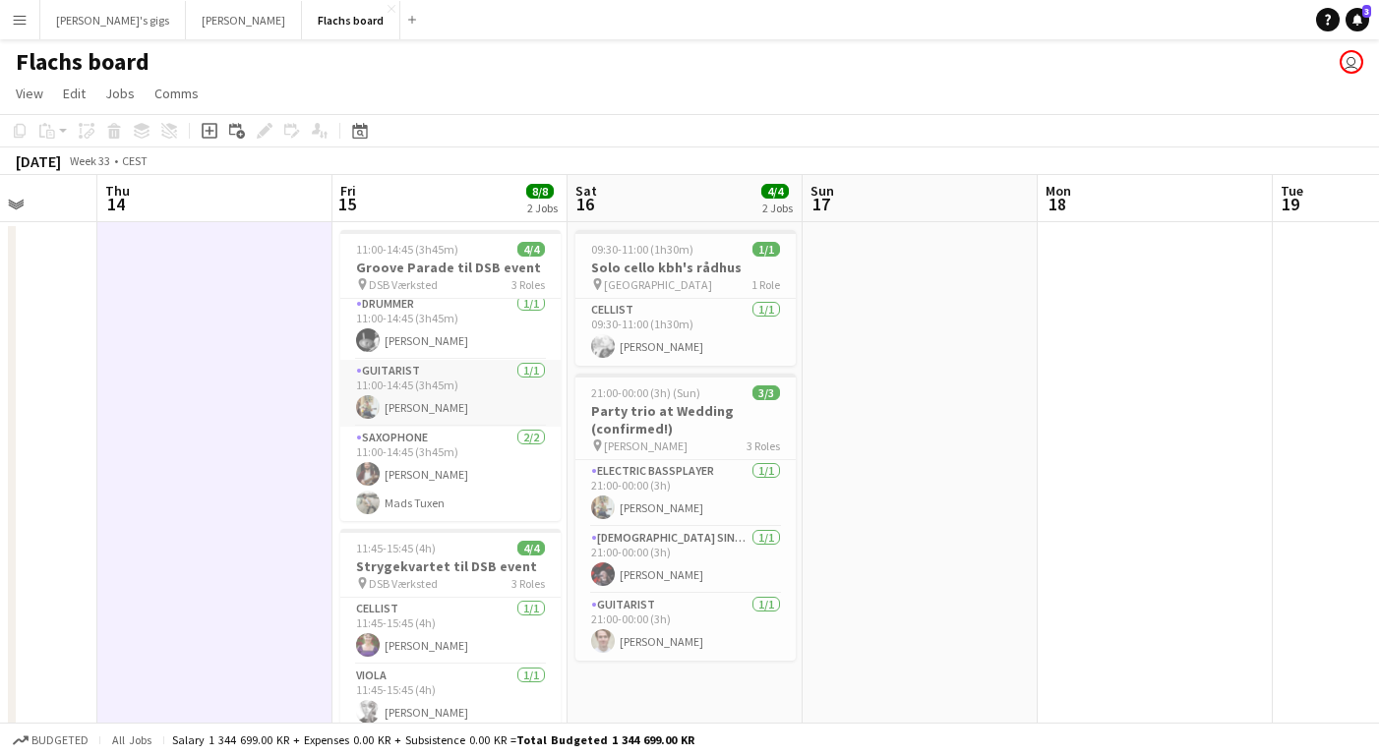
click at [390, 407] on app-card-role "Guitarist [DATE] 11:00-14:45 (3h45m) [PERSON_NAME]" at bounding box center [450, 393] width 220 height 67
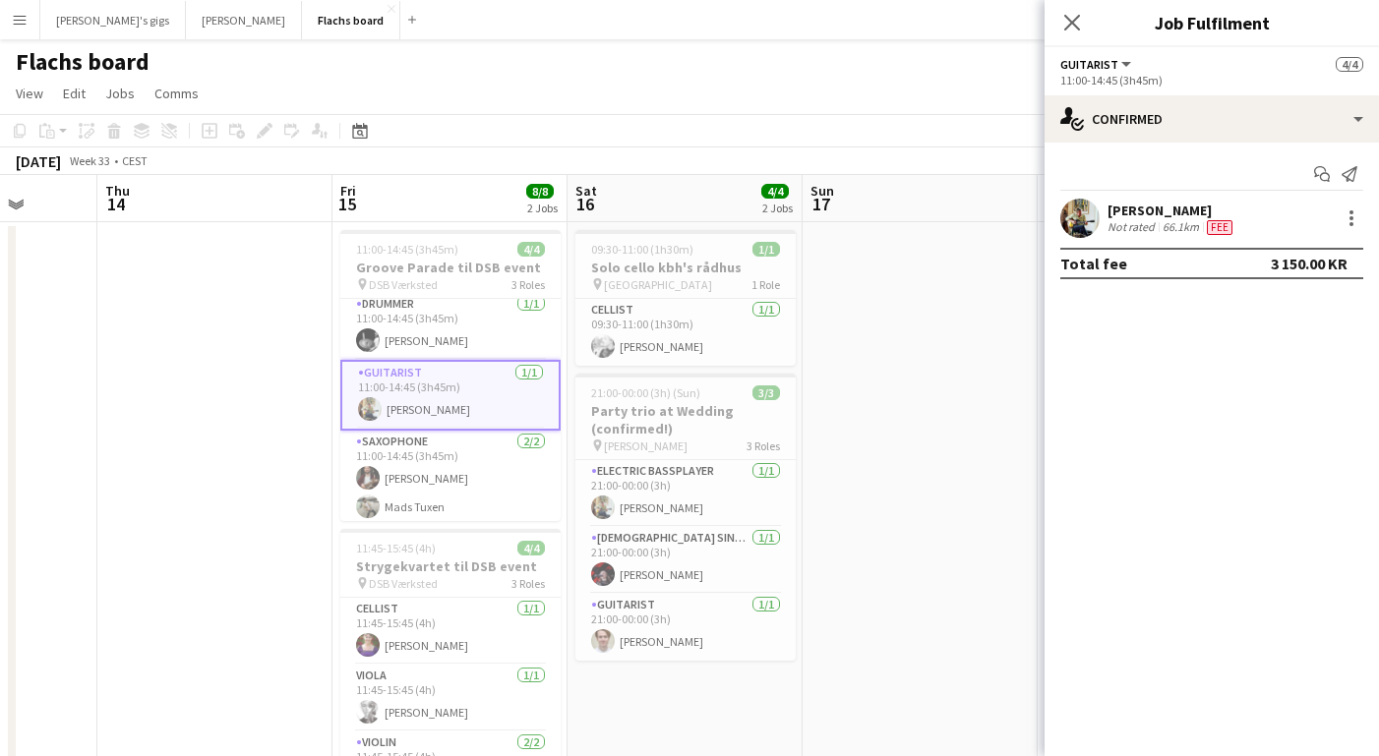
click at [390, 407] on app-card-role "Guitarist [DATE] 11:00-14:45 (3h45m) [PERSON_NAME]" at bounding box center [450, 395] width 220 height 71
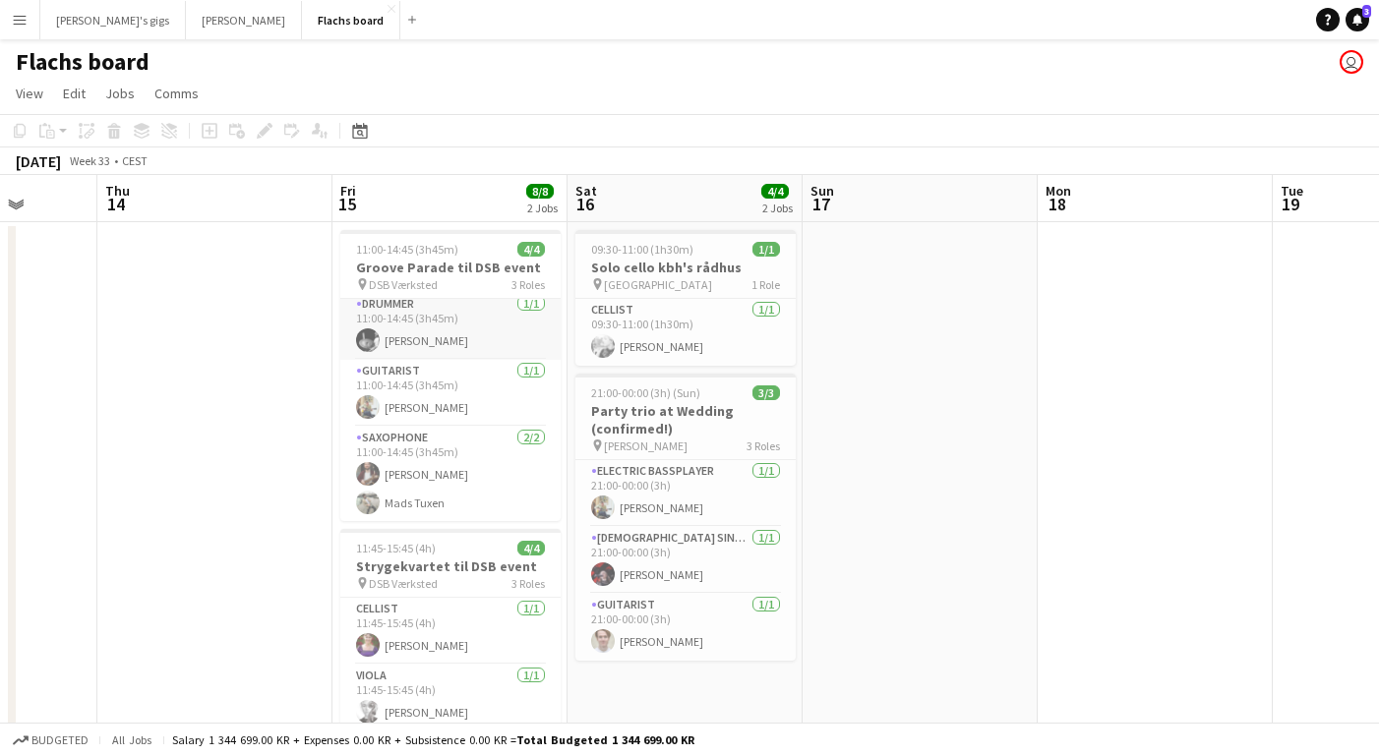
click at [405, 338] on app-card-role "Drummer [DATE] 11:00-14:45 (3h45m) [PERSON_NAME]" at bounding box center [450, 326] width 220 height 67
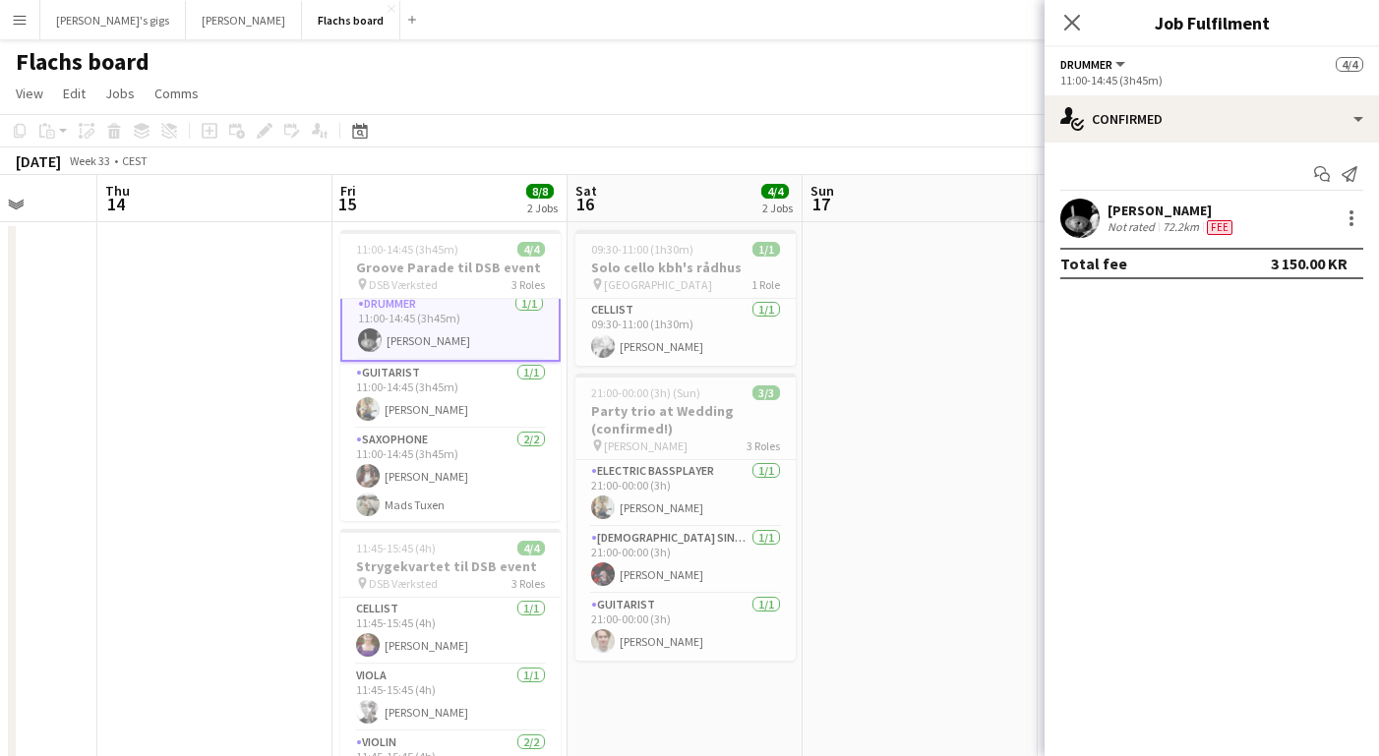
click at [988, 407] on app-date-cell at bounding box center [919, 540] width 235 height 637
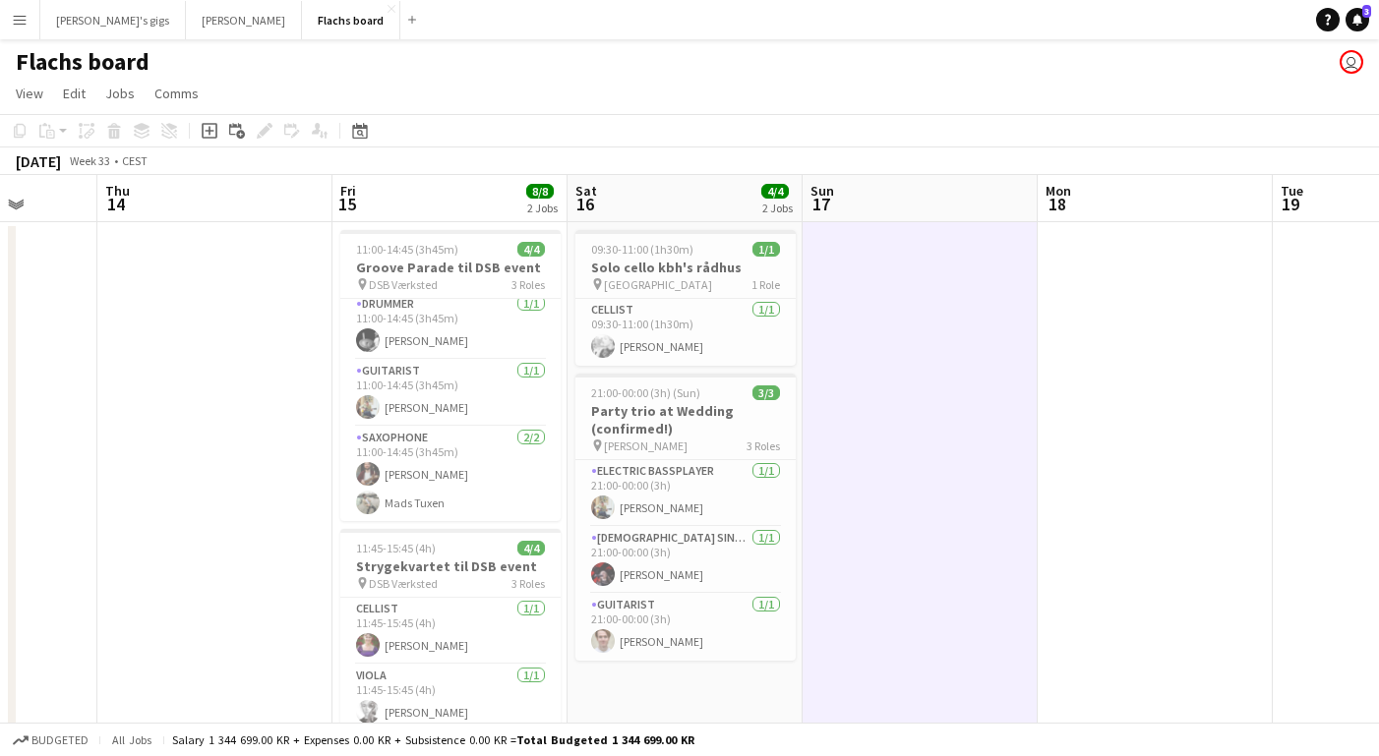
click at [21, 21] on app-icon "Menu" at bounding box center [20, 20] width 16 height 16
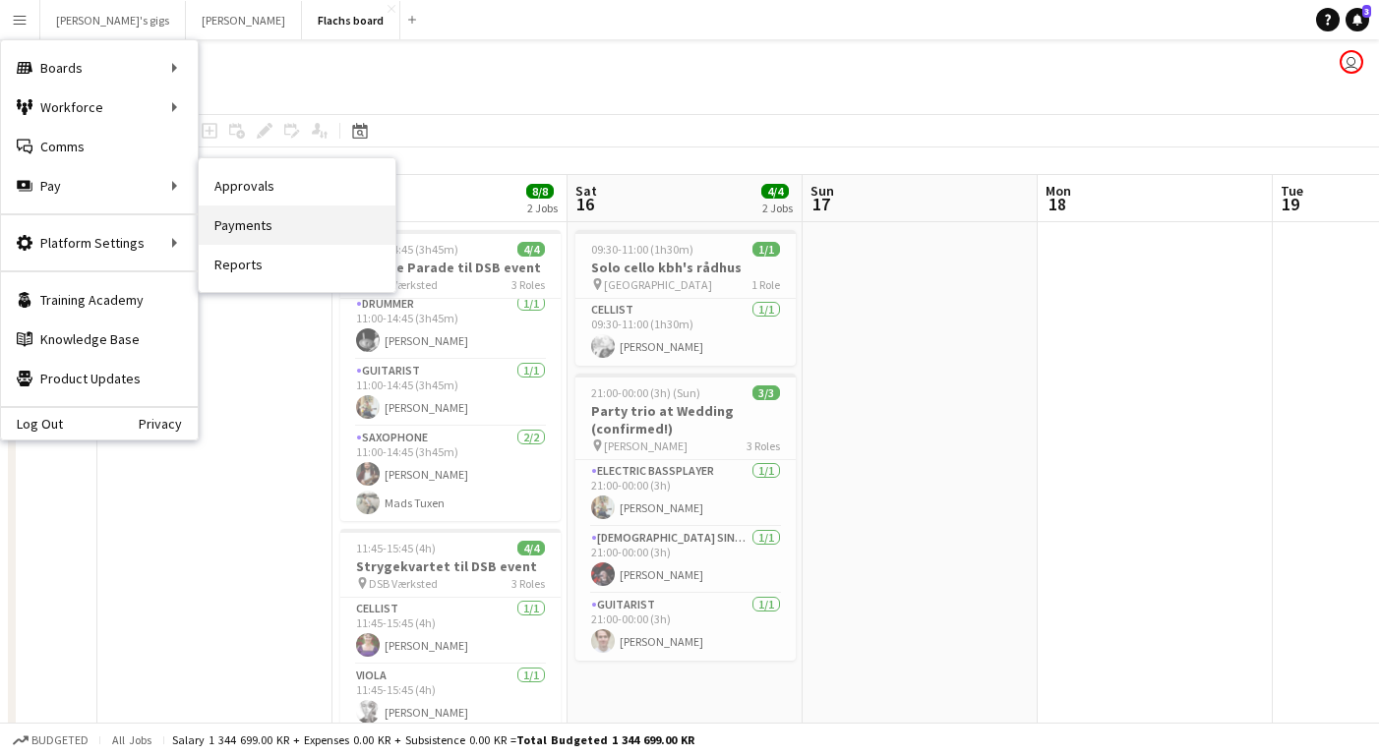
click at [244, 214] on link "Payments" at bounding box center [297, 225] width 197 height 39
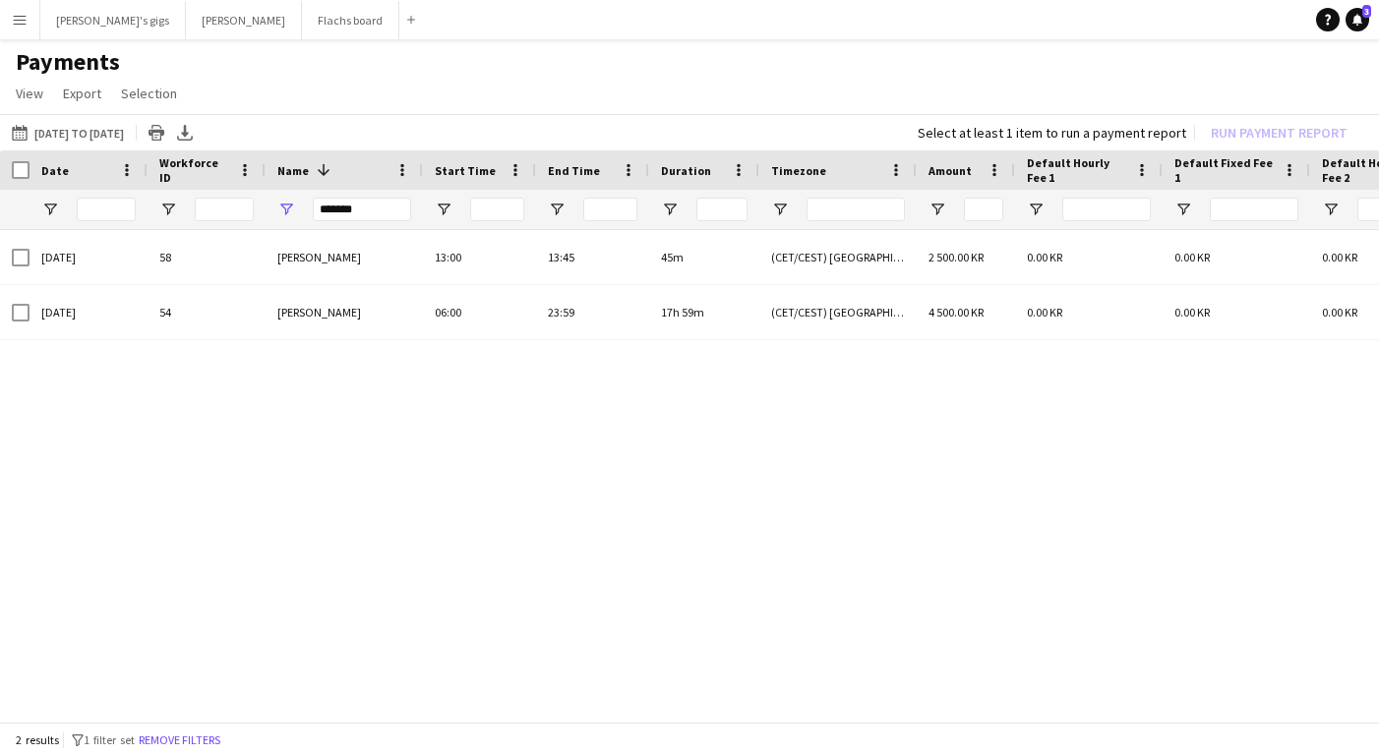
click at [386, 221] on div "*******" at bounding box center [362, 209] width 98 height 39
click at [365, 211] on input "*******" at bounding box center [362, 210] width 98 height 24
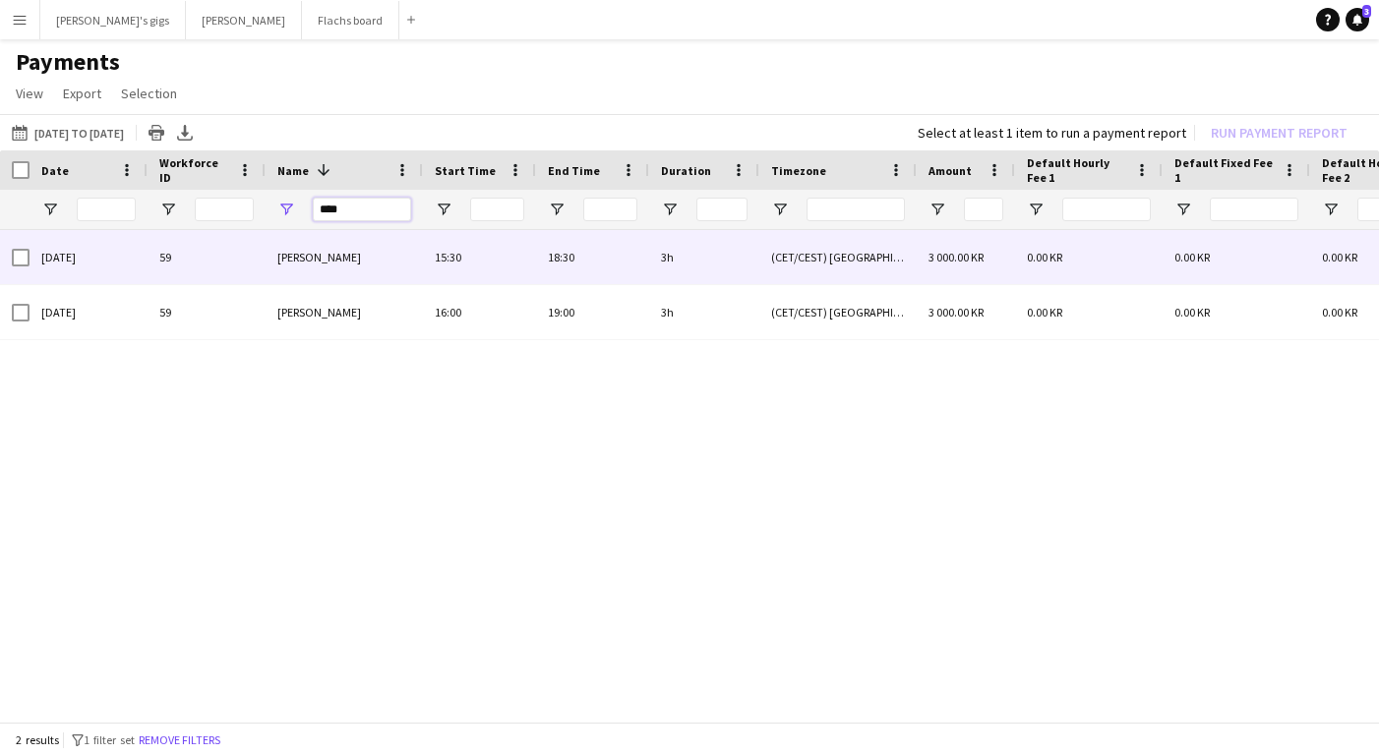
type input "****"
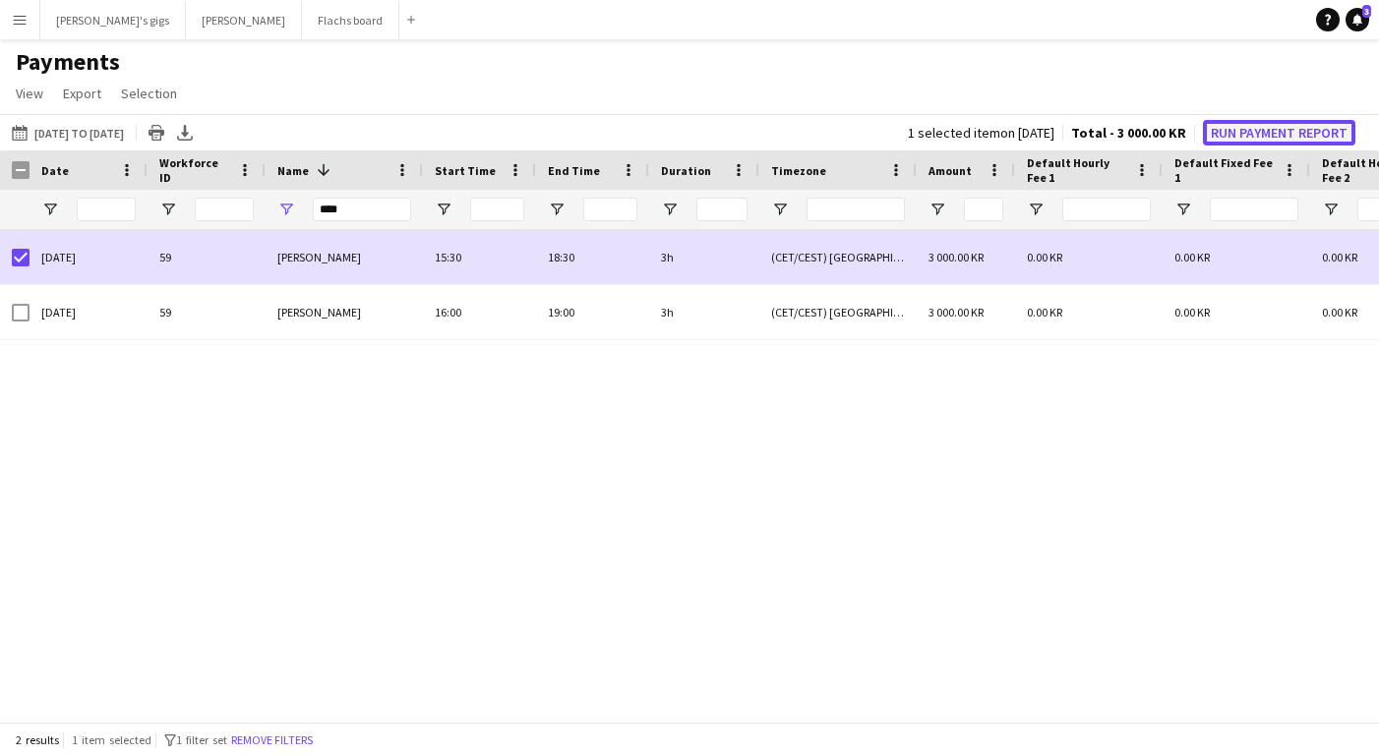
click at [1216, 140] on button "Run Payment Report" at bounding box center [1279, 133] width 152 height 26
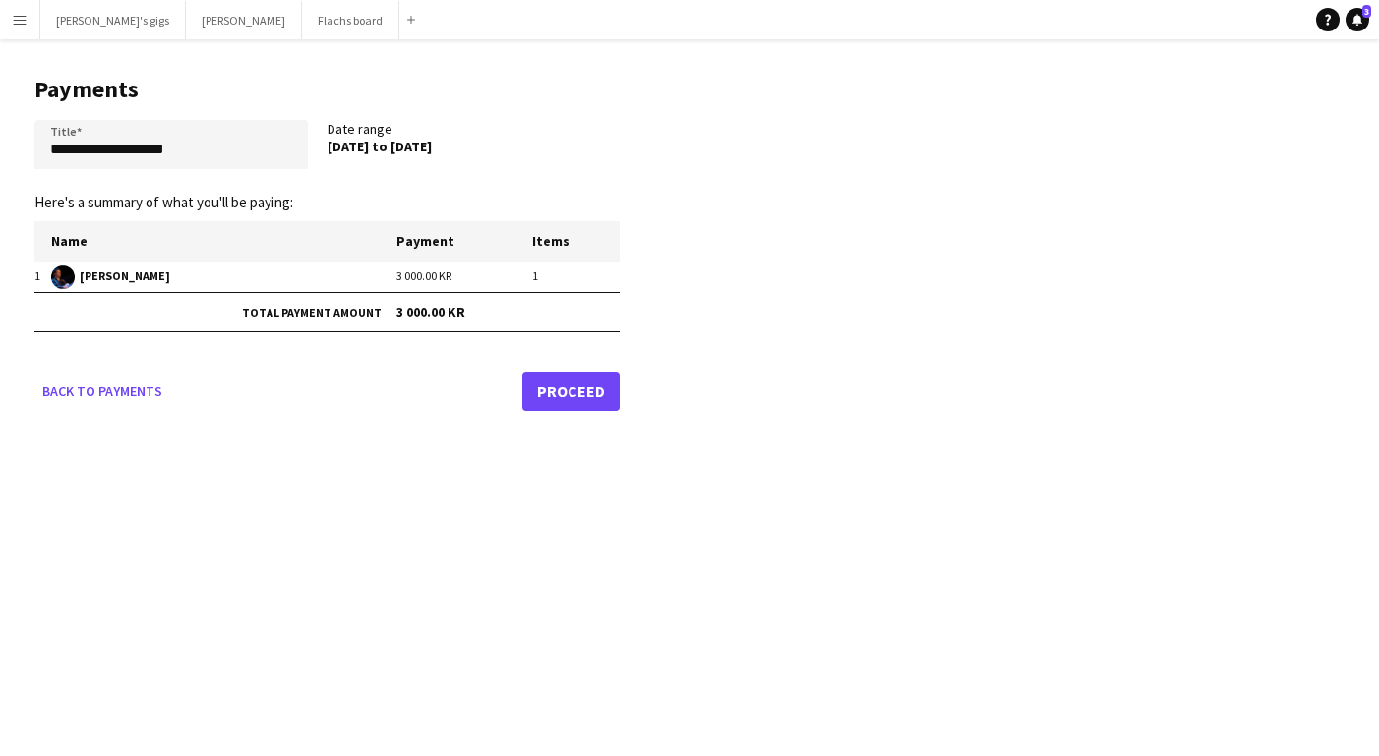
click at [597, 410] on link "Proceed" at bounding box center [570, 391] width 97 height 39
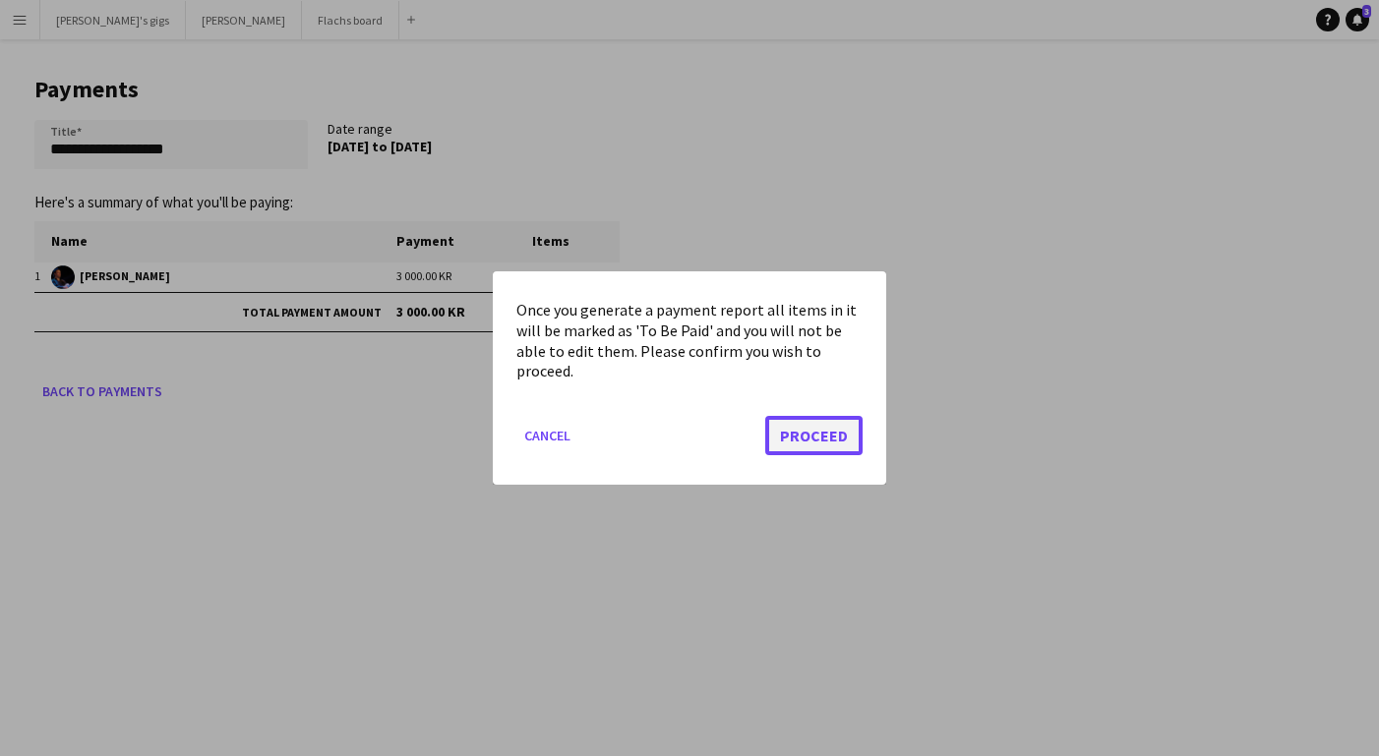
click at [827, 452] on button "Proceed" at bounding box center [813, 435] width 97 height 39
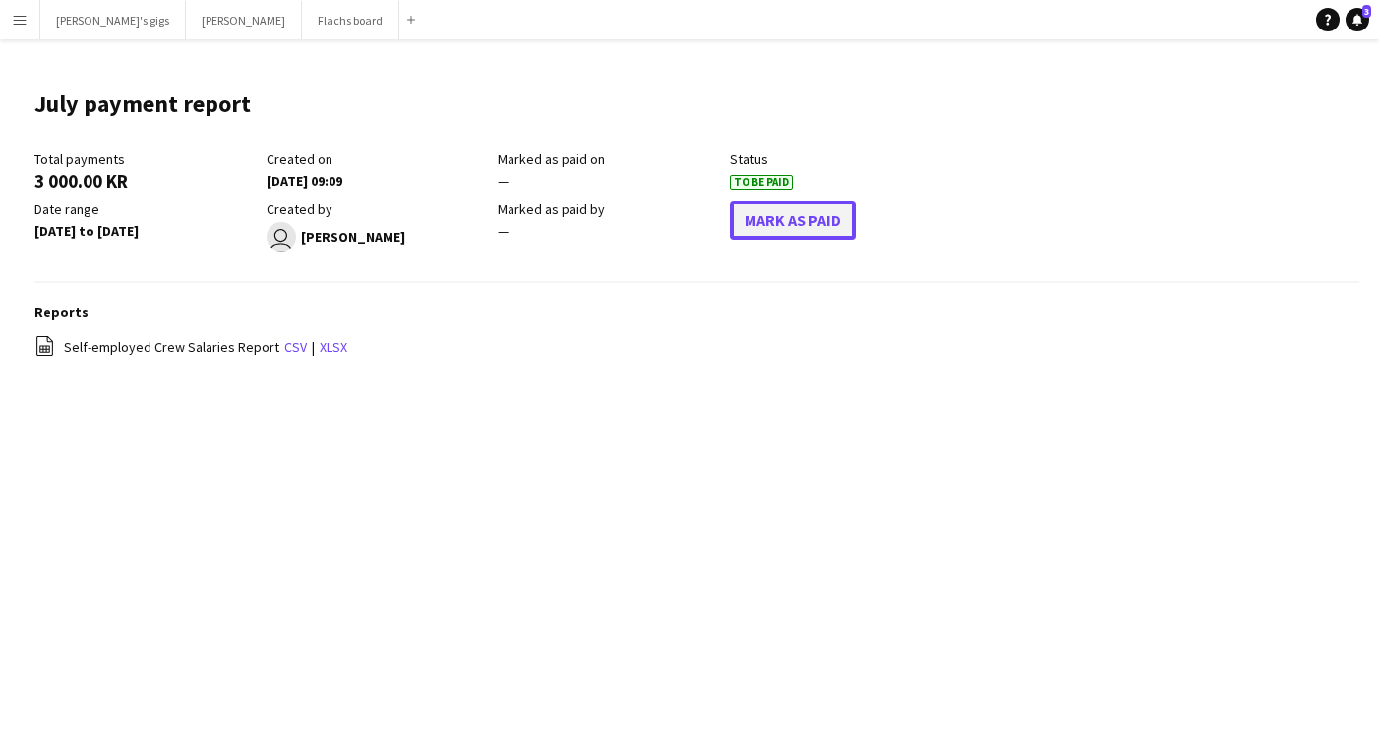
click at [786, 228] on button "Mark As Paid" at bounding box center [793, 220] width 126 height 39
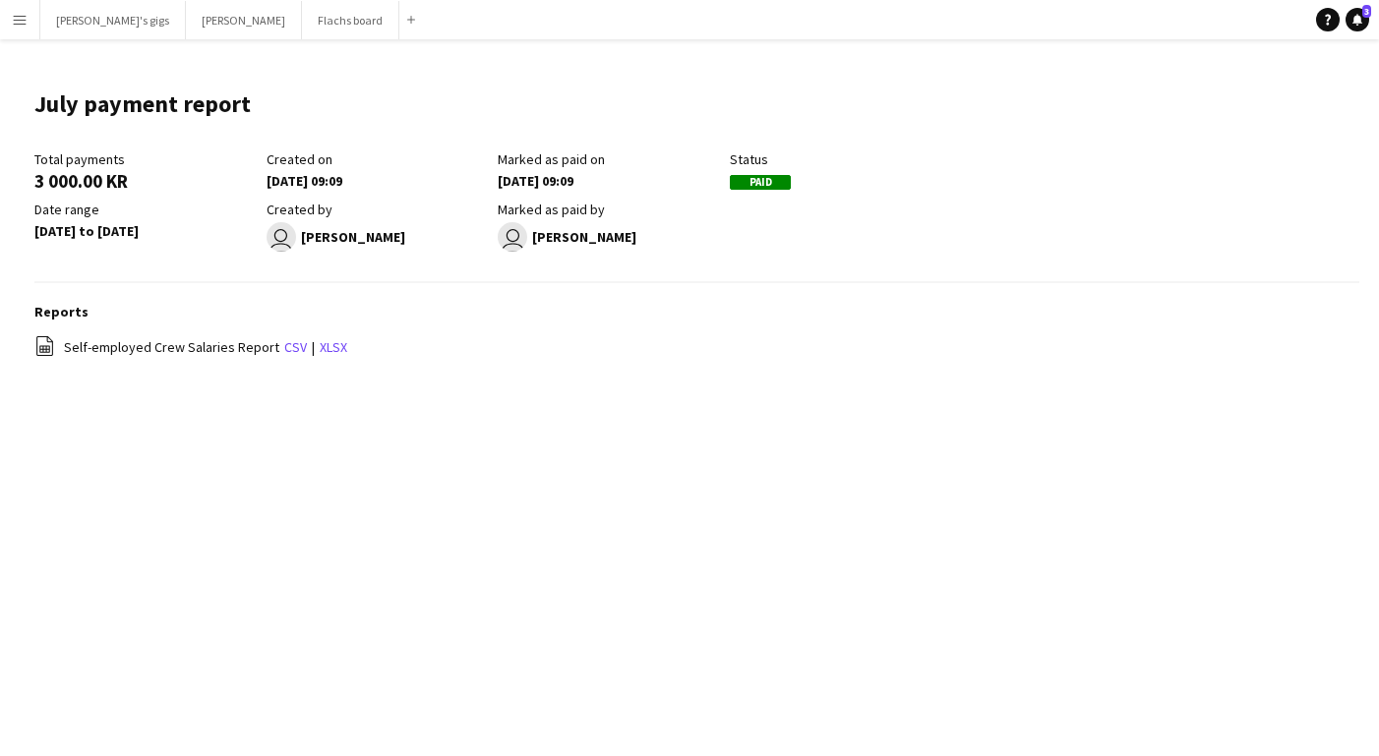
click at [11, 8] on button "Menu" at bounding box center [19, 19] width 39 height 39
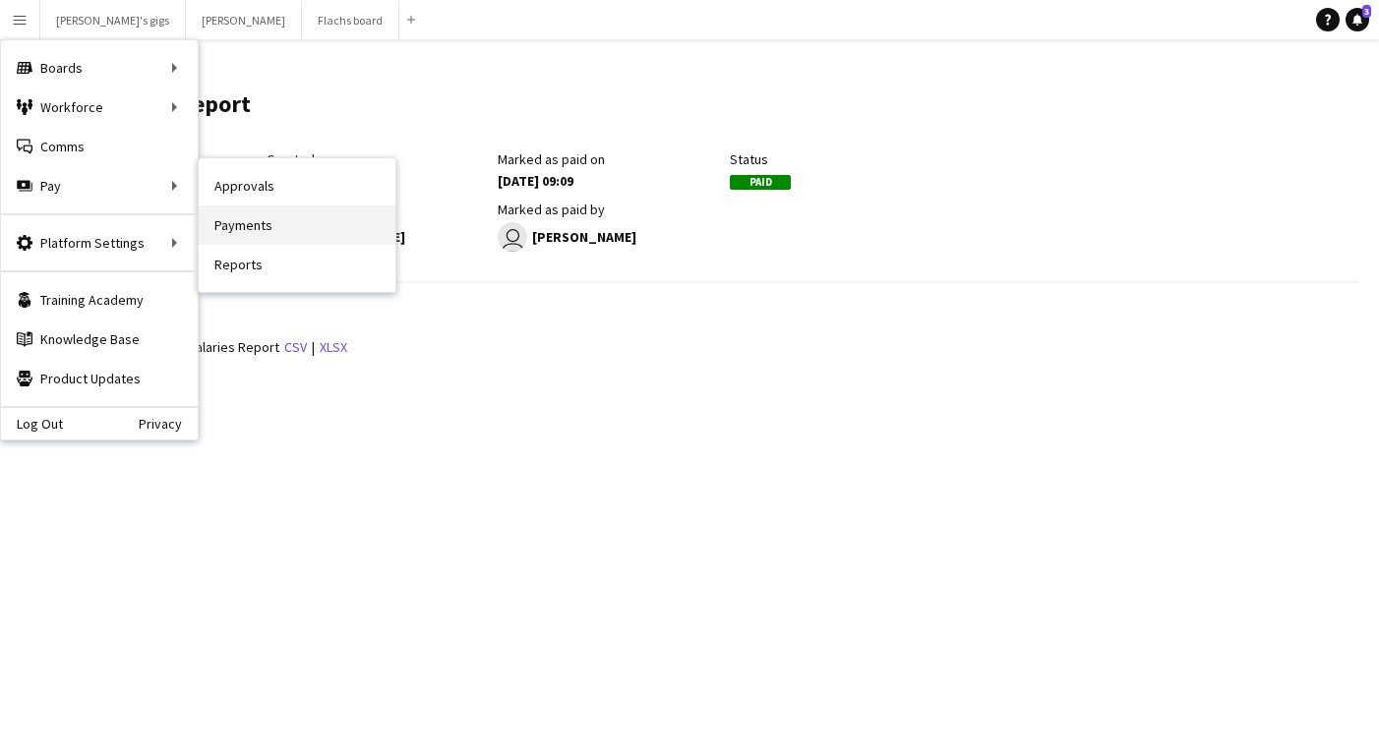
click at [250, 214] on link "Payments" at bounding box center [297, 225] width 197 height 39
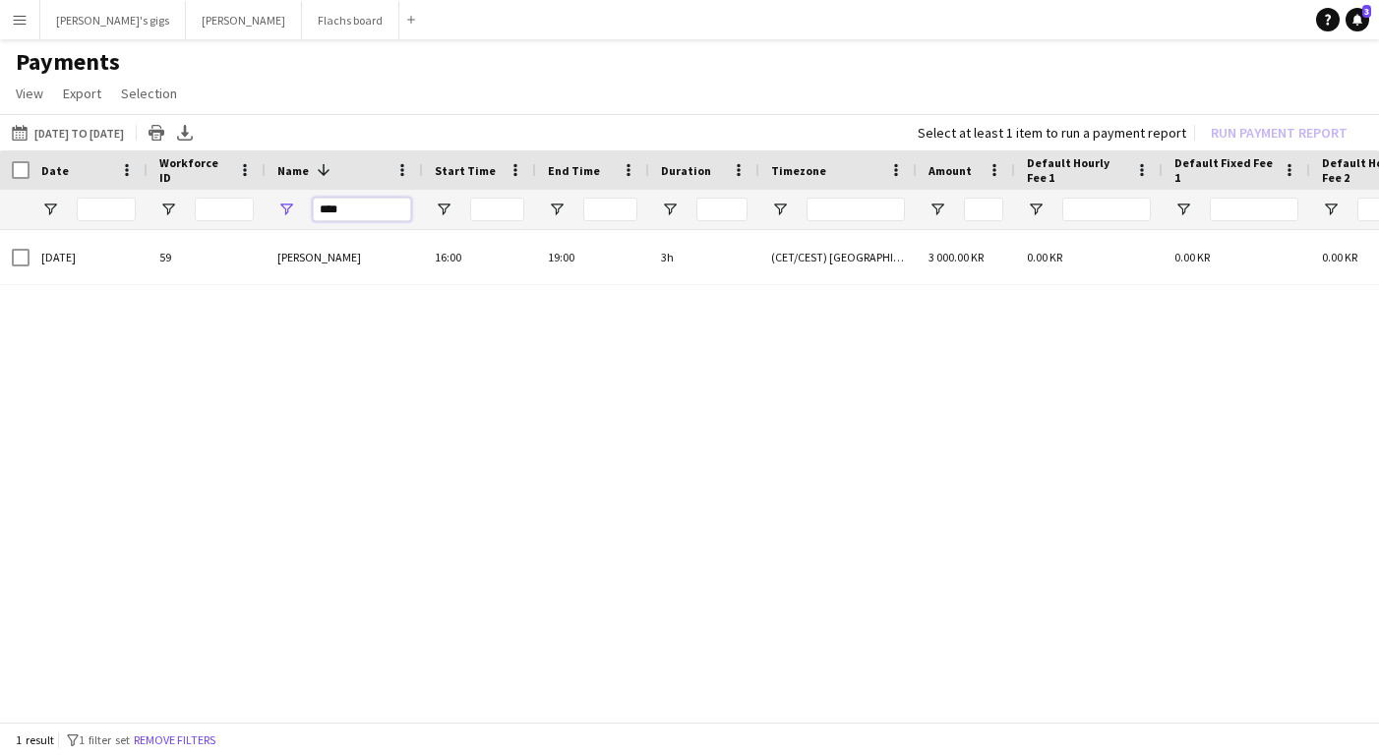
click at [370, 207] on input "****" at bounding box center [362, 210] width 98 height 24
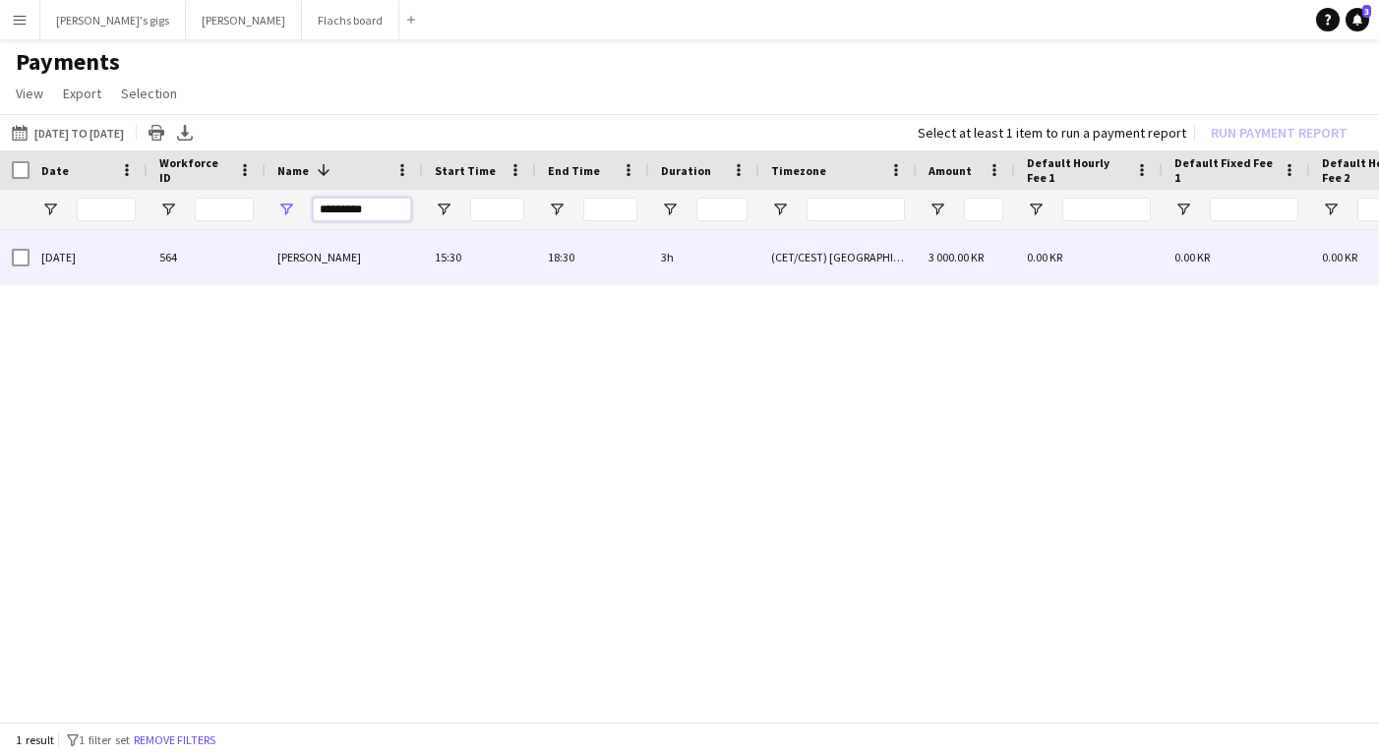
type input "*********"
click at [6, 258] on div at bounding box center [15, 257] width 30 height 54
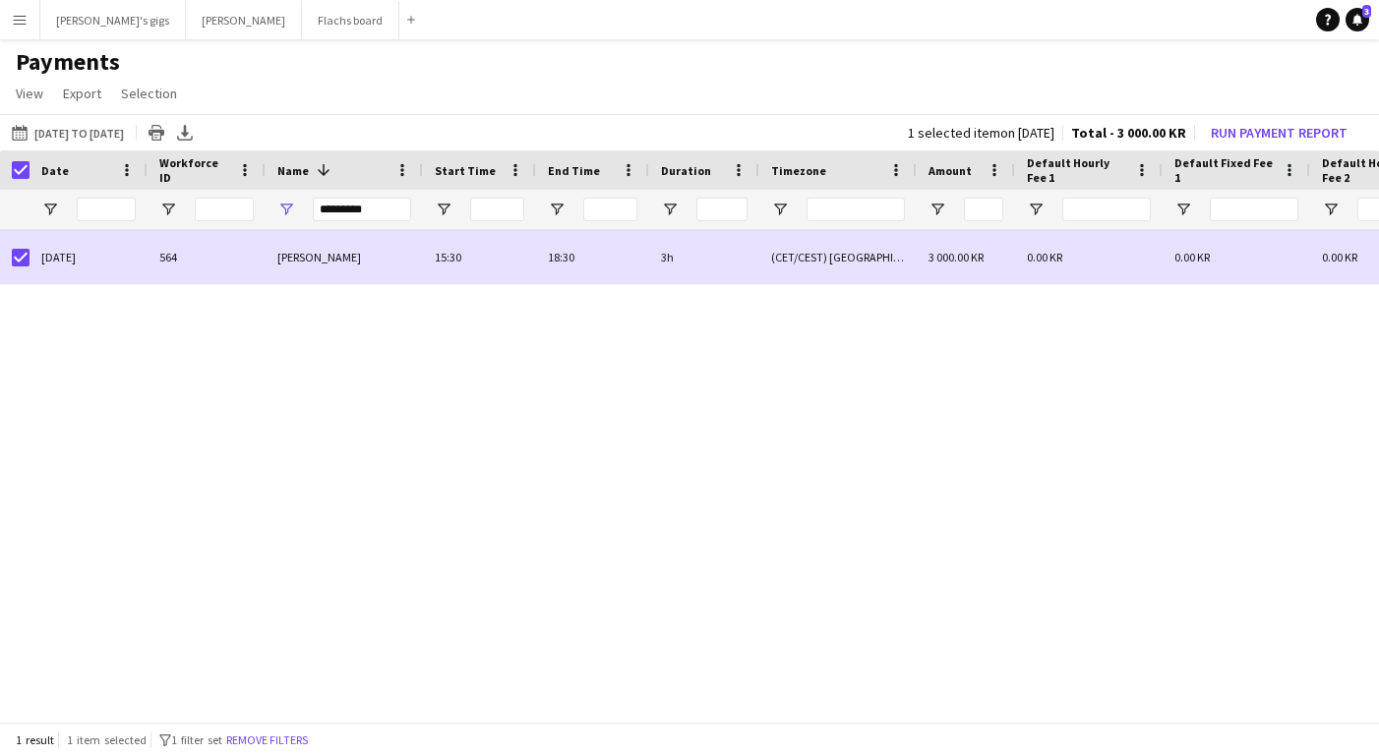
click at [1304, 117] on div "[DATE] to [DATE] [DATE] to [DATE] [DATE] This Week This Month [DATE] Last Week …" at bounding box center [689, 132] width 1379 height 36
click at [1299, 129] on button "Run Payment Report" at bounding box center [1279, 133] width 152 height 26
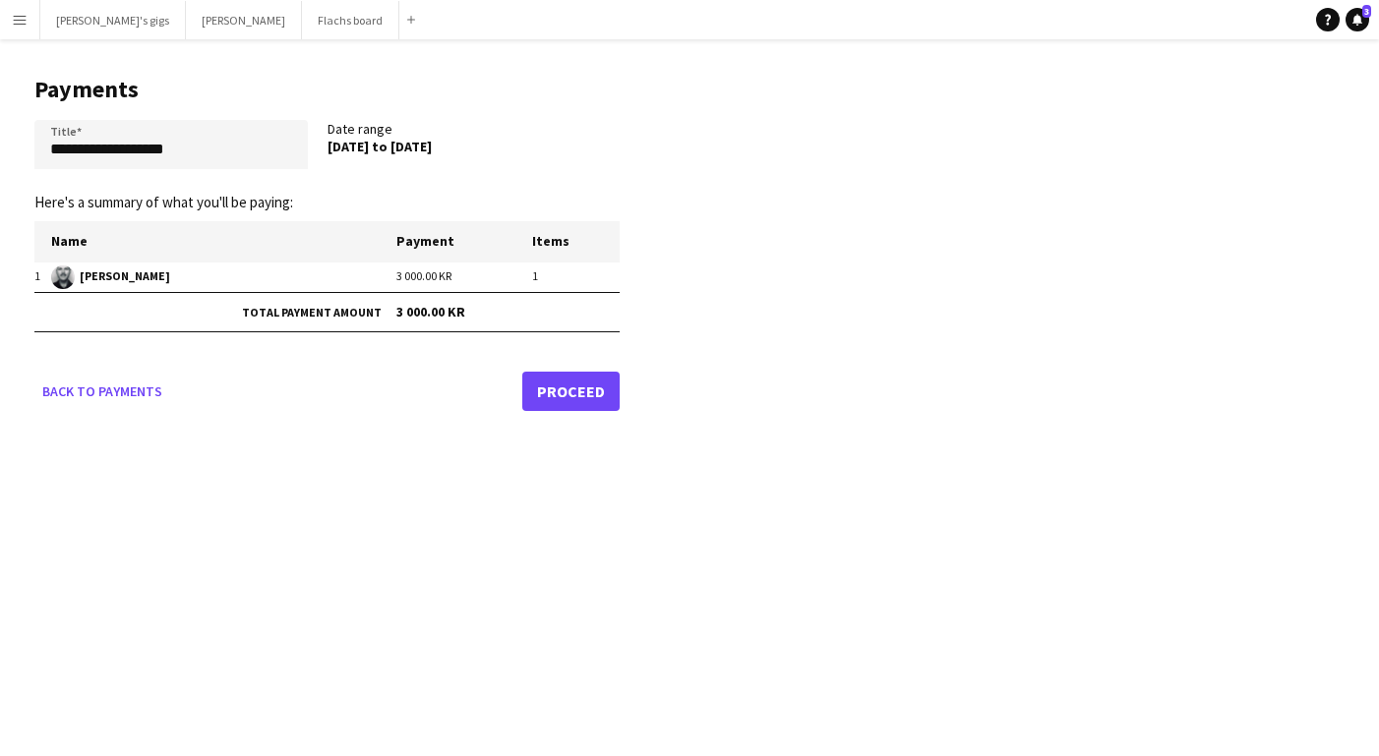
click at [532, 384] on link "Proceed" at bounding box center [570, 391] width 97 height 39
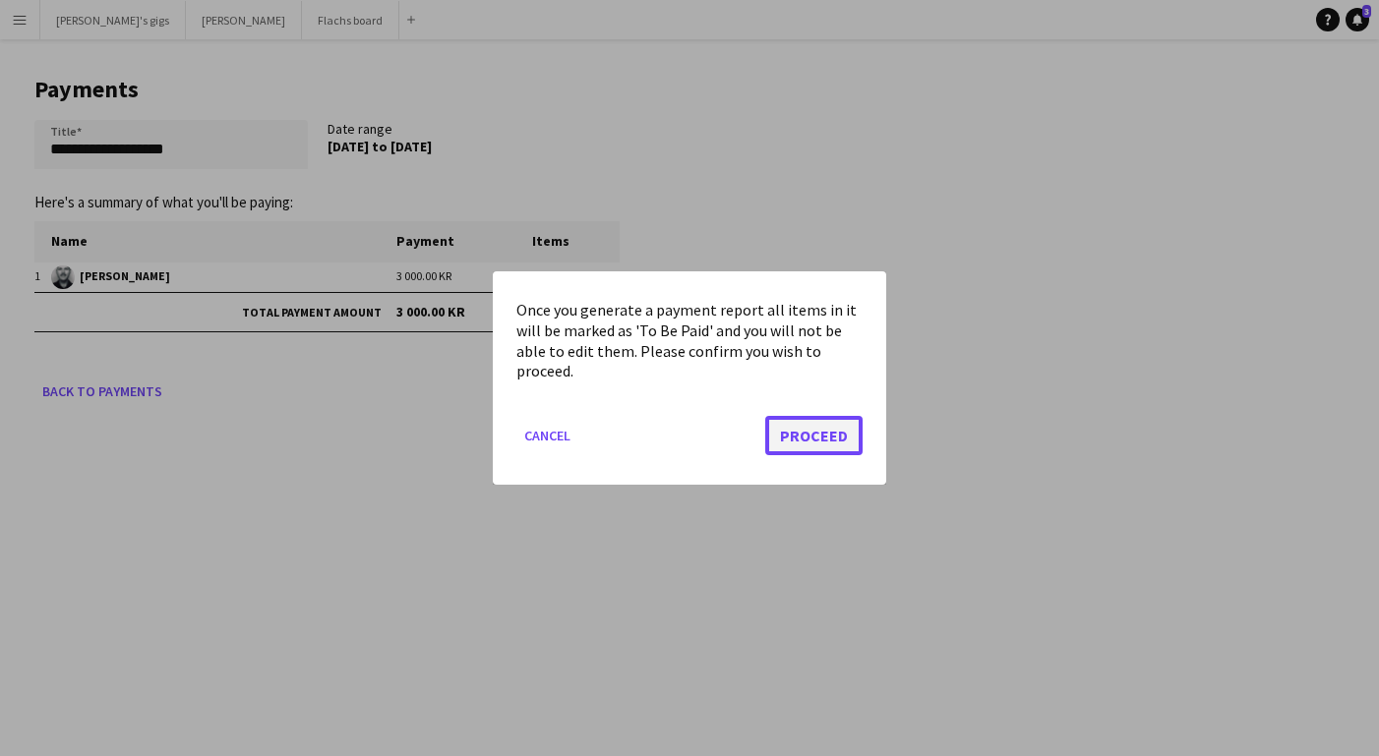
click at [854, 431] on button "Proceed" at bounding box center [813, 435] width 97 height 39
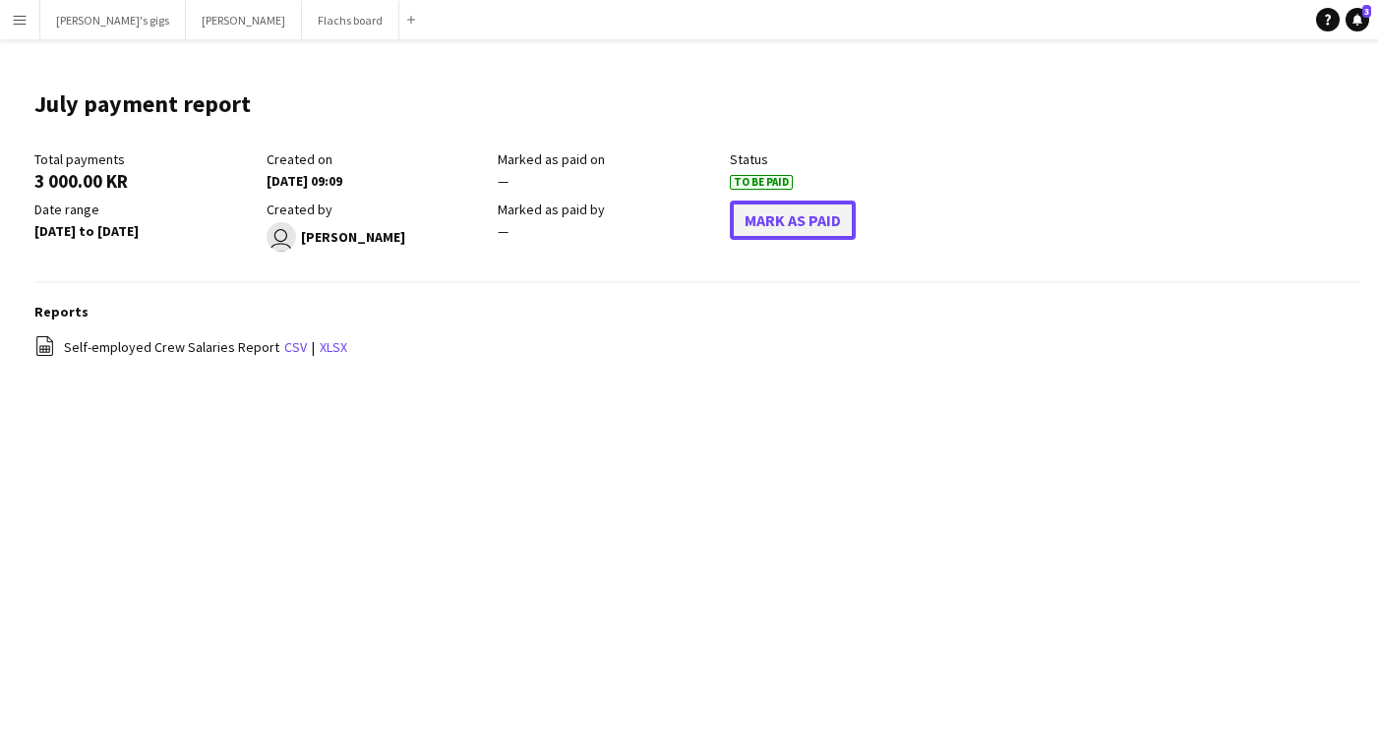
click at [793, 214] on button "Mark As Paid" at bounding box center [793, 220] width 126 height 39
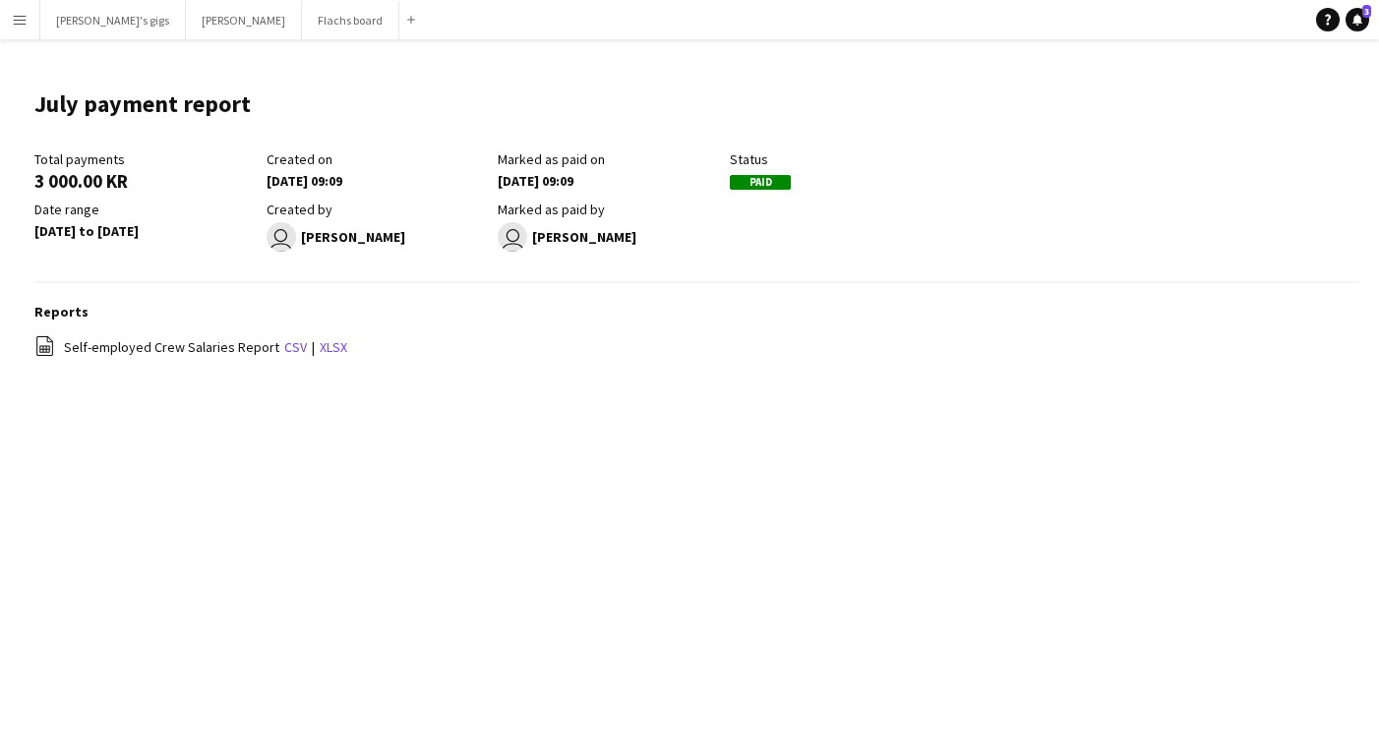
click at [30, 13] on button "Menu" at bounding box center [19, 19] width 39 height 39
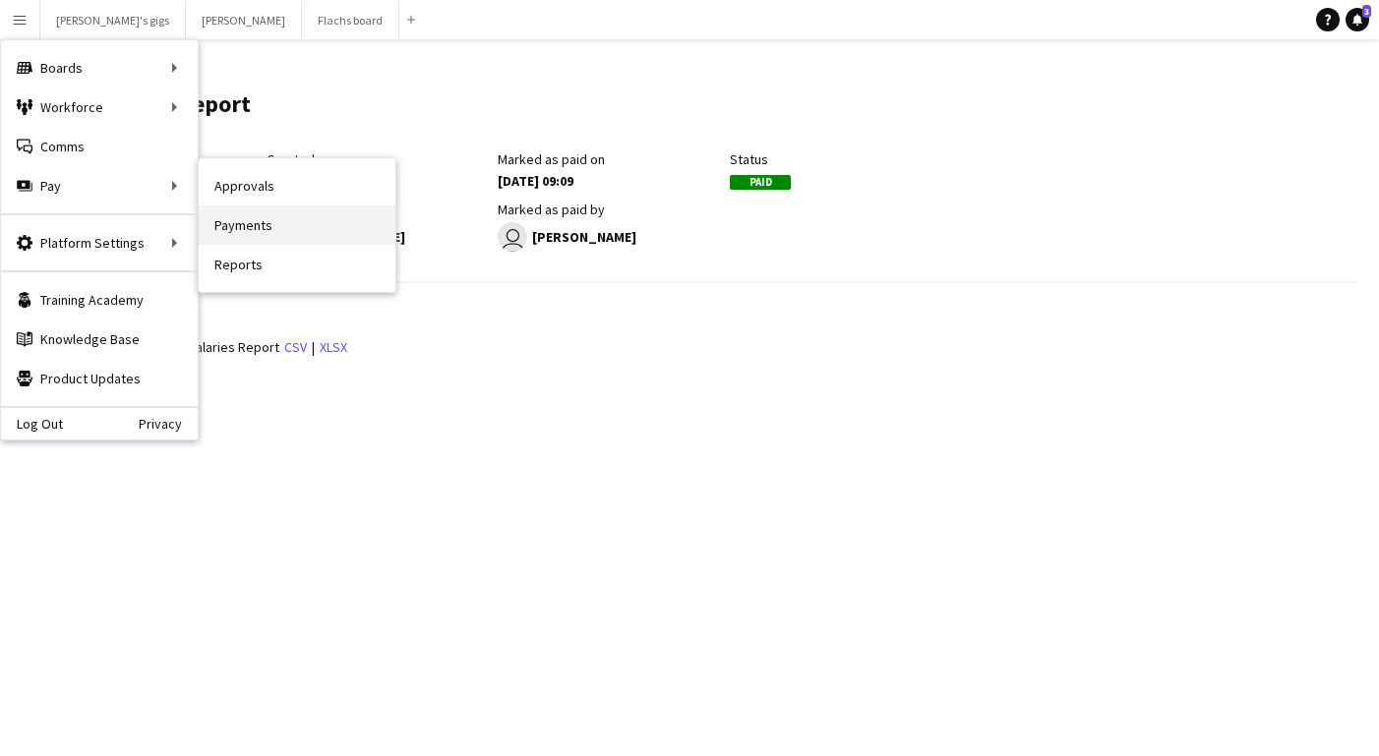
click at [265, 218] on link "Payments" at bounding box center [297, 225] width 197 height 39
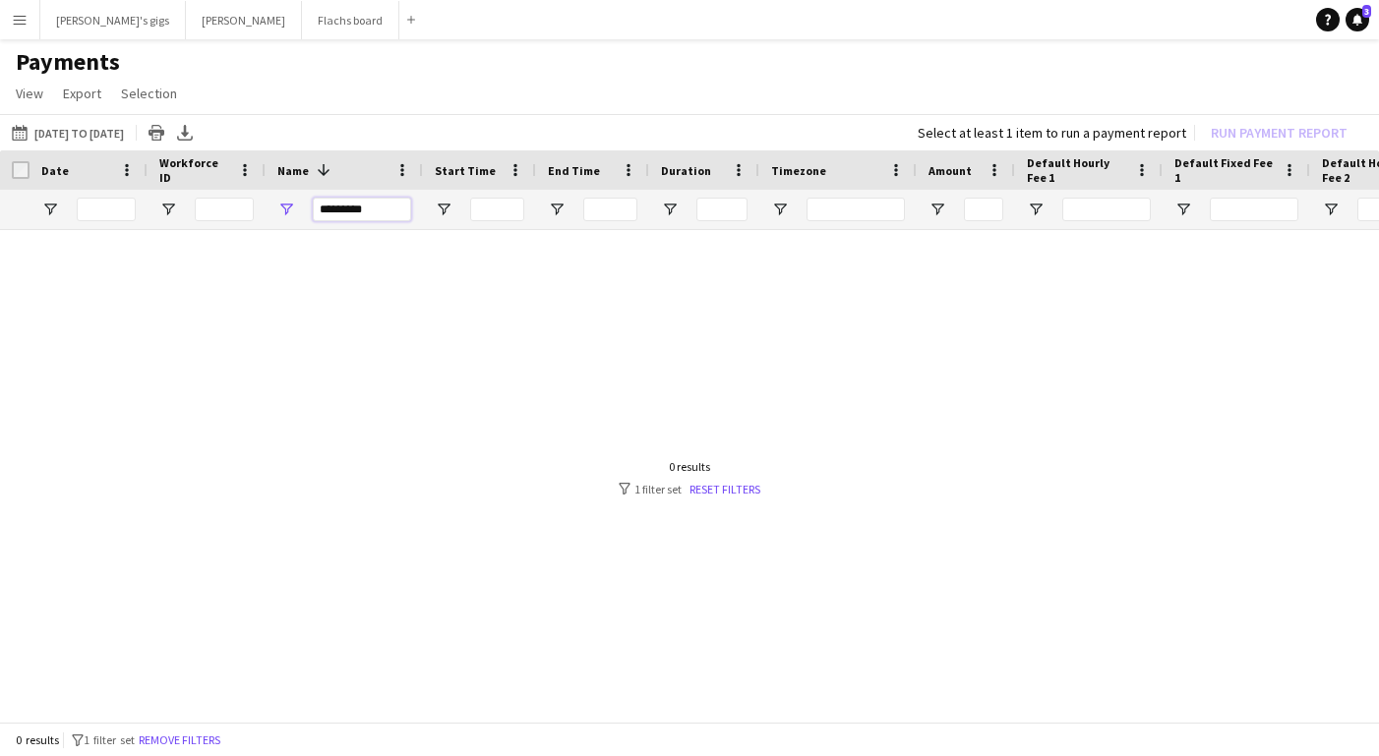
click at [351, 218] on input "*********" at bounding box center [362, 210] width 98 height 24
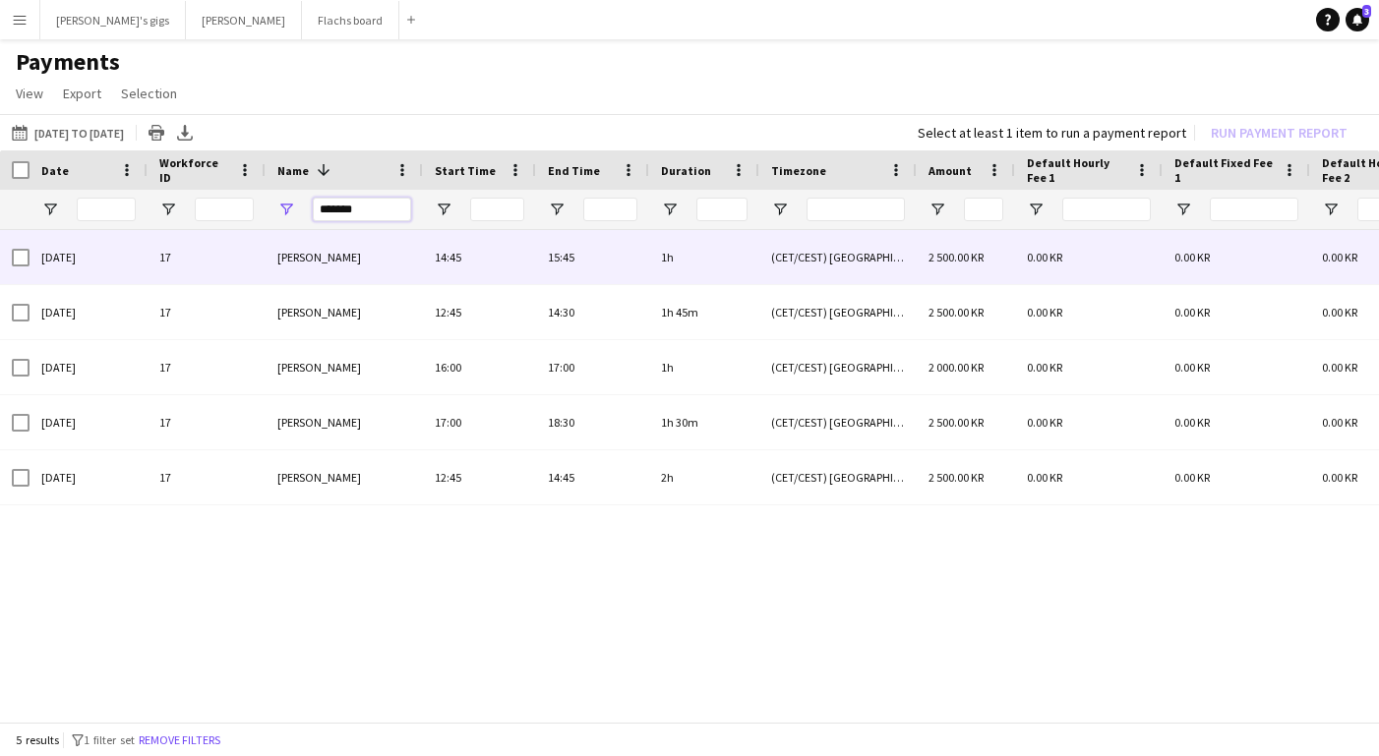
type input "*******"
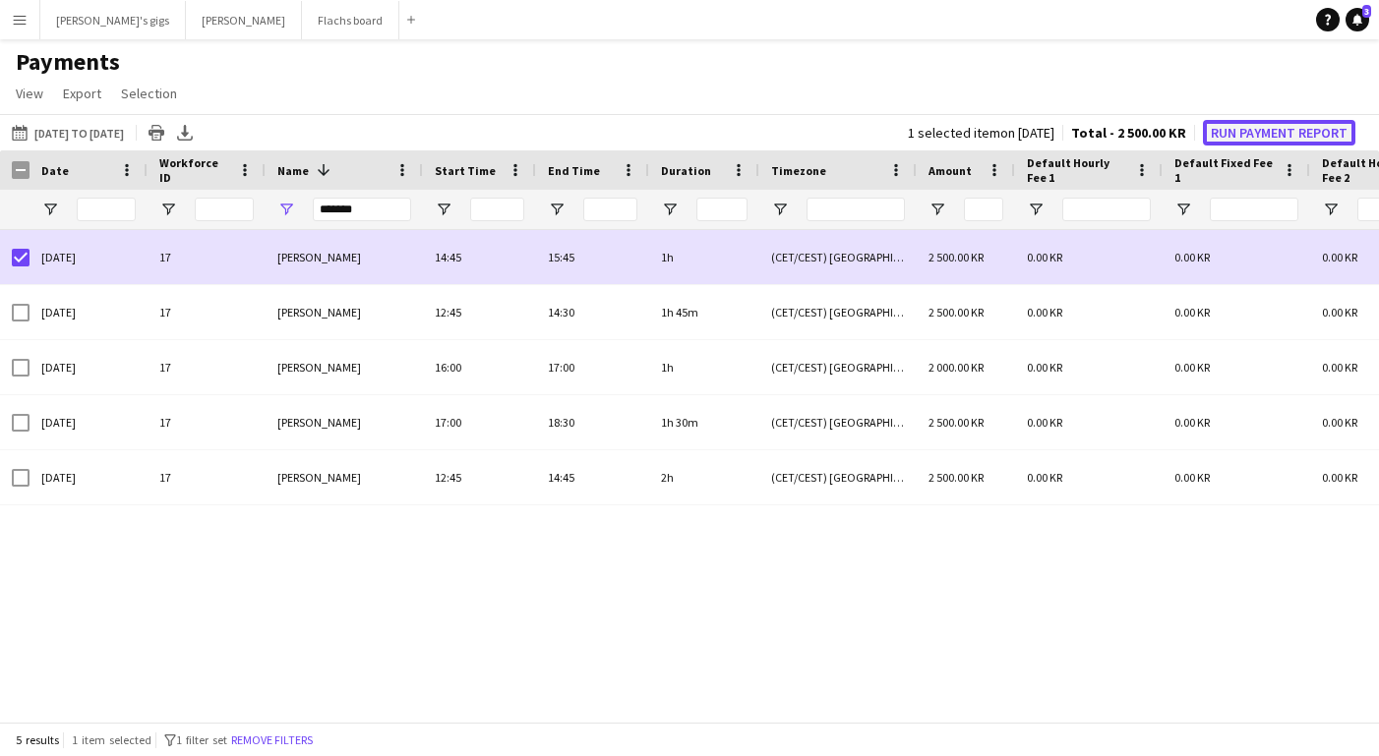
click at [1275, 131] on button "Run Payment Report" at bounding box center [1279, 133] width 152 height 26
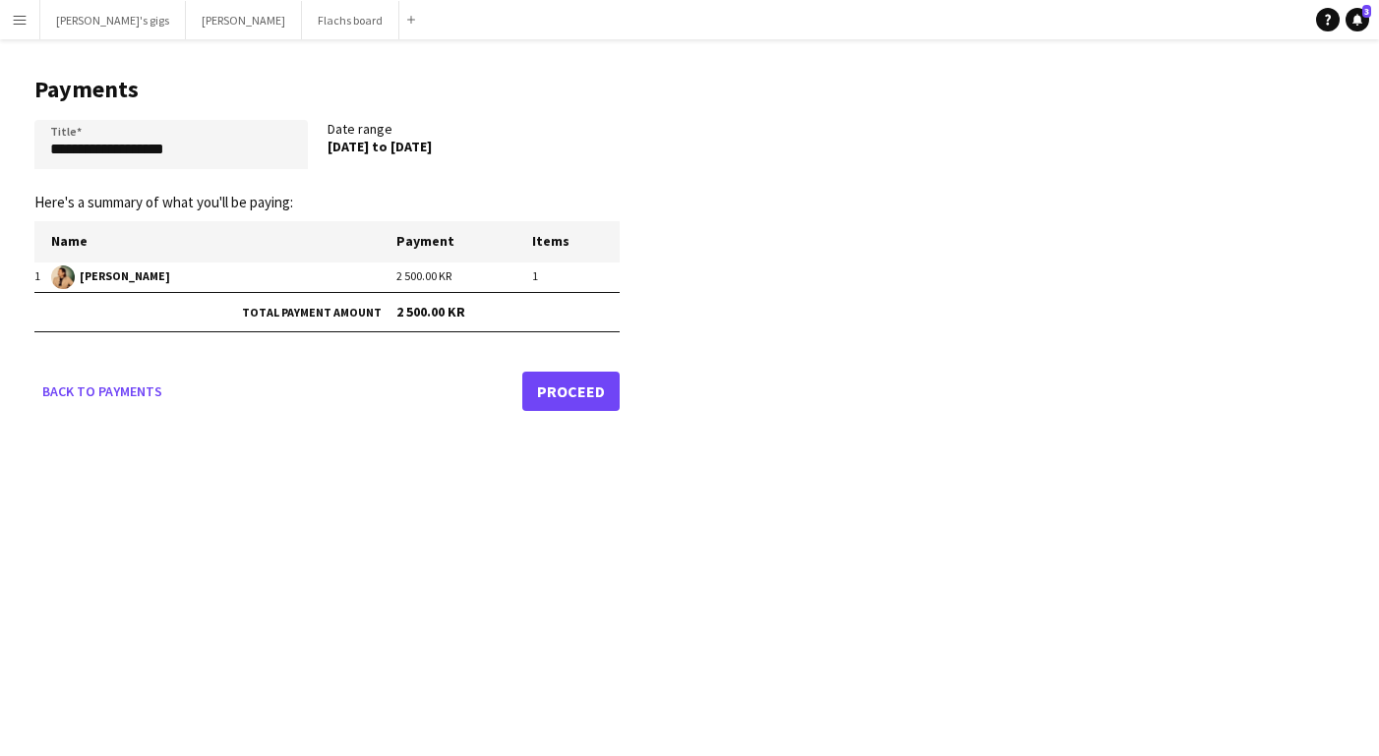
click at [567, 400] on link "Proceed" at bounding box center [570, 391] width 97 height 39
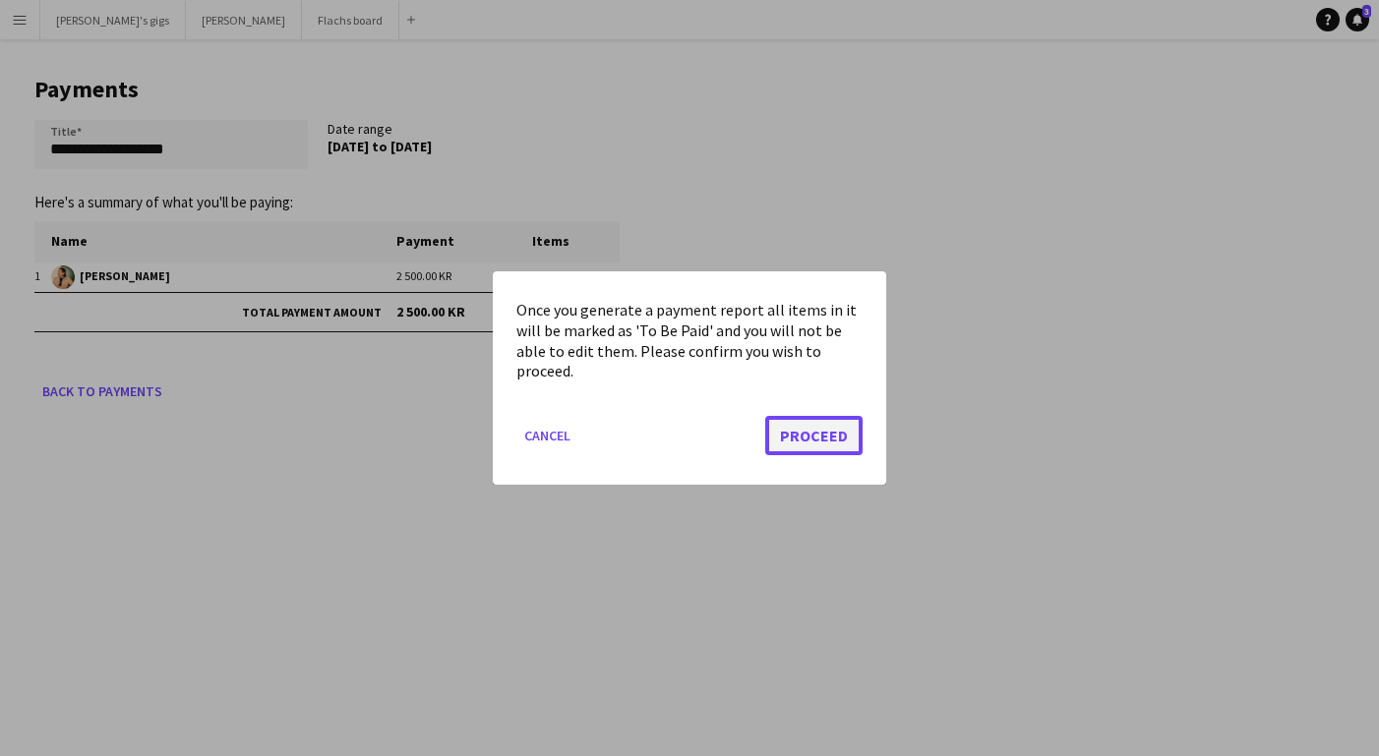
click at [848, 425] on button "Proceed" at bounding box center [813, 435] width 97 height 39
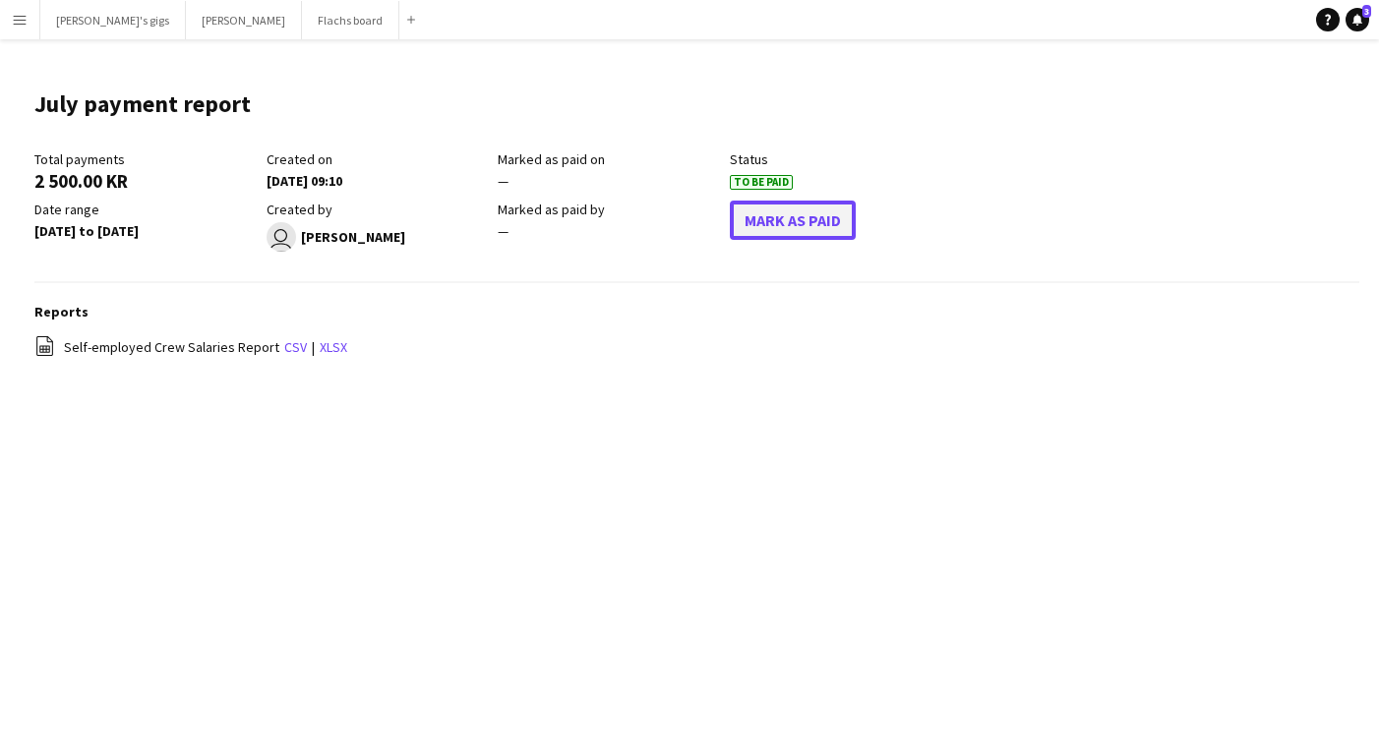
click at [794, 228] on button "Mark As Paid" at bounding box center [793, 220] width 126 height 39
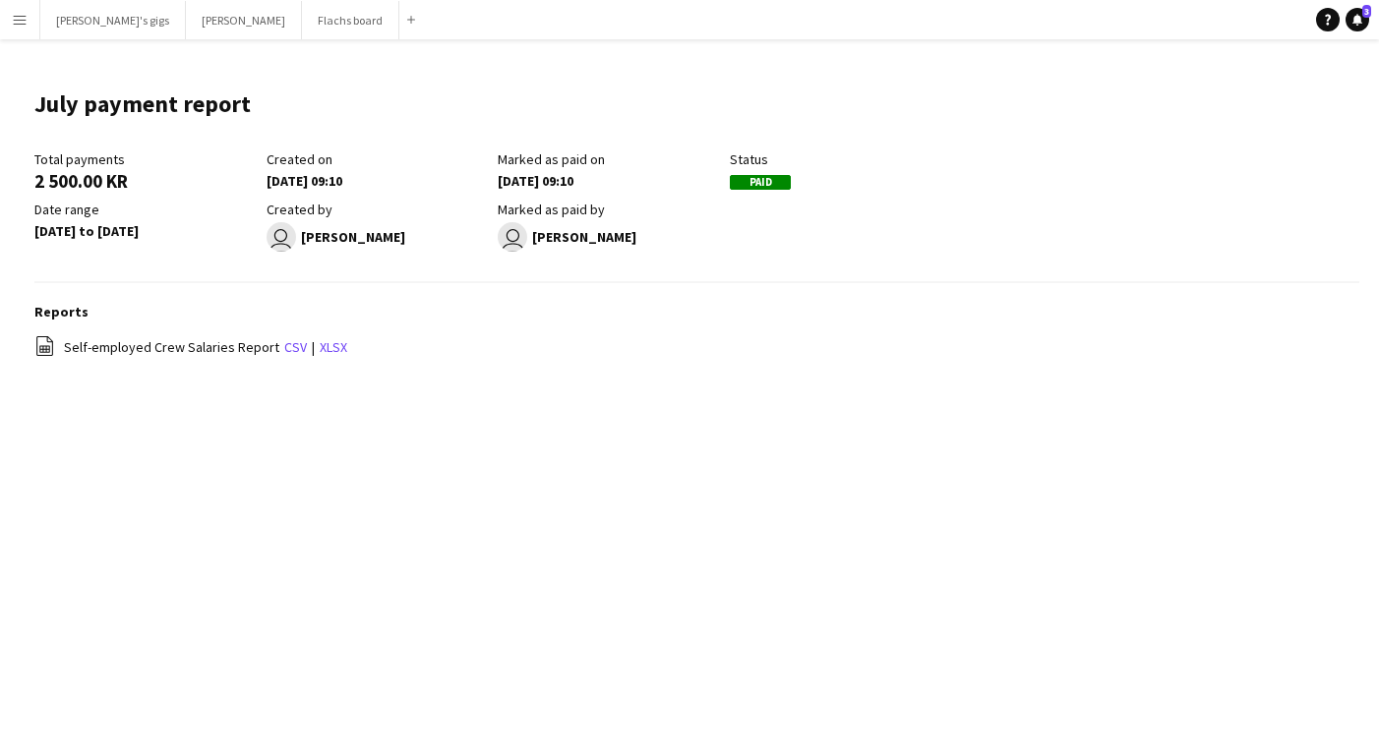
click at [28, 24] on button "Menu" at bounding box center [19, 19] width 39 height 39
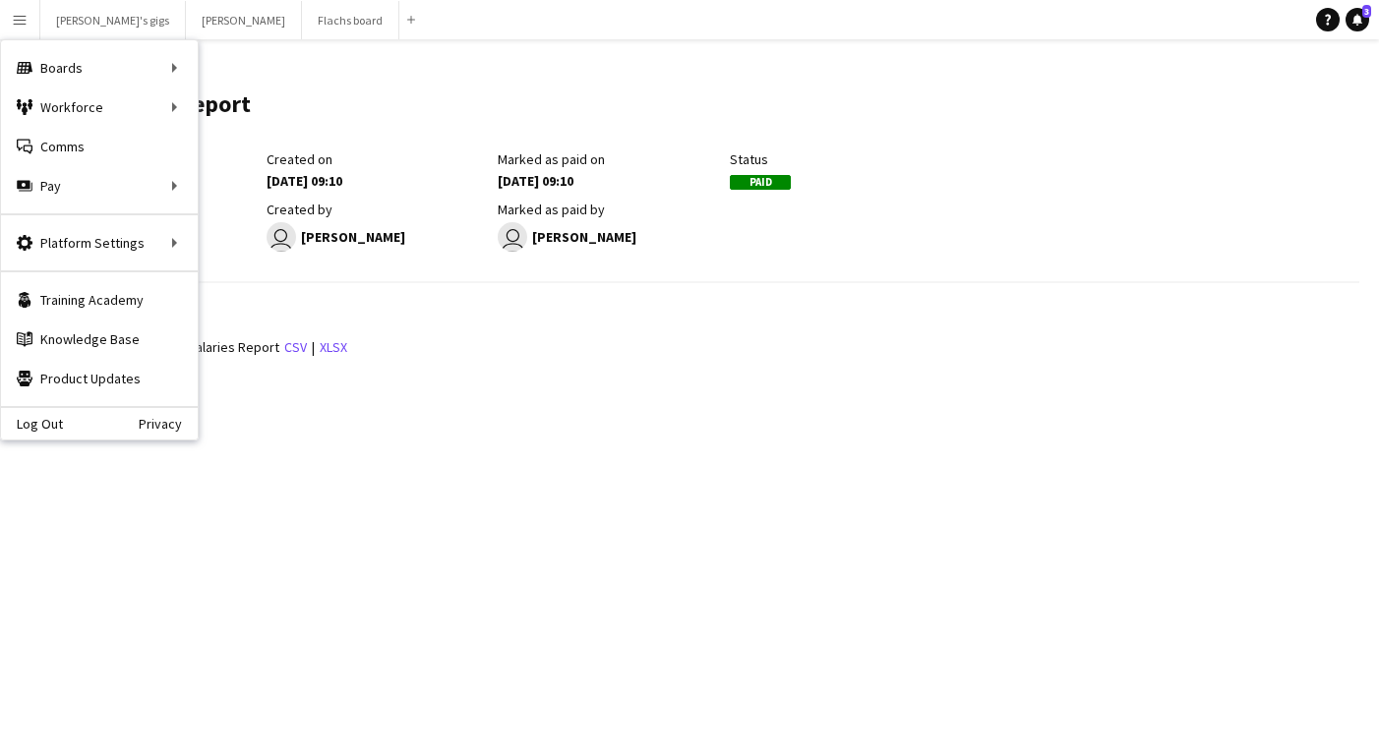
click at [295, 108] on header "July payment report Edit this field" at bounding box center [696, 112] width 1325 height 77
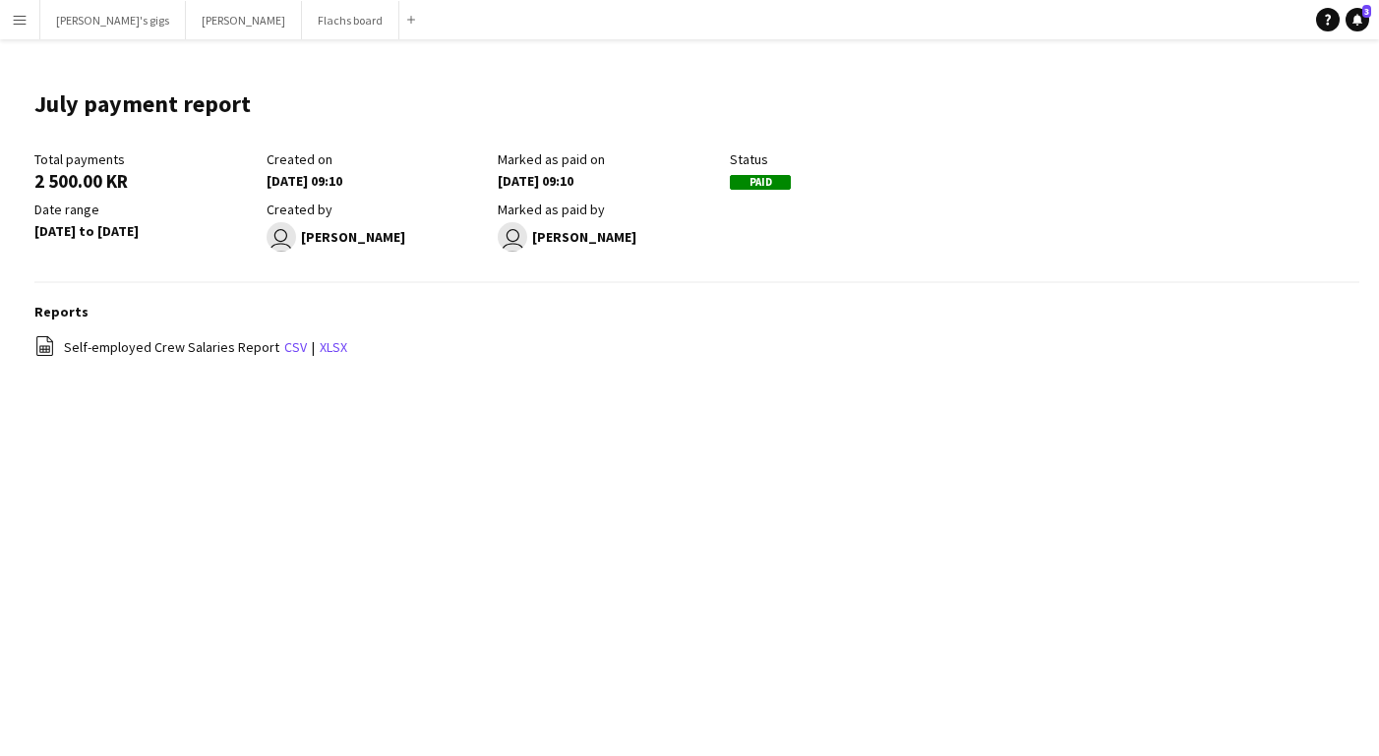
click at [5, 30] on button "Menu" at bounding box center [19, 19] width 39 height 39
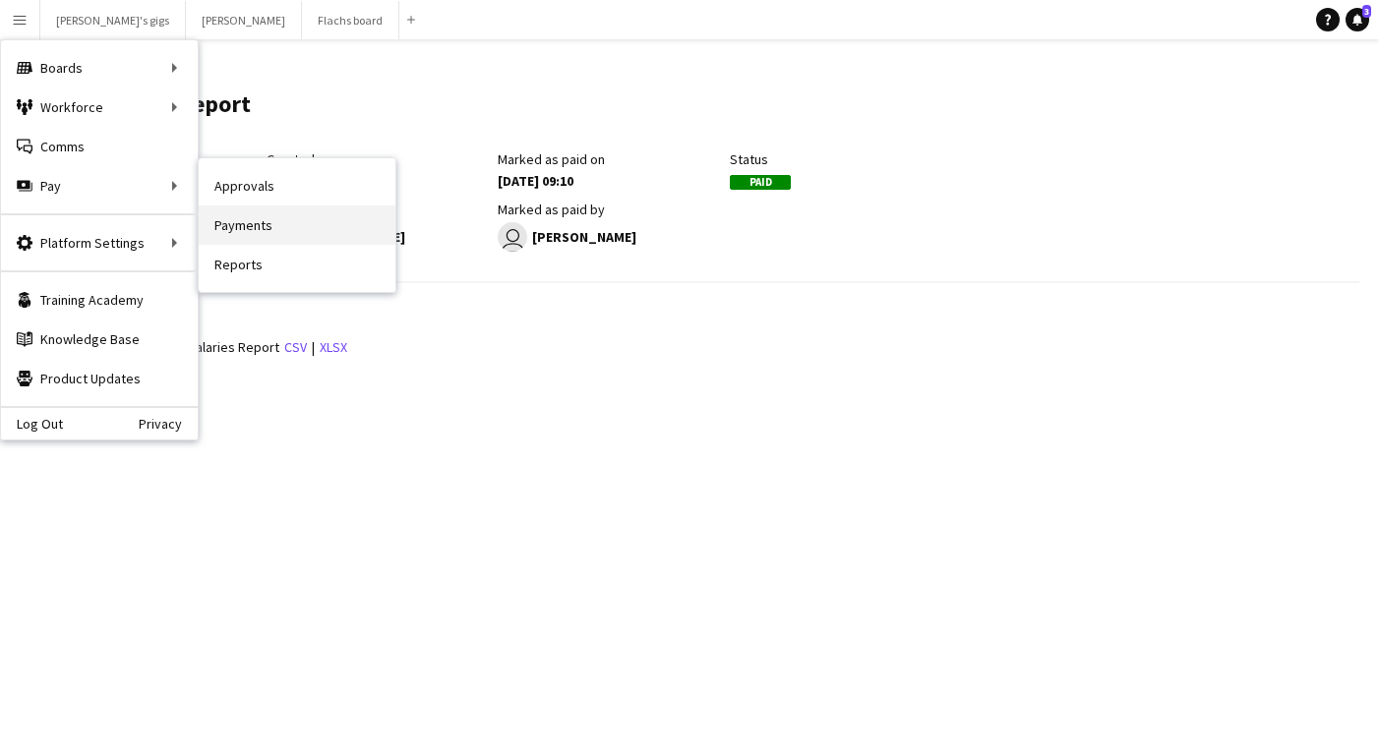
click at [310, 225] on link "Payments" at bounding box center [297, 225] width 197 height 39
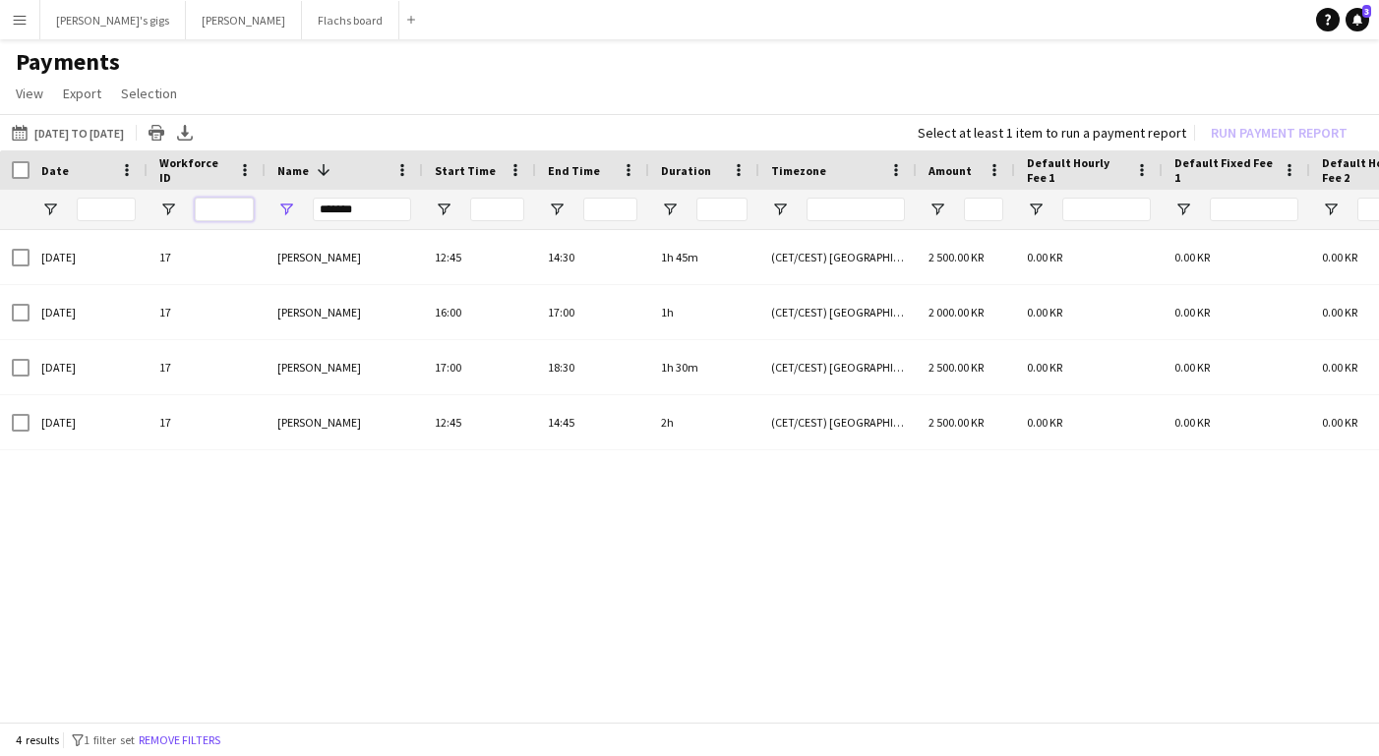
click at [224, 213] on input "Workforce ID Filter Input" at bounding box center [224, 210] width 59 height 24
click at [342, 204] on input "*******" at bounding box center [362, 210] width 98 height 24
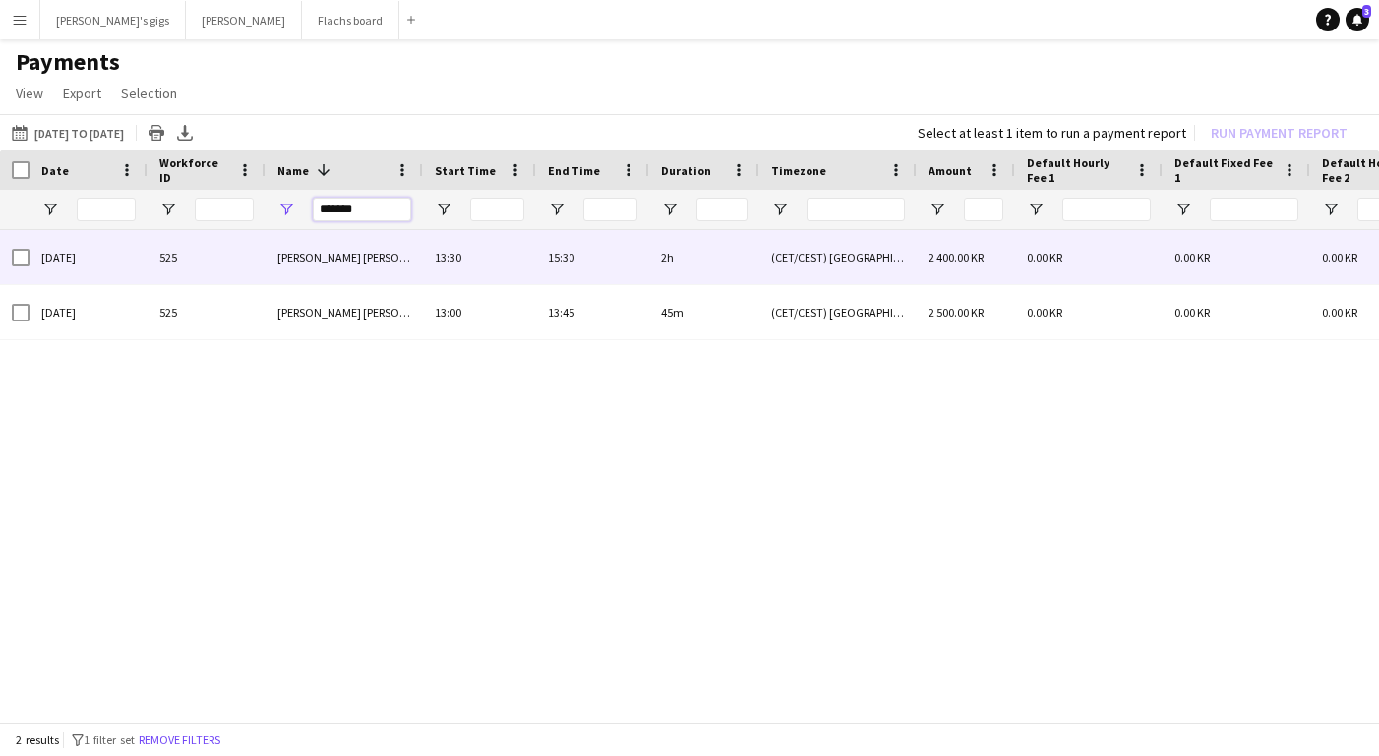
type input "*******"
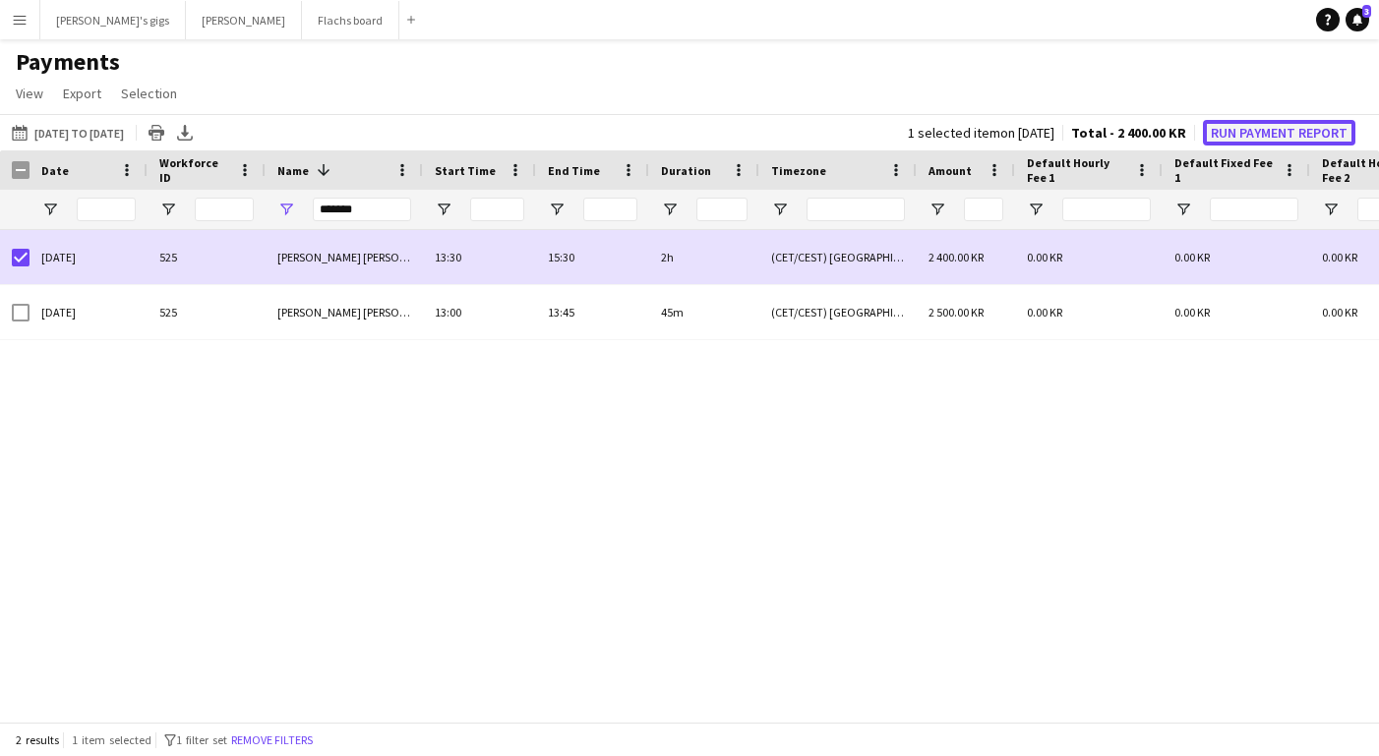
click at [1234, 126] on button "Run Payment Report" at bounding box center [1279, 133] width 152 height 26
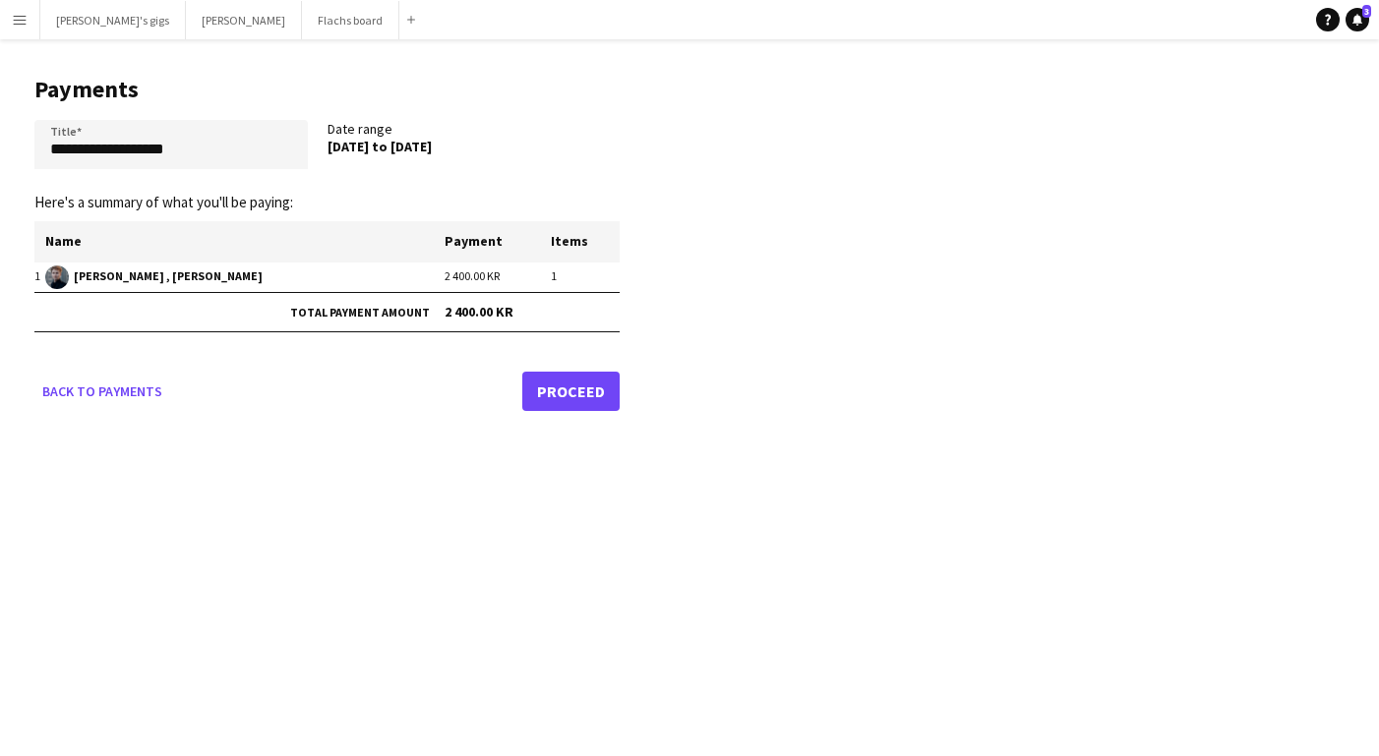
click at [617, 391] on link "Proceed" at bounding box center [570, 391] width 97 height 39
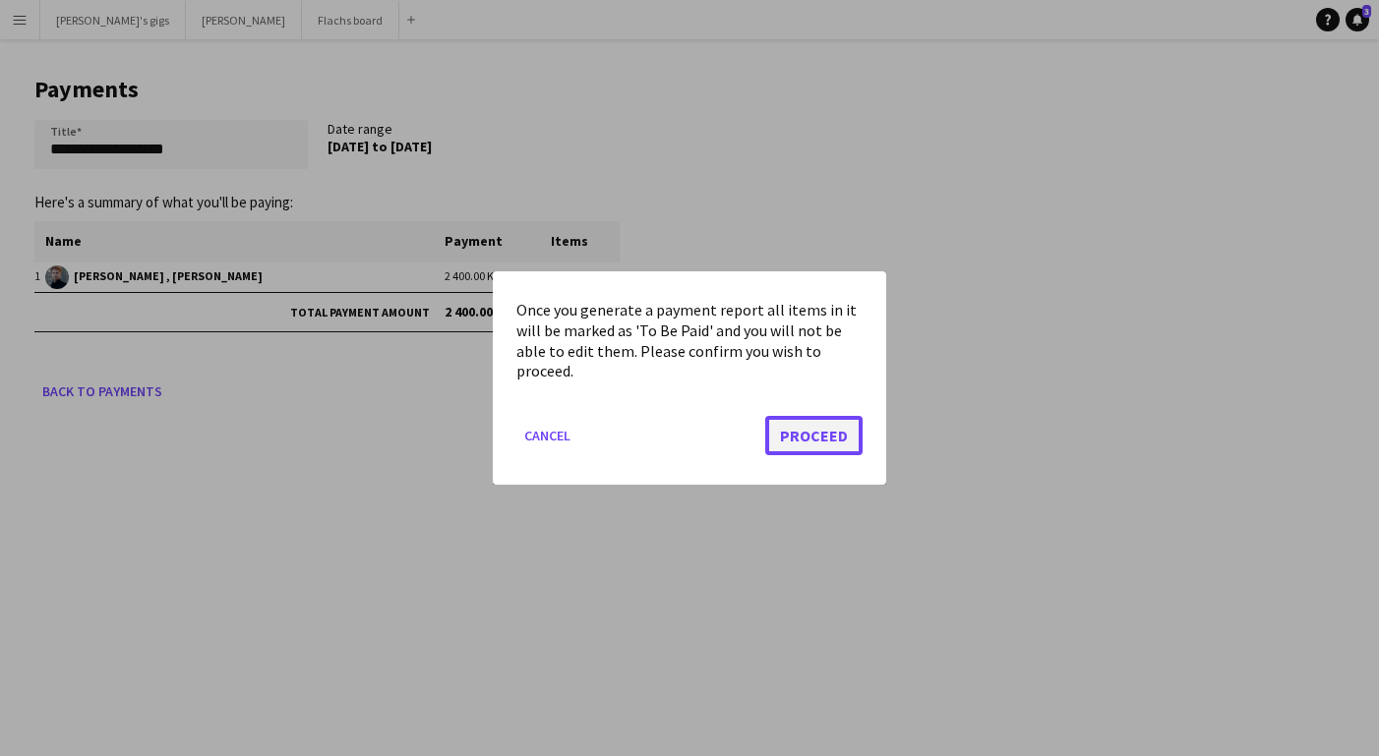
click at [793, 419] on button "Proceed" at bounding box center [813, 435] width 97 height 39
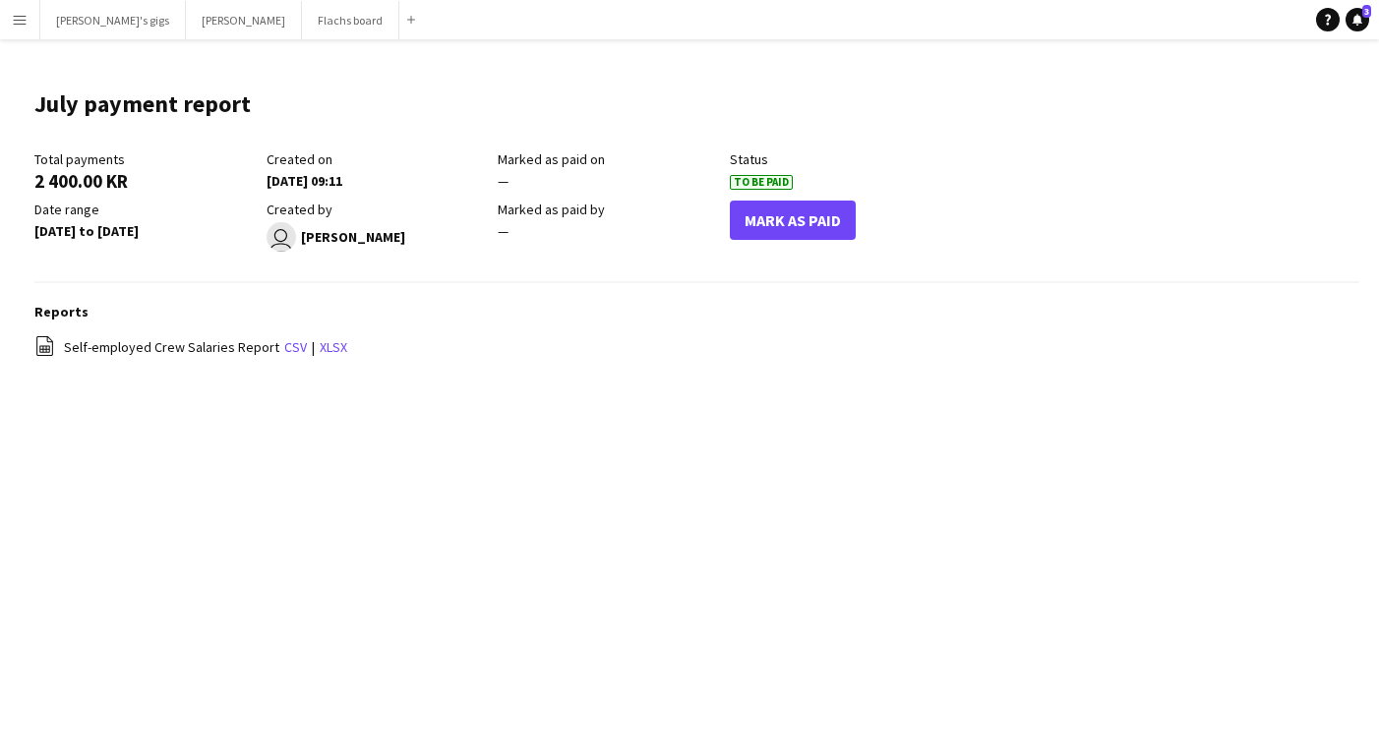
click at [790, 259] on div "Total payments 2 400.00 KR Created on [DATE] 09:11 Marked as paid on — Status T…" at bounding box center [497, 205] width 927 height 111
click at [771, 219] on button "Mark As Paid" at bounding box center [793, 220] width 126 height 39
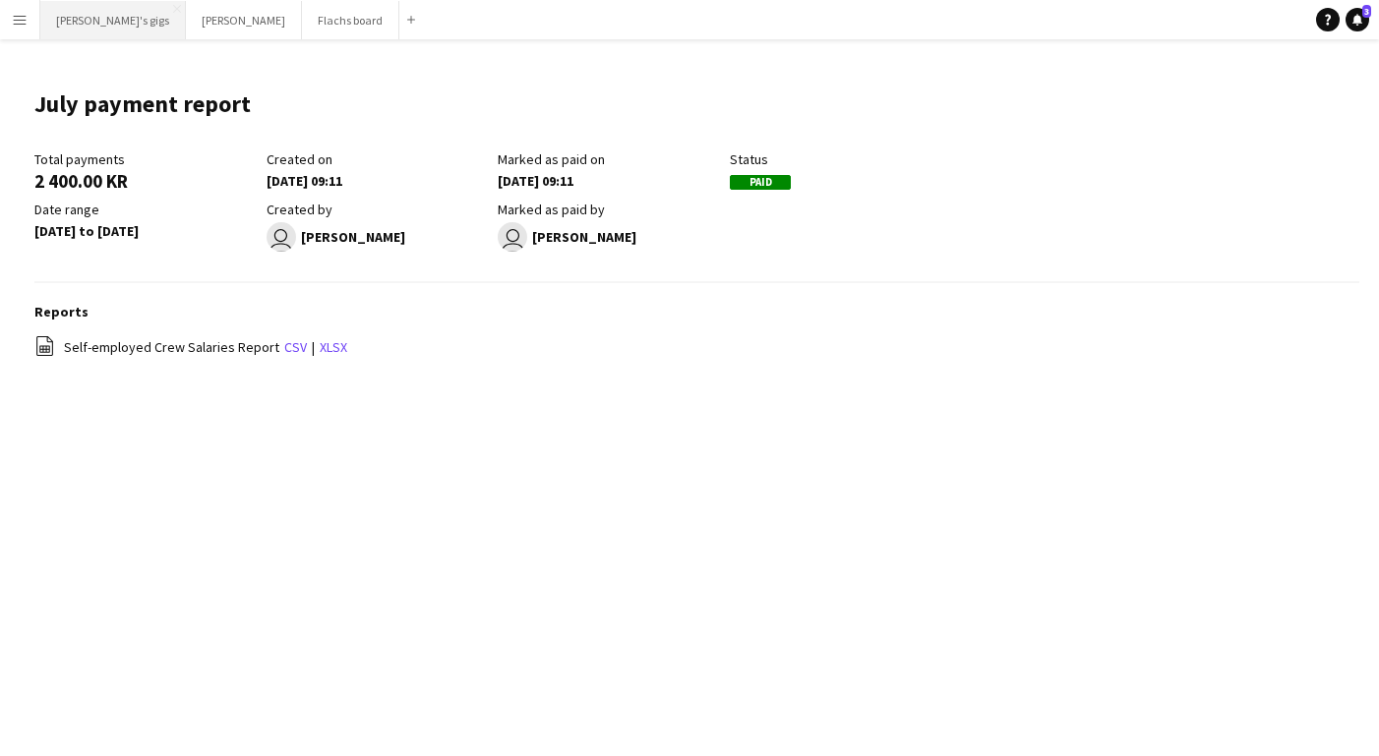
click at [90, 23] on button "[PERSON_NAME]'s gigs Close" at bounding box center [113, 20] width 146 height 38
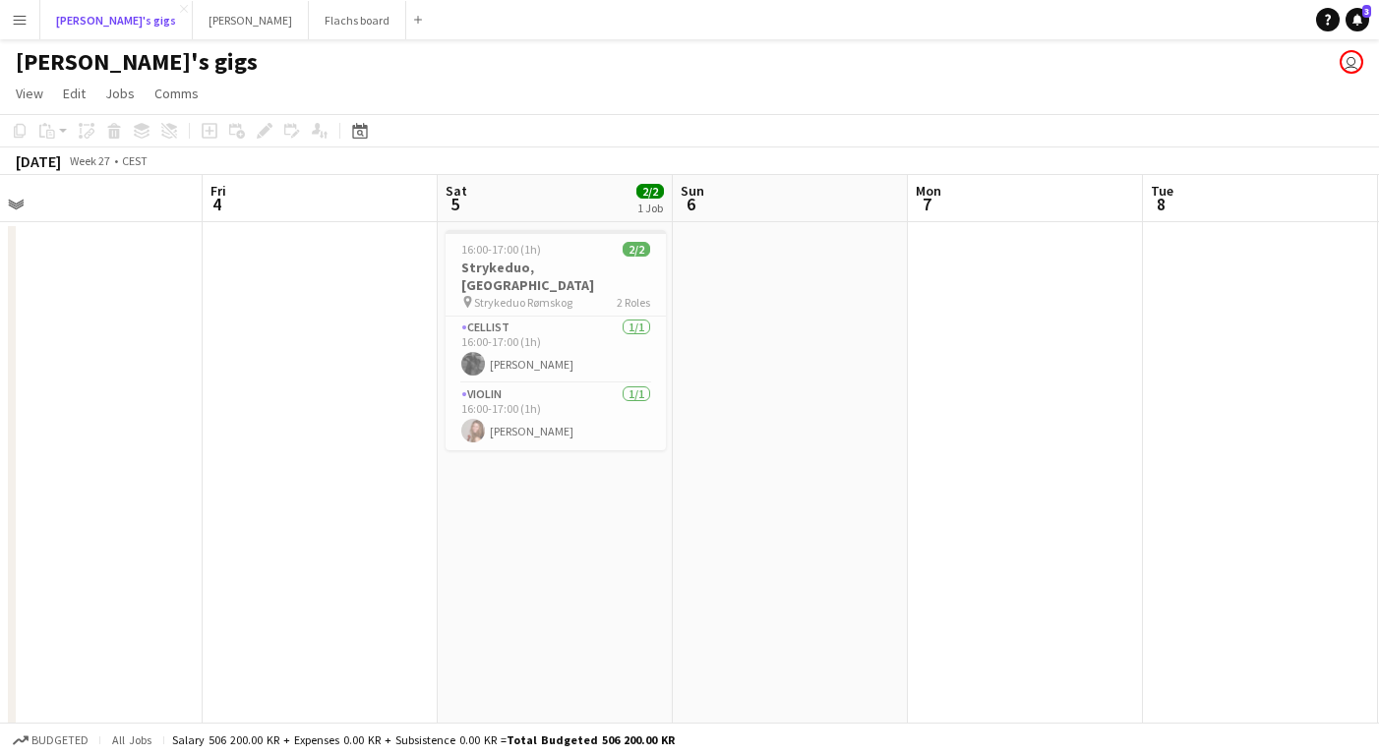
scroll to position [0, 476]
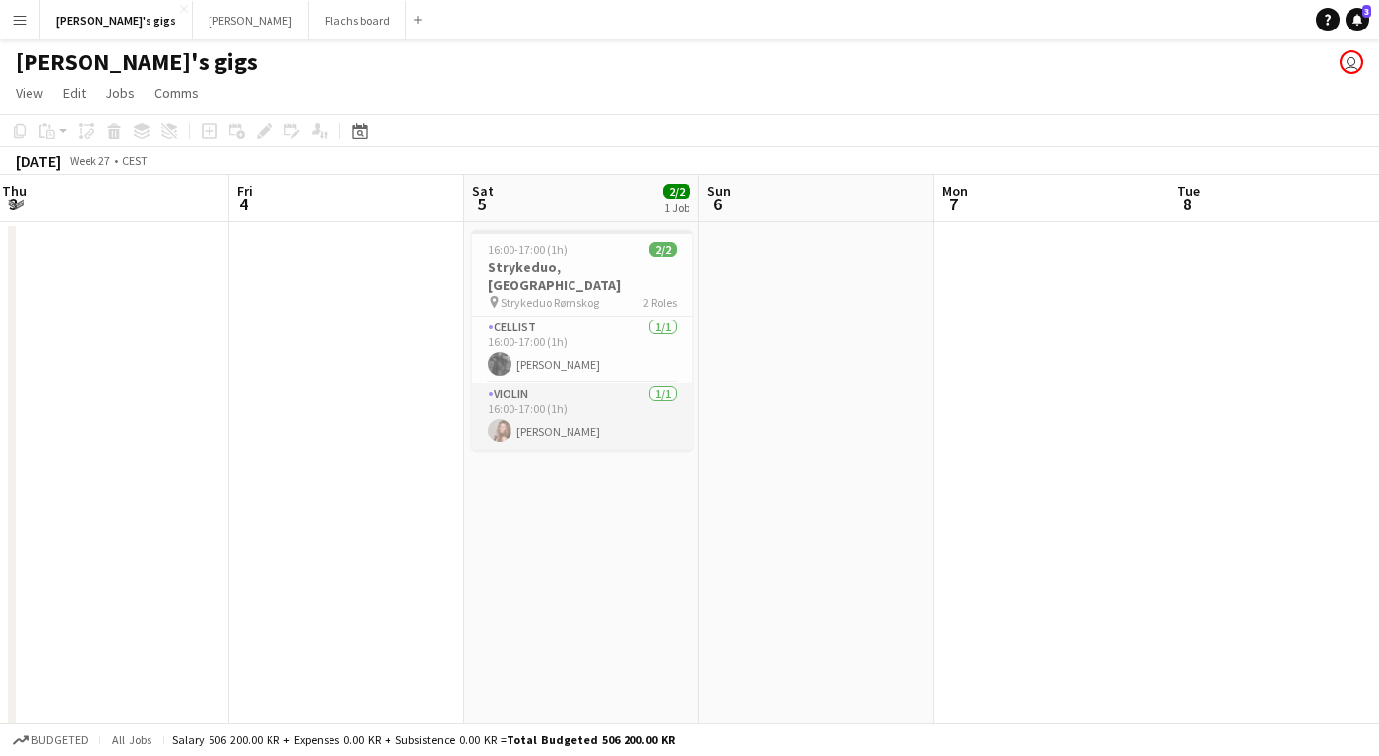
click at [556, 401] on app-card-role "Violin [DATE] 16:00-17:00 (1h) [PERSON_NAME]" at bounding box center [582, 417] width 220 height 67
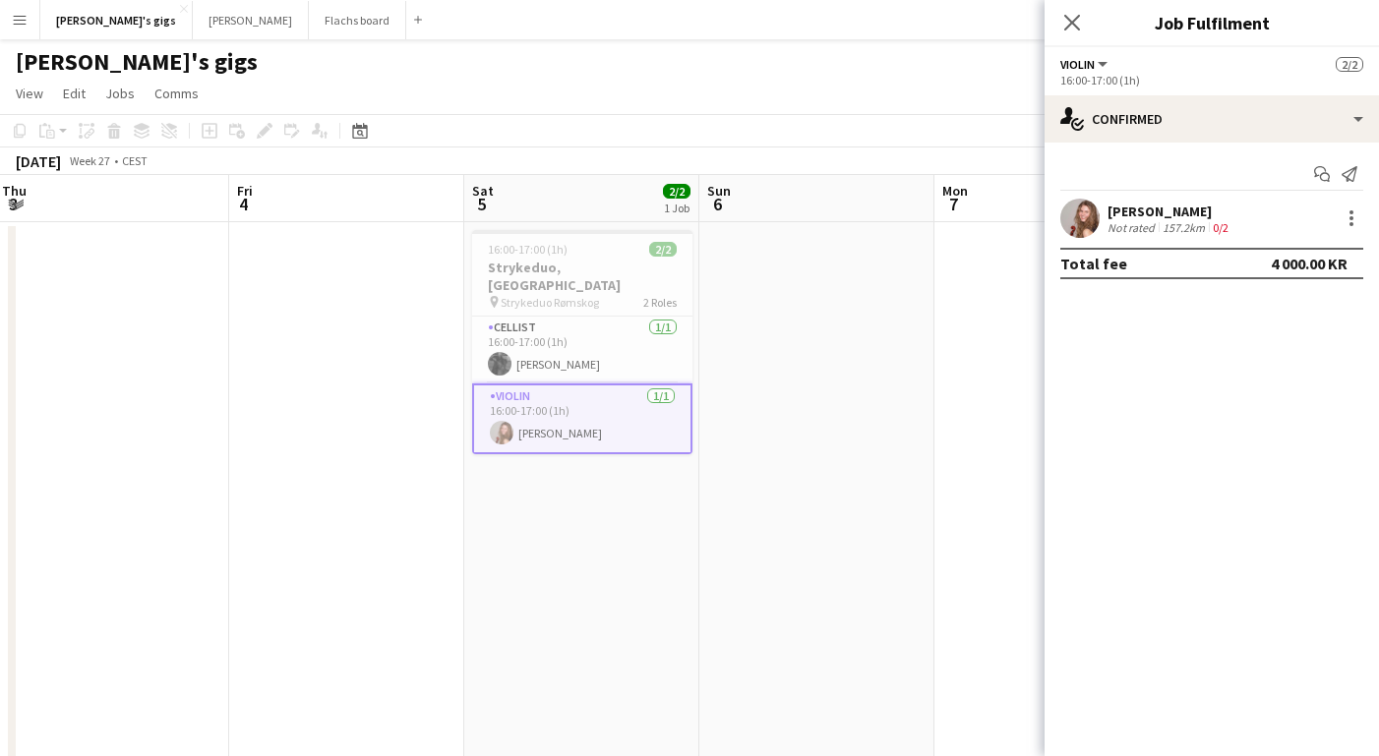
click at [1131, 208] on div "[PERSON_NAME]" at bounding box center [1169, 212] width 125 height 18
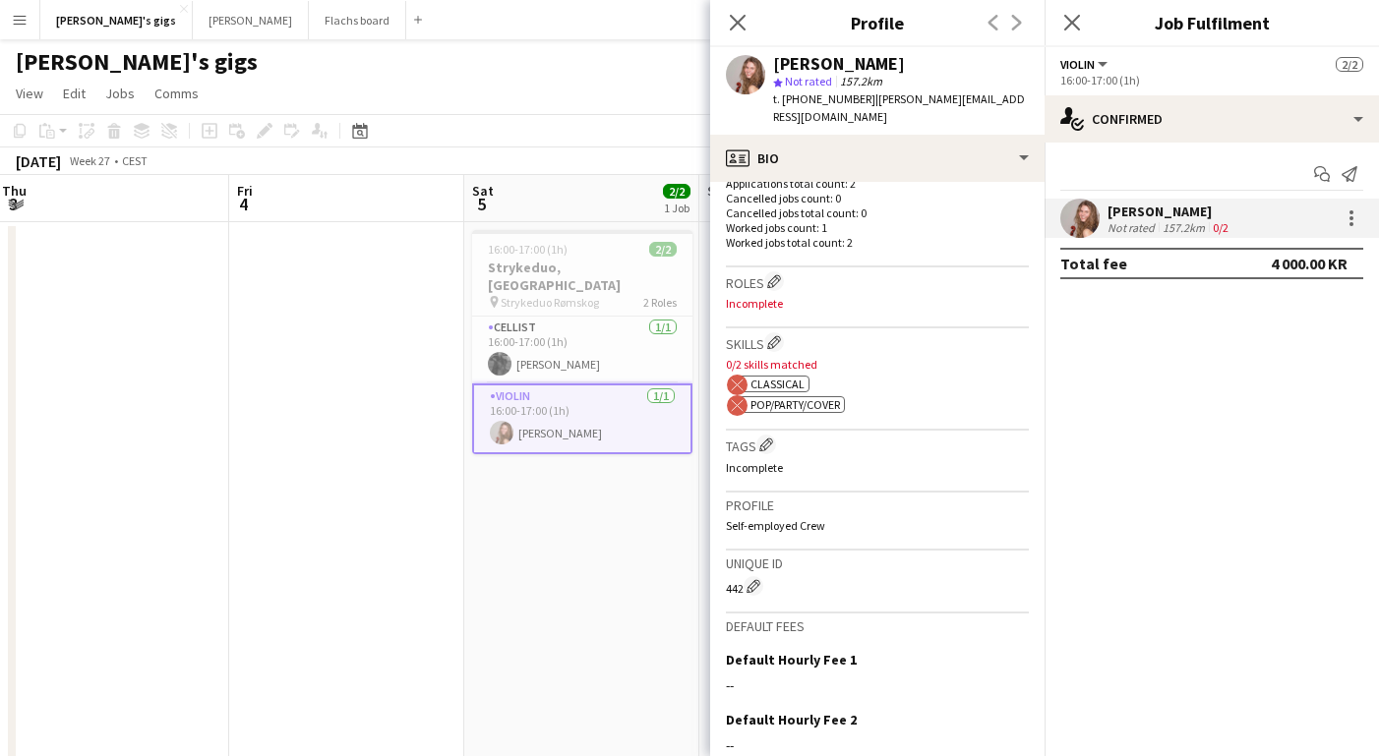
scroll to position [747, 0]
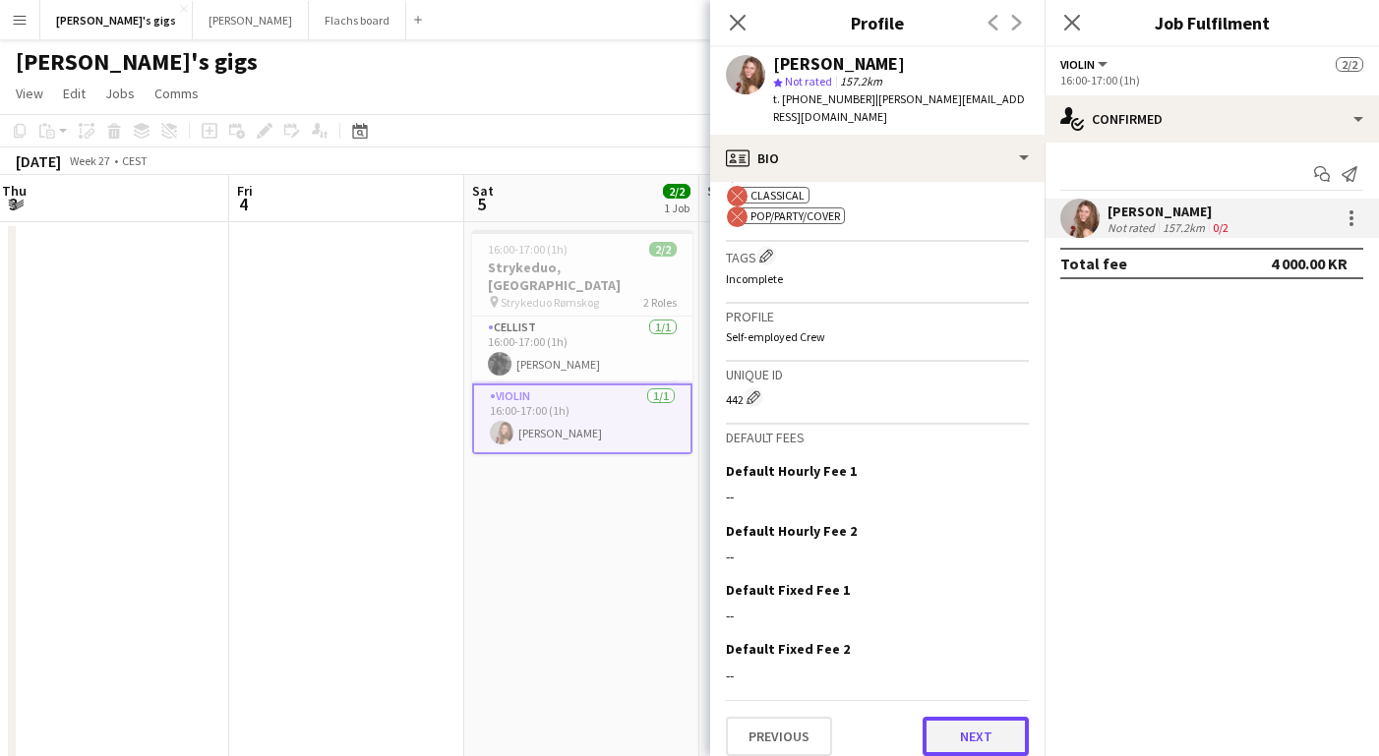
click at [961, 726] on button "Next" at bounding box center [975, 736] width 106 height 39
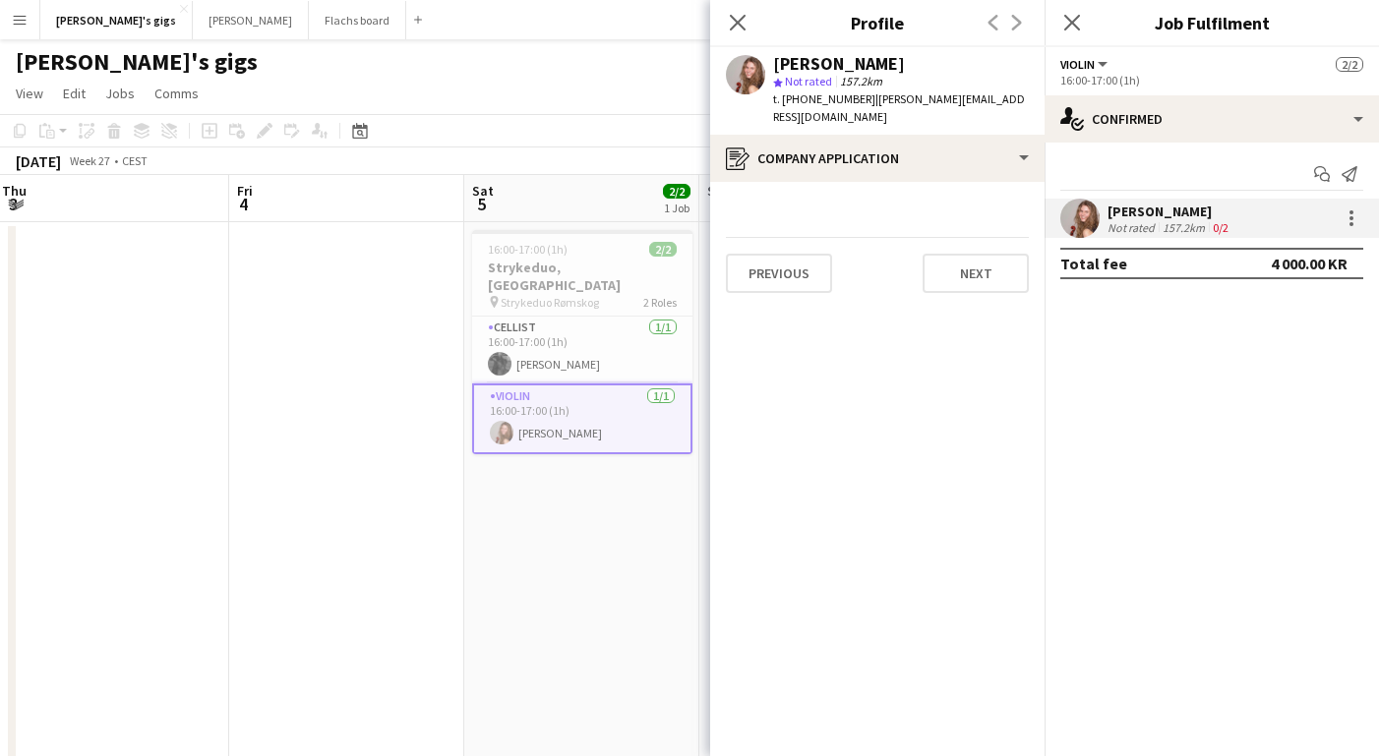
click at [937, 237] on div "Previous Next" at bounding box center [877, 265] width 303 height 56
click at [944, 254] on button "Next" at bounding box center [975, 273] width 106 height 39
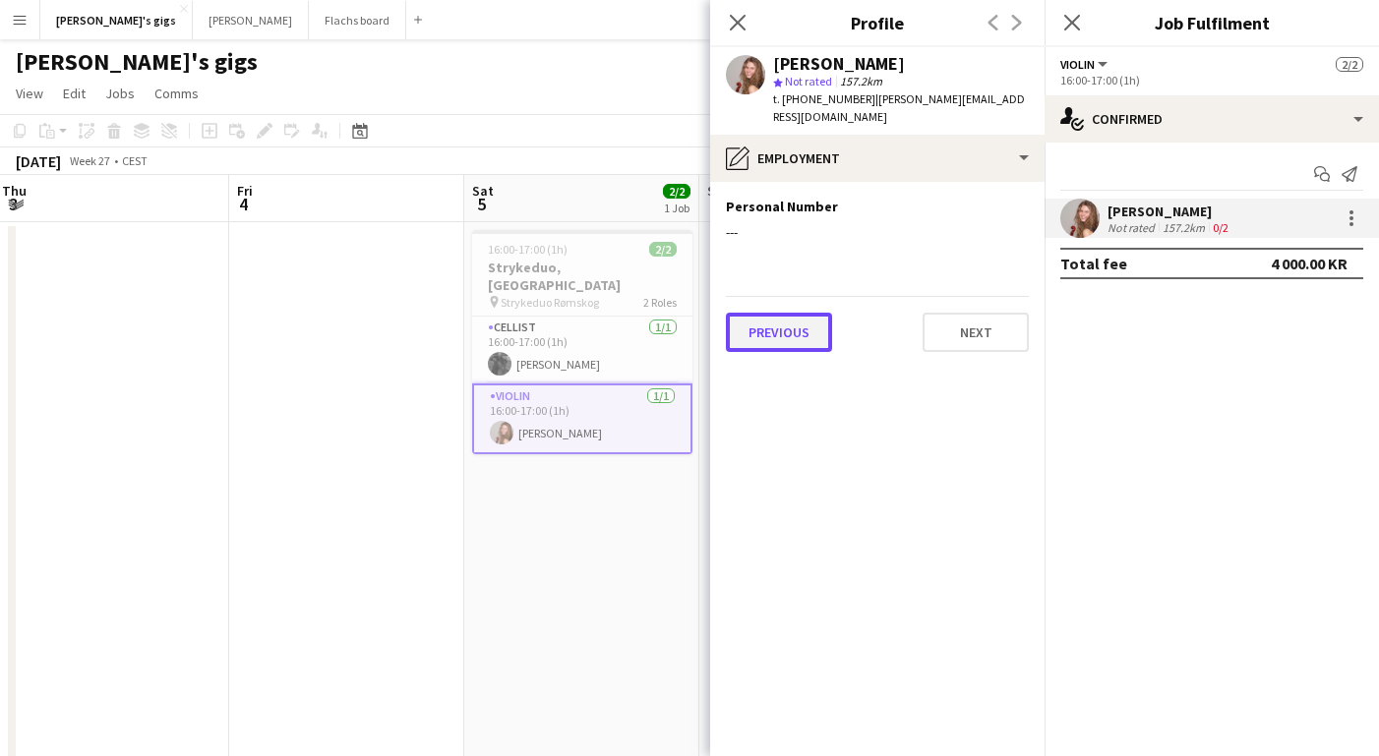
click at [727, 313] on button "Previous" at bounding box center [779, 332] width 106 height 39
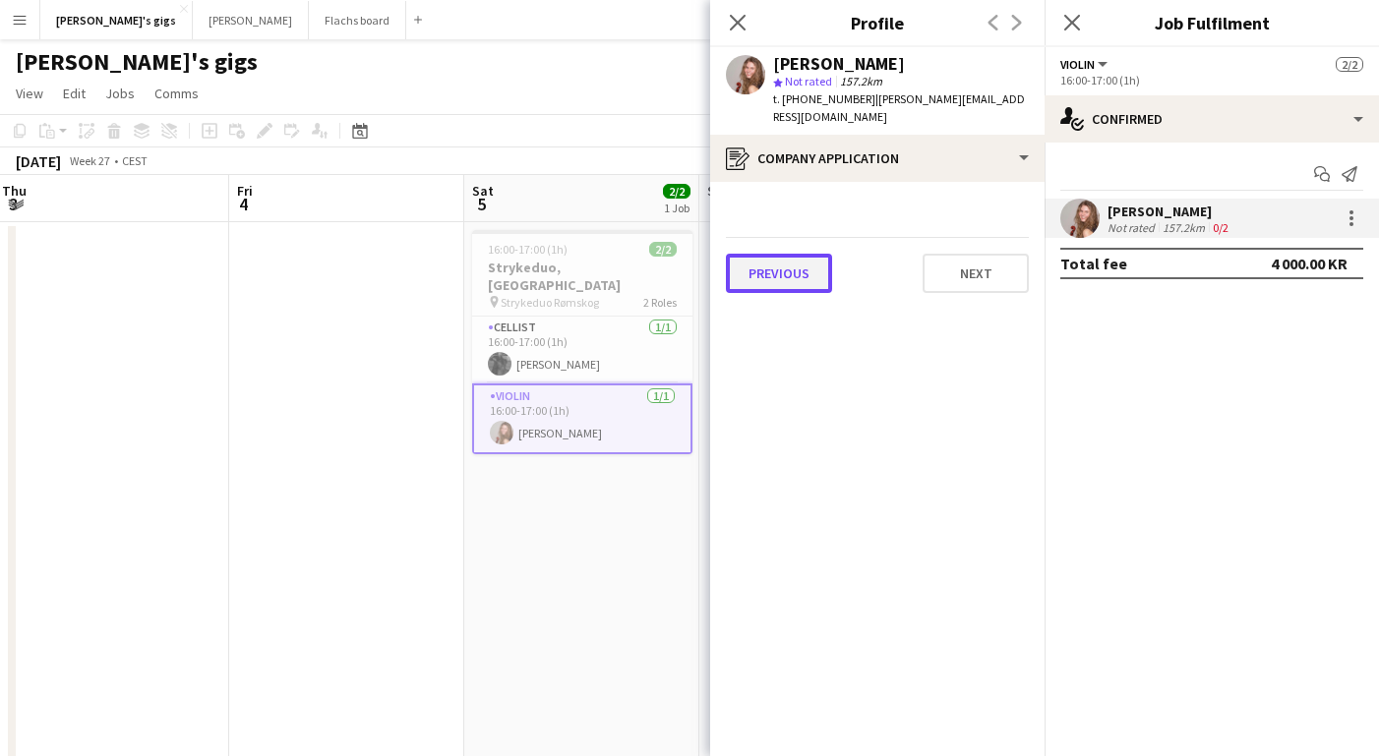
click at [778, 254] on button "Previous" at bounding box center [779, 273] width 106 height 39
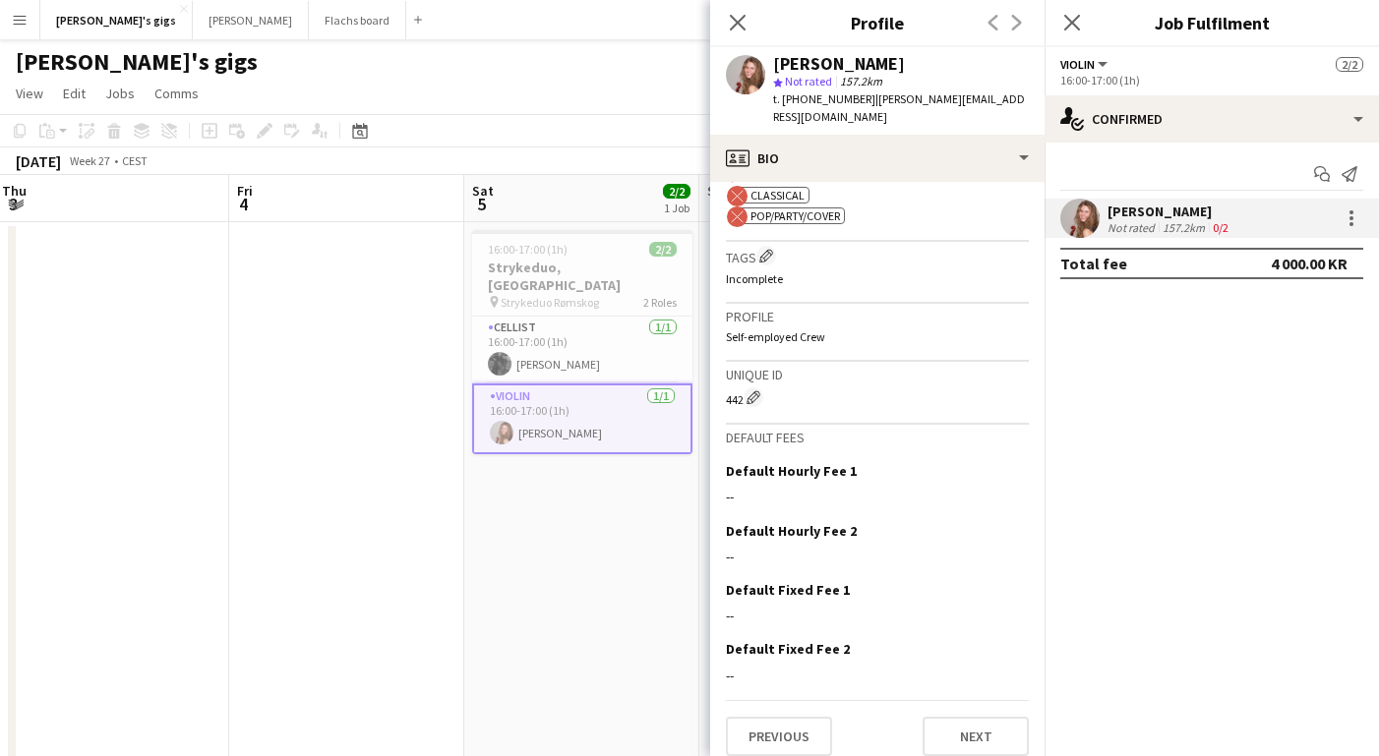
click at [588, 552] on app-date-cell "16:00-17:00 (1h) 2/2 Strykeduo, [GEOGRAPHIC_DATA] pin Strykeduo Rømskog 2 Roles…" at bounding box center [581, 506] width 235 height 568
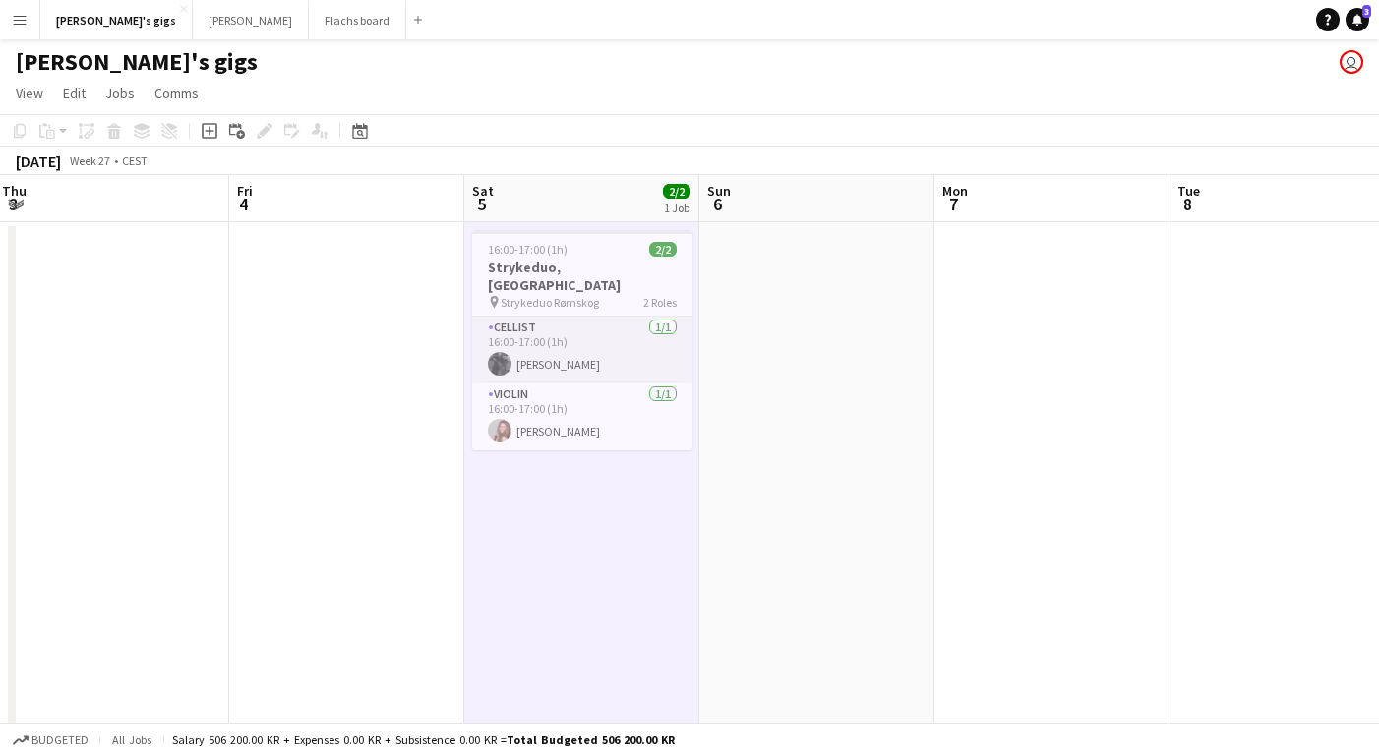
click at [513, 345] on app-card-role "Cellist [DATE] 16:00-17:00 (1h) [PERSON_NAME]" at bounding box center [582, 350] width 220 height 67
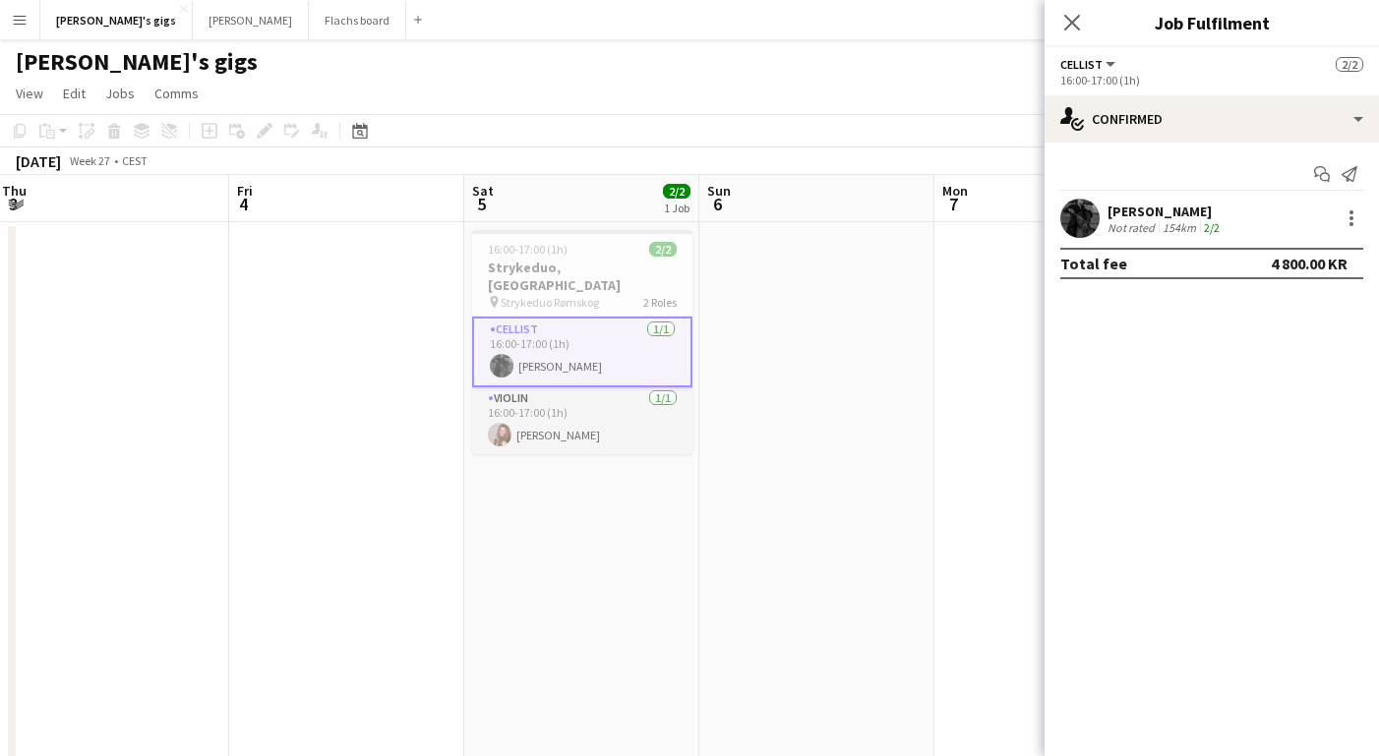
click at [585, 407] on app-card-role "Violin [DATE] 16:00-17:00 (1h) [PERSON_NAME]" at bounding box center [582, 420] width 220 height 67
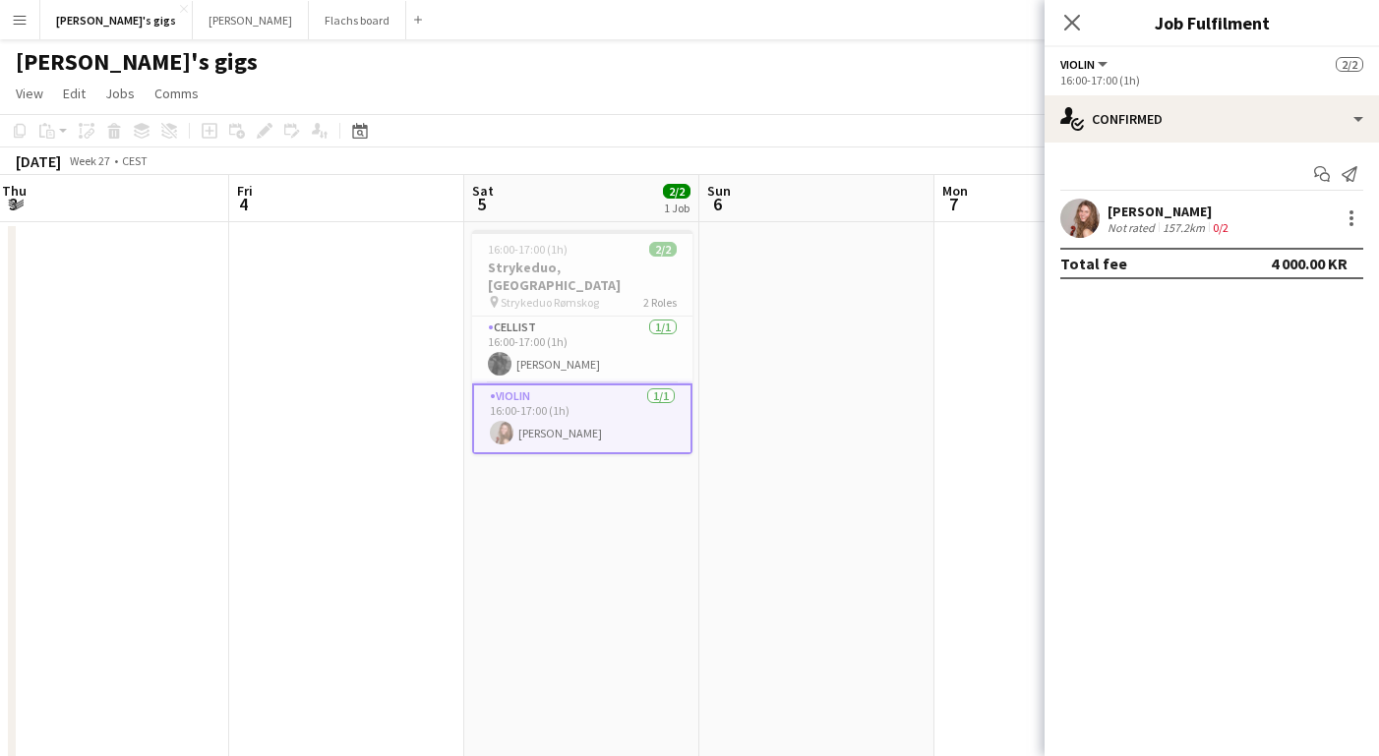
click at [721, 498] on app-date-cell at bounding box center [816, 506] width 235 height 568
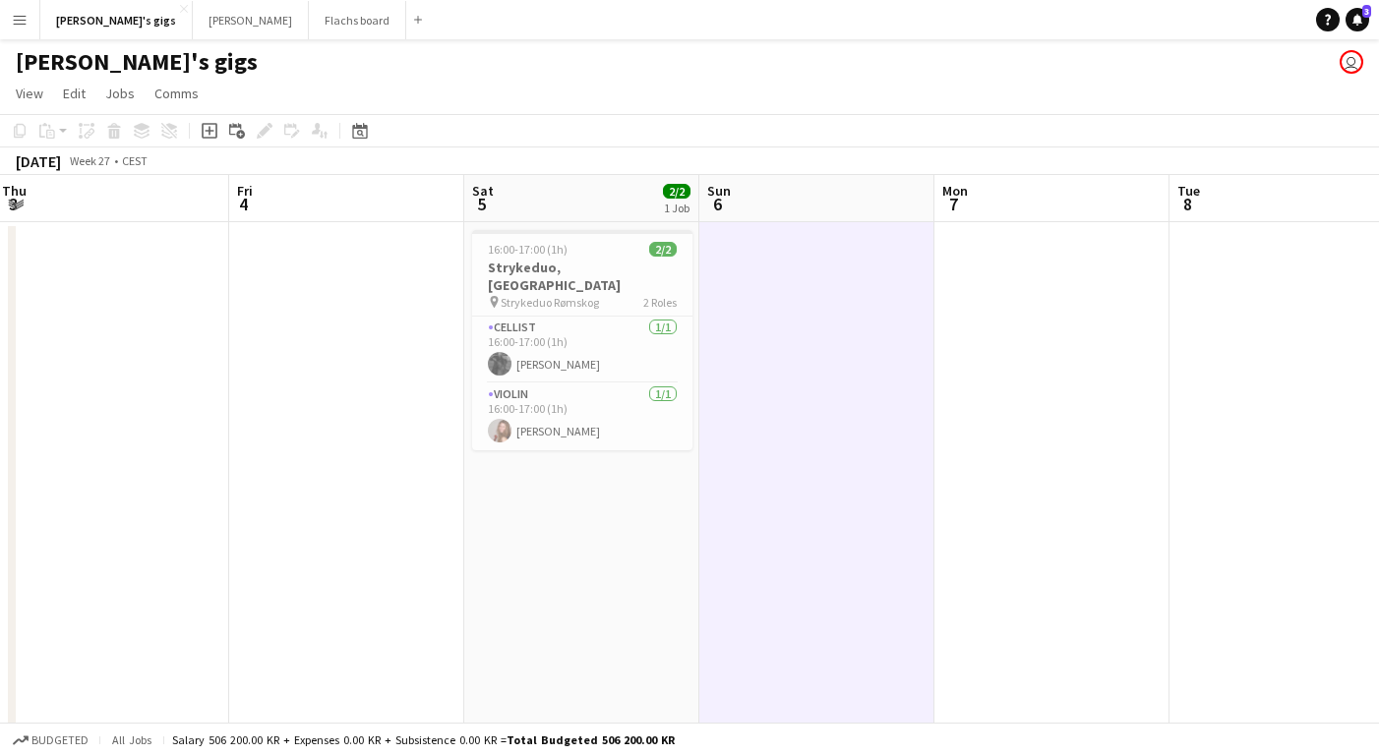
click at [17, 25] on app-icon "Menu" at bounding box center [20, 20] width 16 height 16
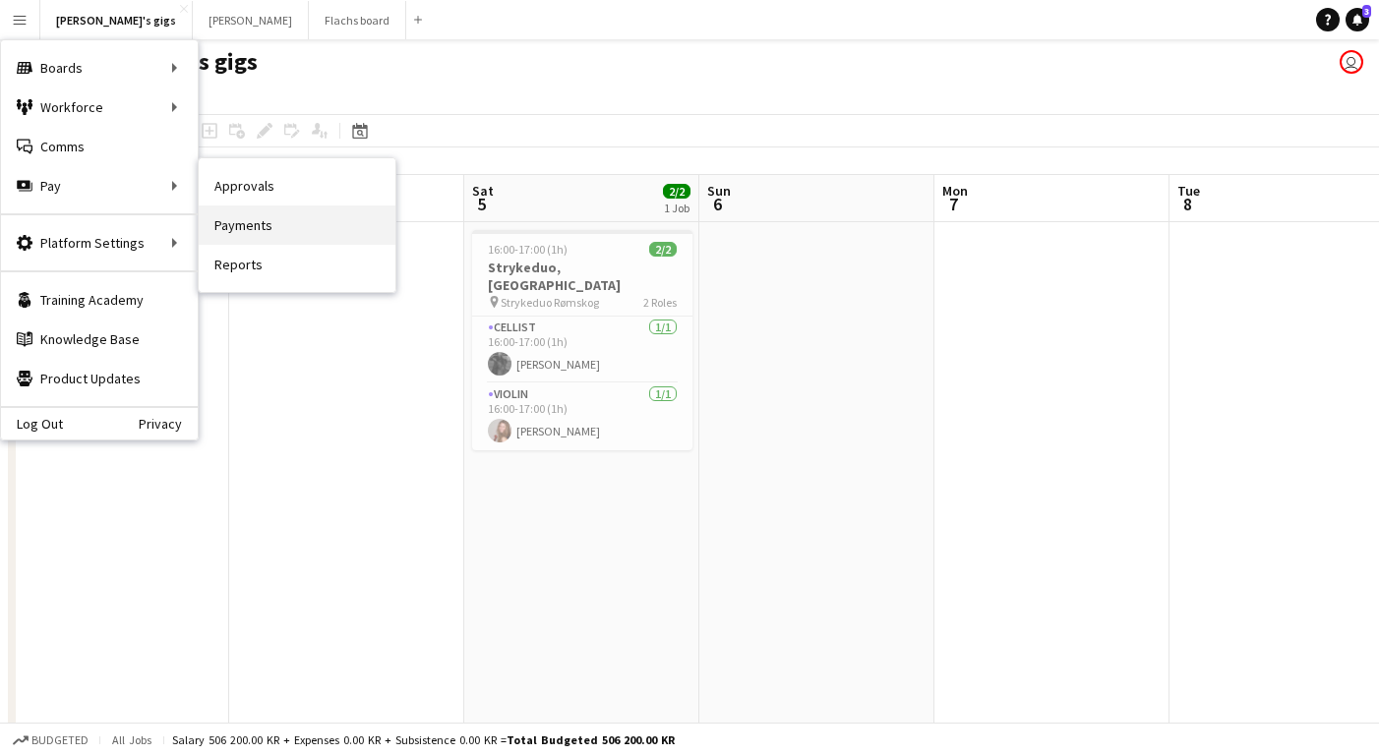
click at [284, 226] on link "Payments" at bounding box center [297, 225] width 197 height 39
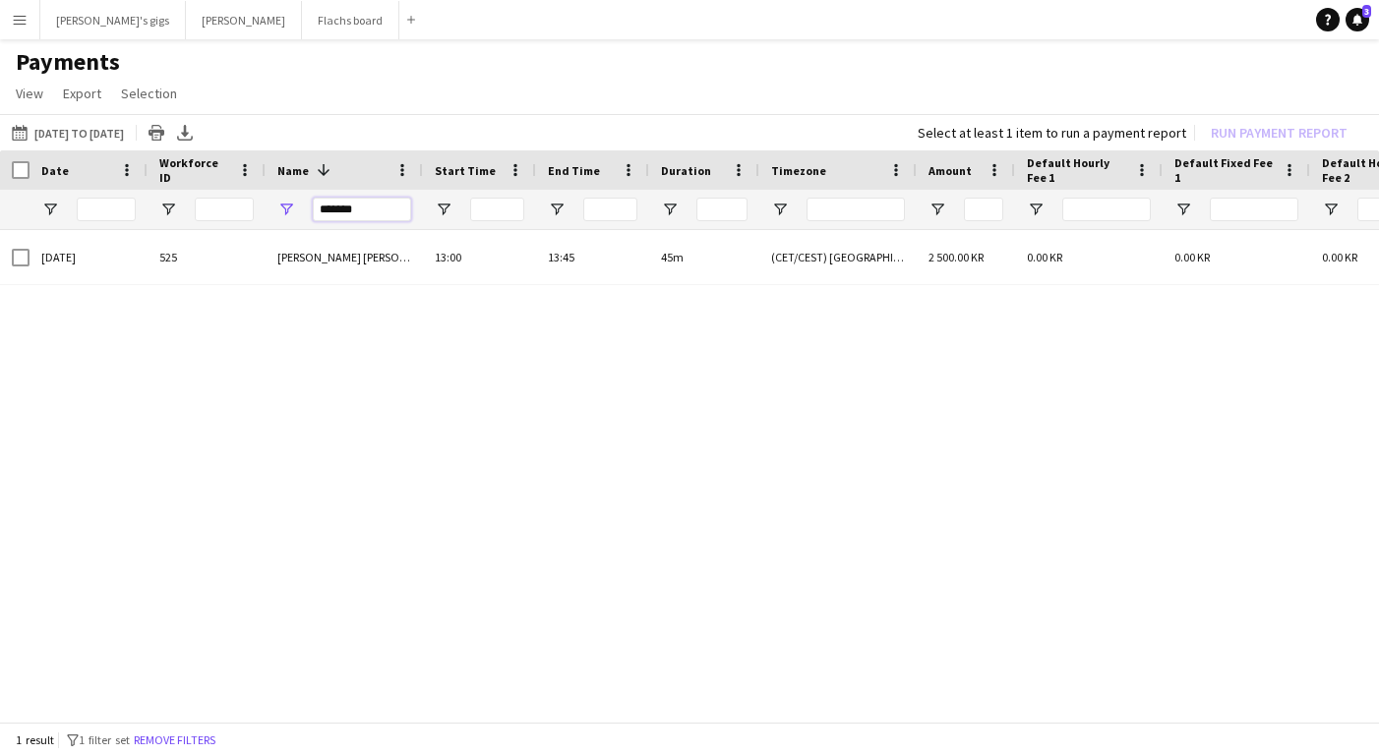
click at [323, 204] on input "*******" at bounding box center [362, 210] width 98 height 24
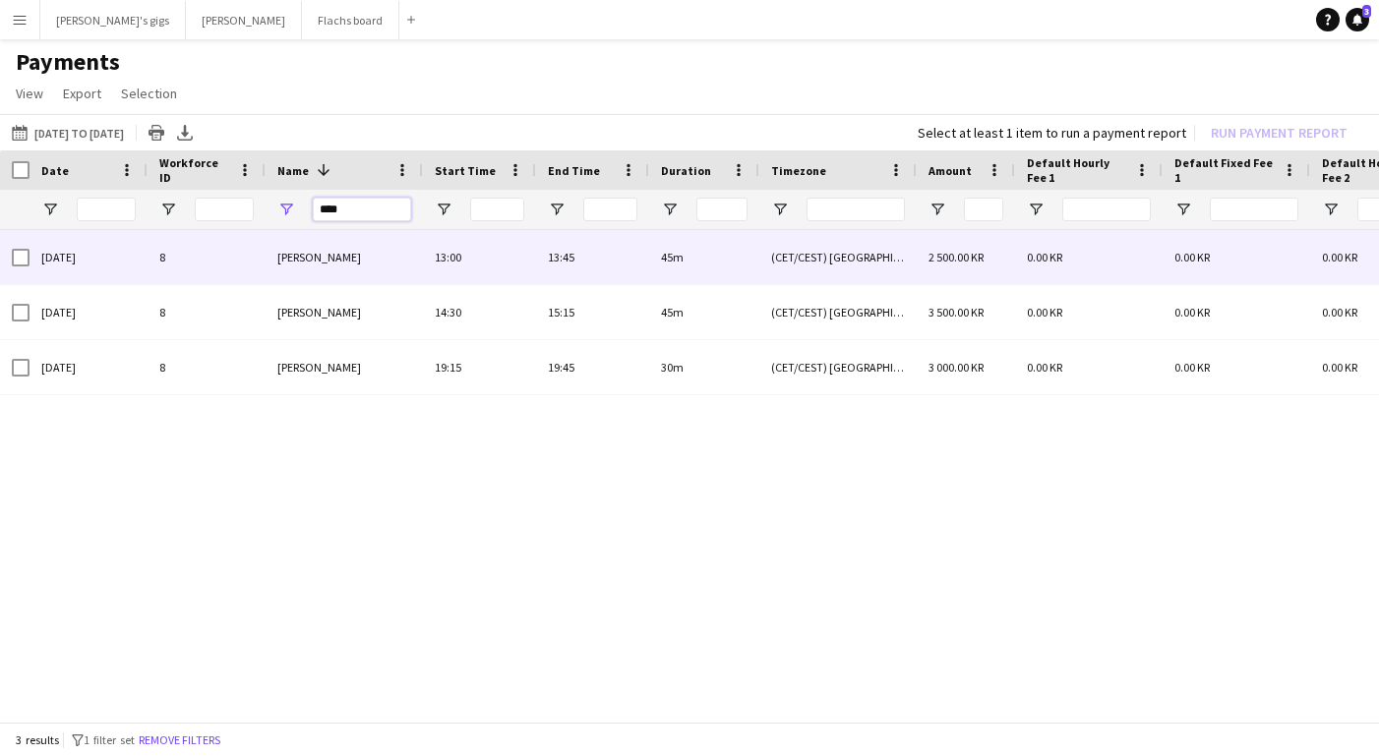
type input "****"
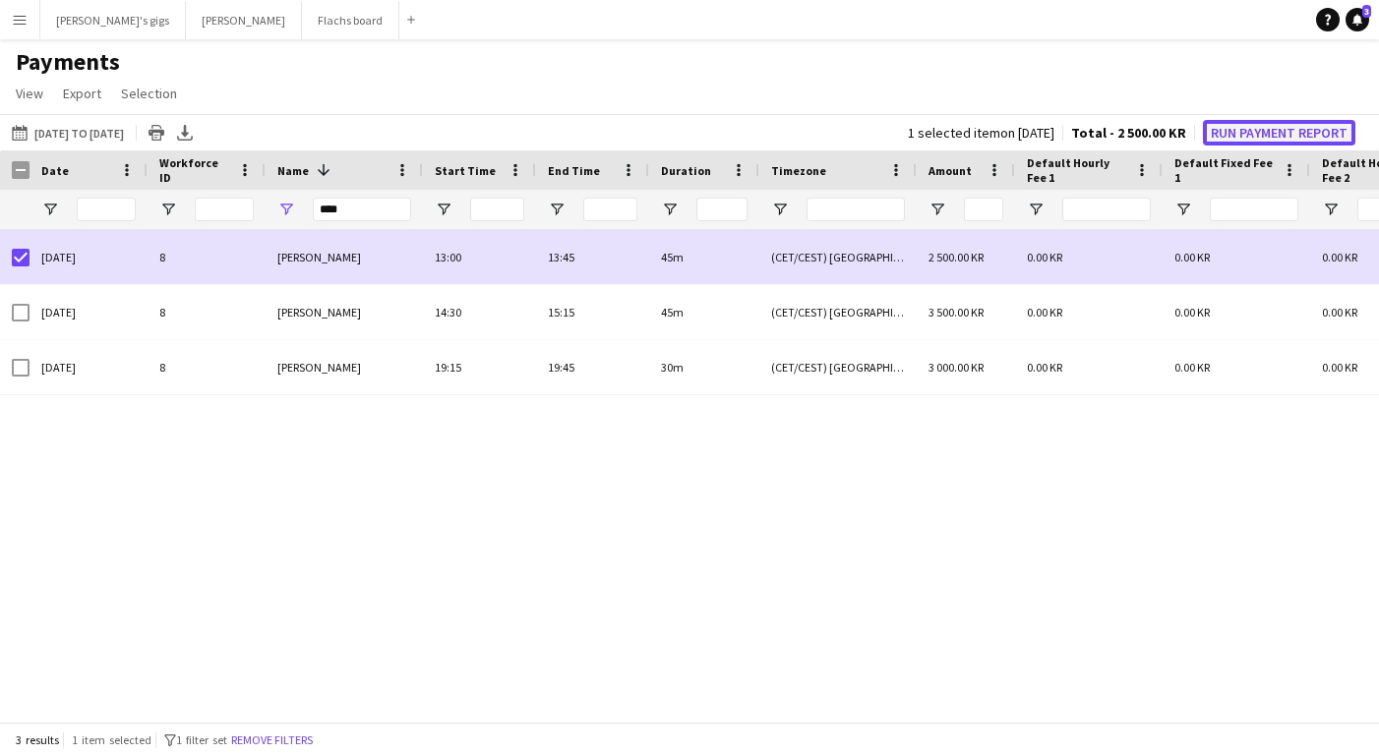
click at [1236, 127] on button "Run Payment Report" at bounding box center [1279, 133] width 152 height 26
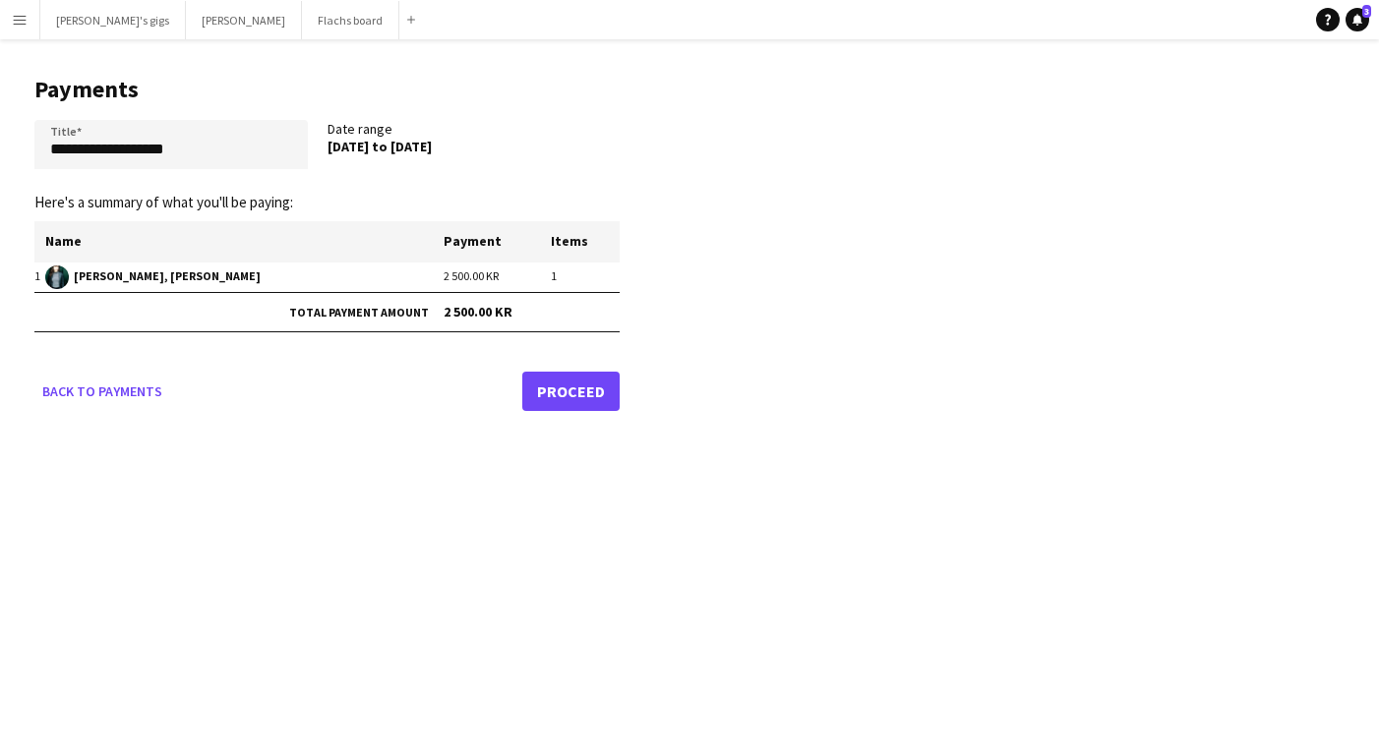
click at [567, 397] on link "Proceed" at bounding box center [570, 391] width 97 height 39
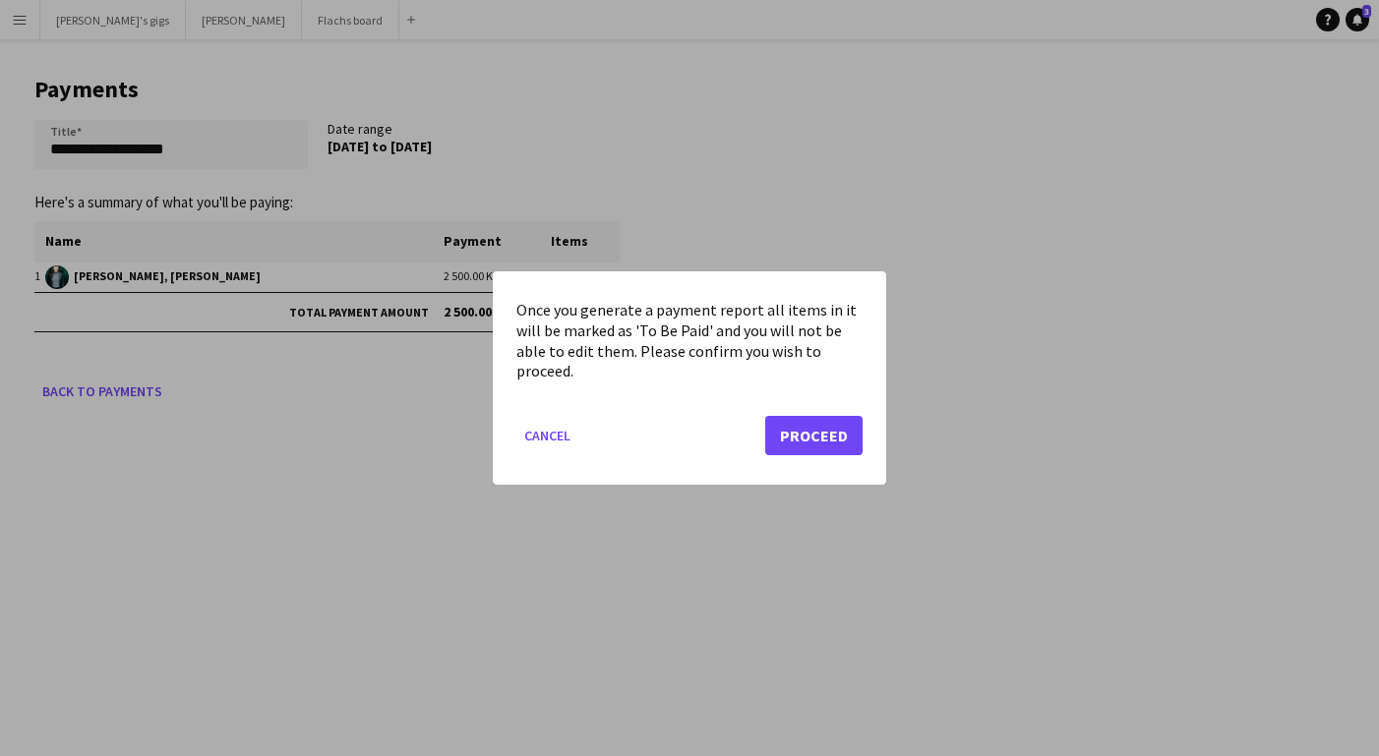
click at [747, 432] on mat-dialog-actions "Cancel Proceed" at bounding box center [689, 443] width 346 height 84
click at [801, 433] on button "Proceed" at bounding box center [813, 435] width 97 height 39
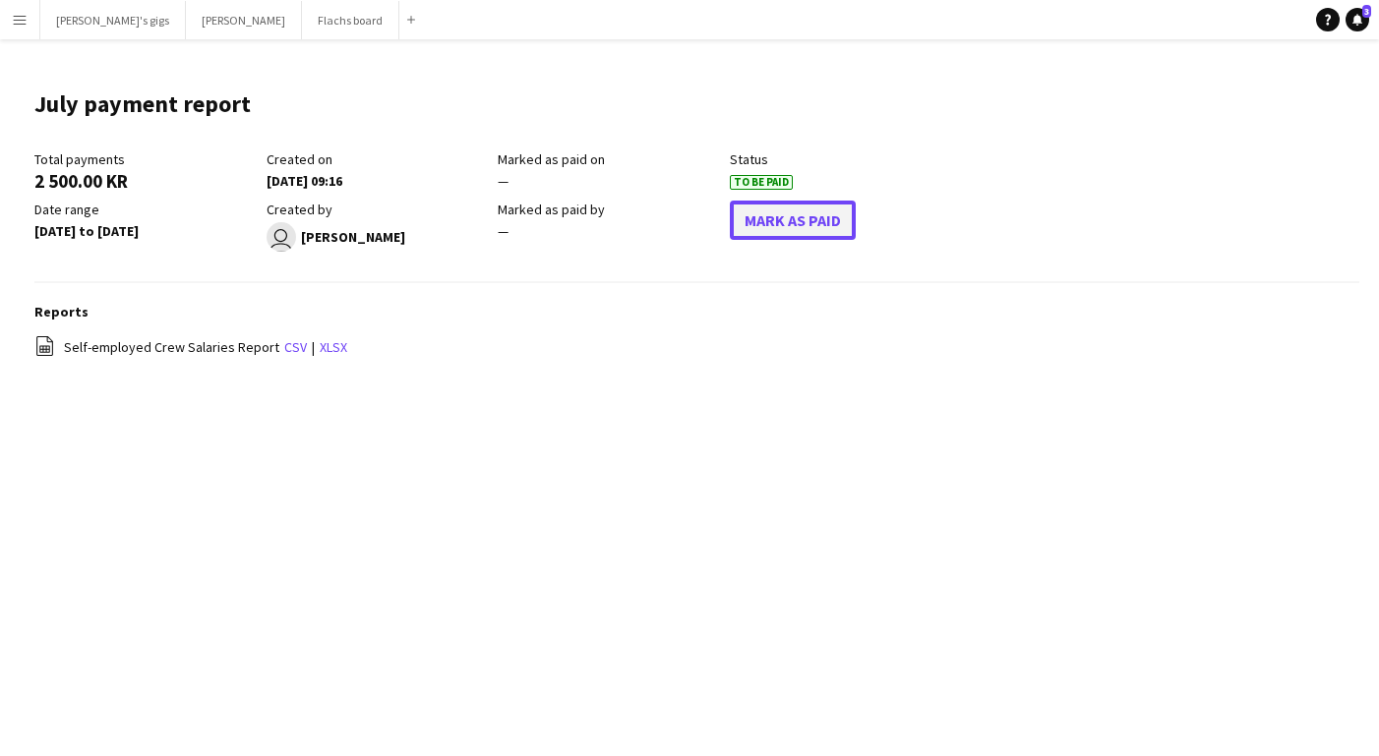
click at [770, 235] on button "Mark As Paid" at bounding box center [793, 220] width 126 height 39
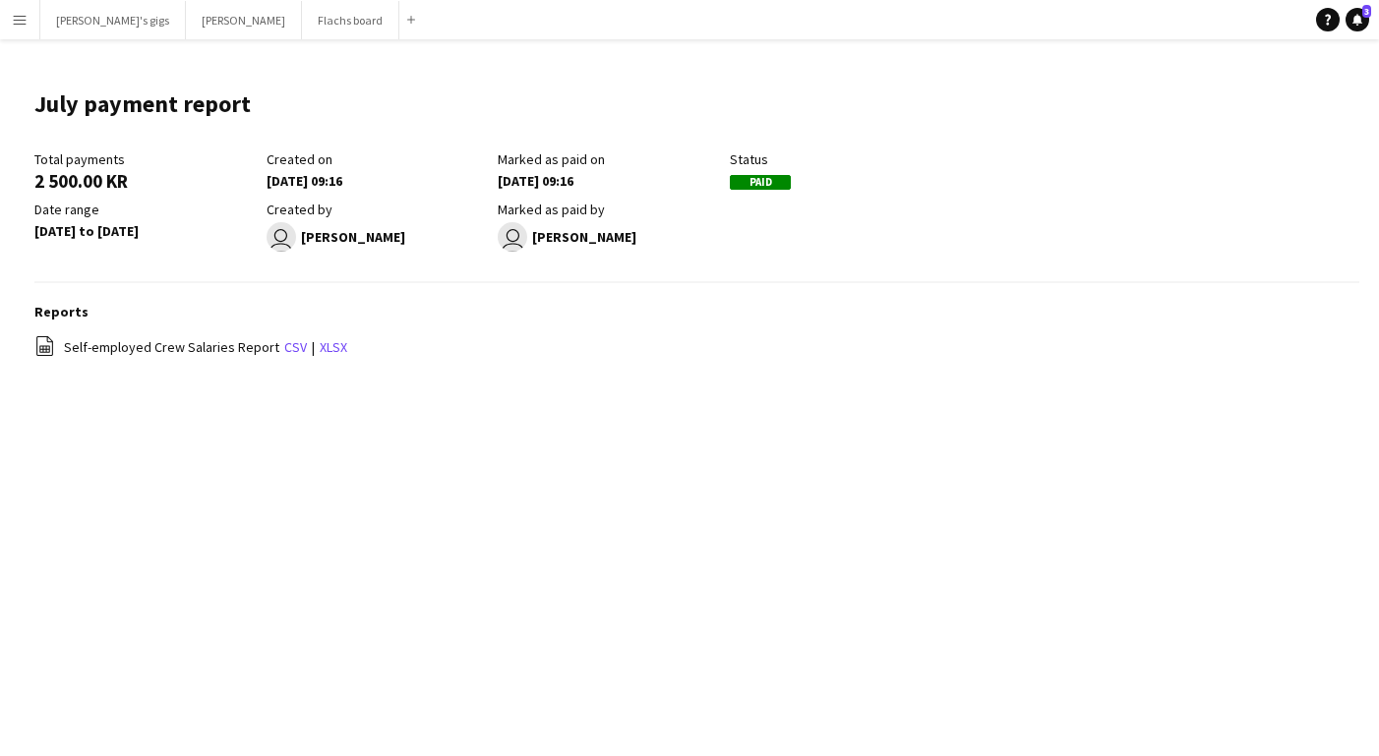
click at [9, 21] on button "Menu" at bounding box center [19, 19] width 39 height 39
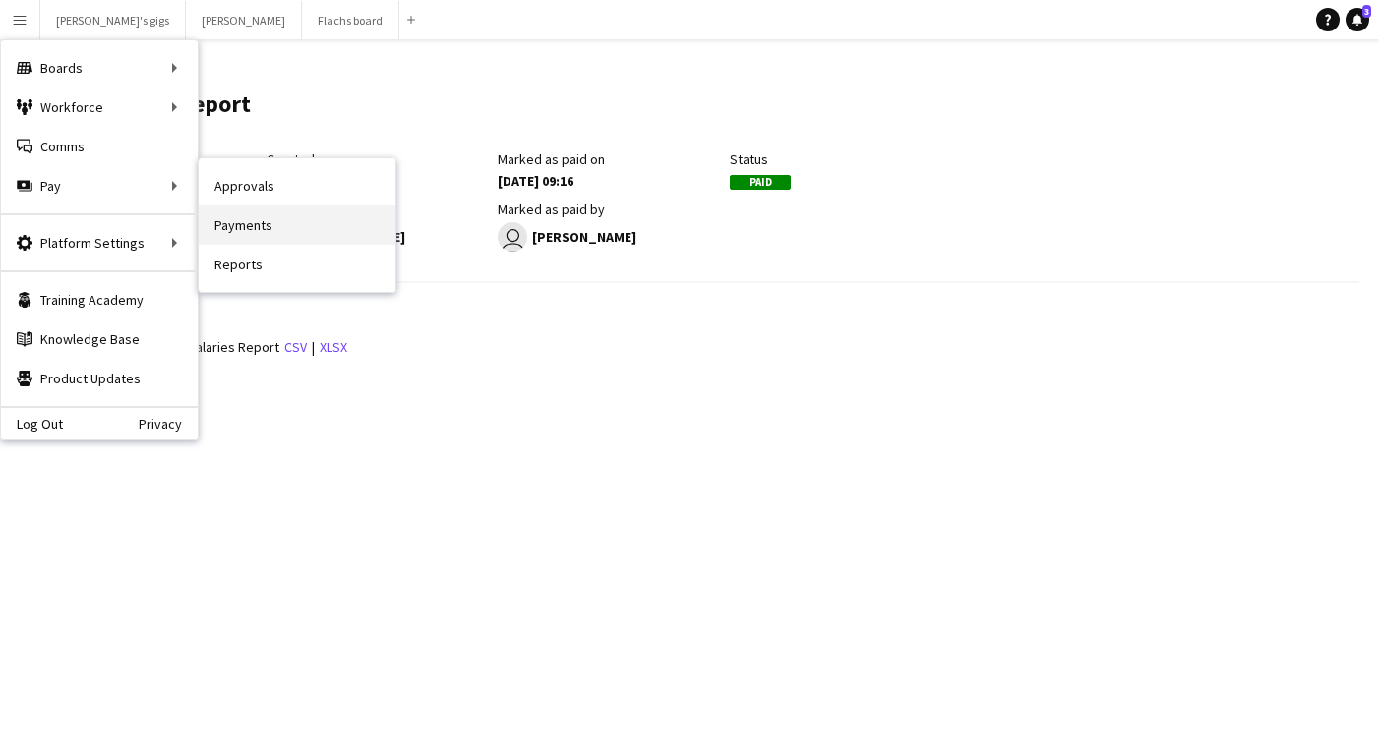
click at [279, 216] on link "Payments" at bounding box center [297, 225] width 197 height 39
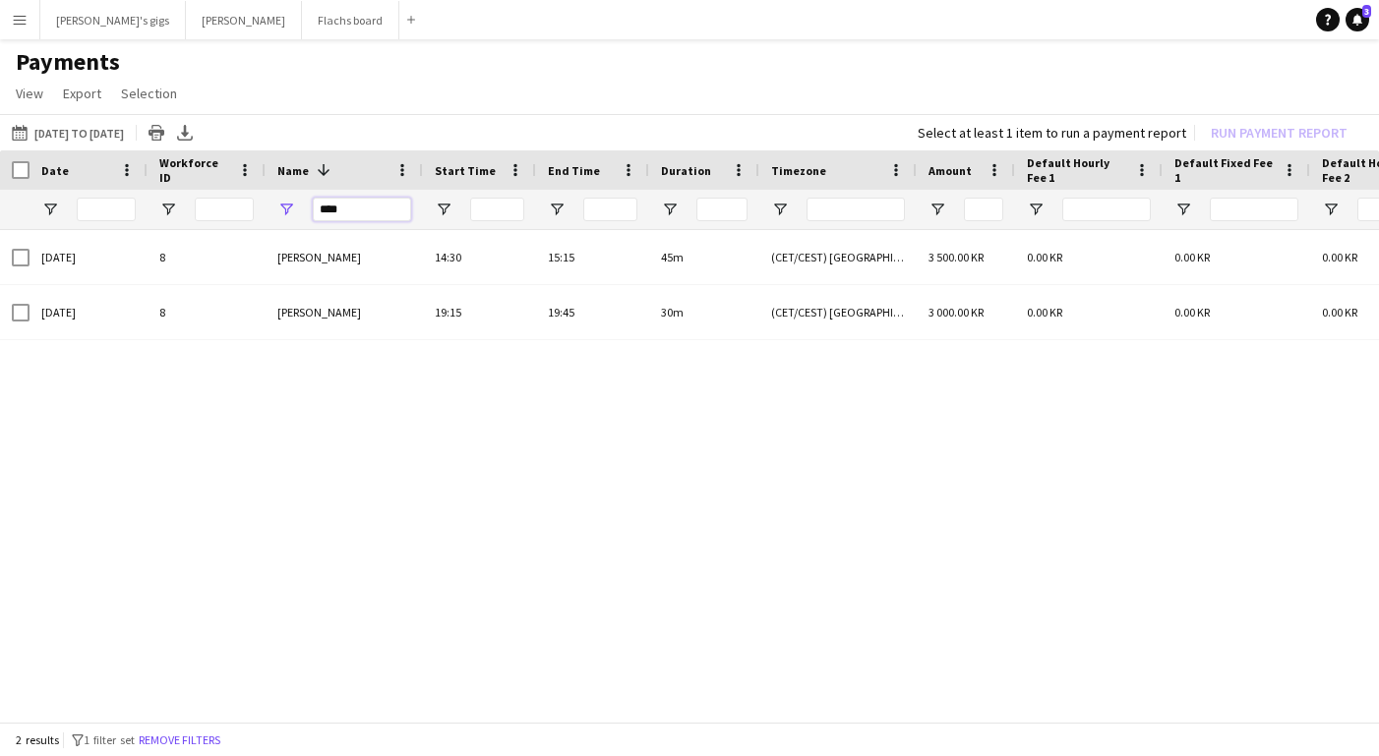
click at [326, 215] on input "****" at bounding box center [362, 210] width 98 height 24
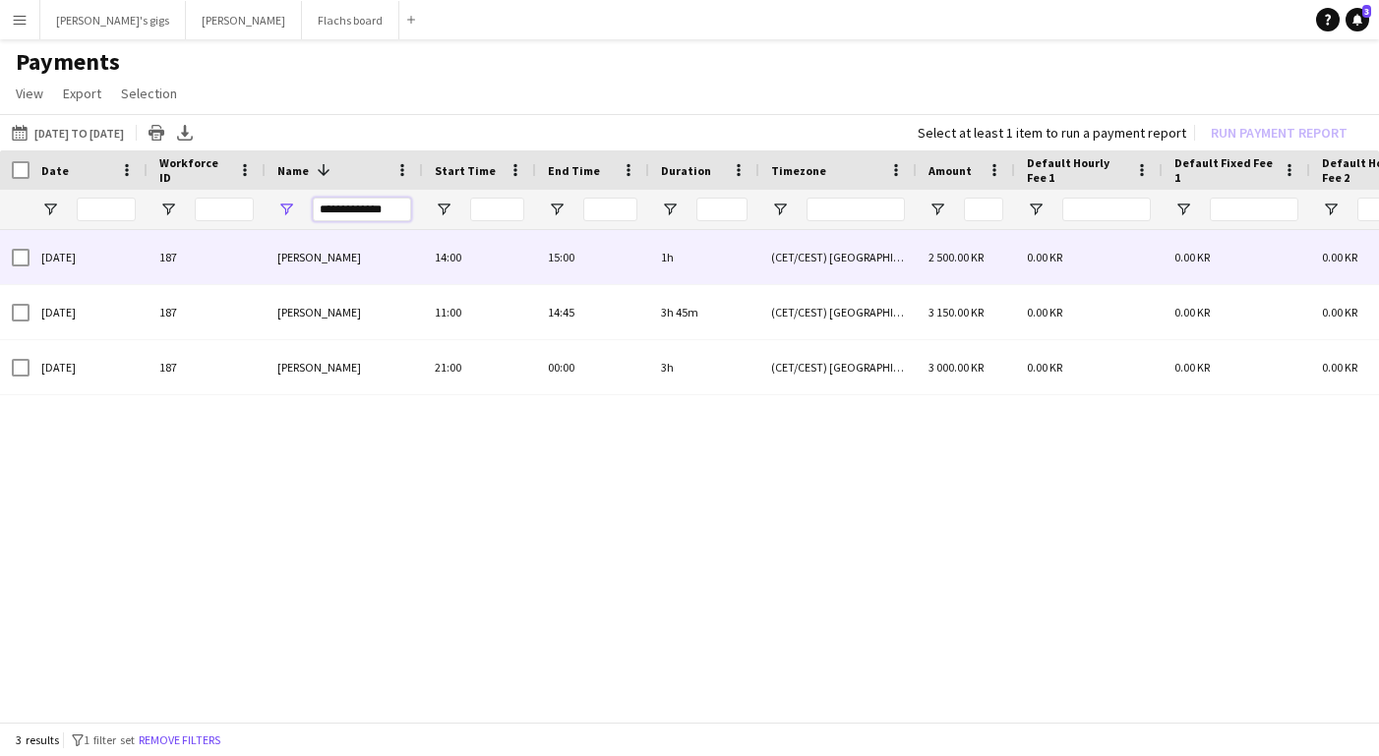
type input "**********"
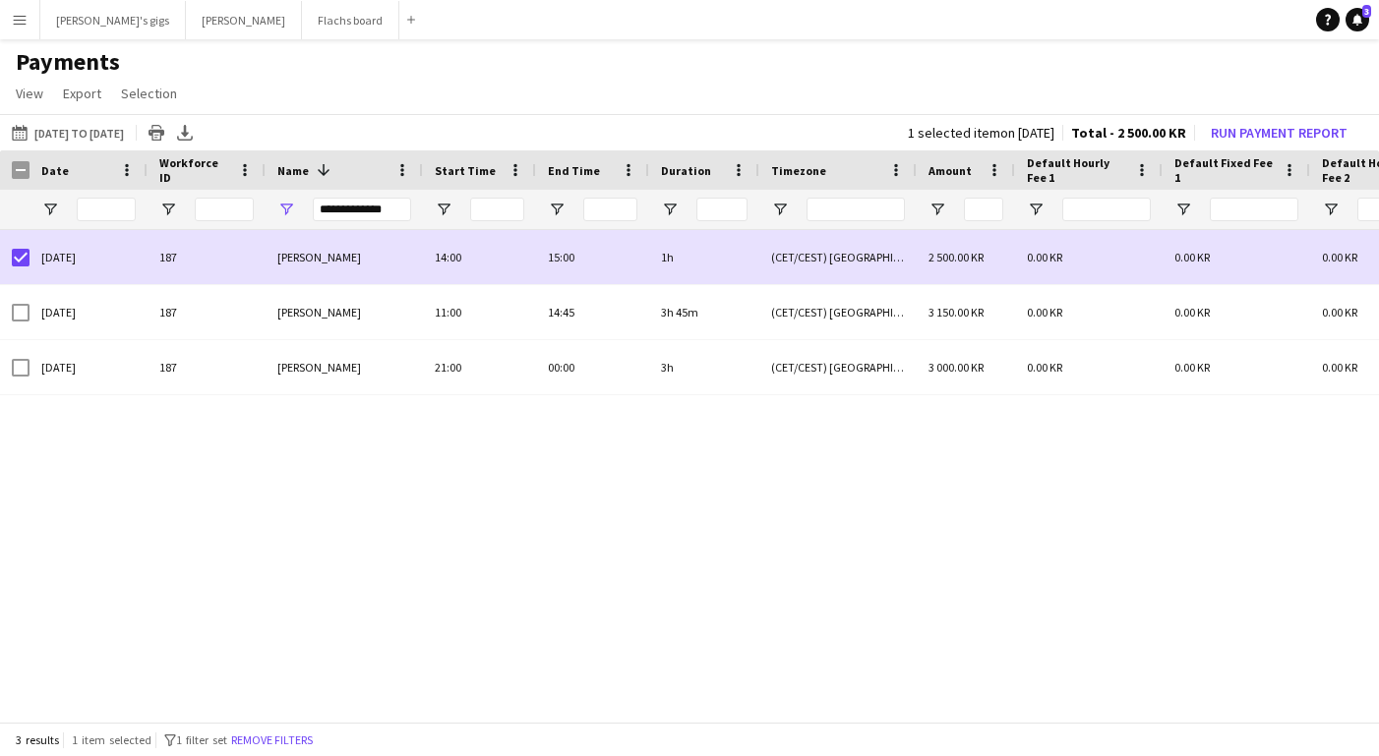
click at [1245, 117] on div "[DATE] to [DATE] [DATE] to [DATE] [DATE] This Week This Month [DATE] Last Week …" at bounding box center [689, 132] width 1379 height 36
click at [1245, 139] on button "Run Payment Report" at bounding box center [1279, 133] width 152 height 26
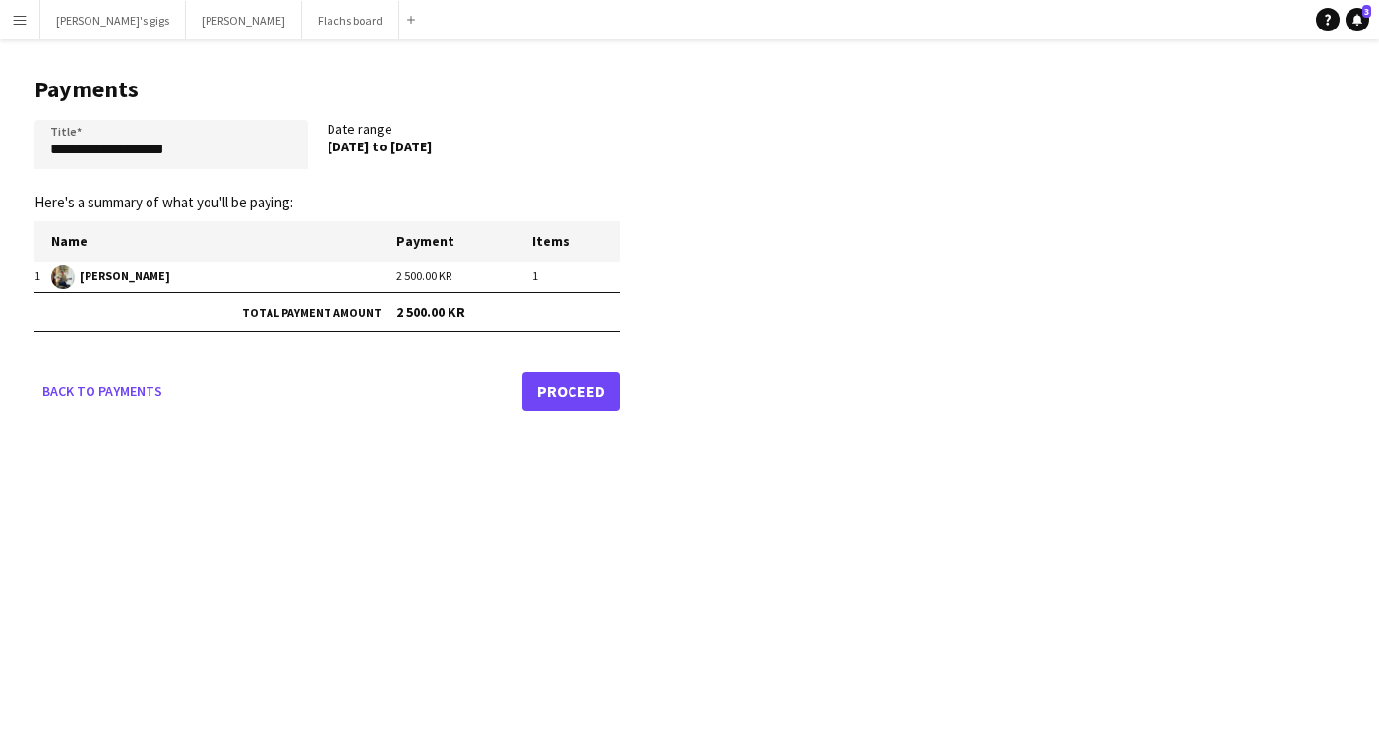
click at [569, 376] on link "Proceed" at bounding box center [570, 391] width 97 height 39
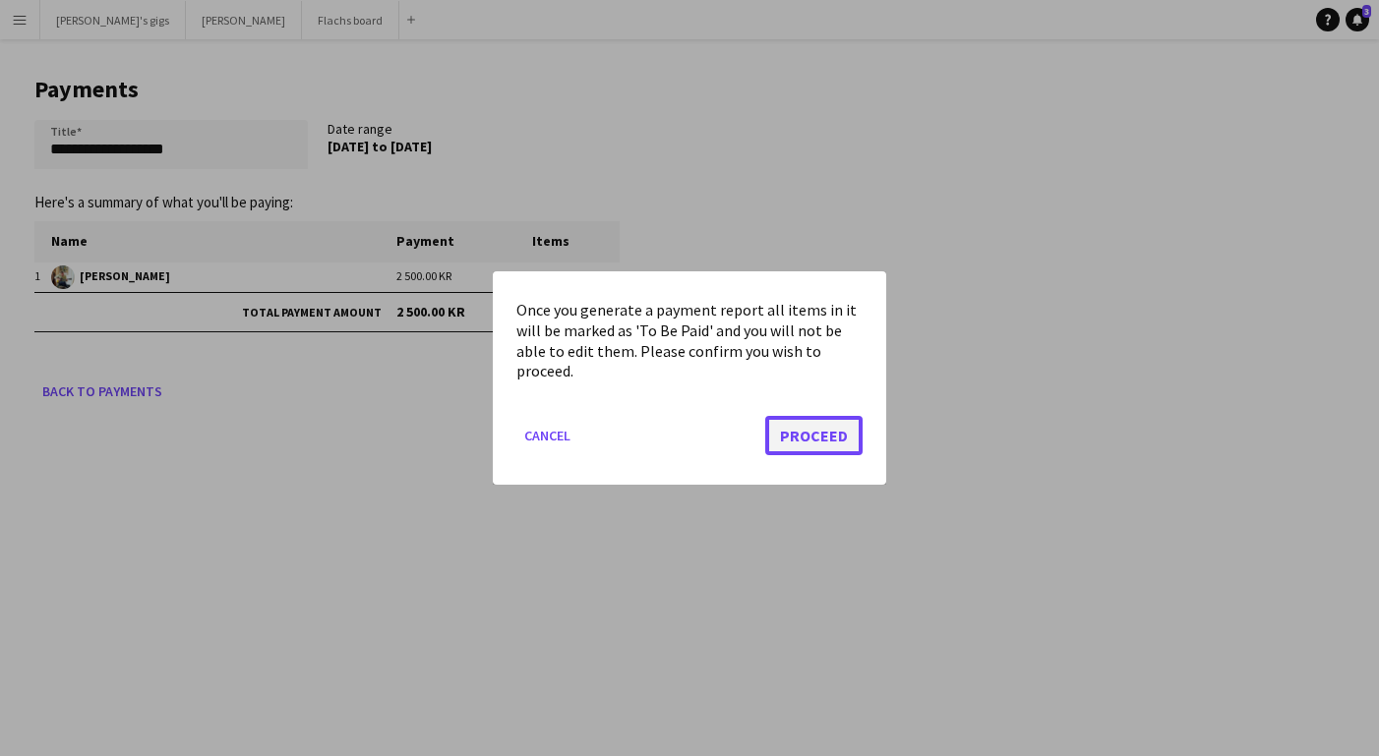
click at [788, 432] on button "Proceed" at bounding box center [813, 435] width 97 height 39
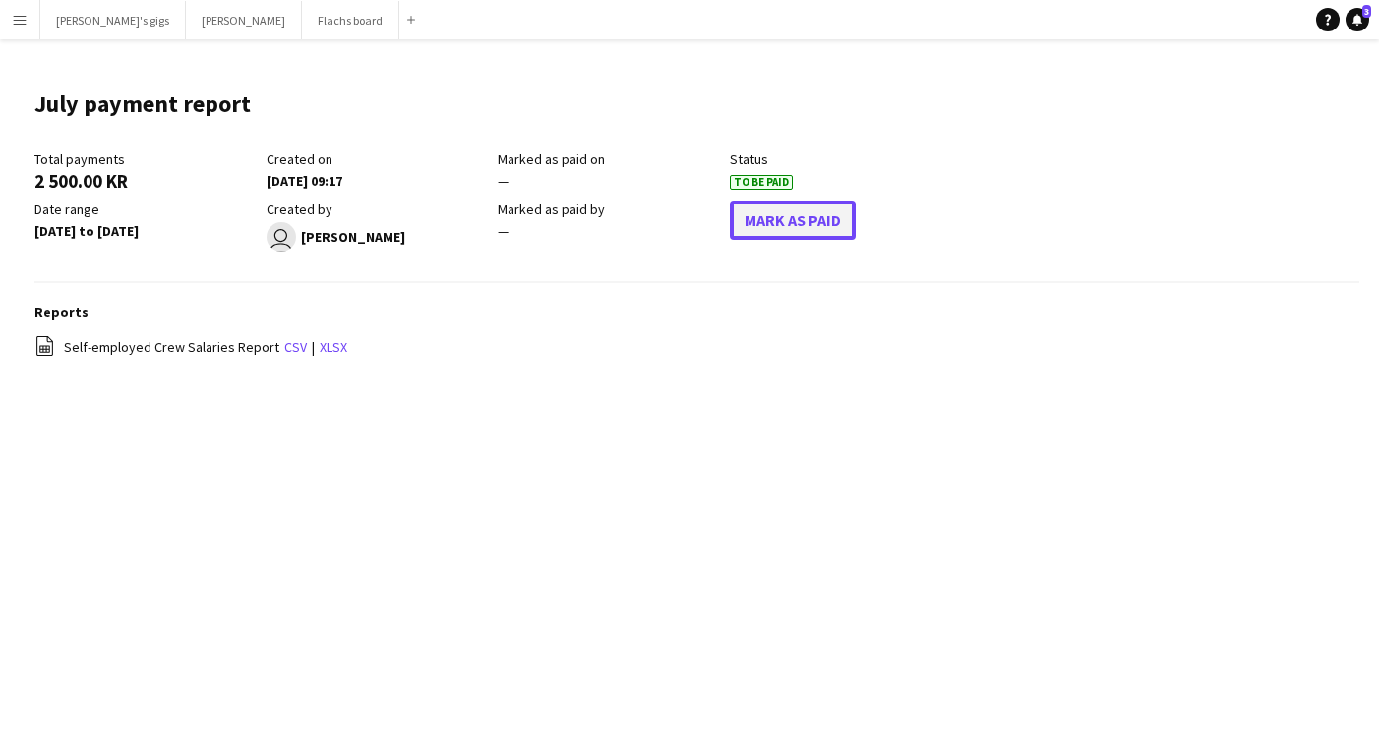
click at [772, 208] on button "Mark As Paid" at bounding box center [793, 220] width 126 height 39
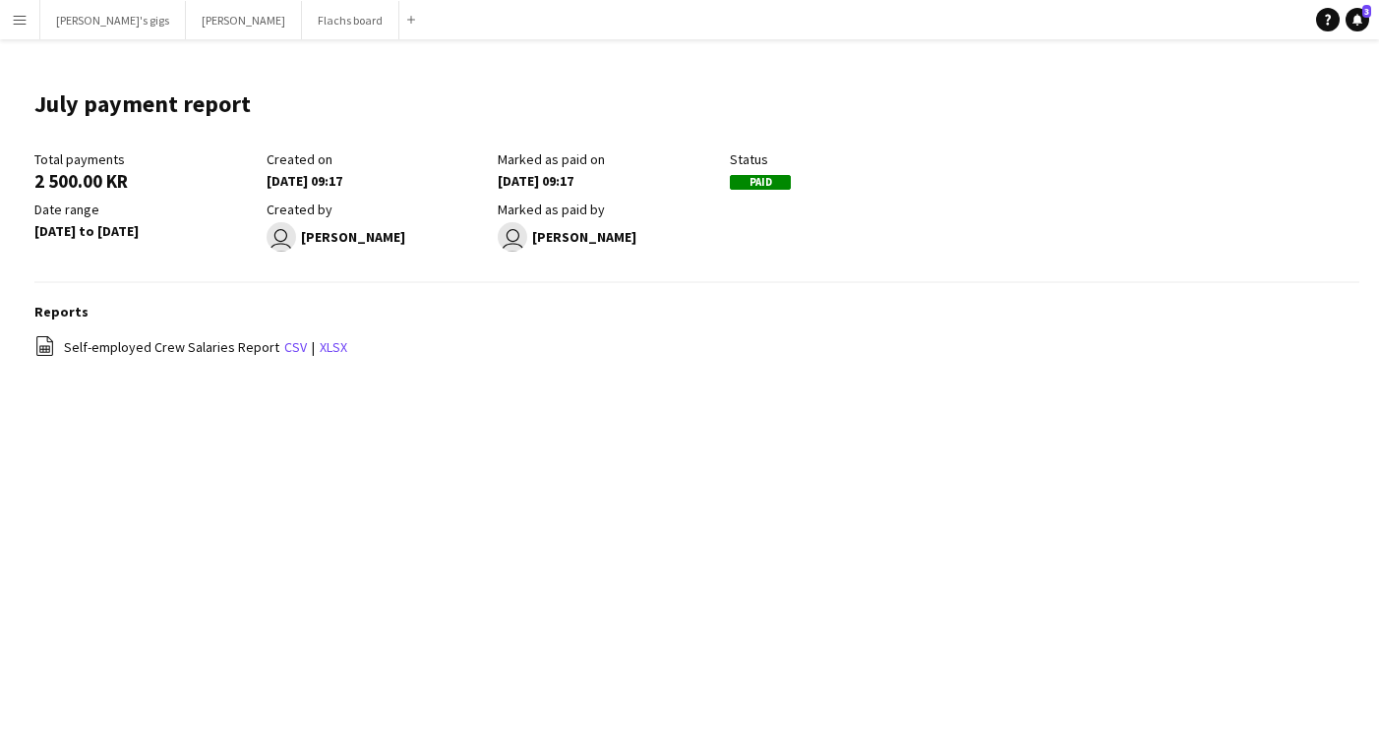
click at [22, 30] on button "Menu" at bounding box center [19, 19] width 39 height 39
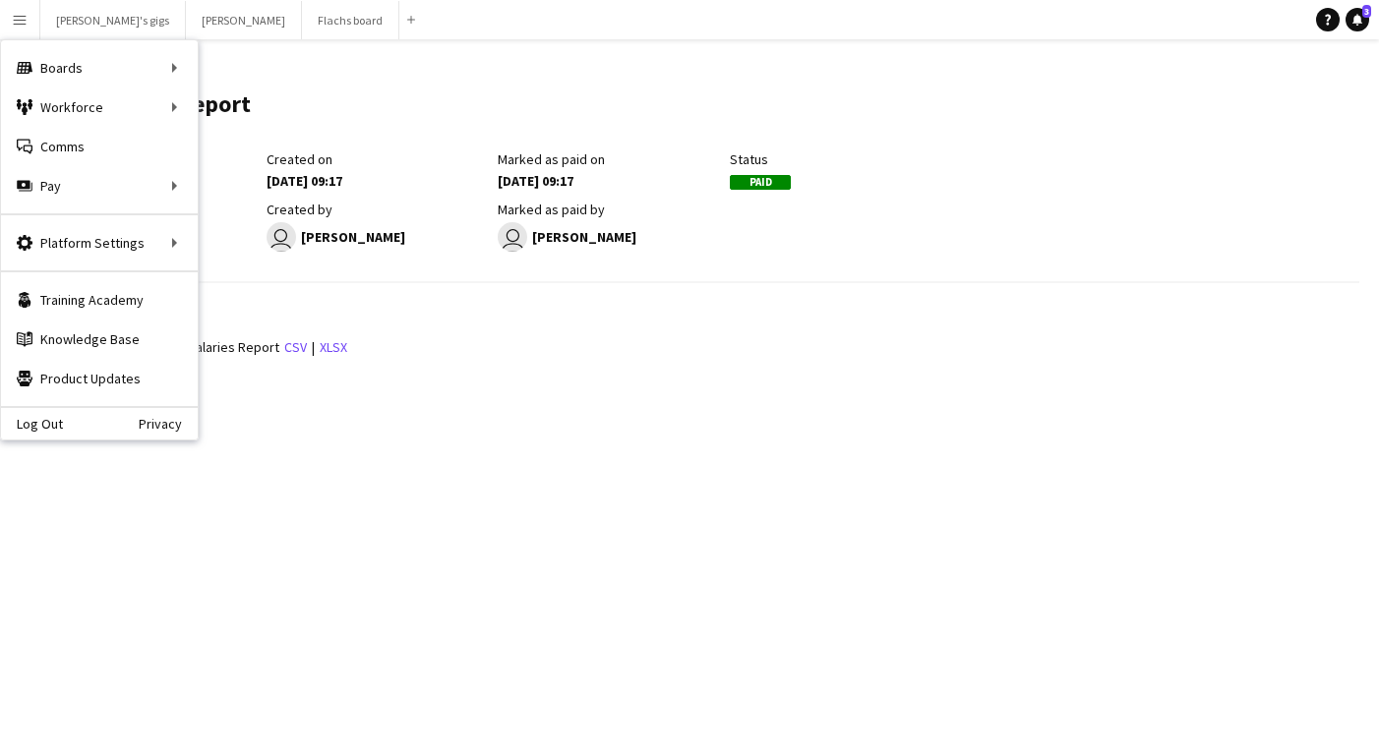
click at [233, 220] on div "Date range [DATE] to [DATE]" at bounding box center [150, 226] width 232 height 51
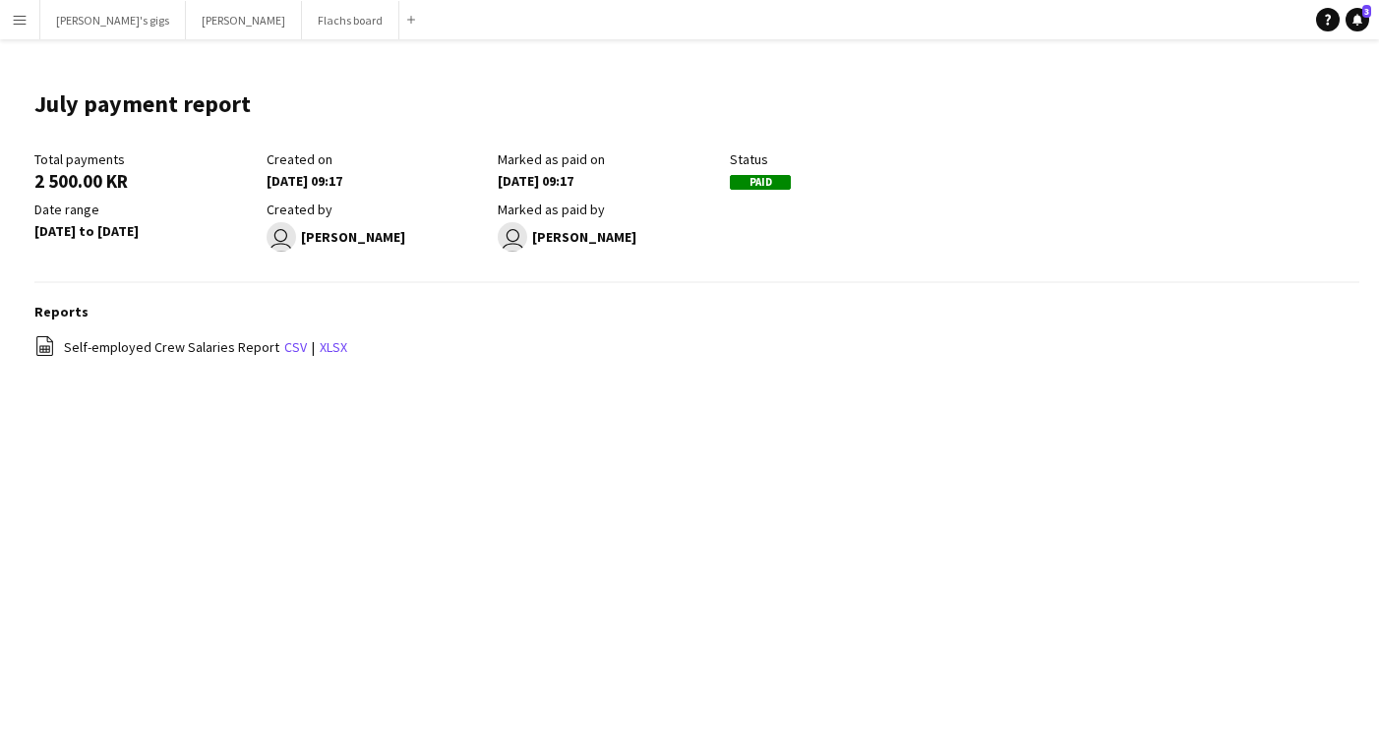
click at [19, 22] on app-icon "Menu" at bounding box center [20, 20] width 16 height 16
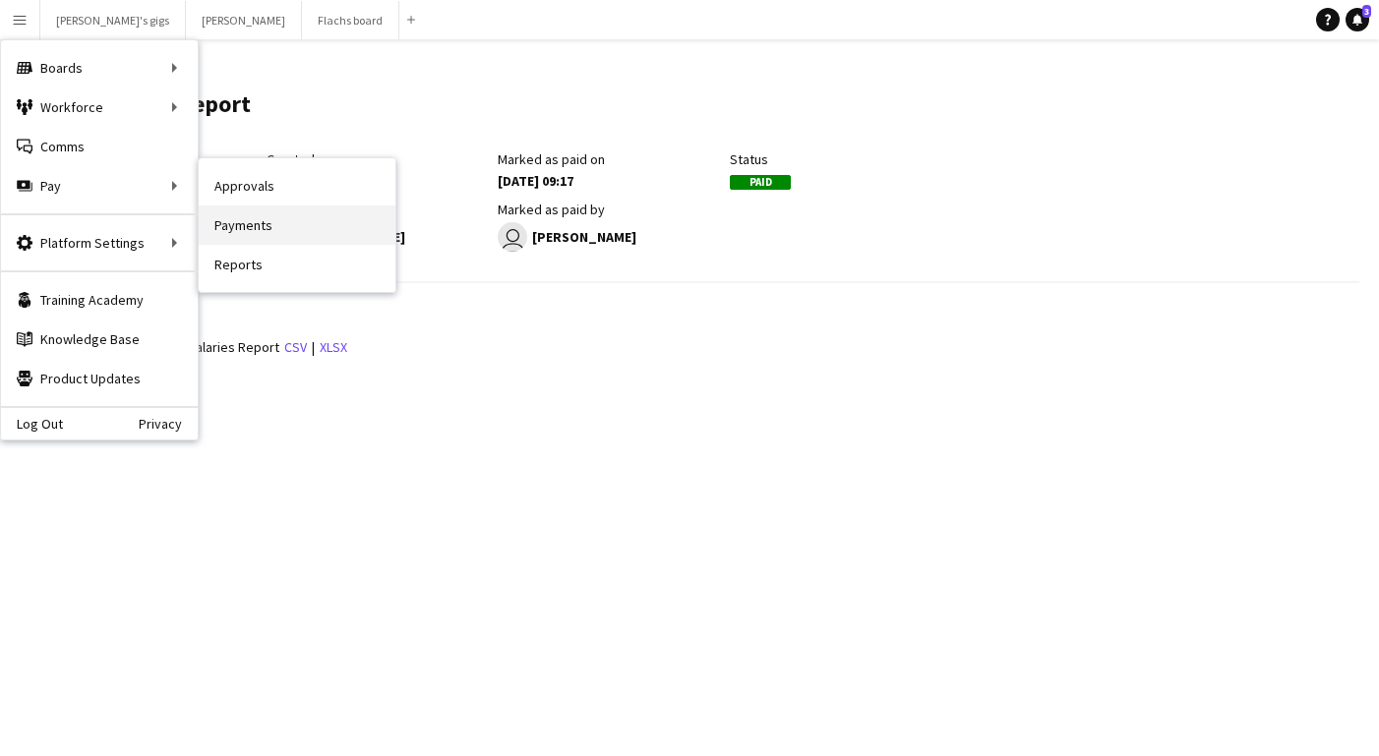
click at [245, 215] on link "Payments" at bounding box center [297, 225] width 197 height 39
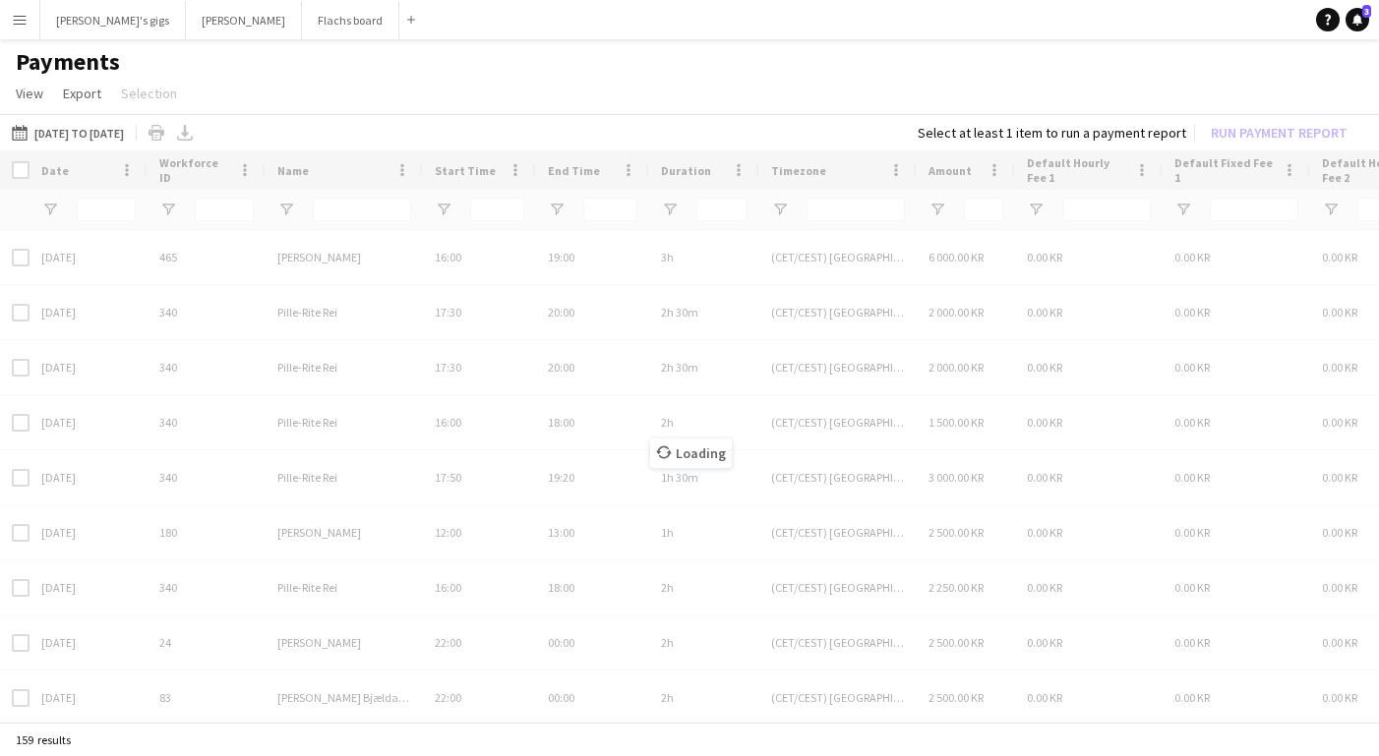
type input "**********"
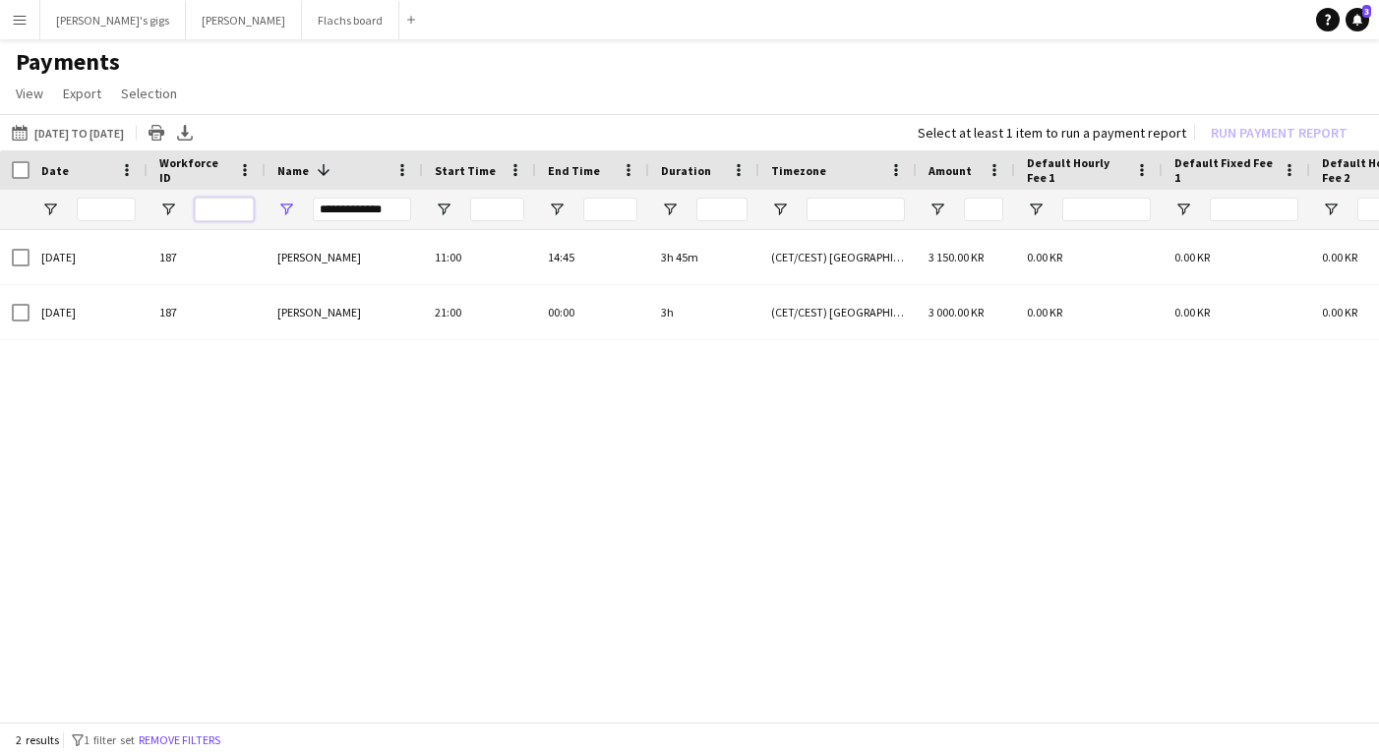
click at [234, 211] on input "Workforce ID Filter Input" at bounding box center [224, 210] width 59 height 24
click at [349, 210] on input "**********" at bounding box center [362, 210] width 98 height 24
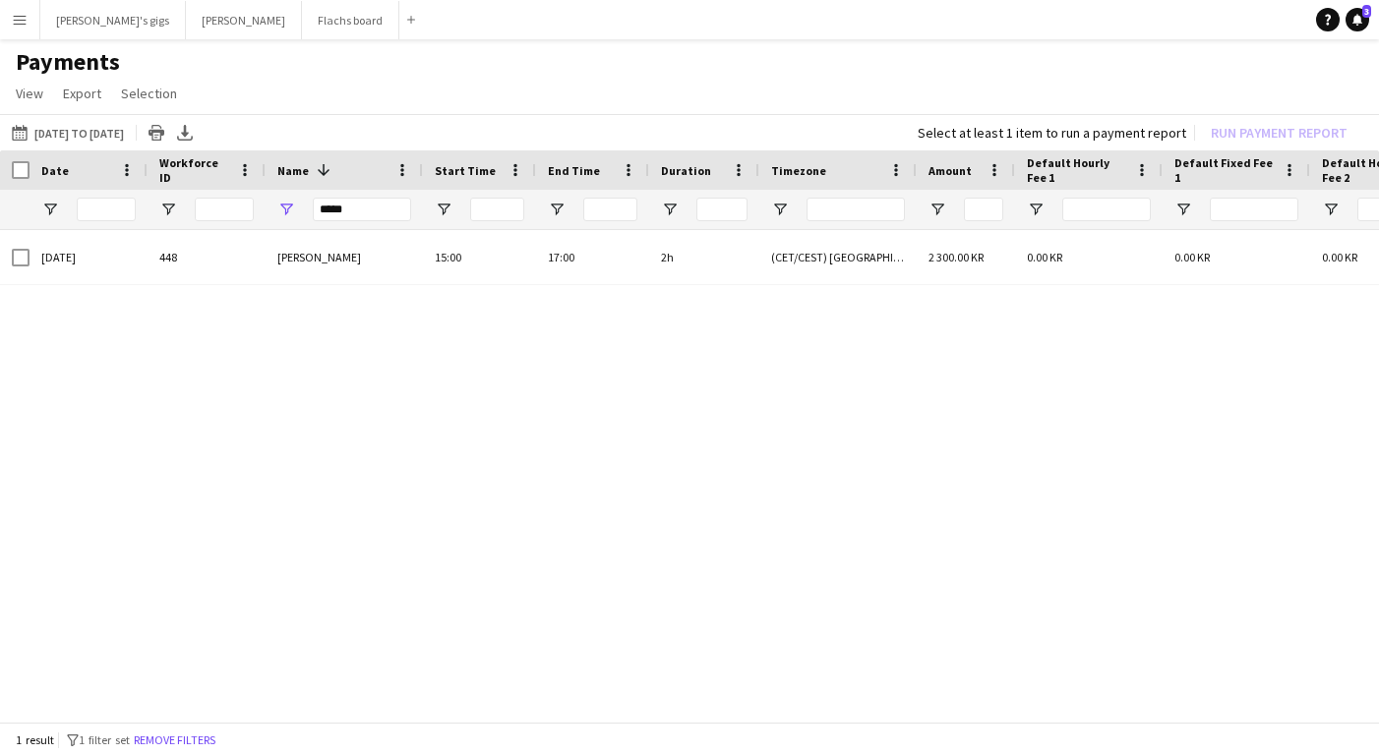
type input "*****"
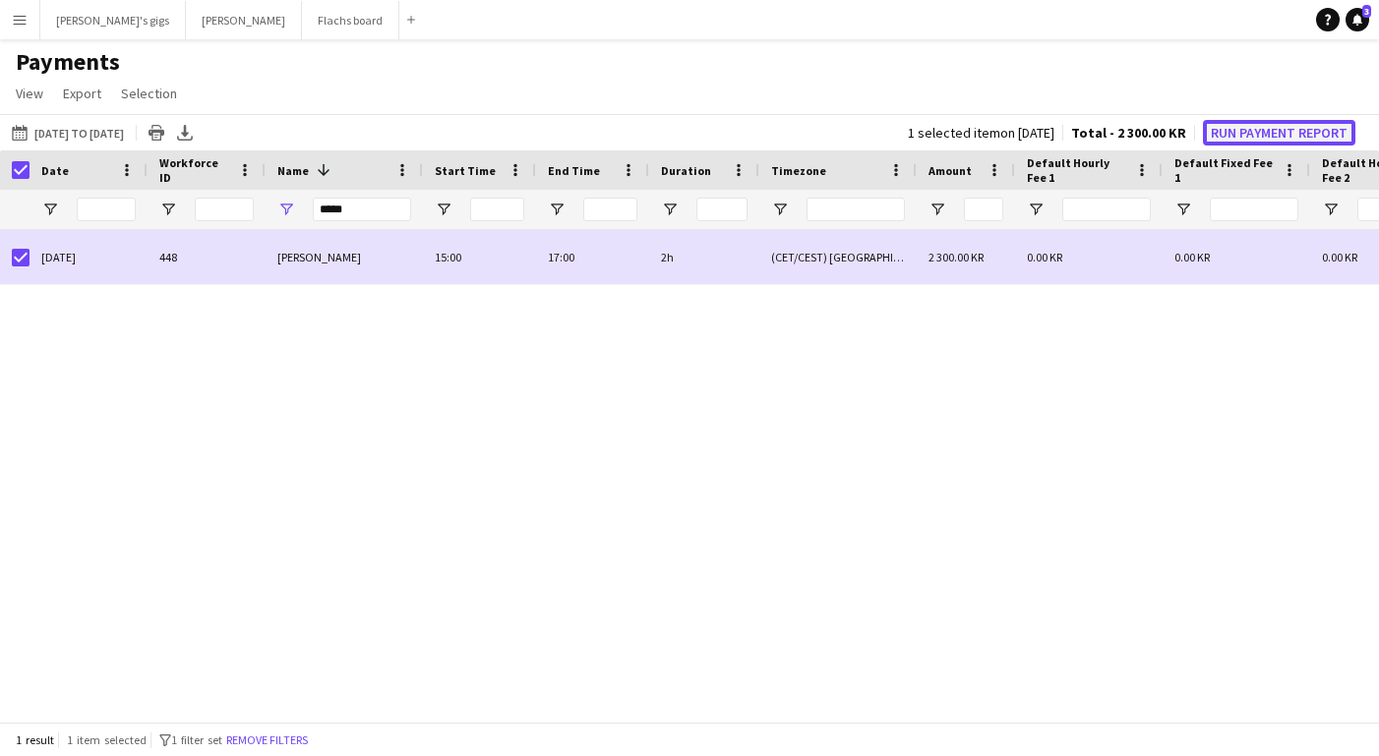
click at [1230, 144] on button "Run Payment Report" at bounding box center [1279, 133] width 152 height 26
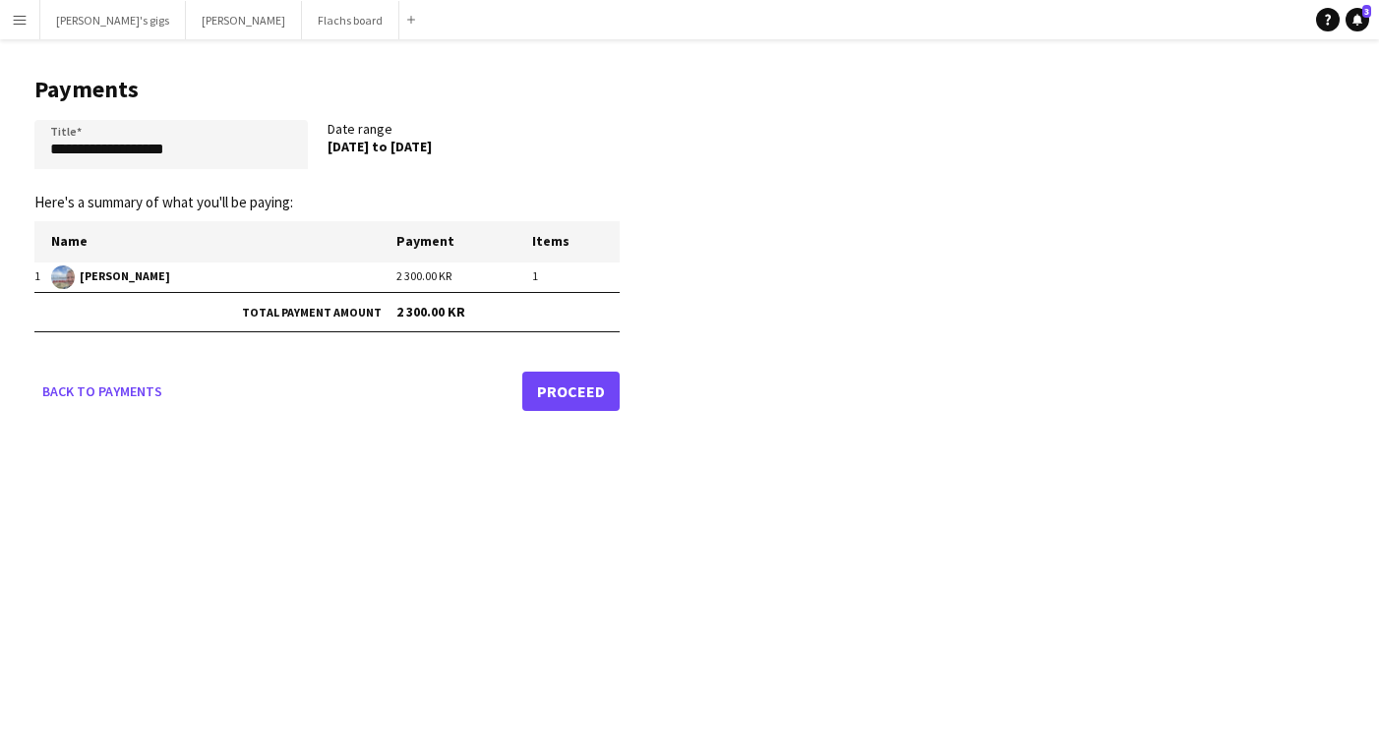
click at [555, 389] on link "Proceed" at bounding box center [570, 391] width 97 height 39
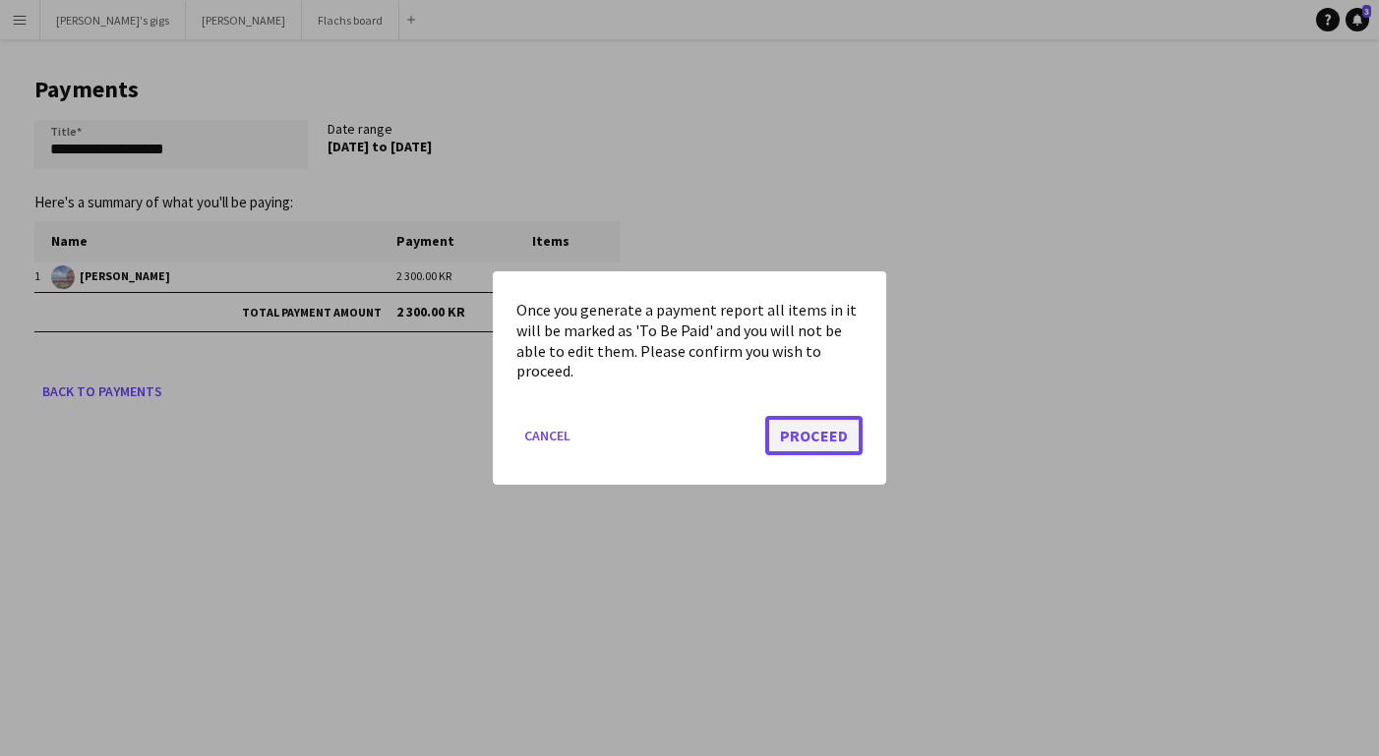
click at [837, 427] on button "Proceed" at bounding box center [813, 435] width 97 height 39
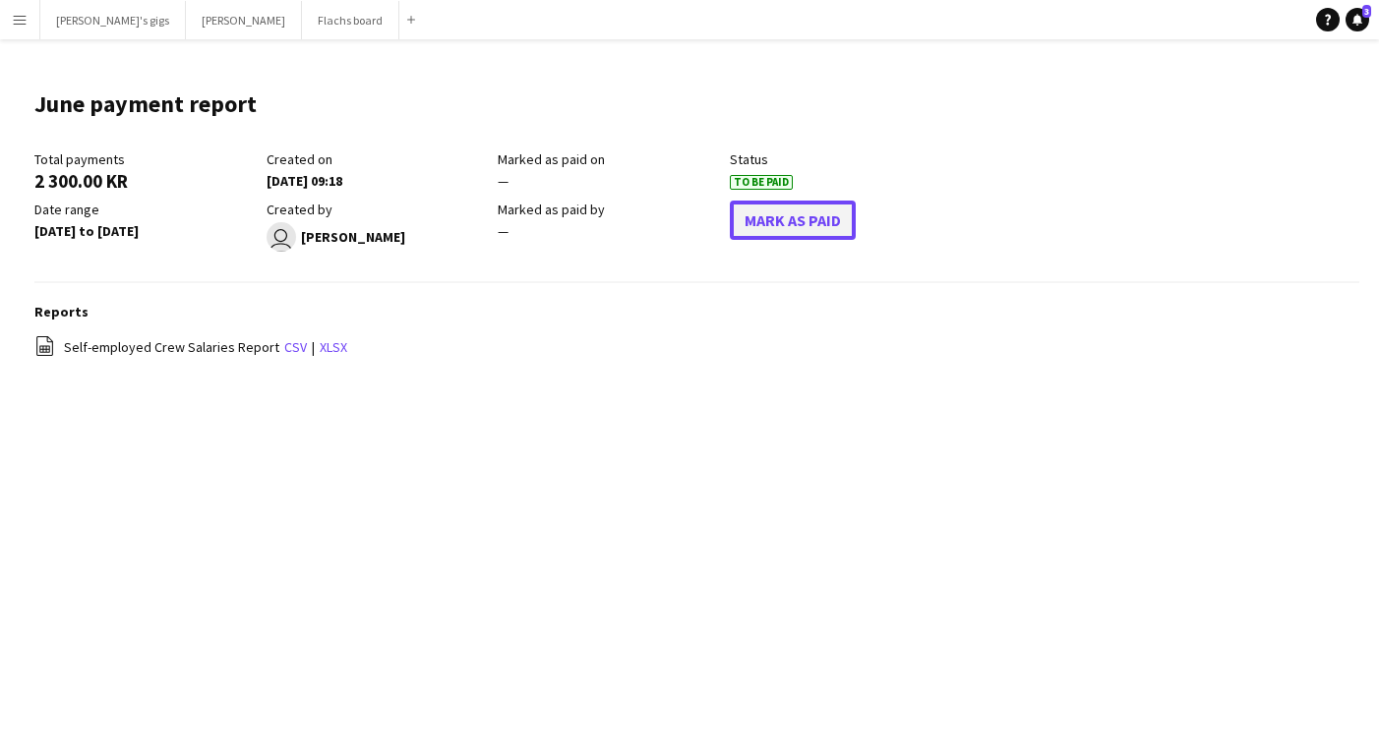
click at [811, 208] on button "Mark As Paid" at bounding box center [793, 220] width 126 height 39
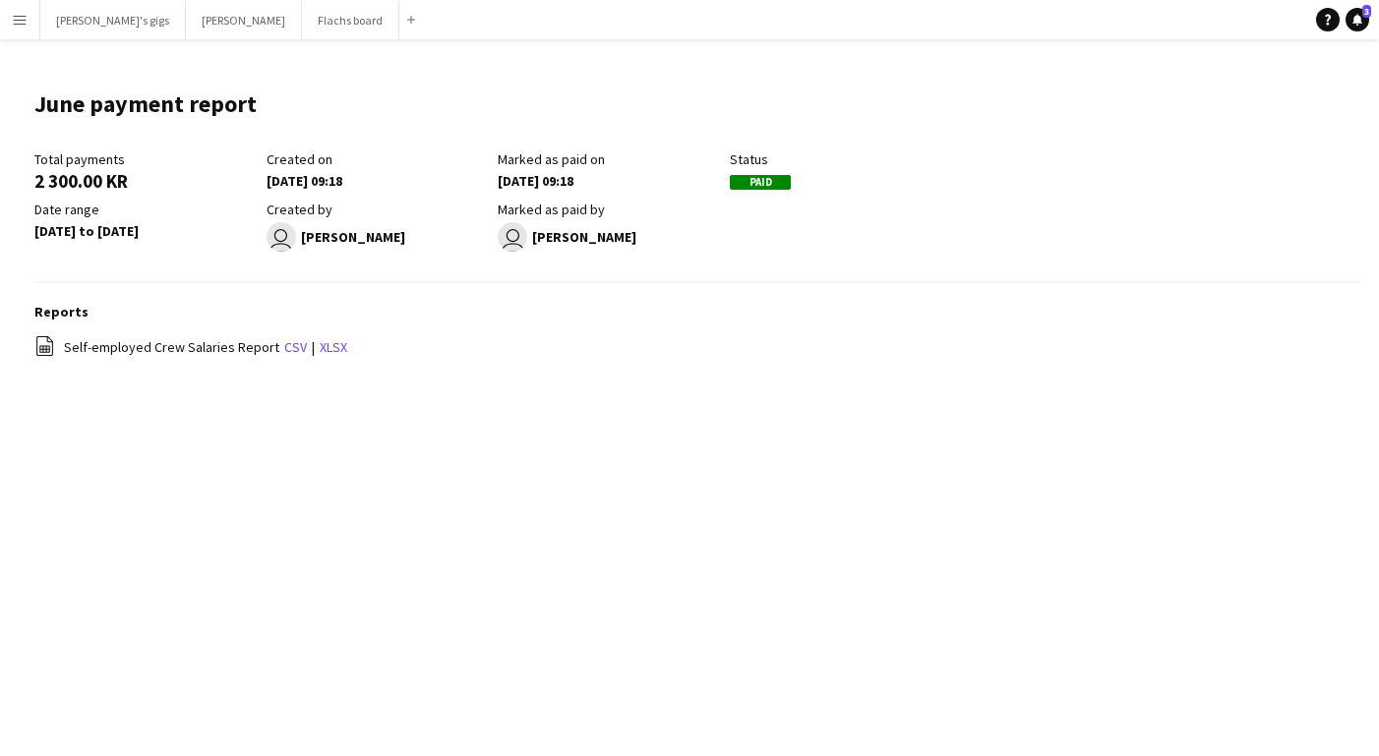
click at [10, 27] on button "Menu" at bounding box center [19, 19] width 39 height 39
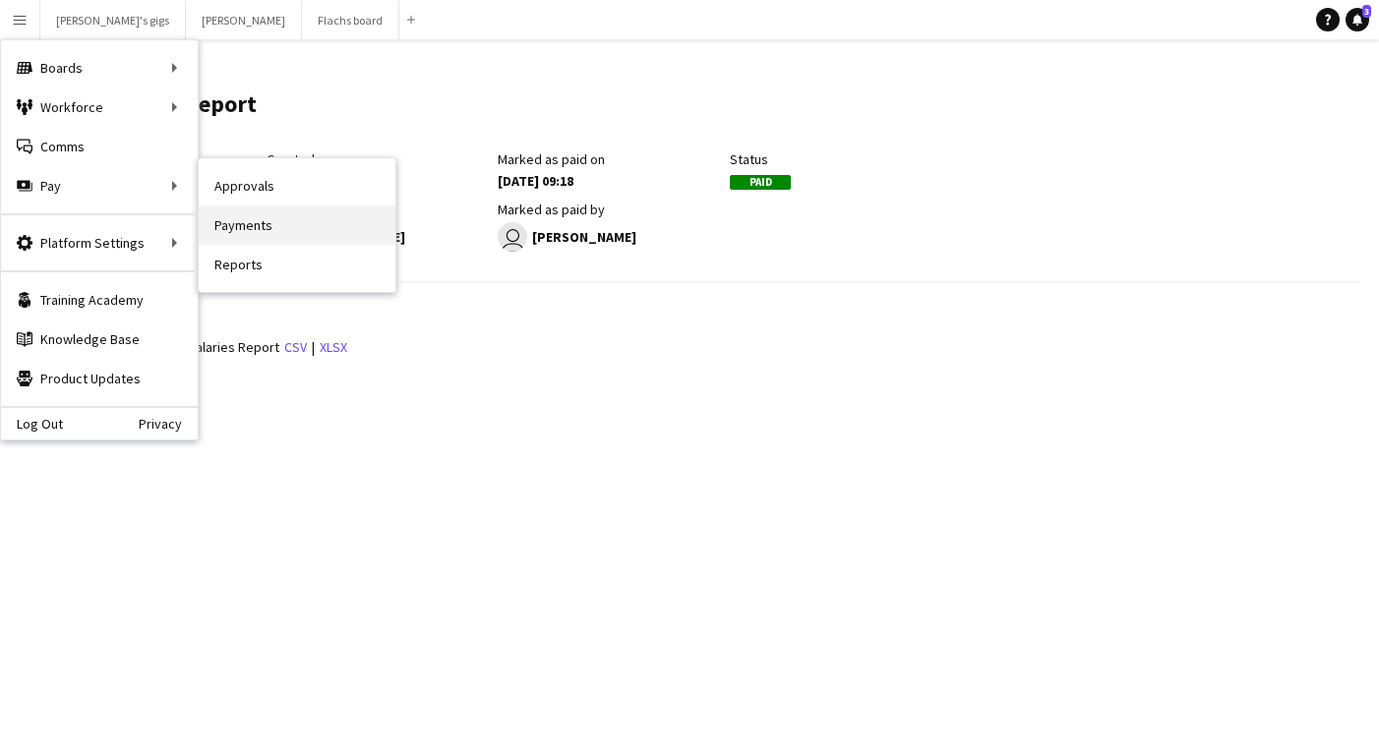
click at [257, 215] on link "Payments" at bounding box center [297, 225] width 197 height 39
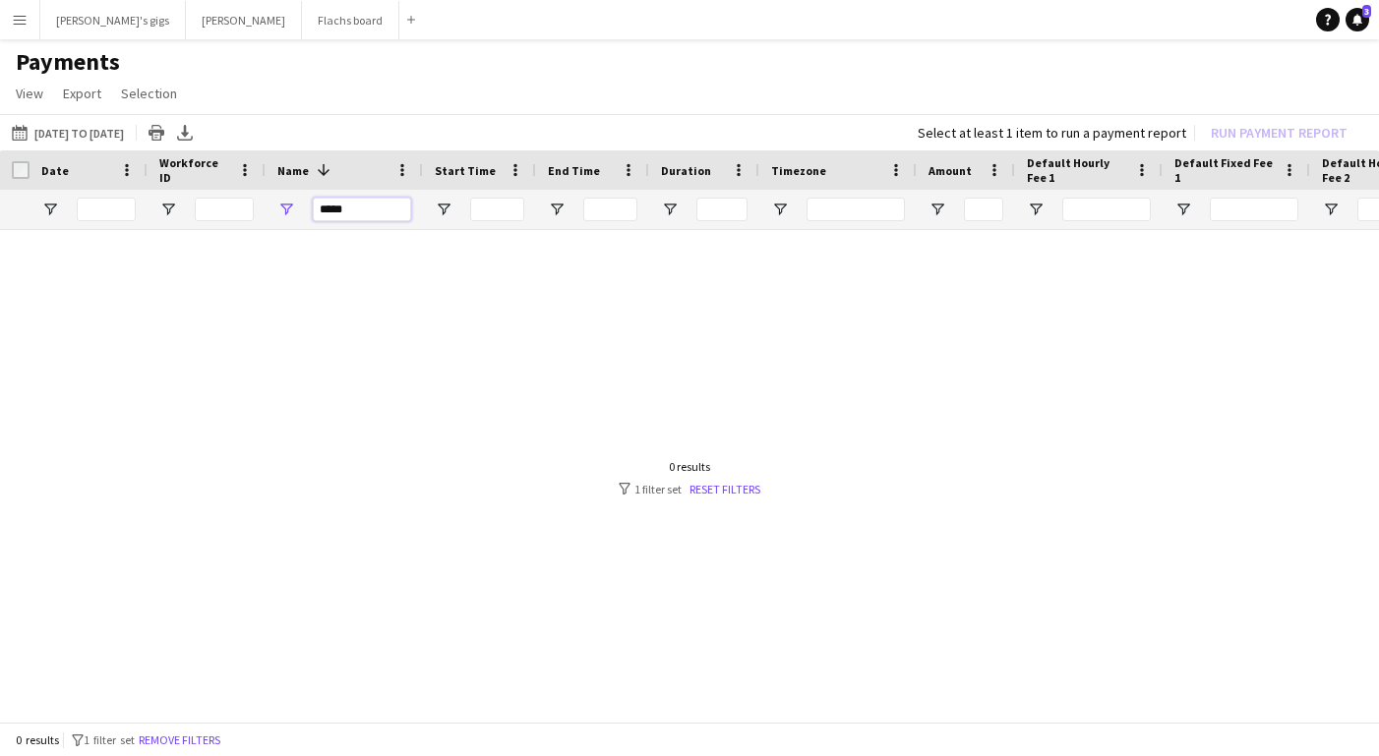
click at [348, 208] on input "*****" at bounding box center [362, 210] width 98 height 24
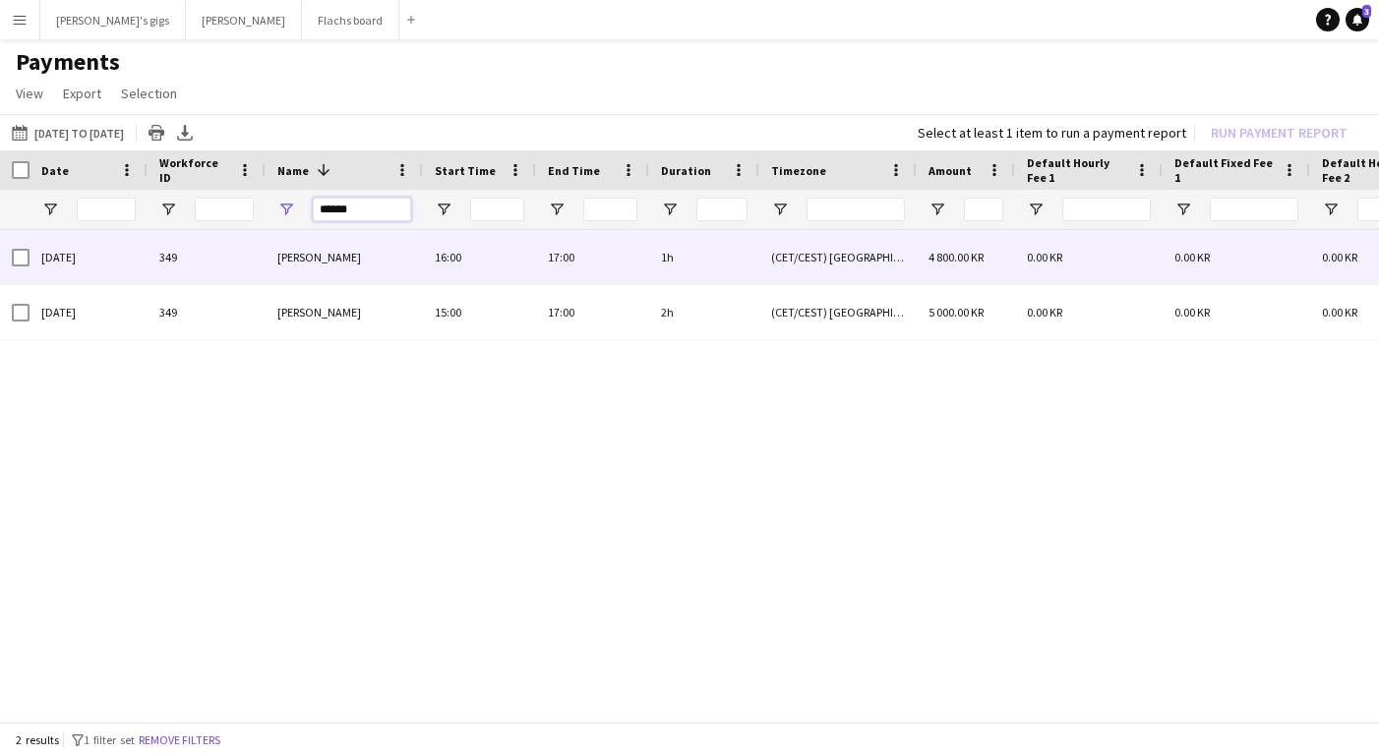
type input "******"
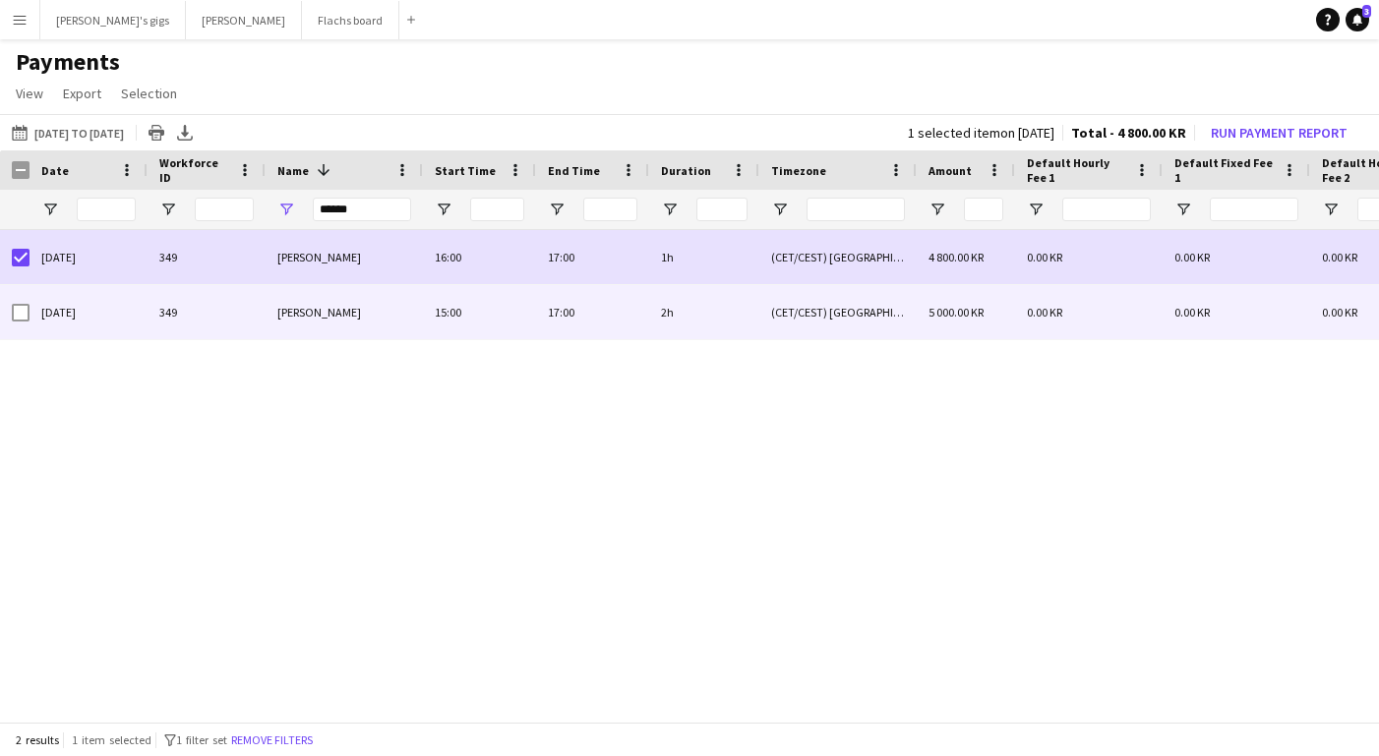
click at [20, 323] on div at bounding box center [21, 312] width 18 height 55
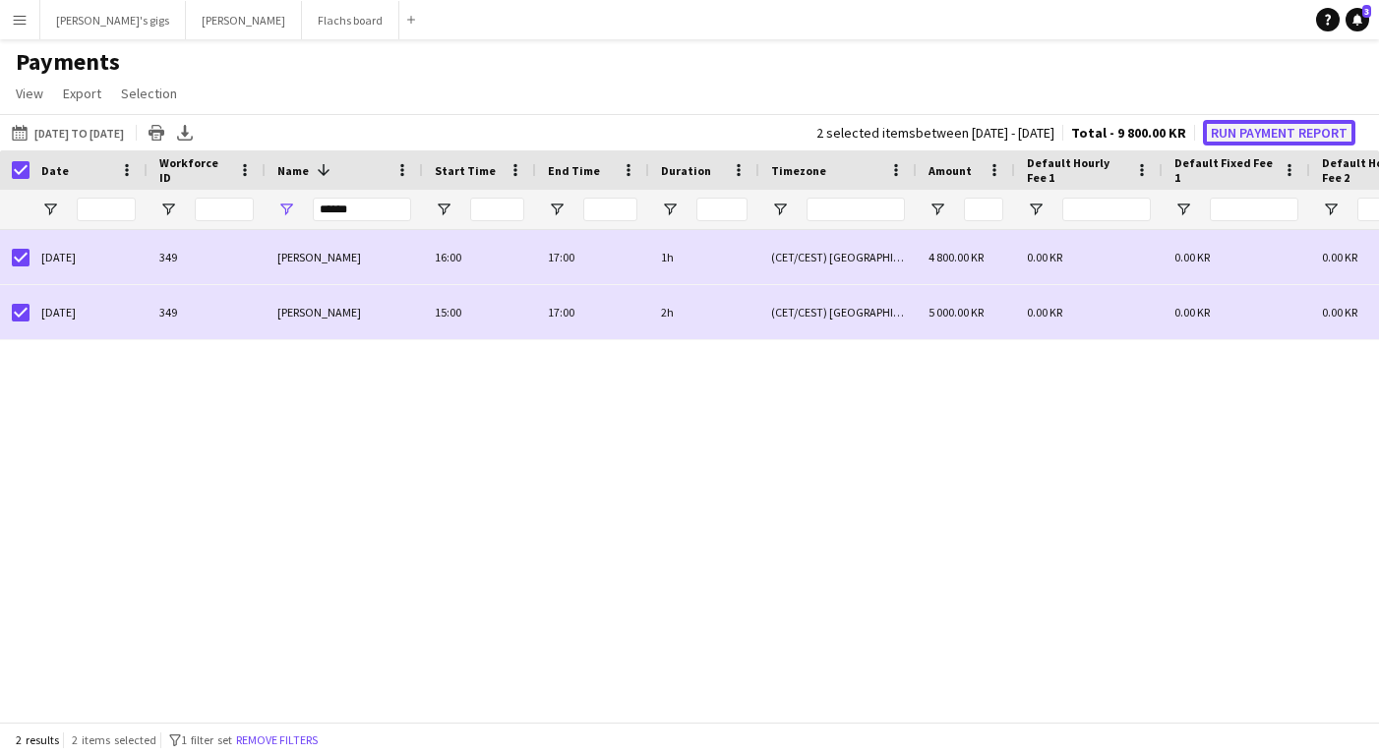
click at [1299, 134] on button "Run Payment Report" at bounding box center [1279, 133] width 152 height 26
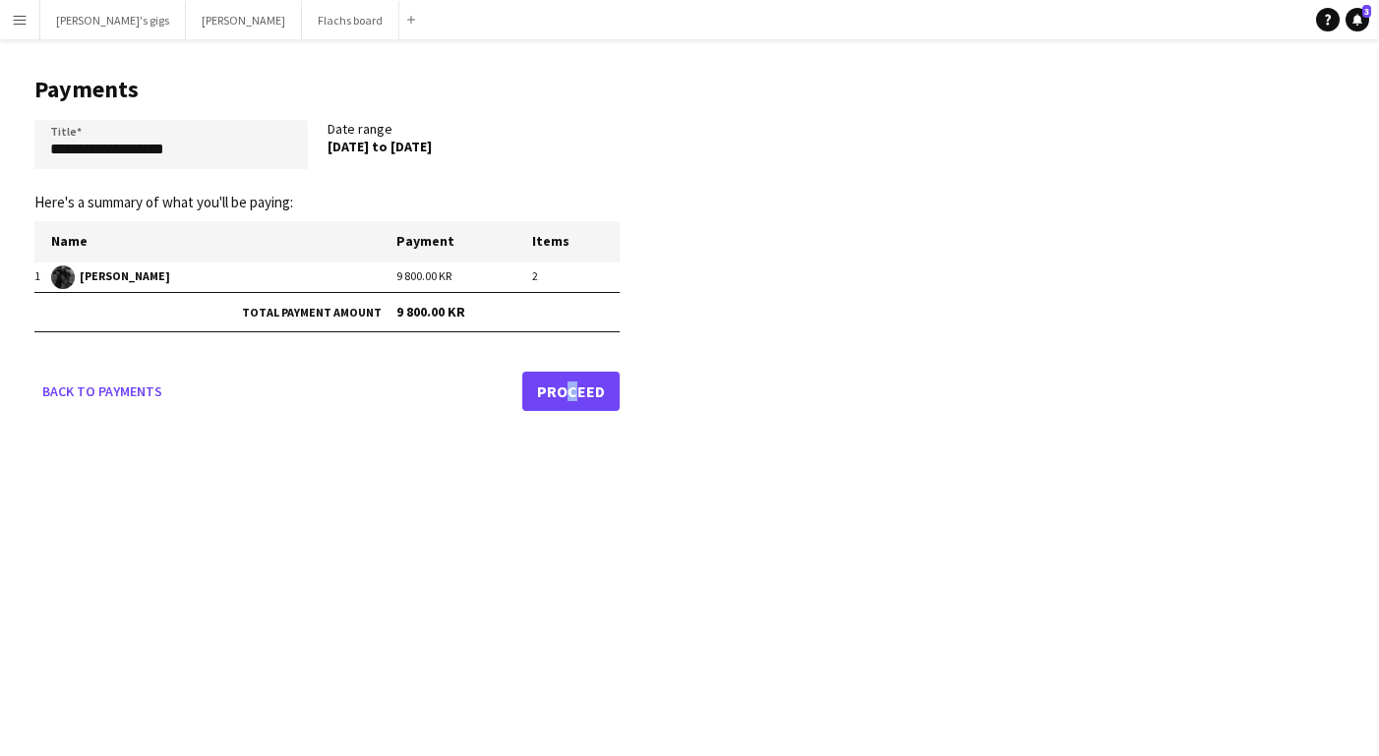
click at [563, 386] on link "Proceed" at bounding box center [570, 391] width 97 height 39
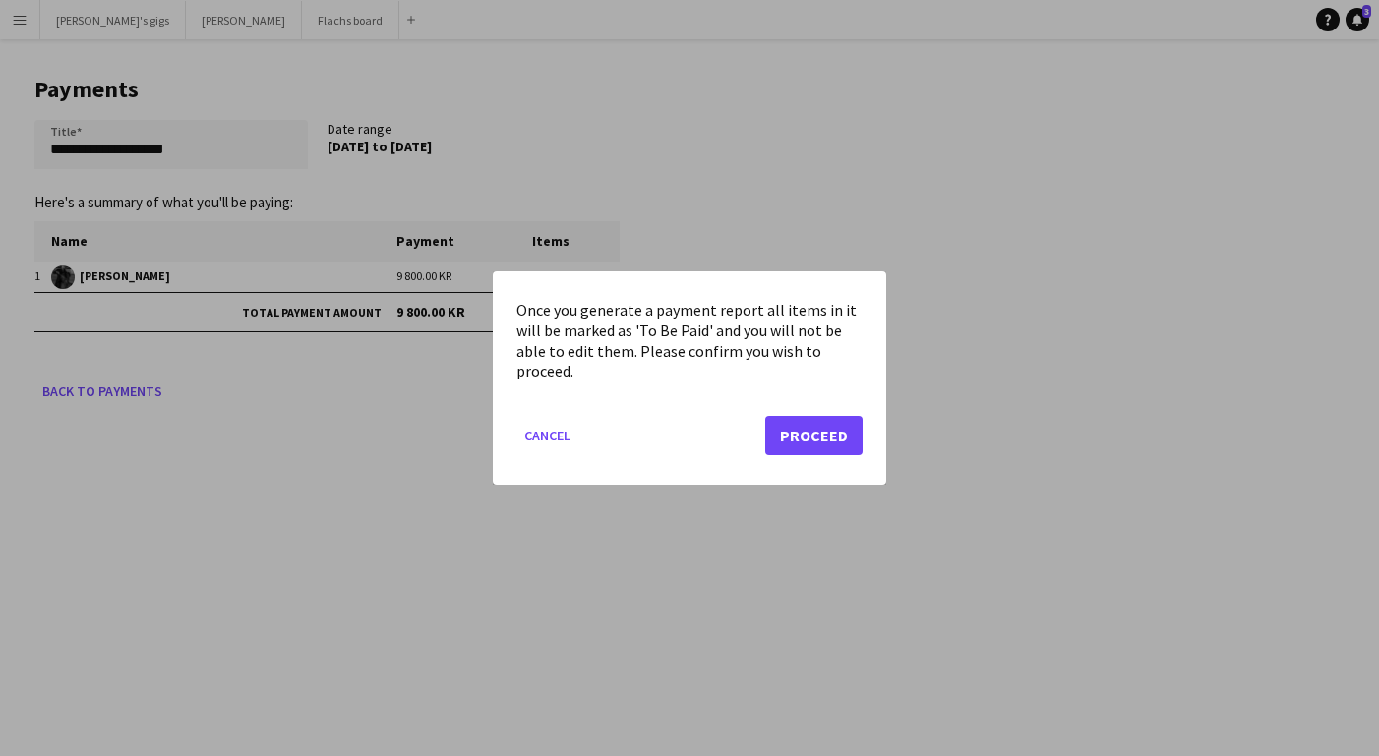
click at [868, 443] on div "Once you generate a payment report all items in it will be marked as 'To Be Pai…" at bounding box center [689, 377] width 393 height 213
click at [838, 437] on button "Proceed" at bounding box center [813, 435] width 97 height 39
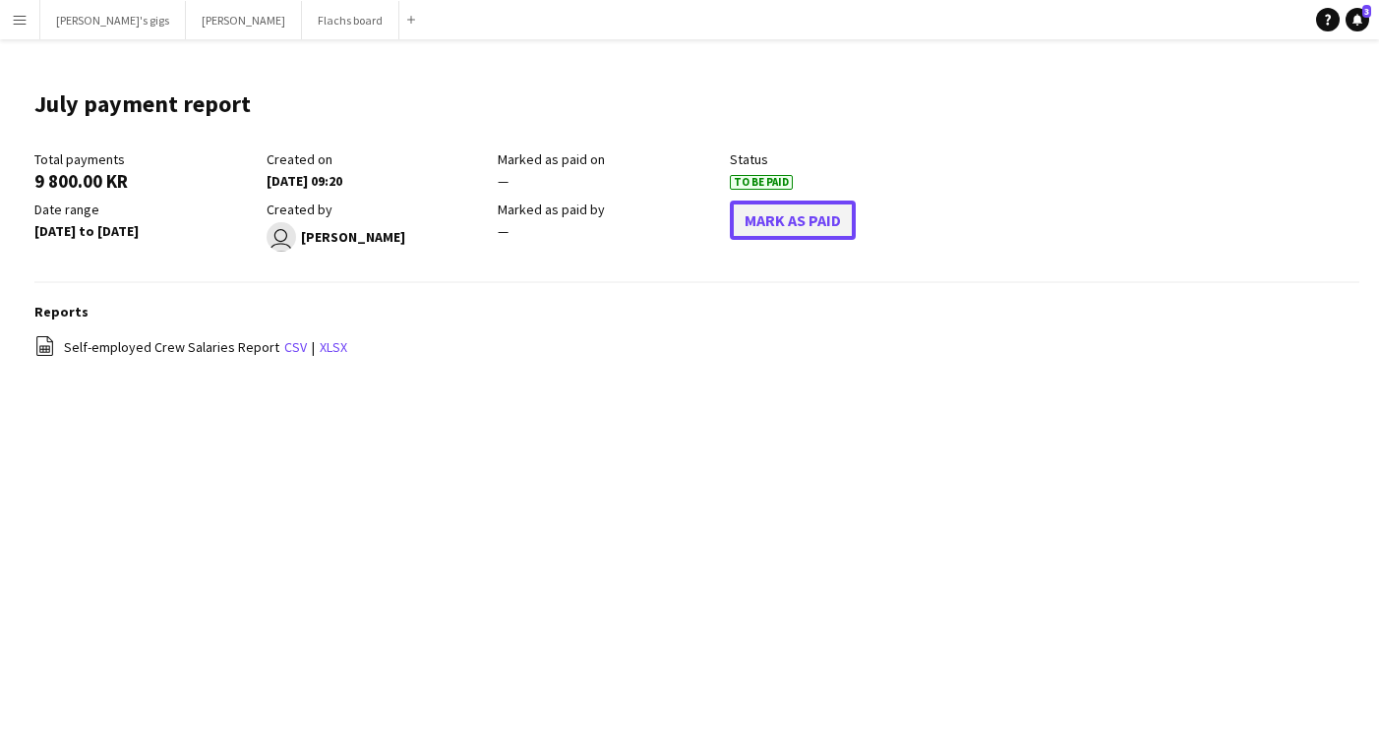
click at [827, 223] on button "Mark As Paid" at bounding box center [793, 220] width 126 height 39
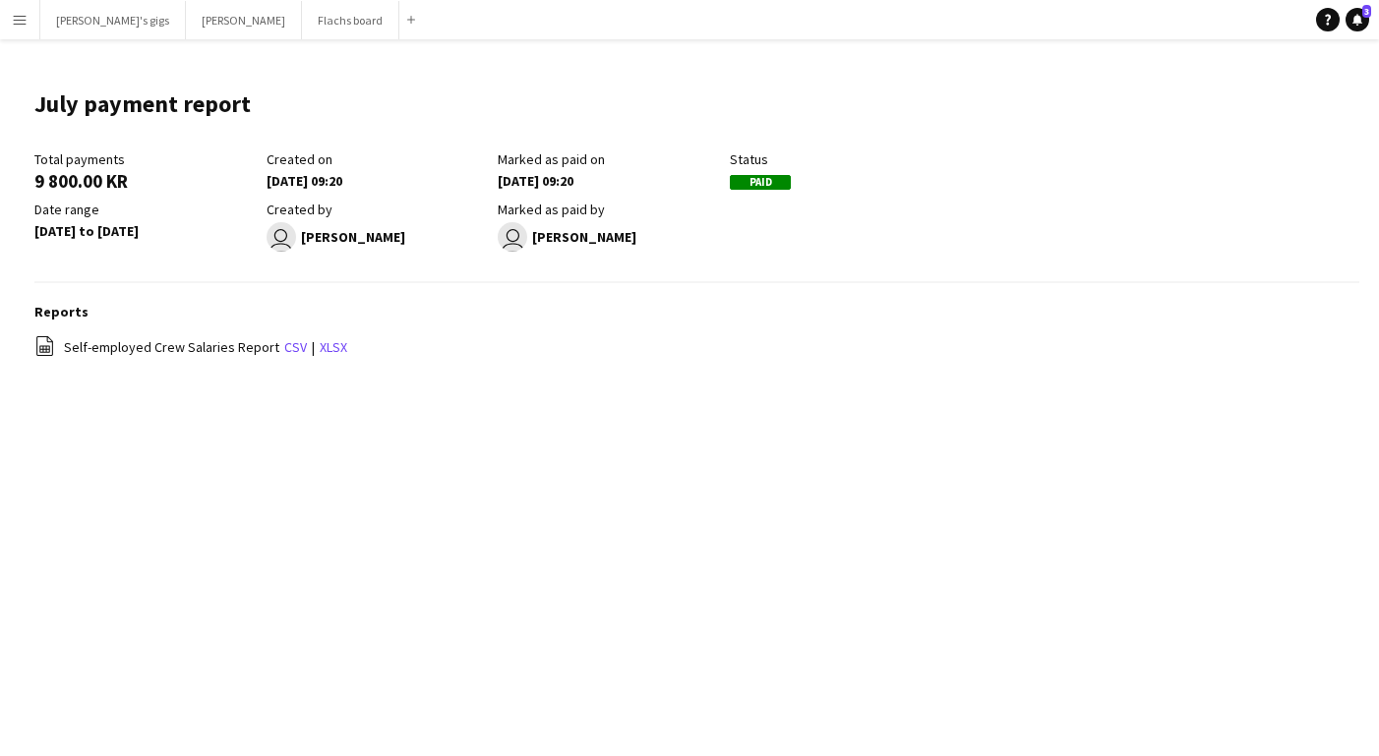
click at [26, 19] on app-icon "Menu" at bounding box center [20, 20] width 16 height 16
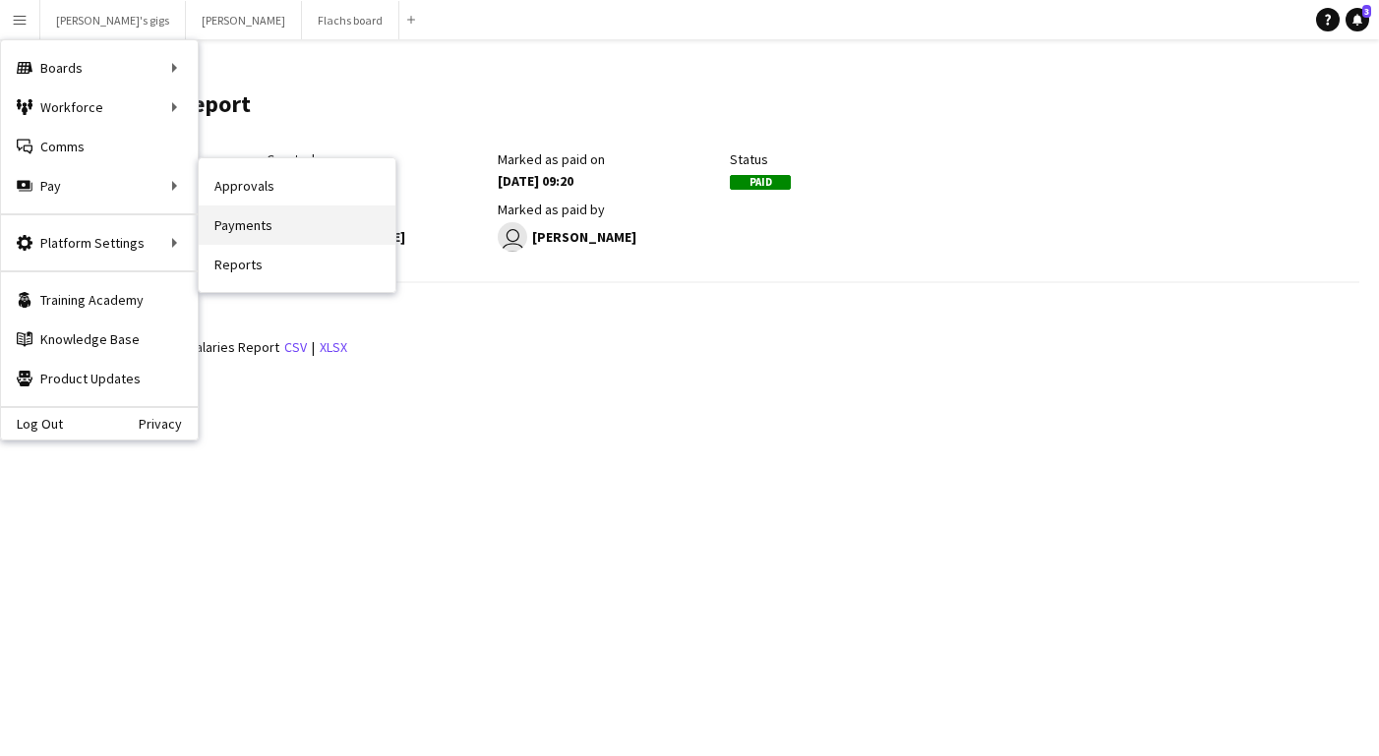
click at [308, 234] on link "Payments" at bounding box center [297, 225] width 197 height 39
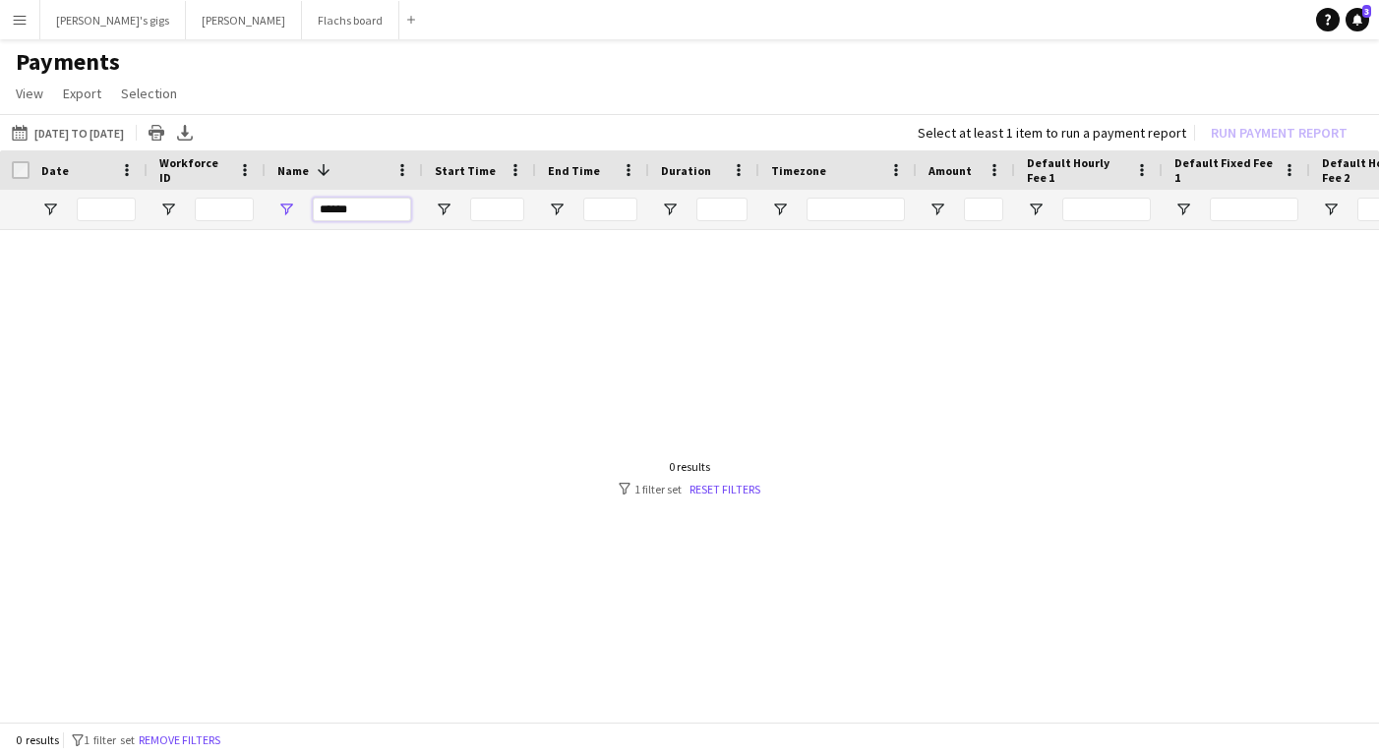
click at [332, 207] on input "******" at bounding box center [362, 210] width 98 height 24
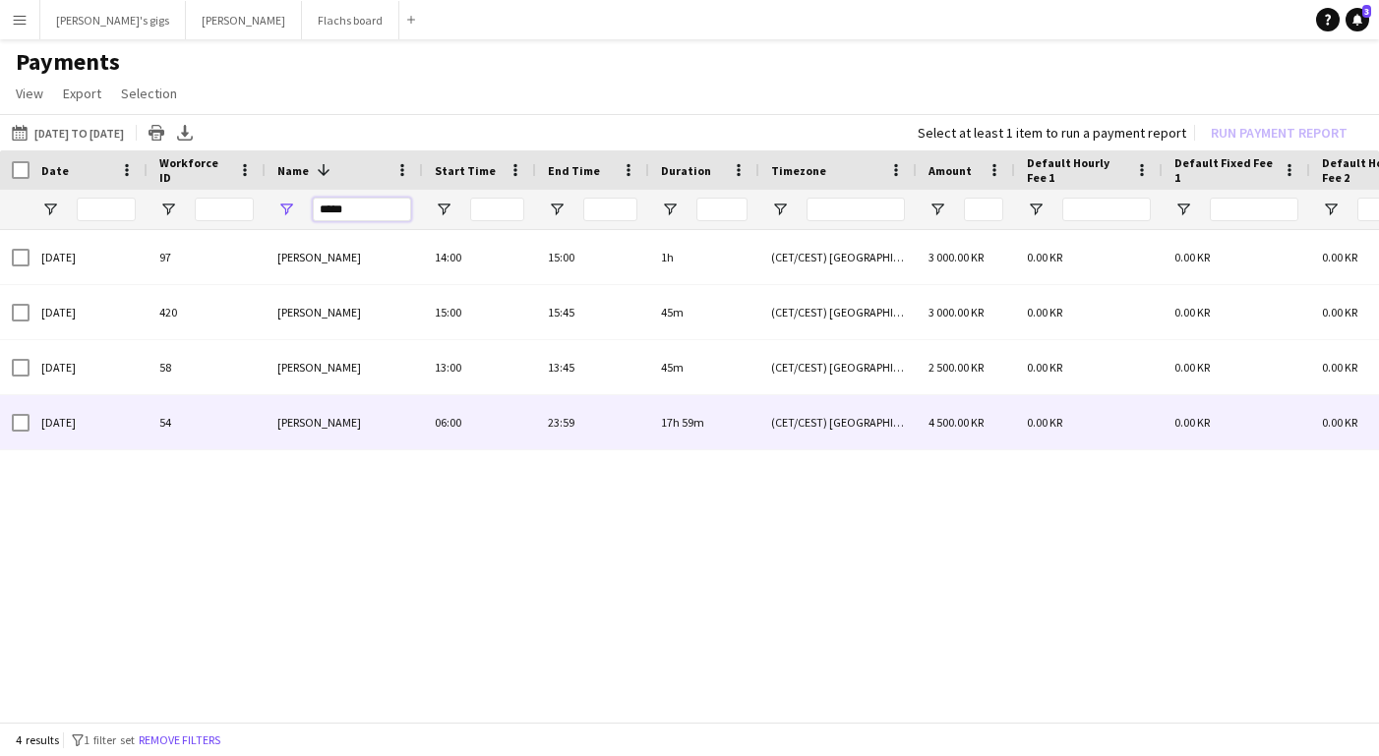
type input "*****"
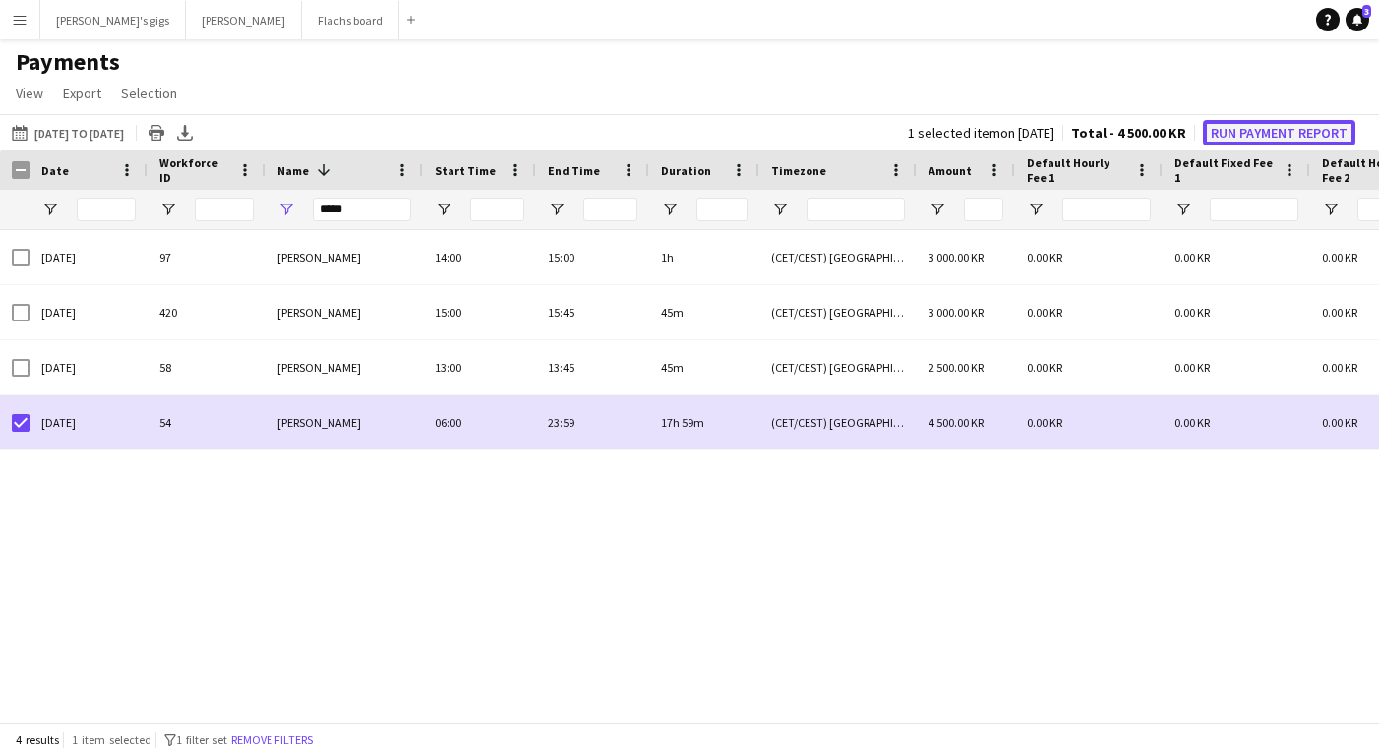
click at [1318, 136] on button "Run Payment Report" at bounding box center [1279, 133] width 152 height 26
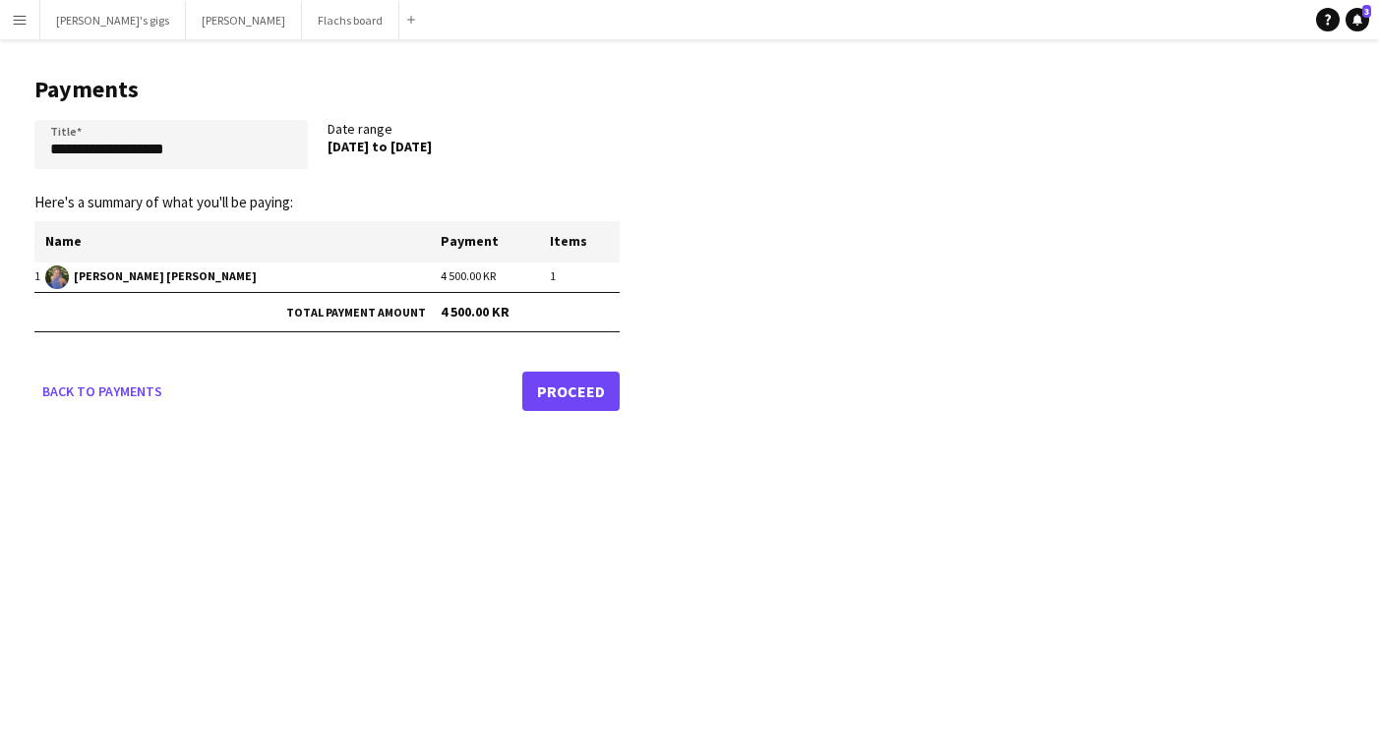
click at [532, 381] on link "Proceed" at bounding box center [570, 391] width 97 height 39
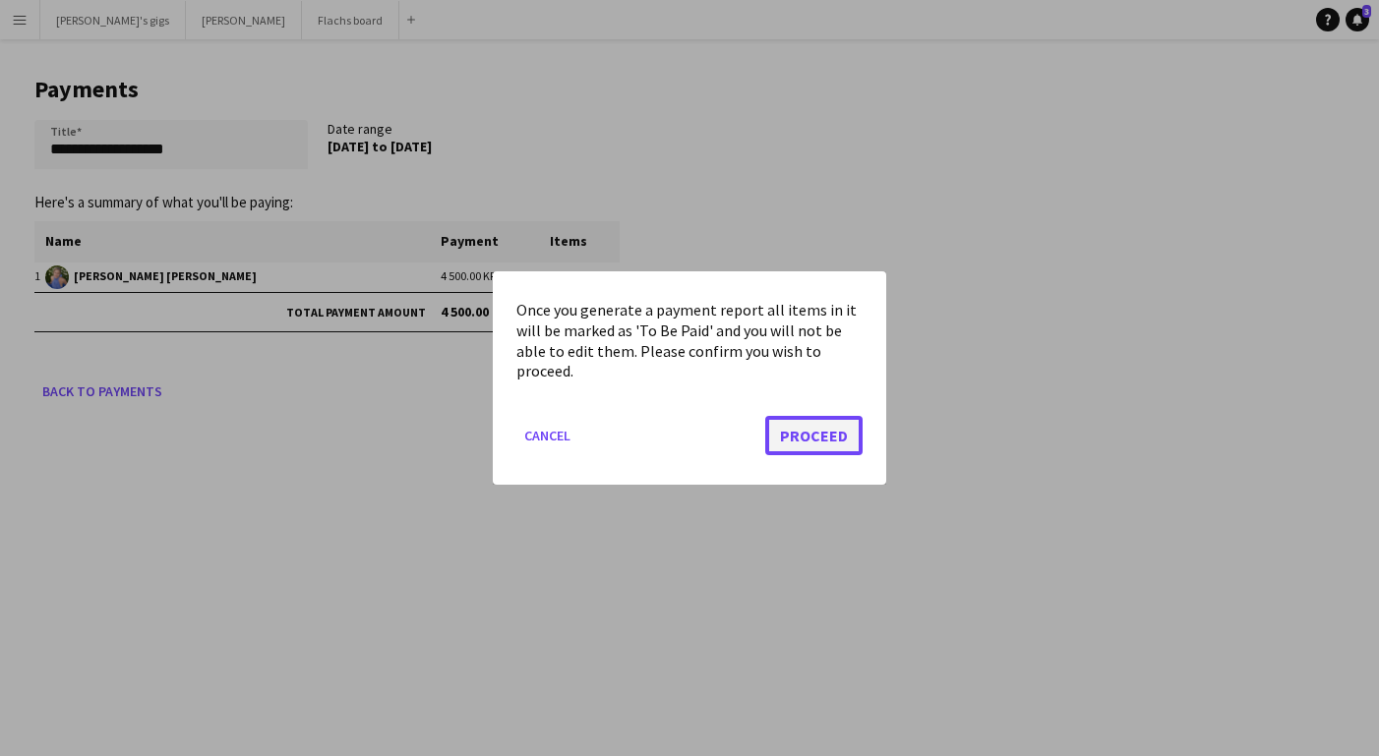
click at [778, 426] on button "Proceed" at bounding box center [813, 435] width 97 height 39
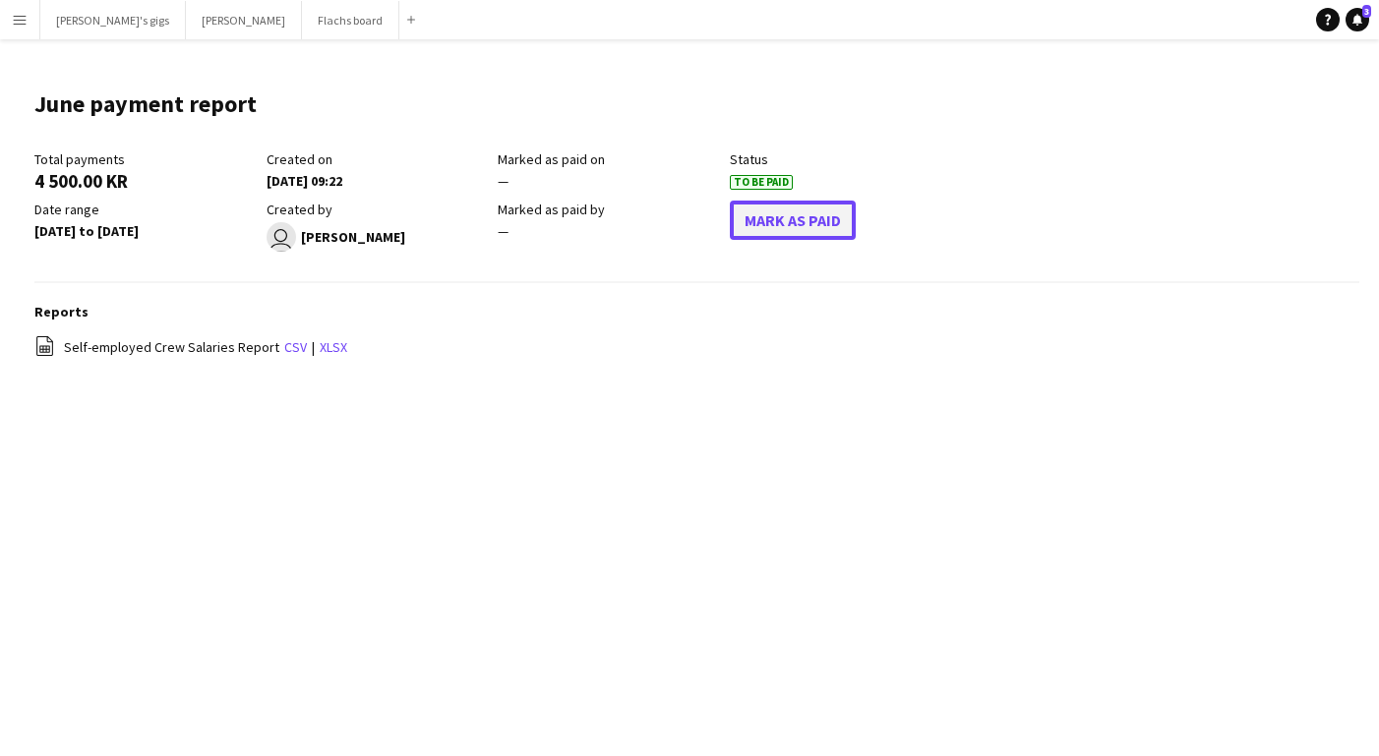
click at [793, 205] on button "Mark As Paid" at bounding box center [793, 220] width 126 height 39
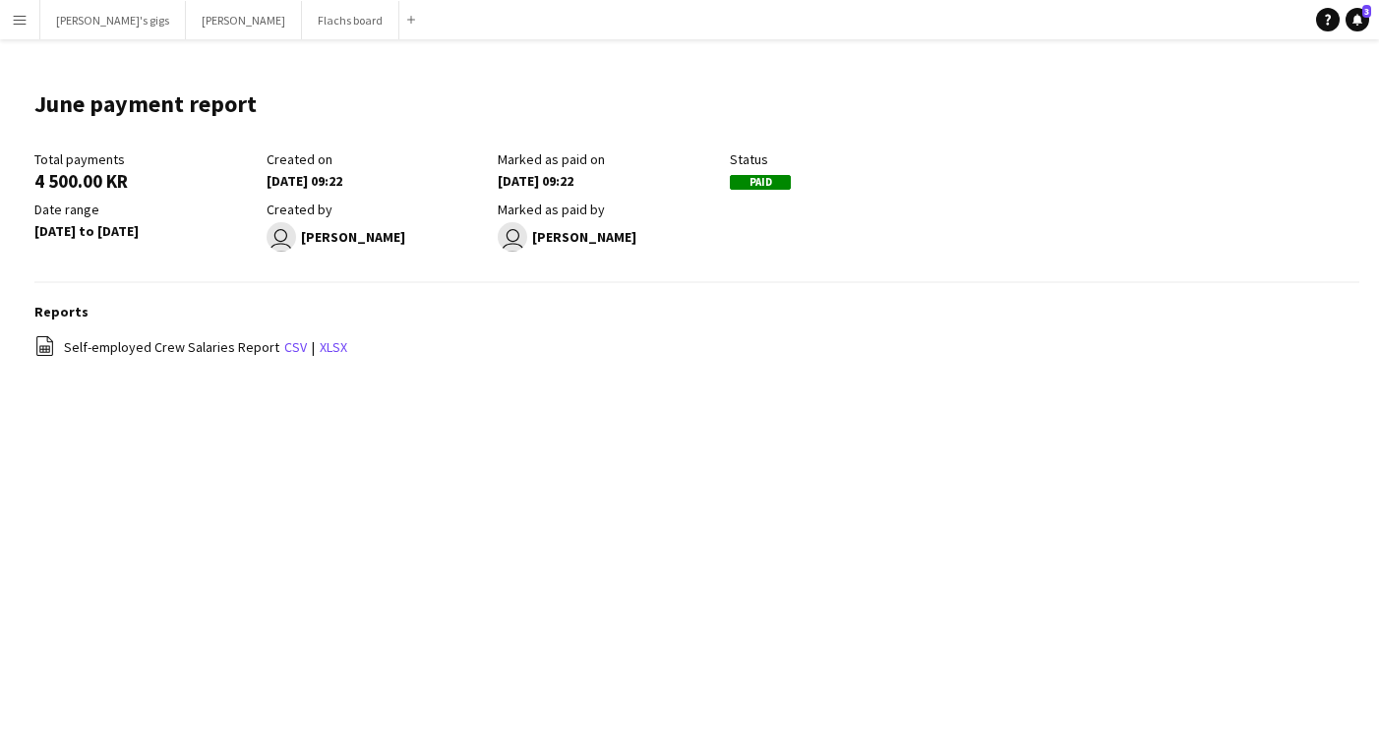
click at [20, 20] on app-icon "Menu" at bounding box center [20, 20] width 16 height 16
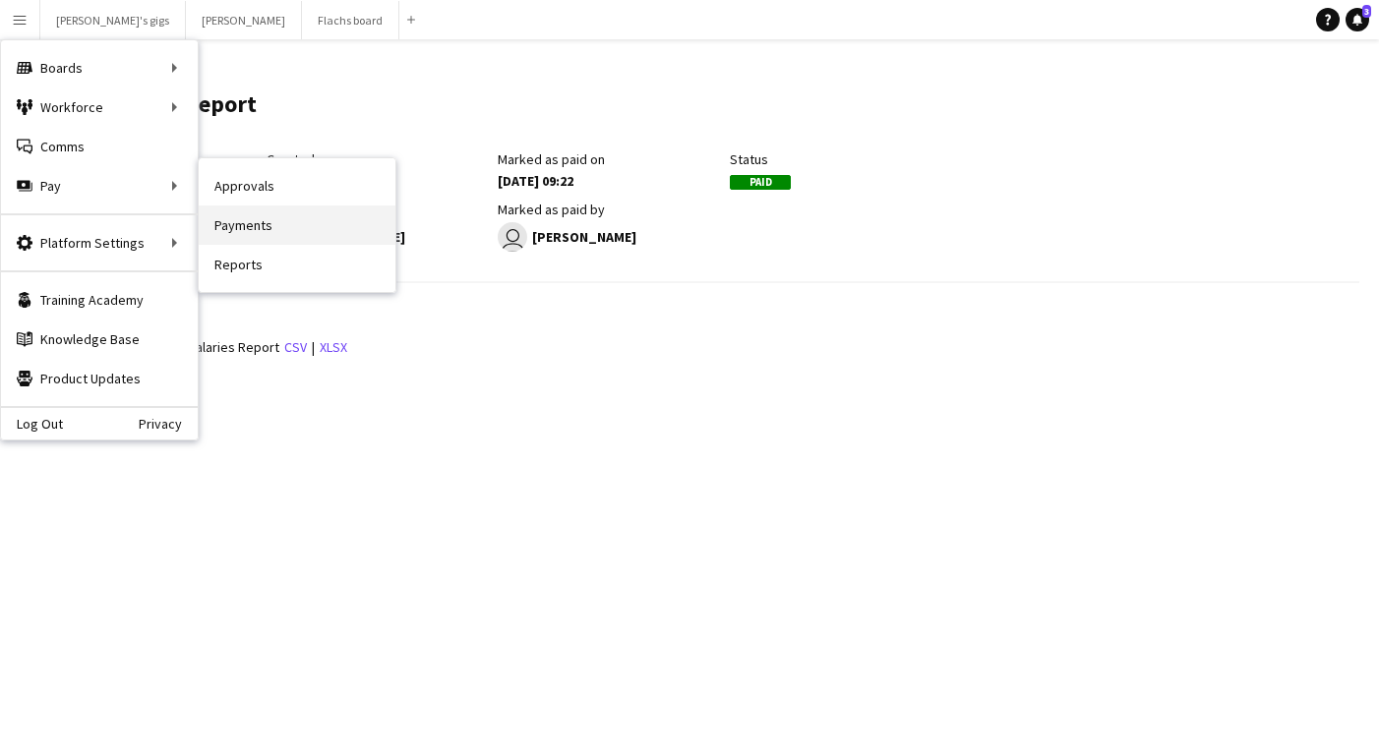
click at [224, 208] on link "Payments" at bounding box center [297, 225] width 197 height 39
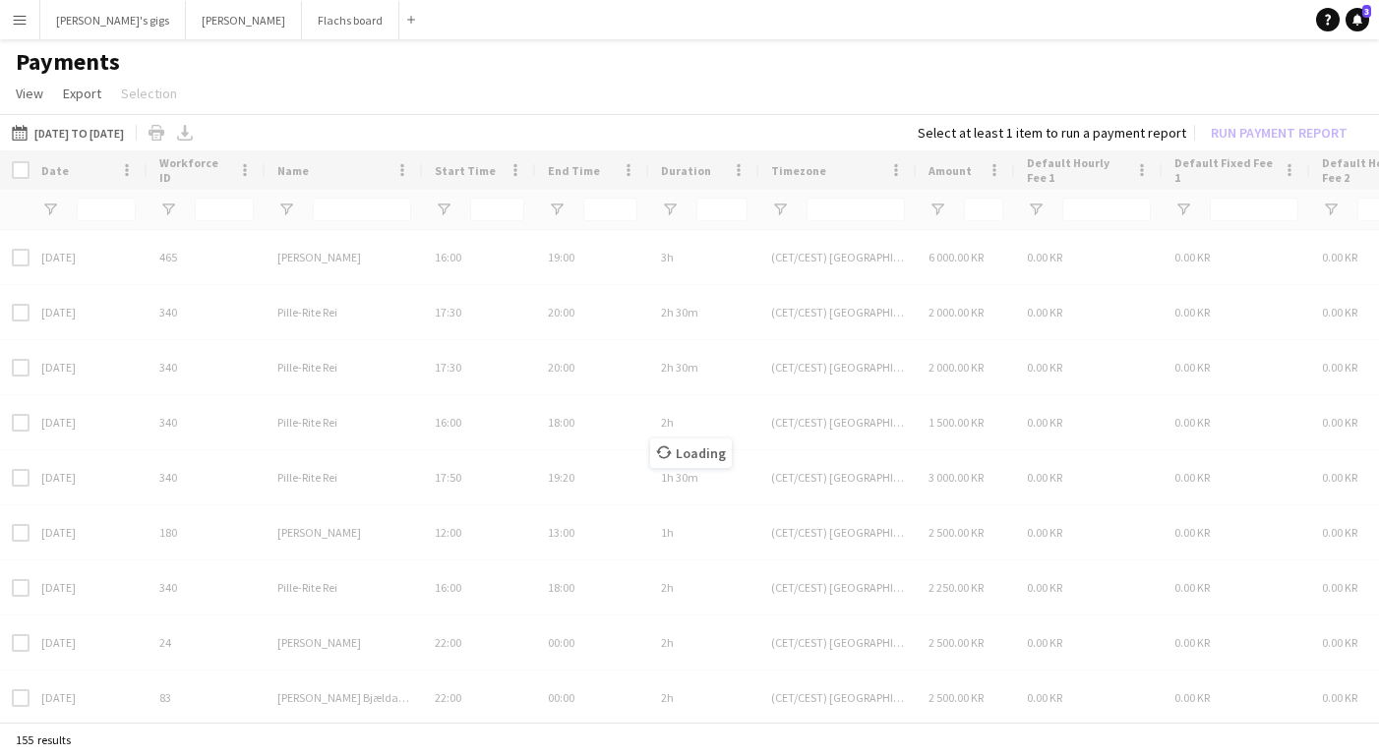
type input "*****"
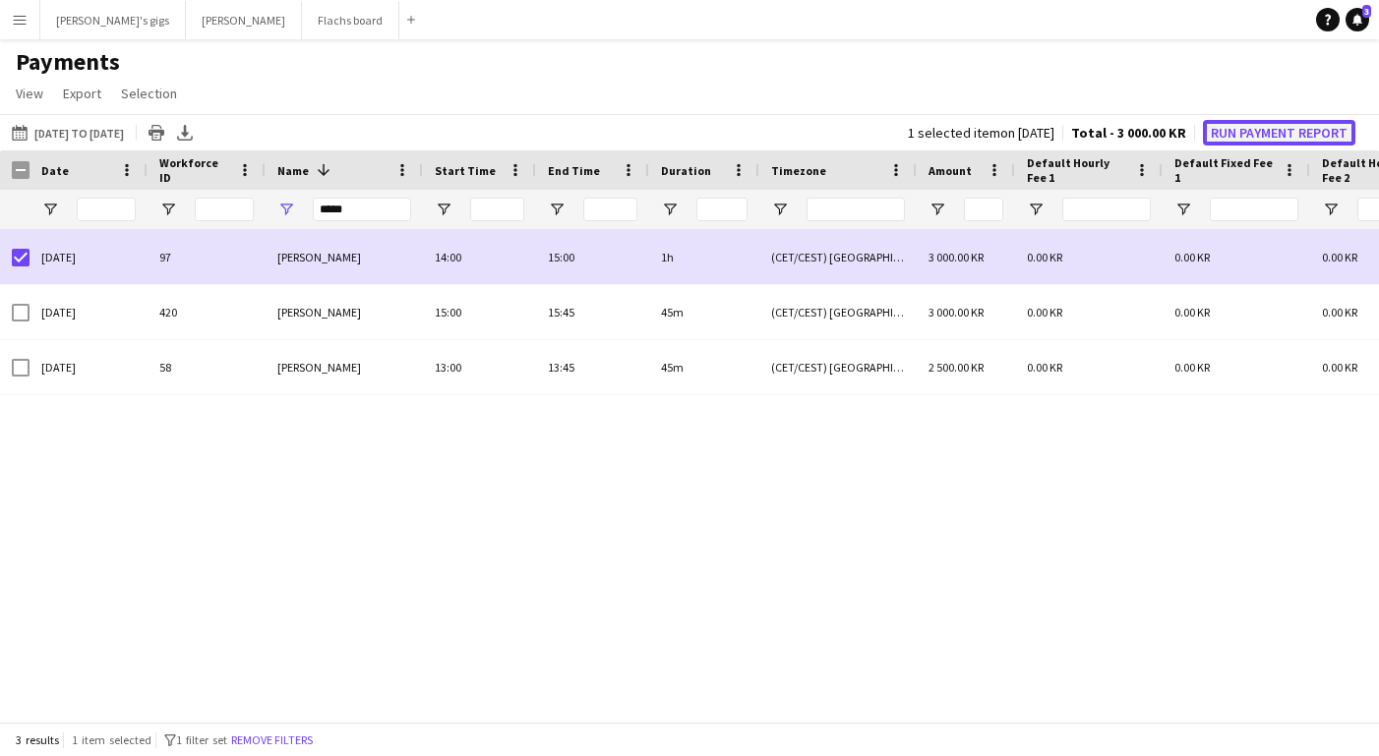
click at [1304, 123] on button "Run Payment Report" at bounding box center [1279, 133] width 152 height 26
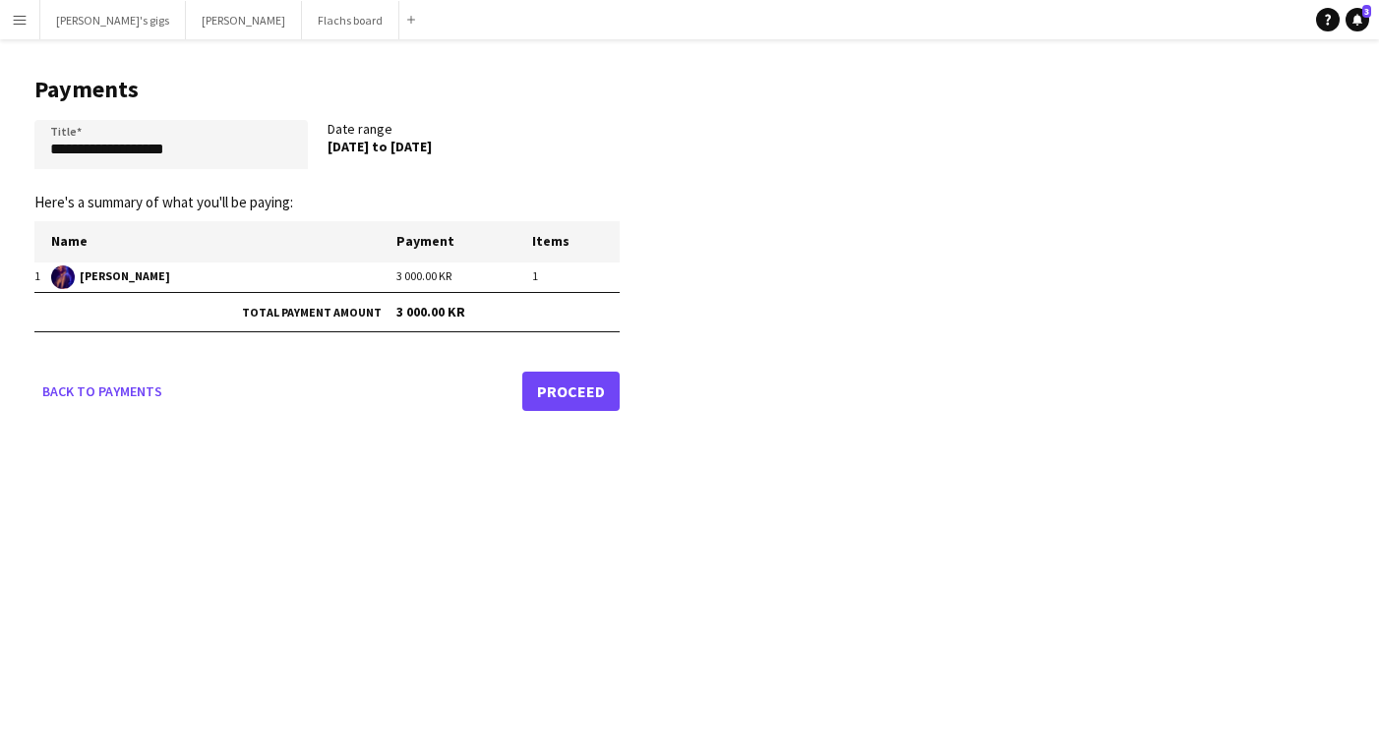
click at [517, 404] on div "Back to payments Proceed" at bounding box center [326, 391] width 585 height 39
click at [581, 394] on link "Proceed" at bounding box center [570, 391] width 97 height 39
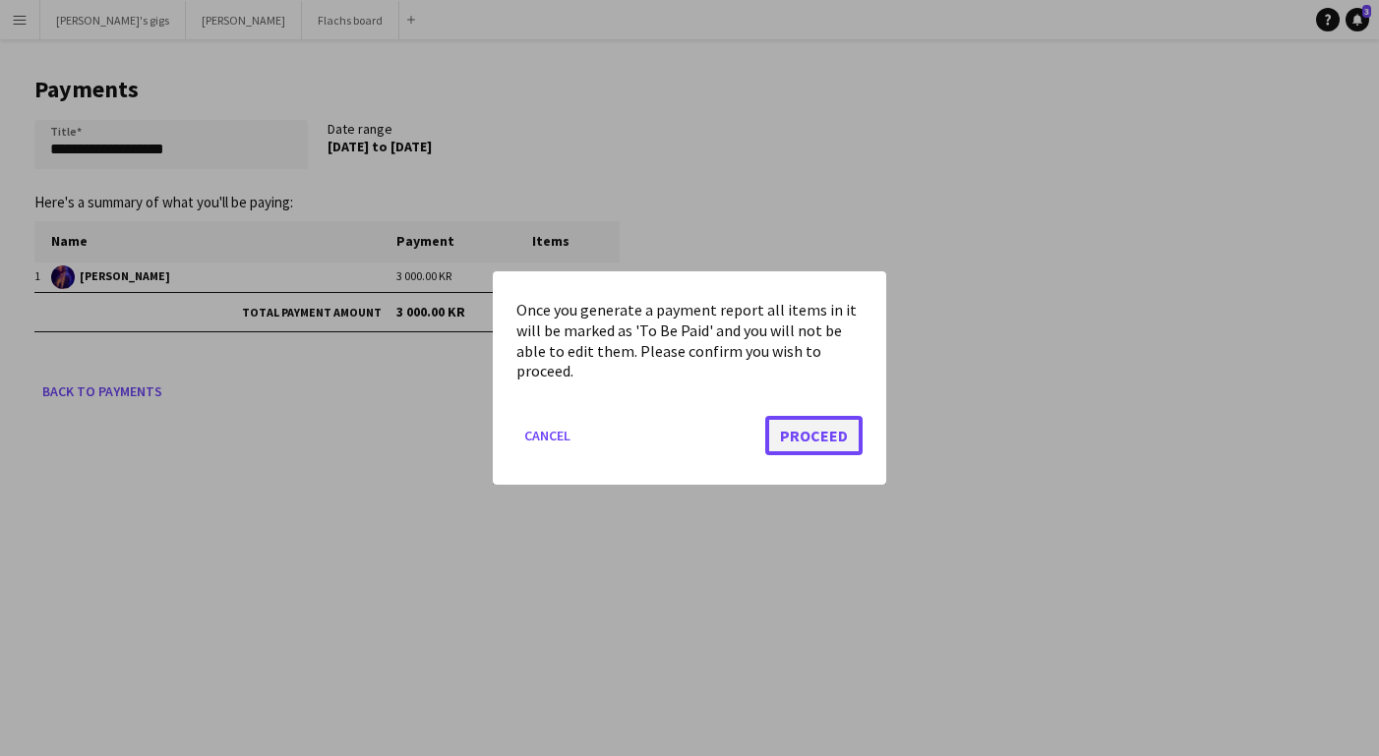
click at [801, 432] on button "Proceed" at bounding box center [813, 435] width 97 height 39
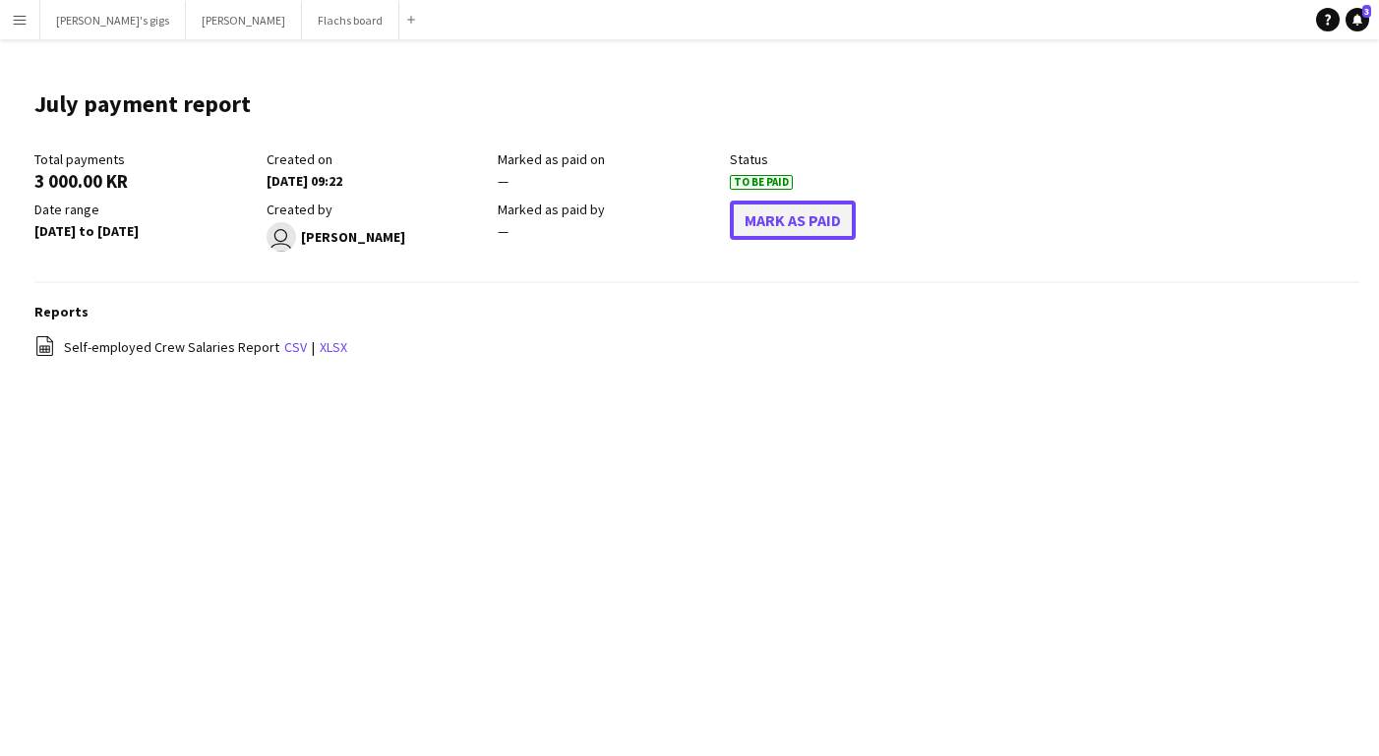
click at [791, 204] on button "Mark As Paid" at bounding box center [793, 220] width 126 height 39
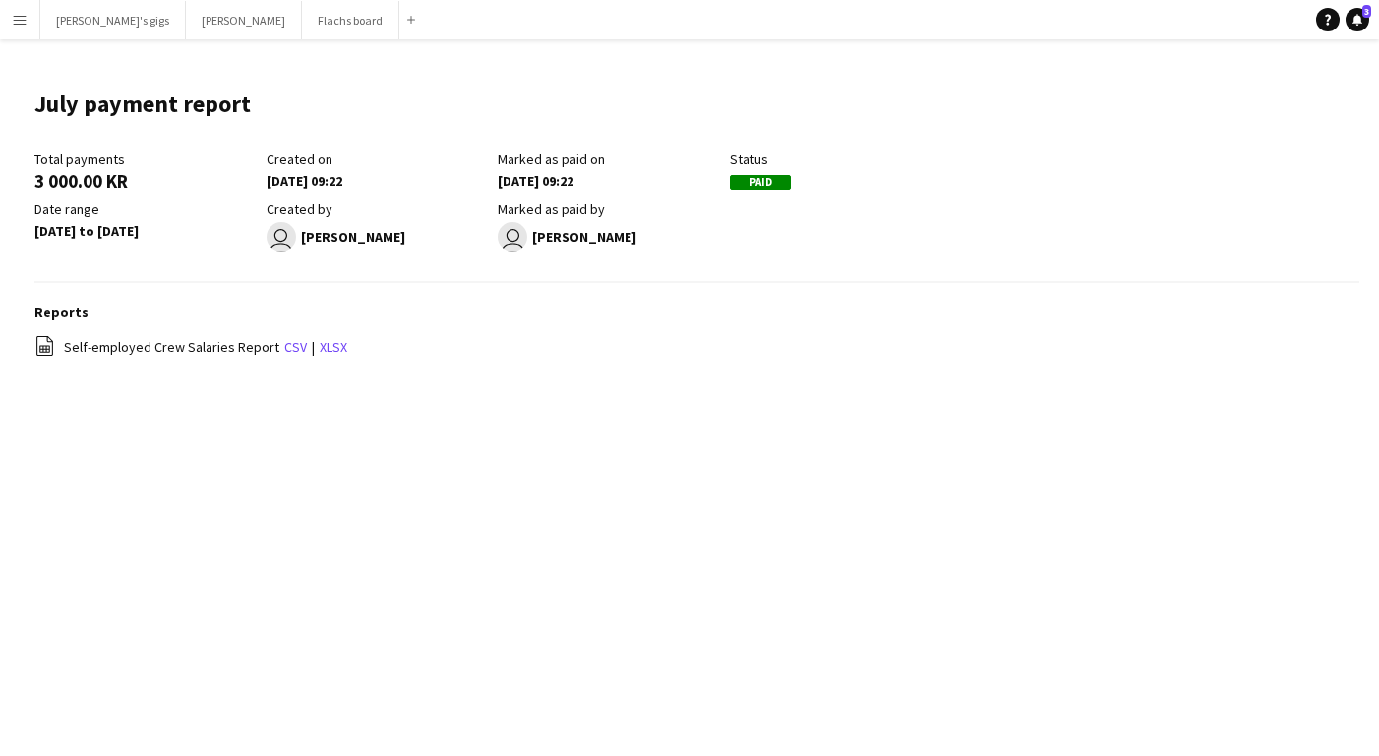
click at [24, 17] on app-icon "Menu" at bounding box center [20, 20] width 16 height 16
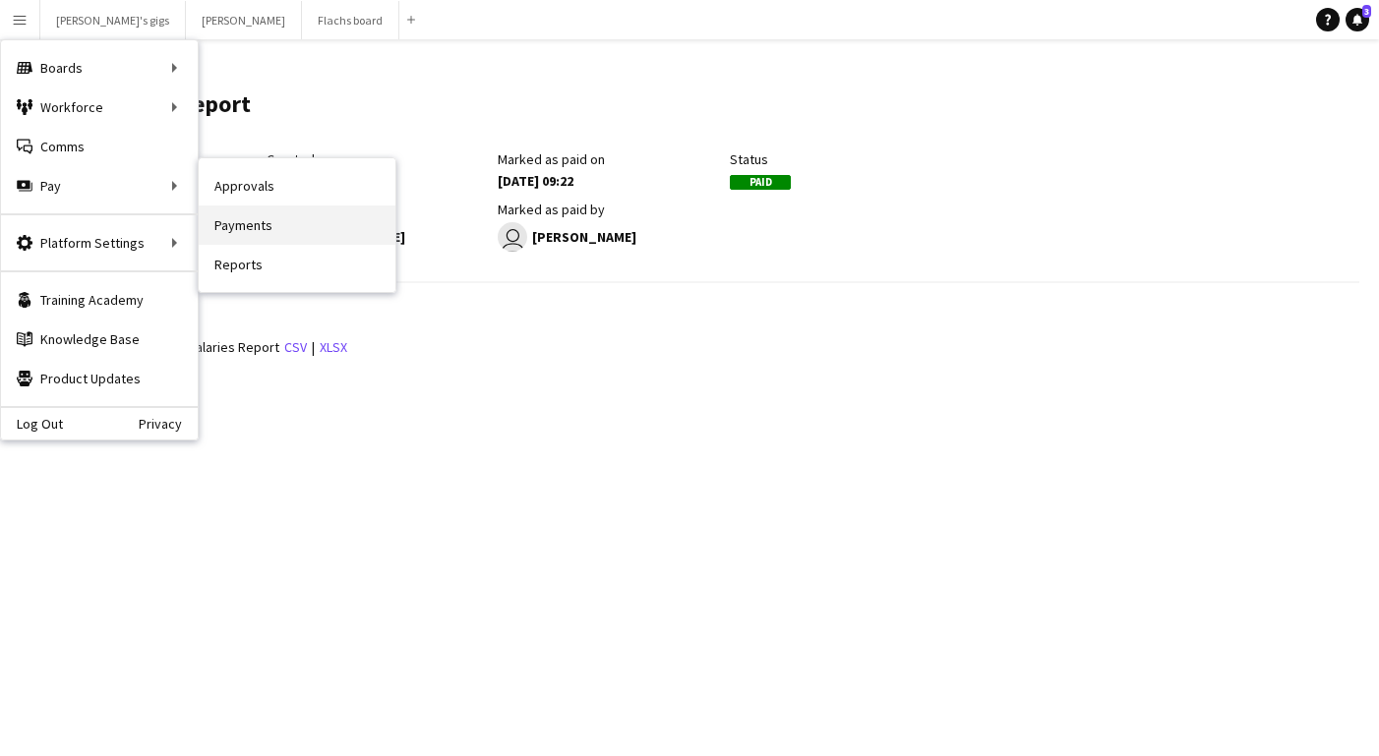
click at [234, 208] on link "Payments" at bounding box center [297, 225] width 197 height 39
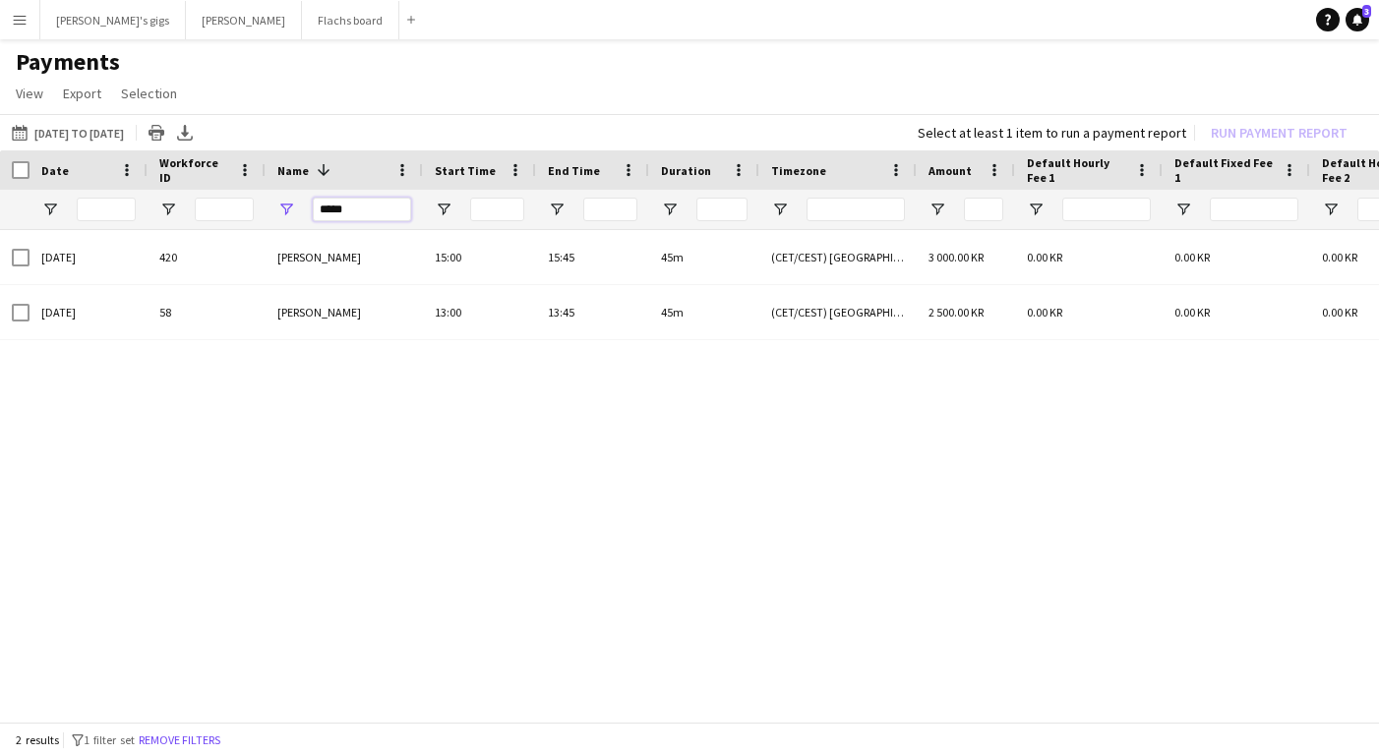
click at [338, 216] on input "*****" at bounding box center [362, 210] width 98 height 24
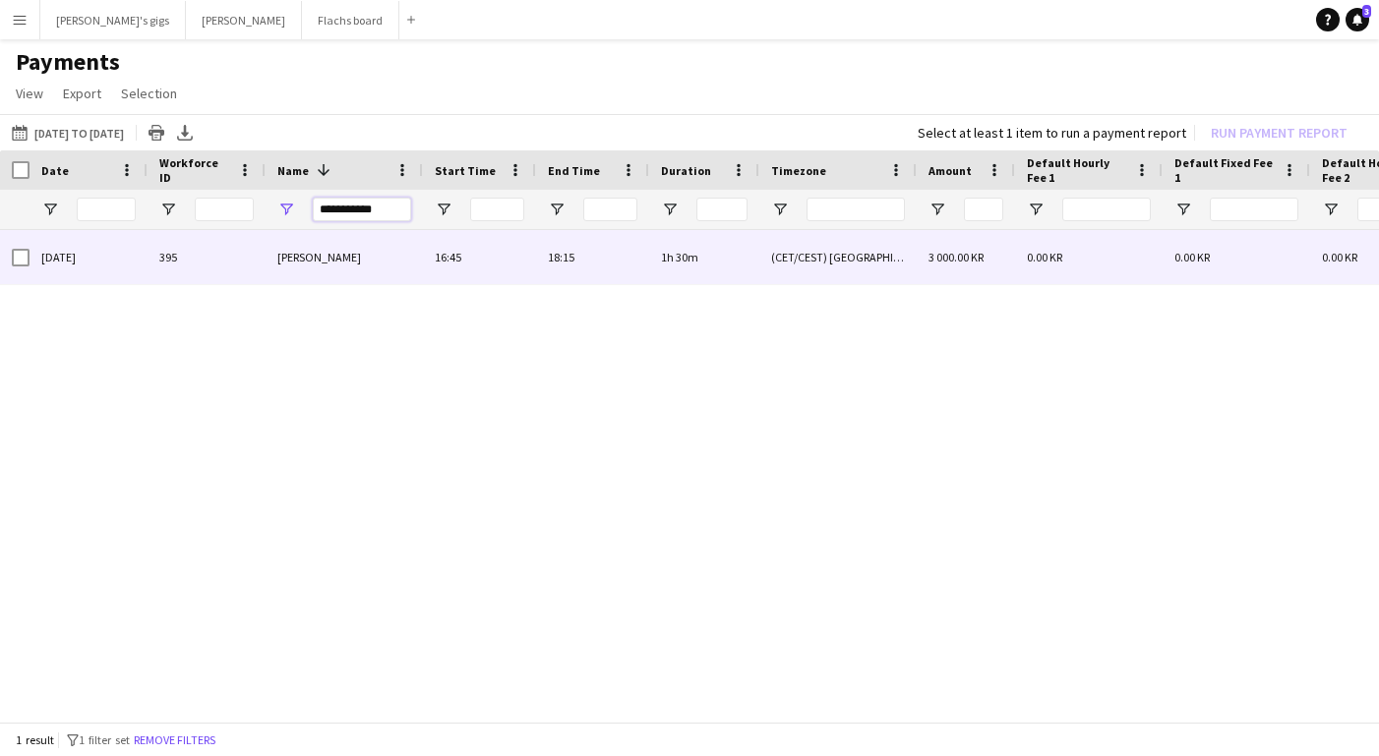
type input "**********"
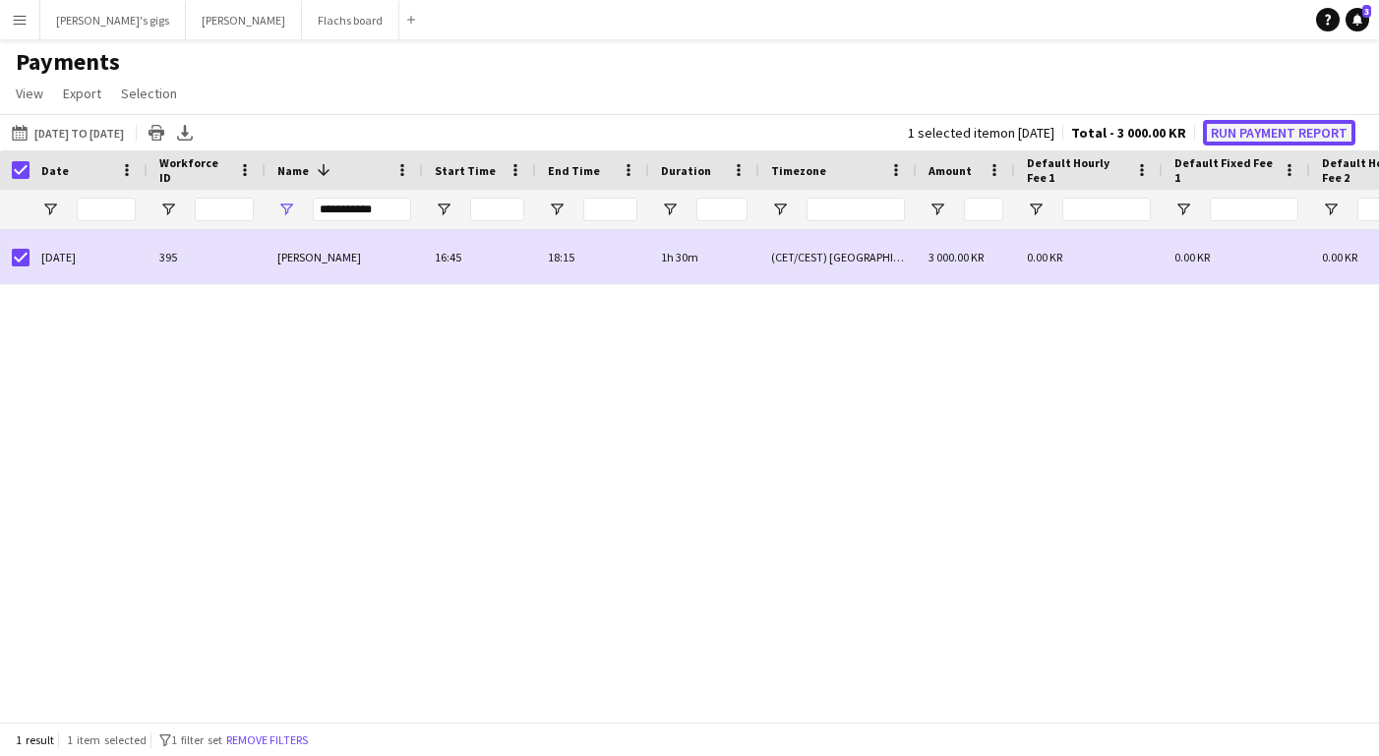
click at [1283, 123] on button "Run Payment Report" at bounding box center [1279, 133] width 152 height 26
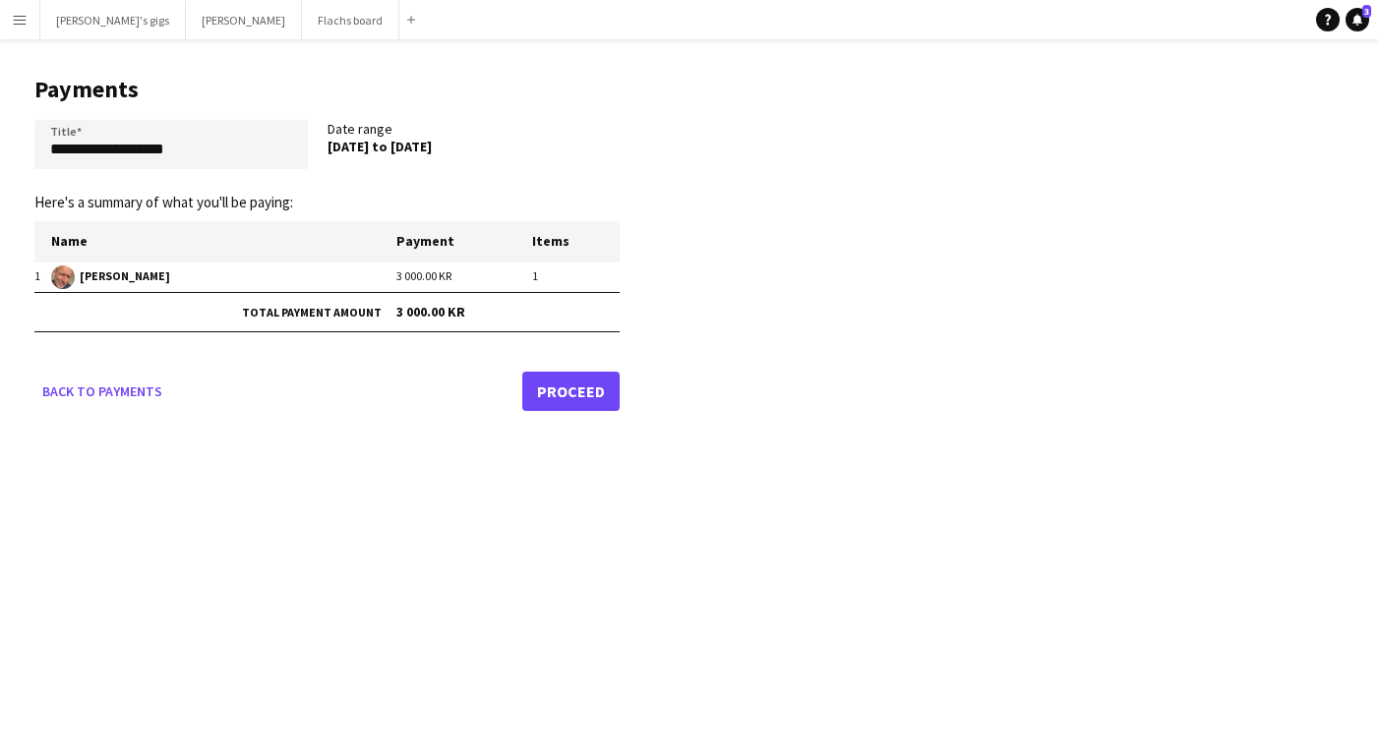
click at [564, 390] on link "Proceed" at bounding box center [570, 391] width 97 height 39
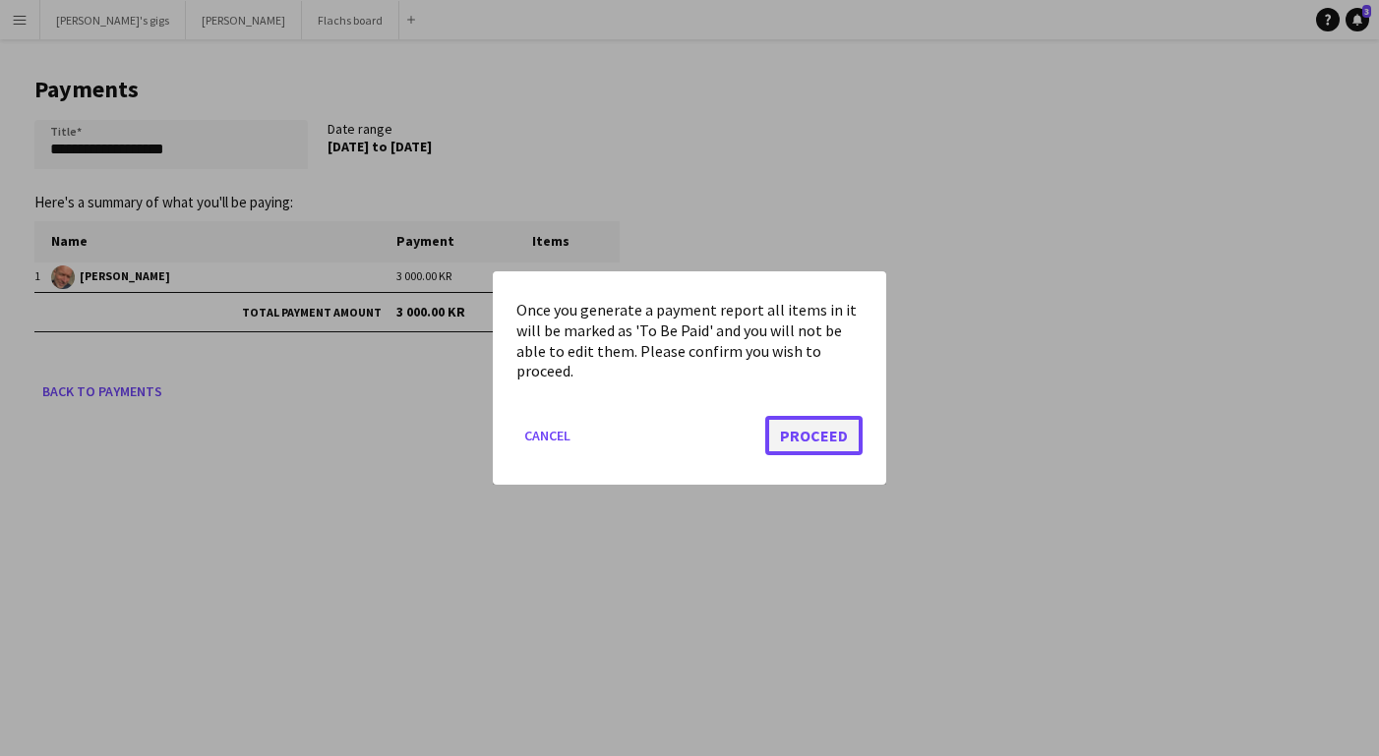
click at [834, 434] on button "Proceed" at bounding box center [813, 435] width 97 height 39
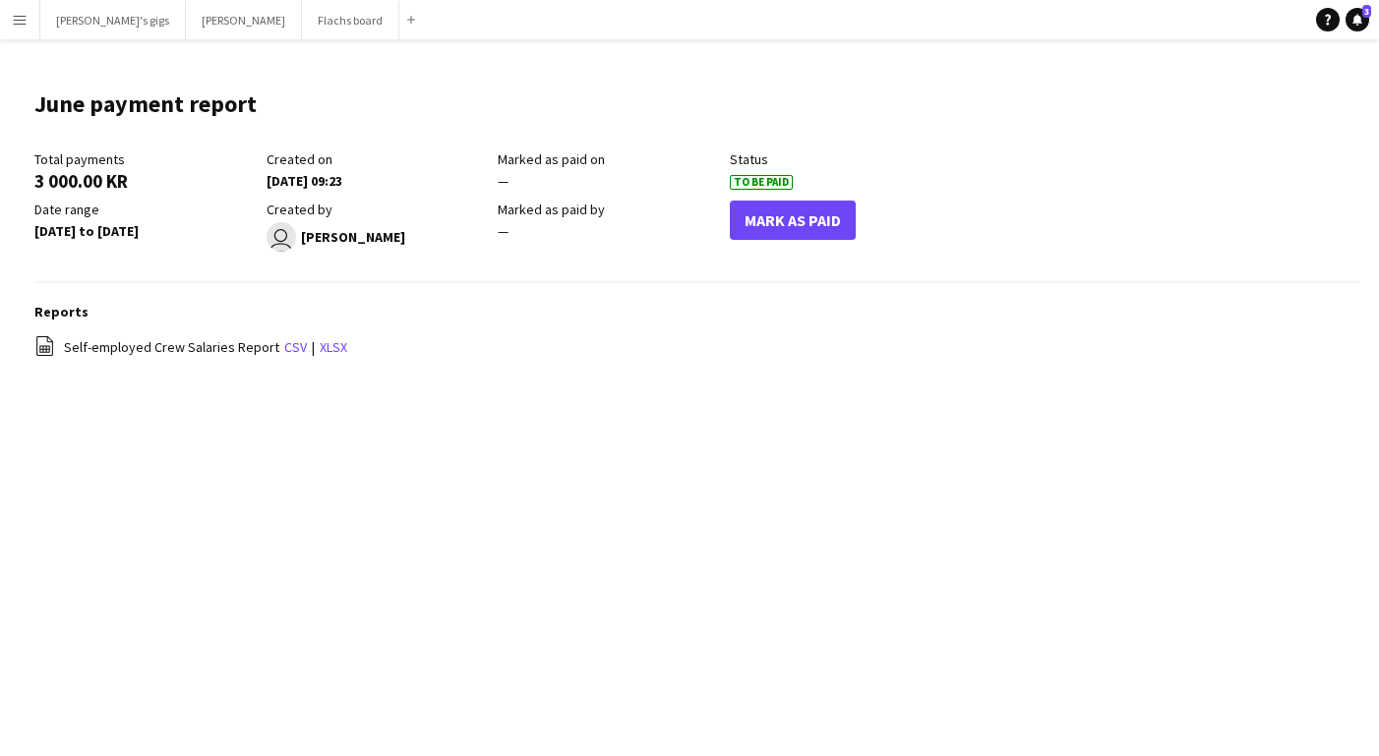
click at [818, 247] on div "Mark As Paid" at bounding box center [846, 226] width 232 height 51
click at [806, 231] on button "Mark As Paid" at bounding box center [793, 220] width 126 height 39
